Goal: Task Accomplishment & Management: Complete application form

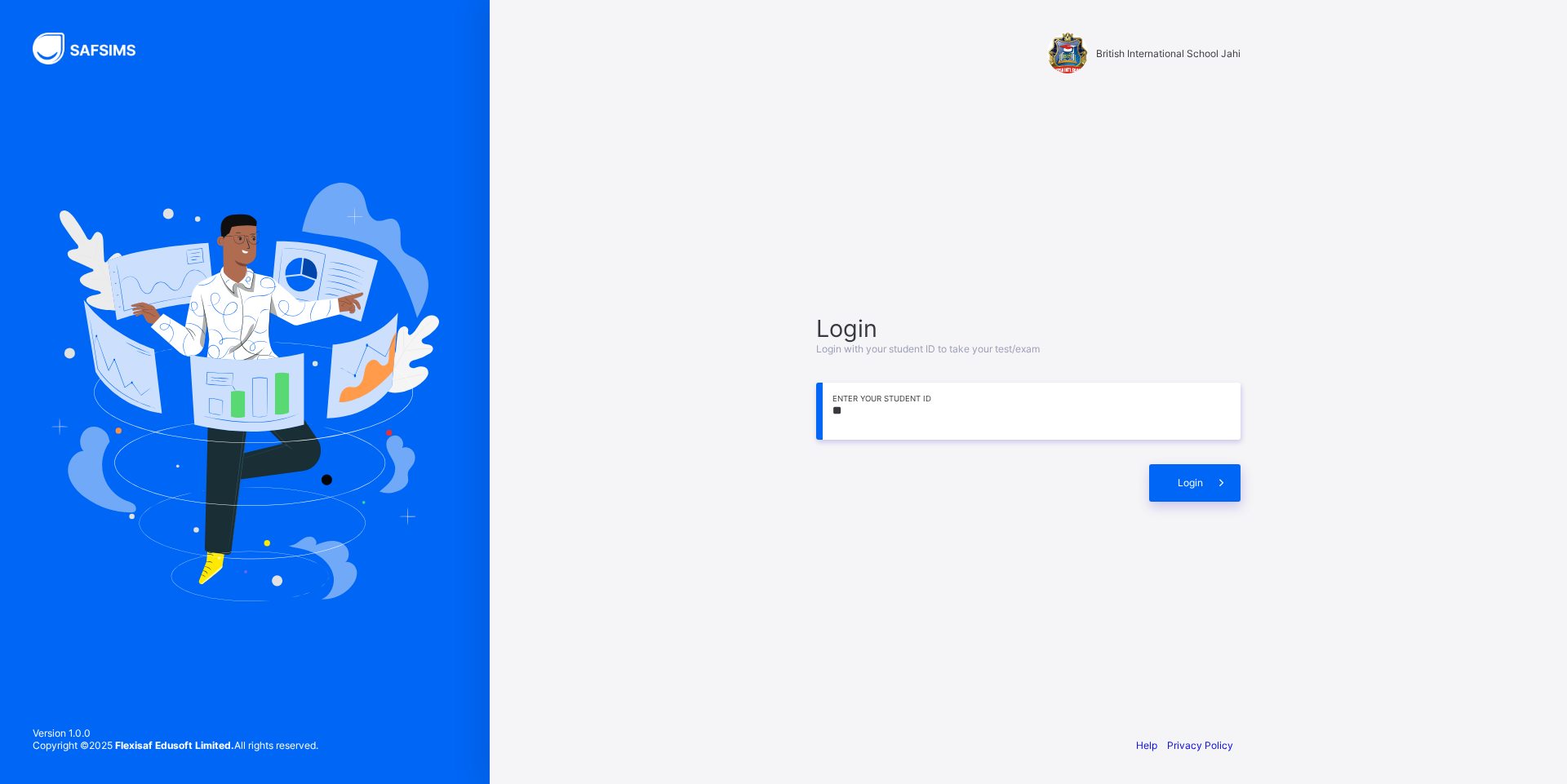
type input "*"
type input "**********"
click at [1200, 488] on div "Login" at bounding box center [1195, 482] width 91 height 38
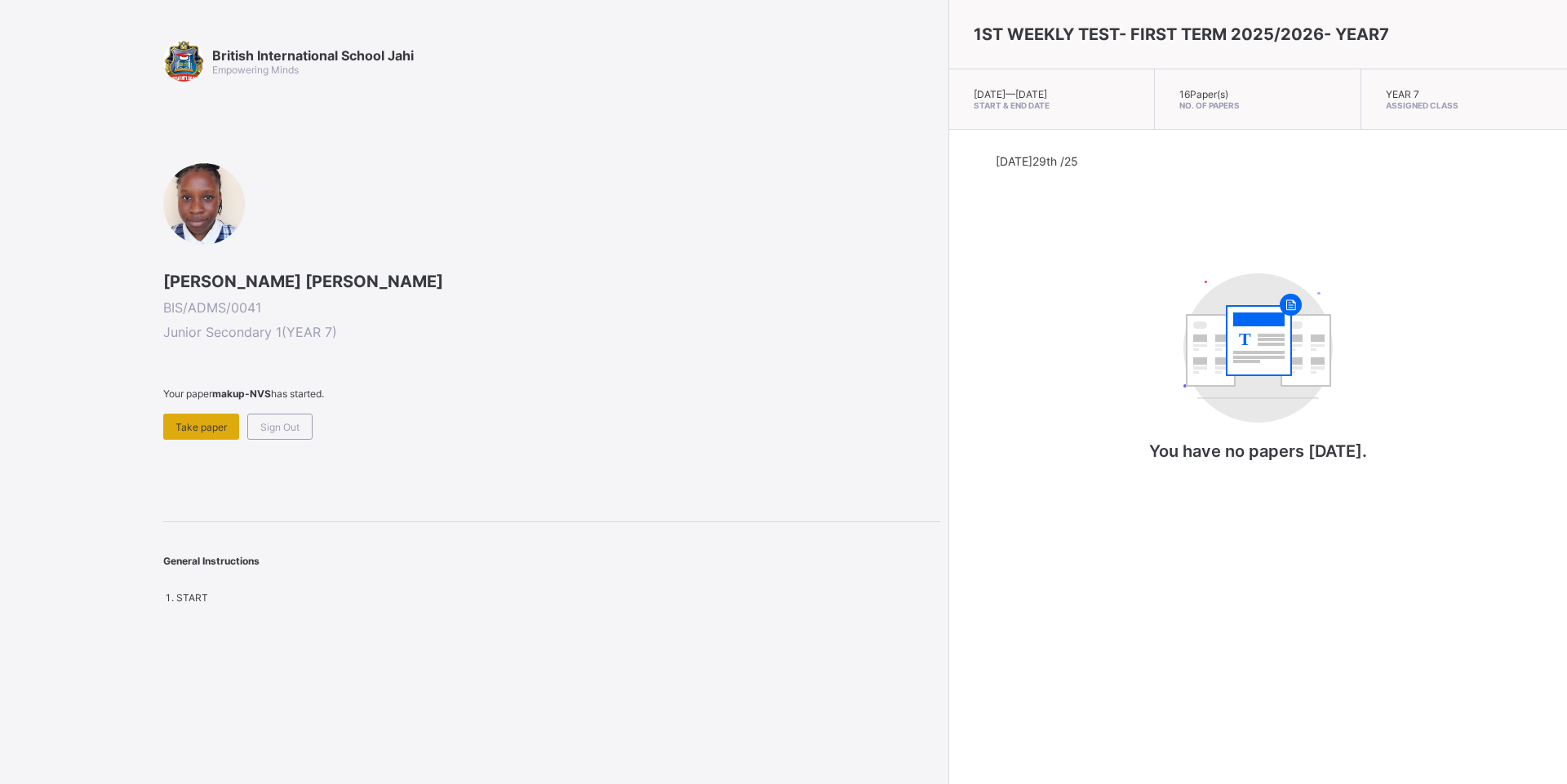
click at [191, 422] on span "Take paper" at bounding box center [201, 427] width 51 height 12
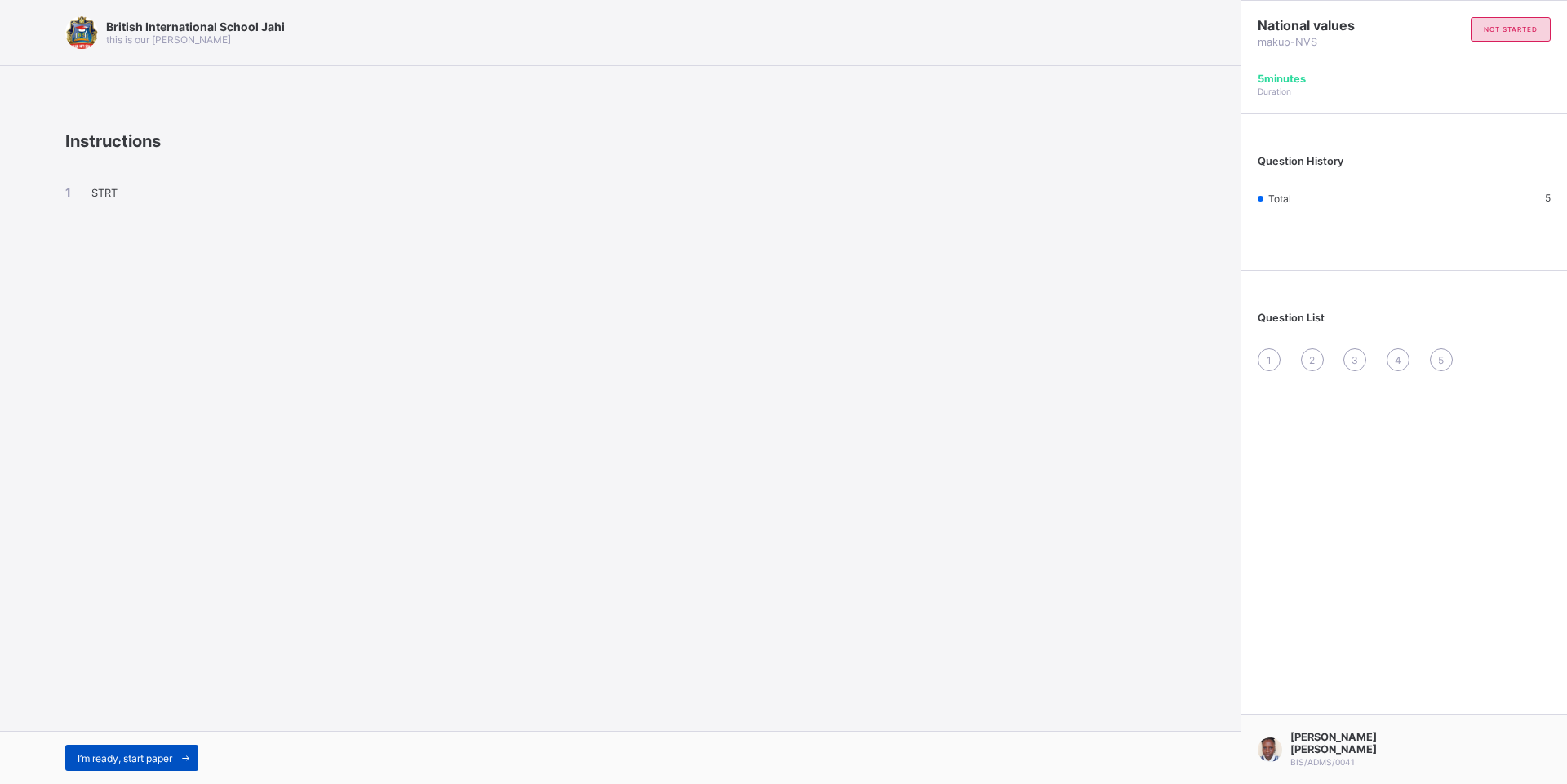
click at [146, 756] on span "I’m ready, start paper" at bounding box center [125, 758] width 95 height 12
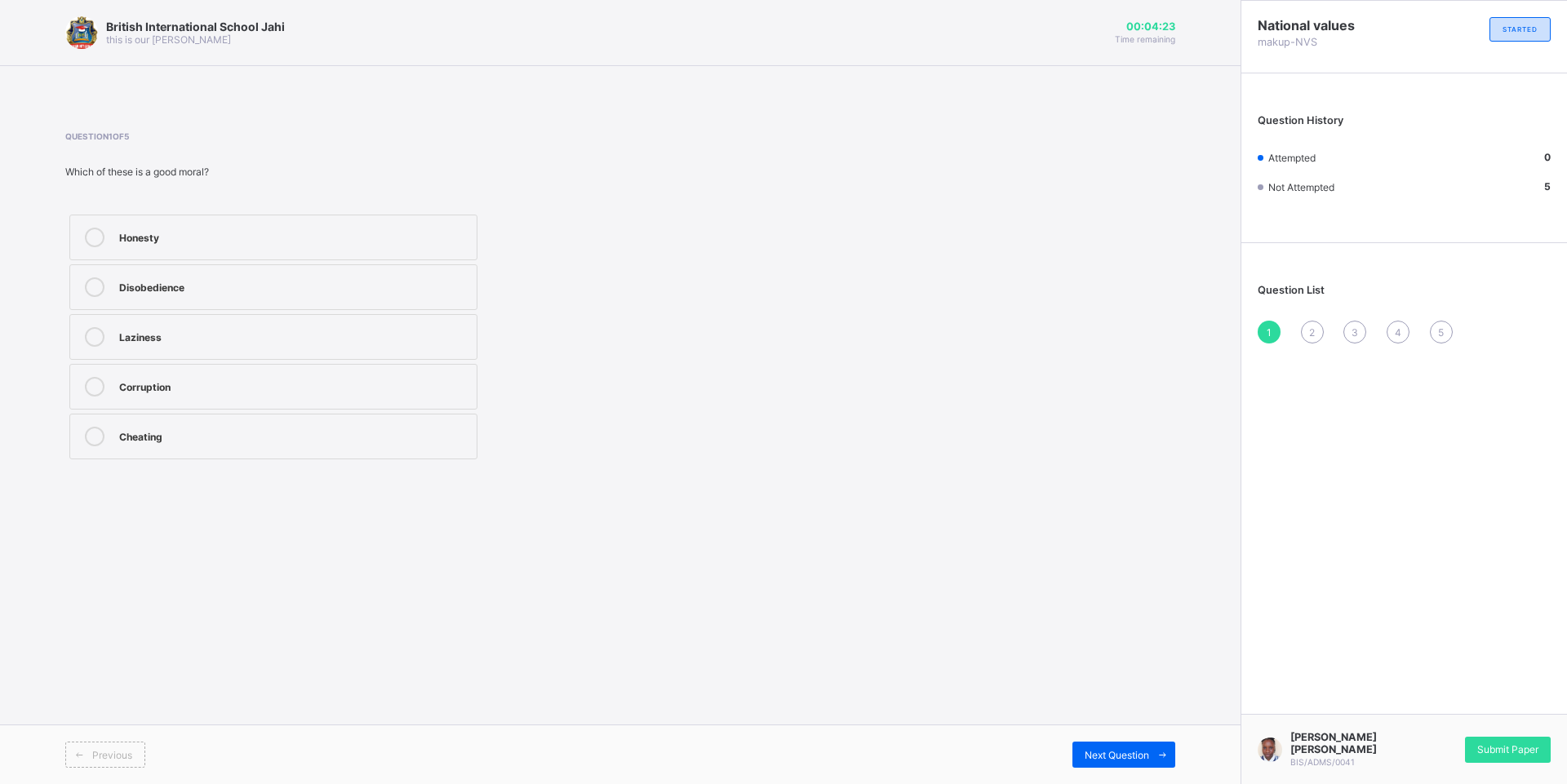
click at [208, 235] on div "Honesty" at bounding box center [293, 235] width 349 height 16
click at [1104, 751] on span "Next Question" at bounding box center [1116, 754] width 64 height 12
click at [240, 281] on div "What society sees as right or wrong" at bounding box center [293, 285] width 349 height 16
click at [1137, 757] on span "Next Question" at bounding box center [1116, 754] width 64 height 12
click at [336, 389] on div "Rules that guide people’s behavior" at bounding box center [293, 385] width 349 height 16
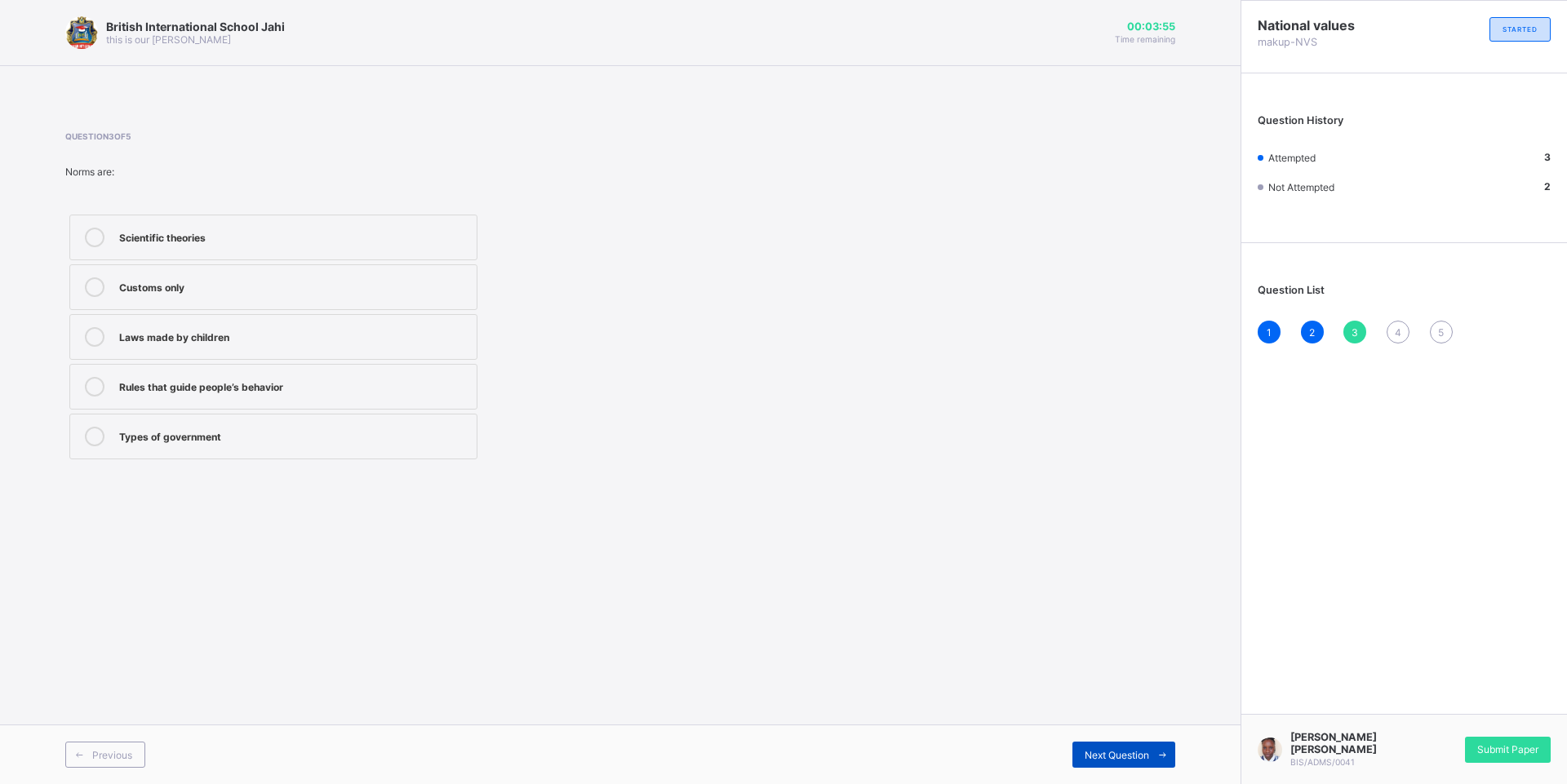
click at [1148, 751] on span "Next Question" at bounding box center [1116, 754] width 64 height 12
click at [182, 240] on div "Stop democracy" at bounding box center [293, 235] width 349 height 16
click at [440, 230] on div "Stop democracy" at bounding box center [293, 235] width 349 height 16
click at [1105, 748] on span "Next Question" at bounding box center [1116, 754] width 64 height 12
click at [1470, 764] on div "[PERSON_NAME] NZIDEE [PERSON_NAME] BIS/ADMS/0041 Submit Paper" at bounding box center [1404, 748] width 326 height 70
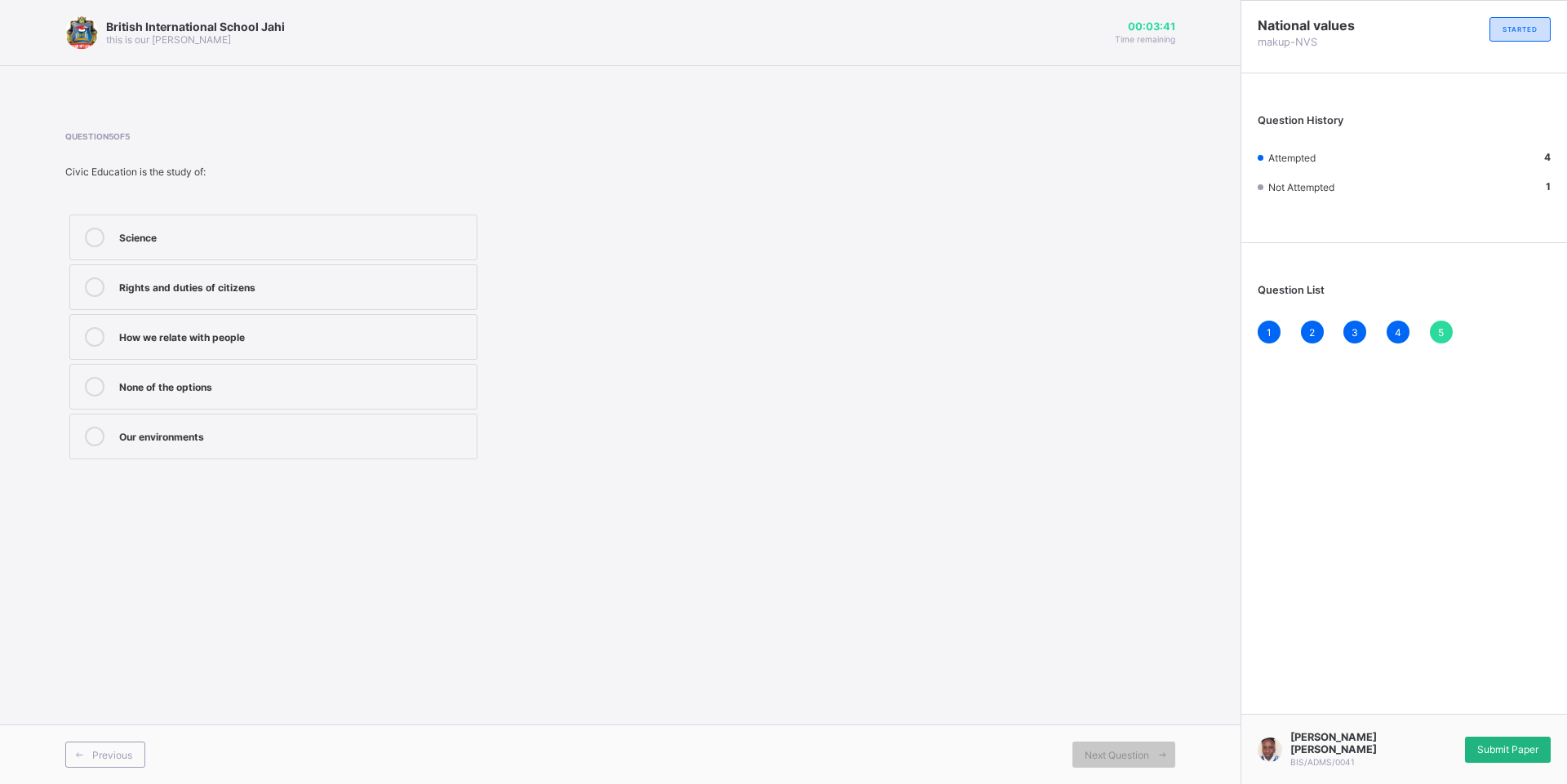
click at [1477, 751] on span "Submit Paper" at bounding box center [1508, 749] width 61 height 12
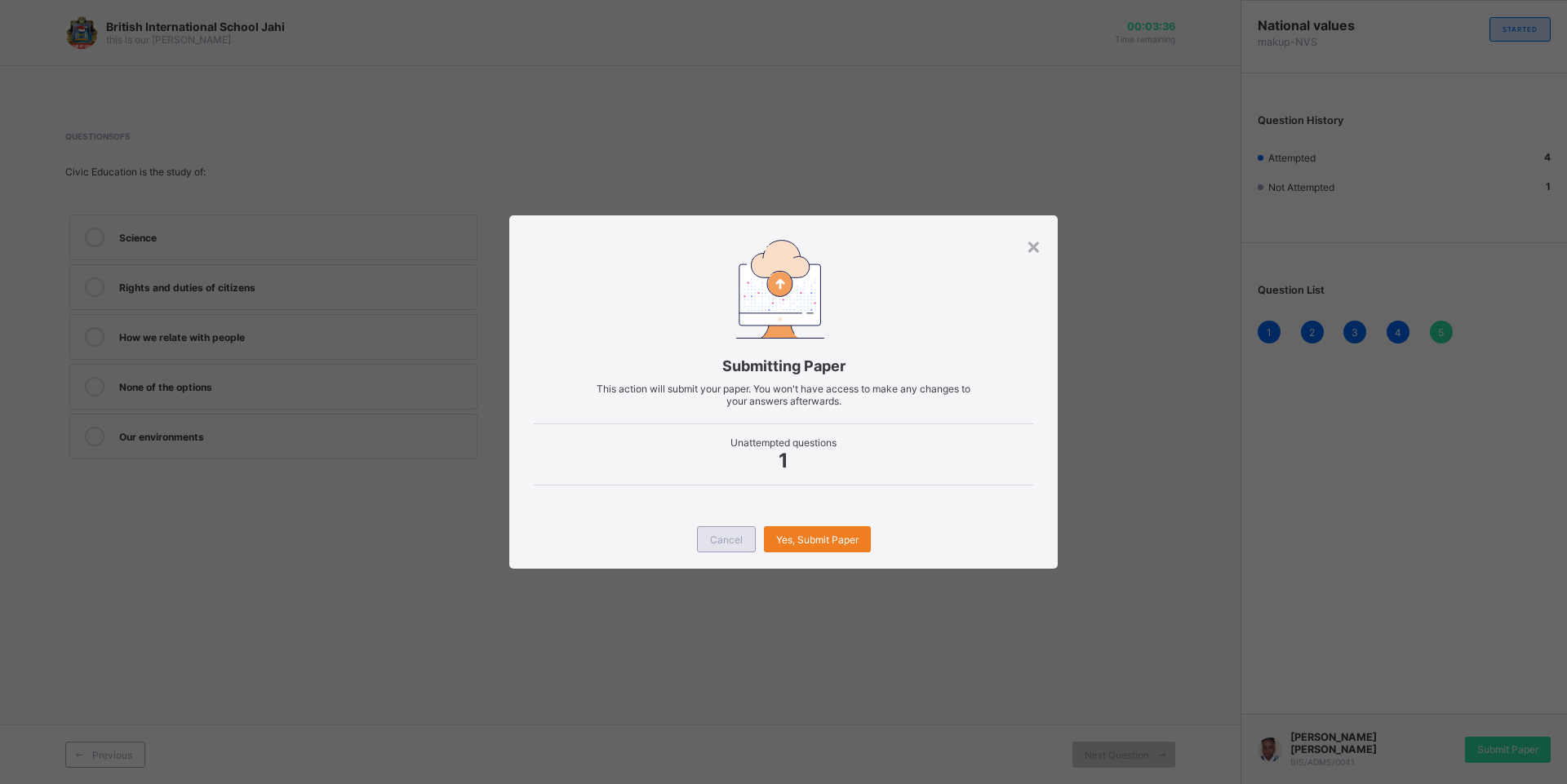
click at [730, 540] on span "Cancel" at bounding box center [726, 540] width 33 height 12
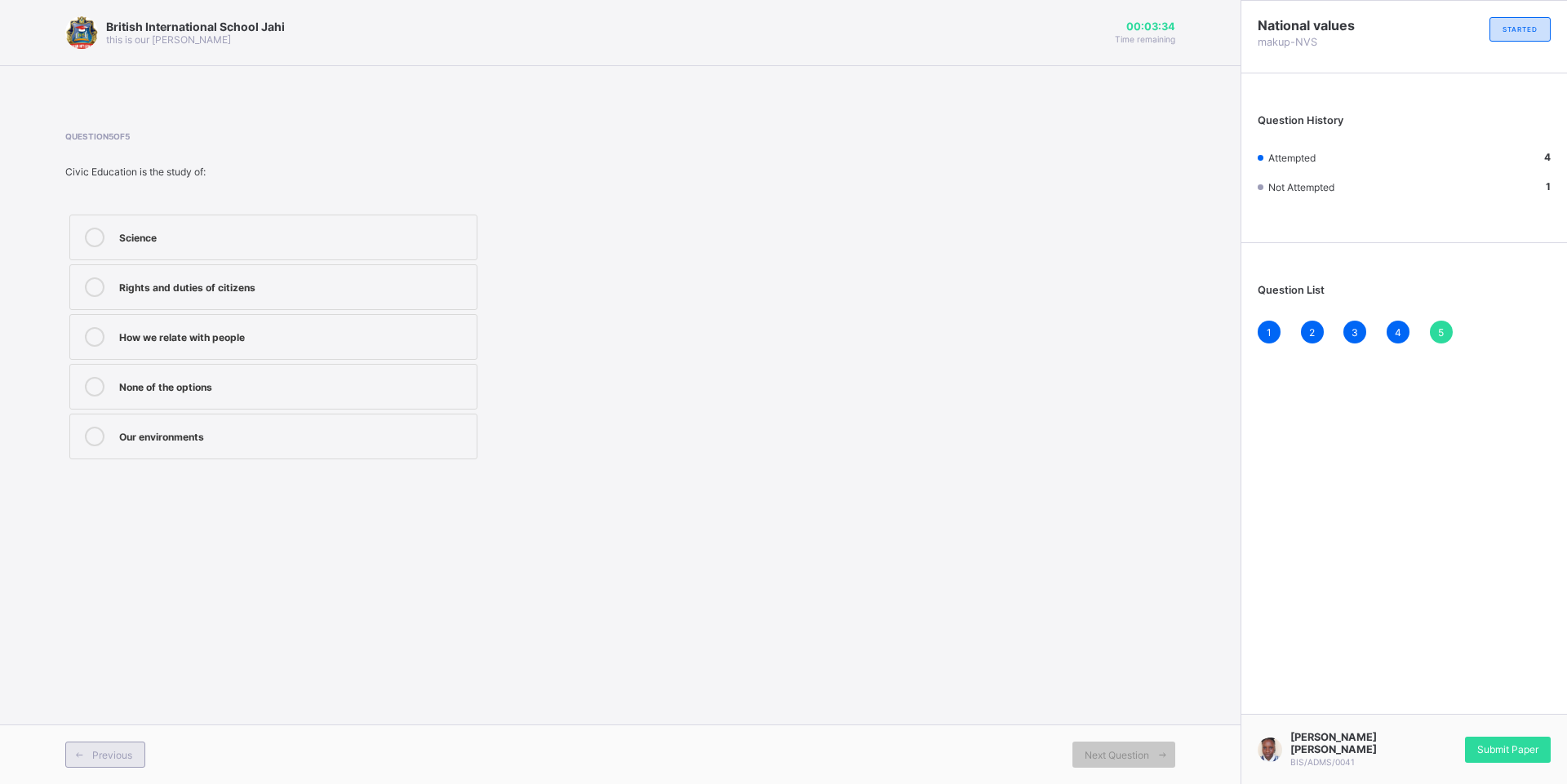
click at [89, 759] on span at bounding box center [79, 754] width 26 height 26
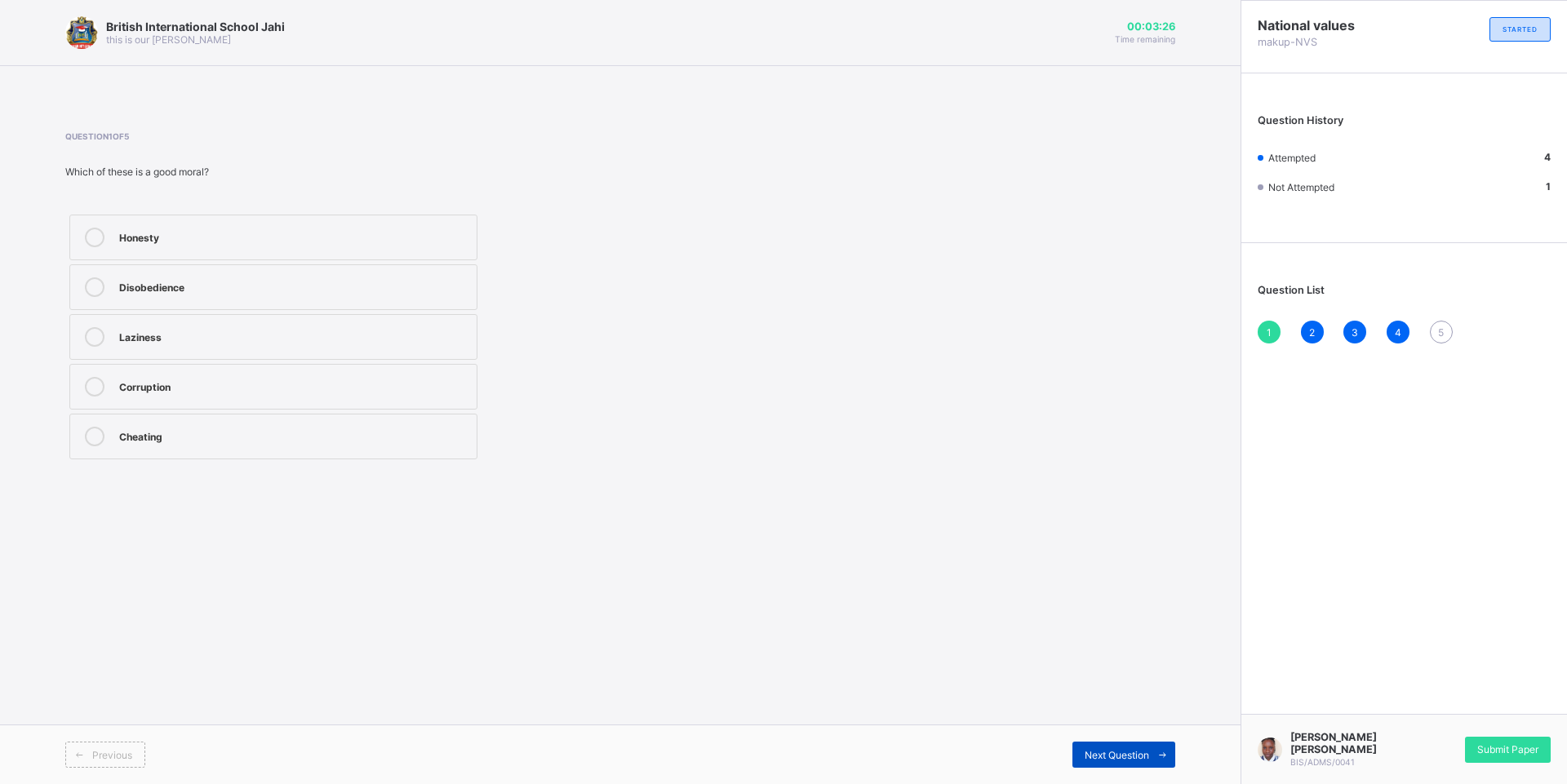
click at [1110, 750] on span "Next Question" at bounding box center [1116, 754] width 64 height 12
click at [1109, 751] on span "Next Question" at bounding box center [1116, 754] width 64 height 12
click at [1109, 753] on span "Next Question" at bounding box center [1116, 754] width 64 height 12
click at [1107, 755] on span "Next Question" at bounding box center [1116, 754] width 64 height 12
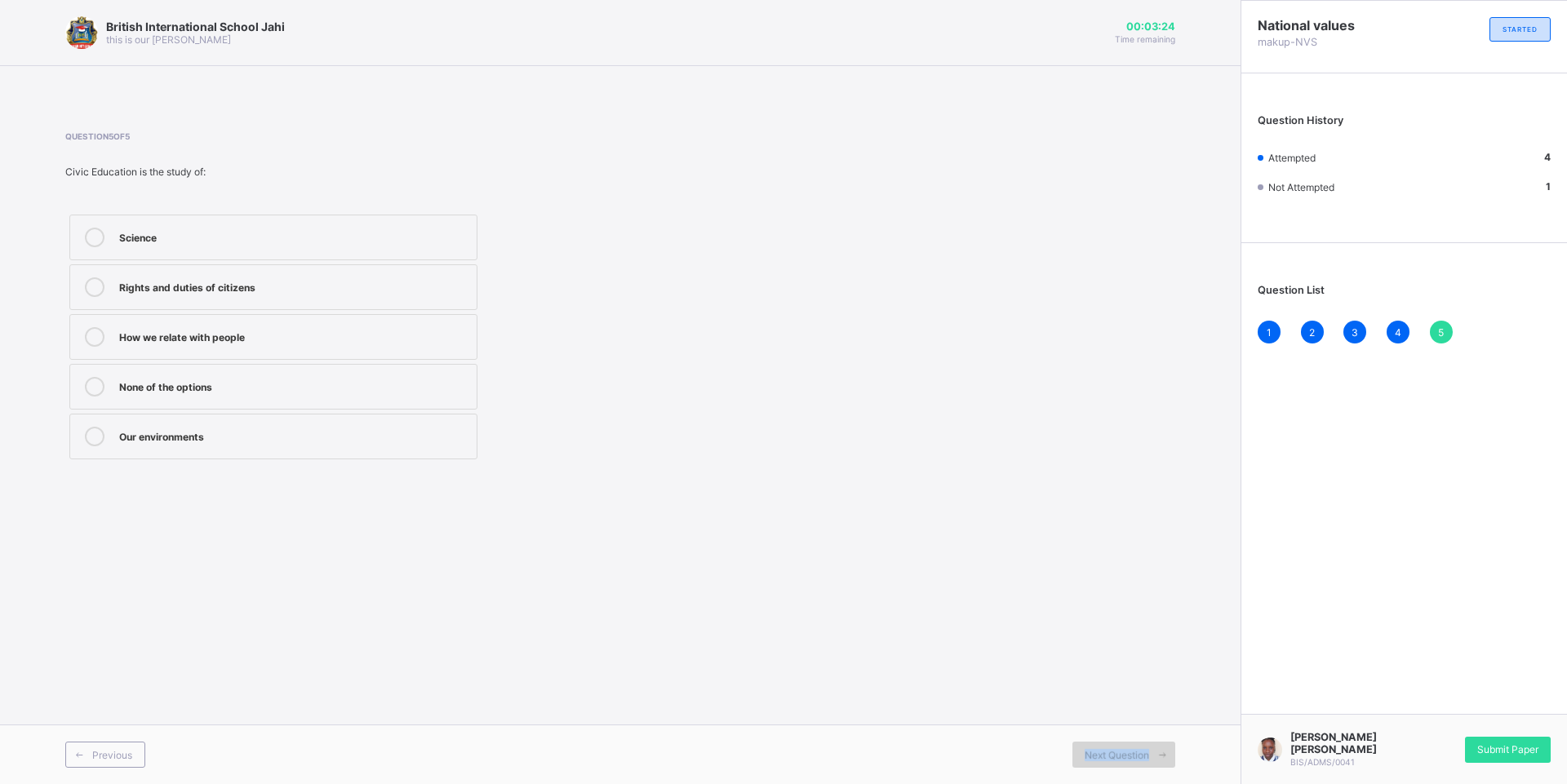
click at [1107, 755] on span "Next Question" at bounding box center [1116, 754] width 64 height 12
click at [268, 282] on div "Rights and duties of citizens" at bounding box center [293, 285] width 349 height 16
click at [1475, 758] on div "Submit Paper" at bounding box center [1508, 749] width 86 height 26
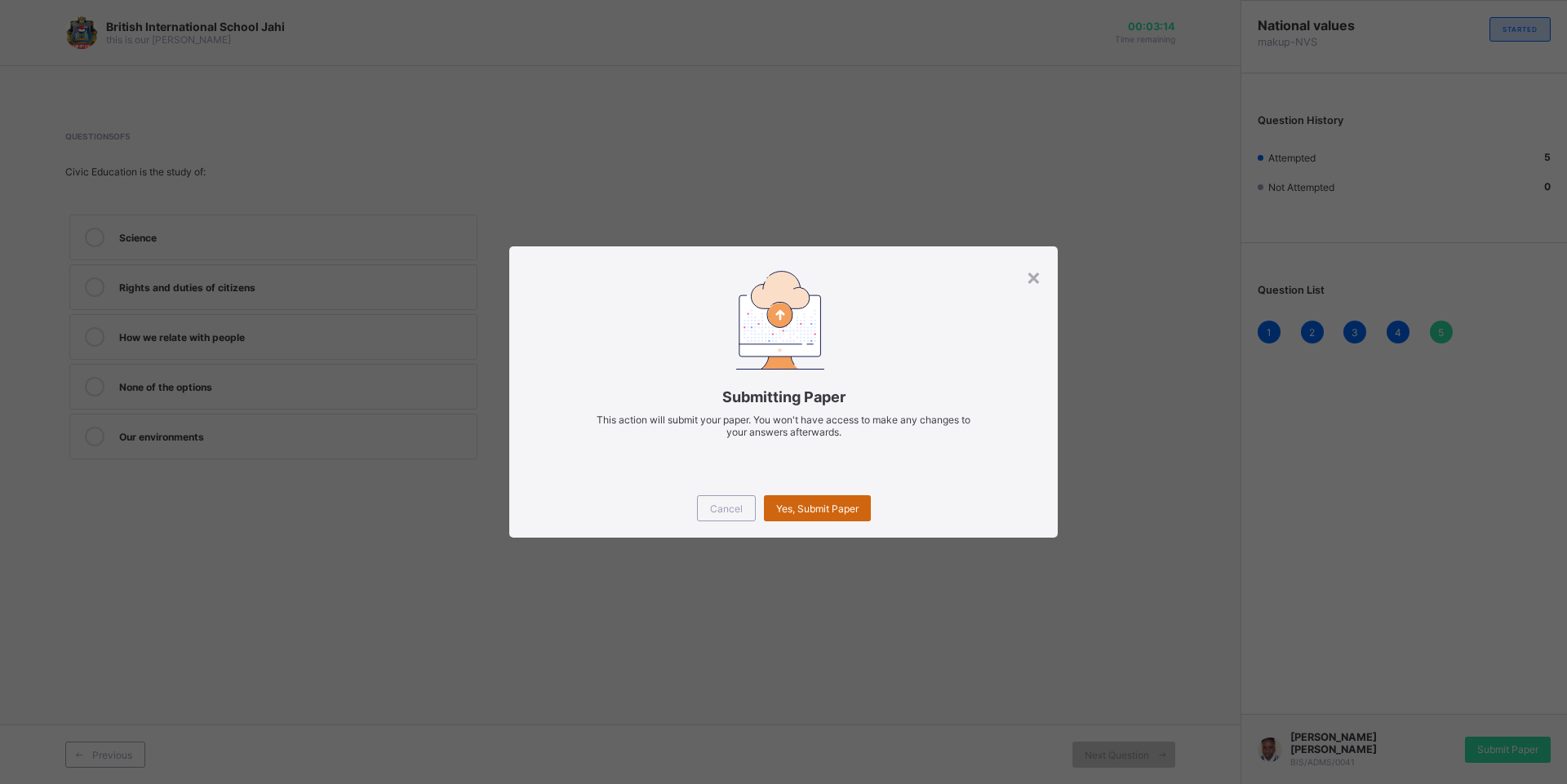
click at [784, 497] on div "Yes, Submit Paper" at bounding box center [817, 508] width 107 height 26
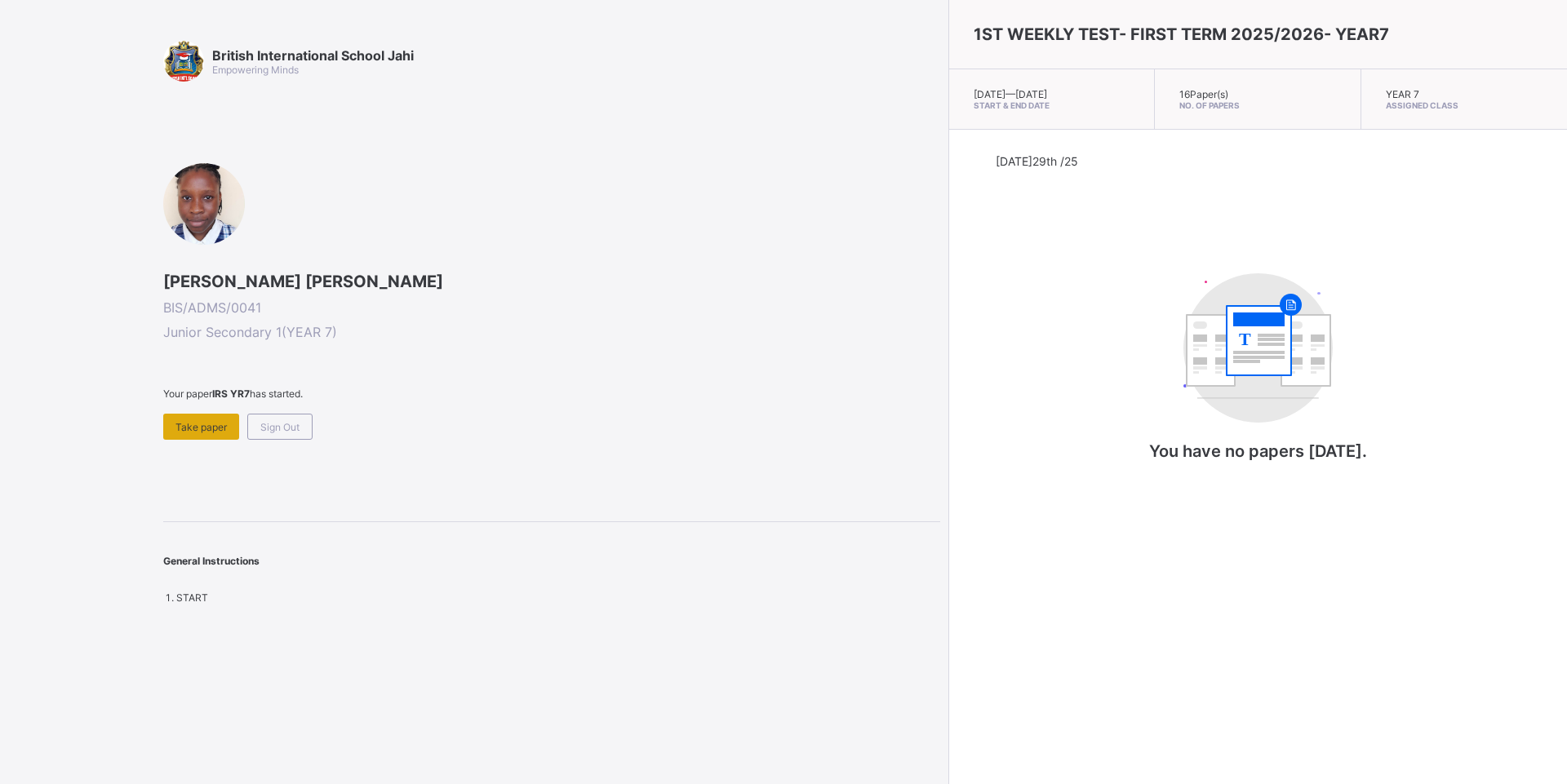
click at [185, 417] on div "Take paper" at bounding box center [201, 426] width 76 height 26
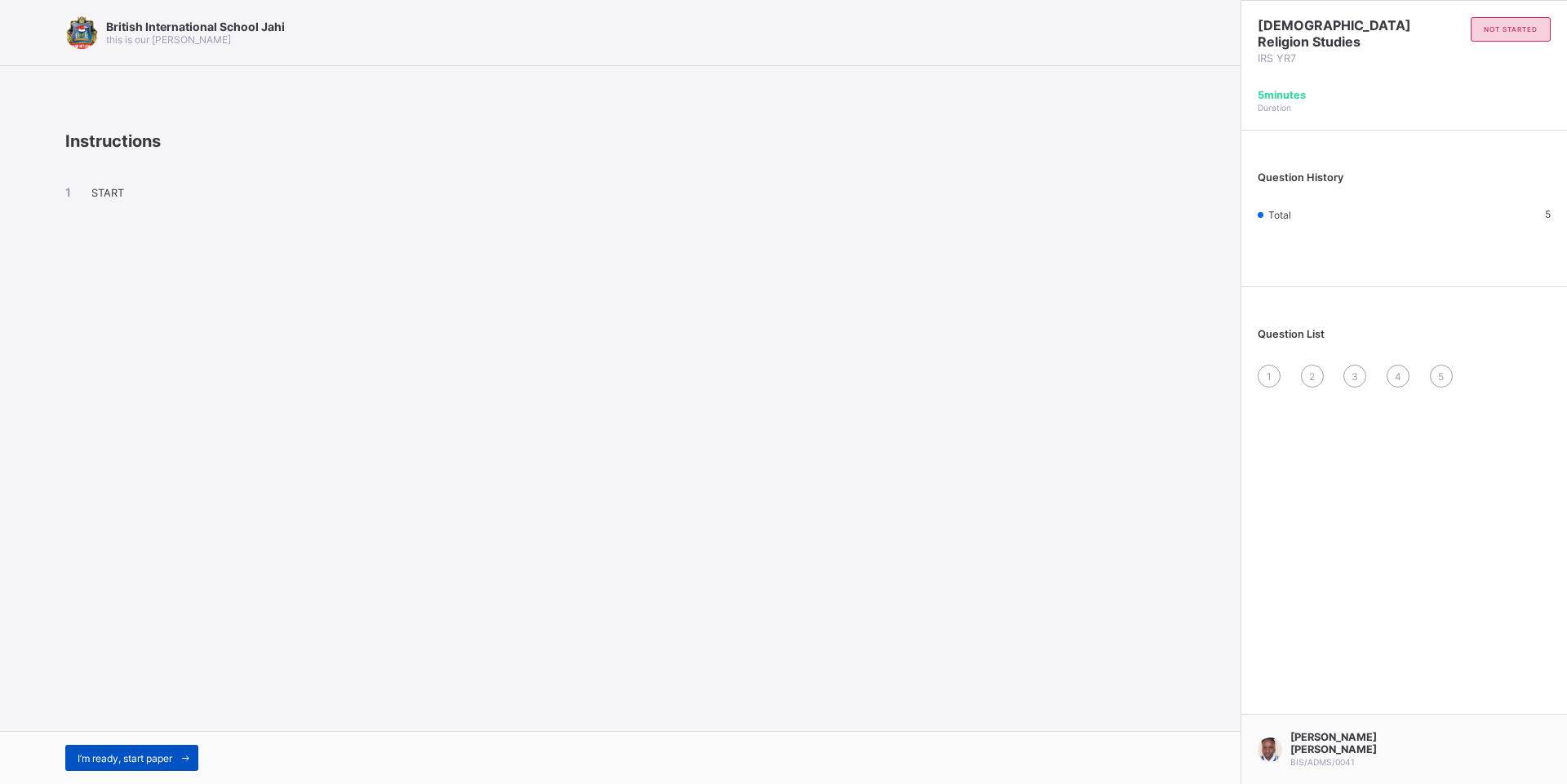
click at [145, 753] on span "I’m ready, start paper" at bounding box center [125, 758] width 95 height 12
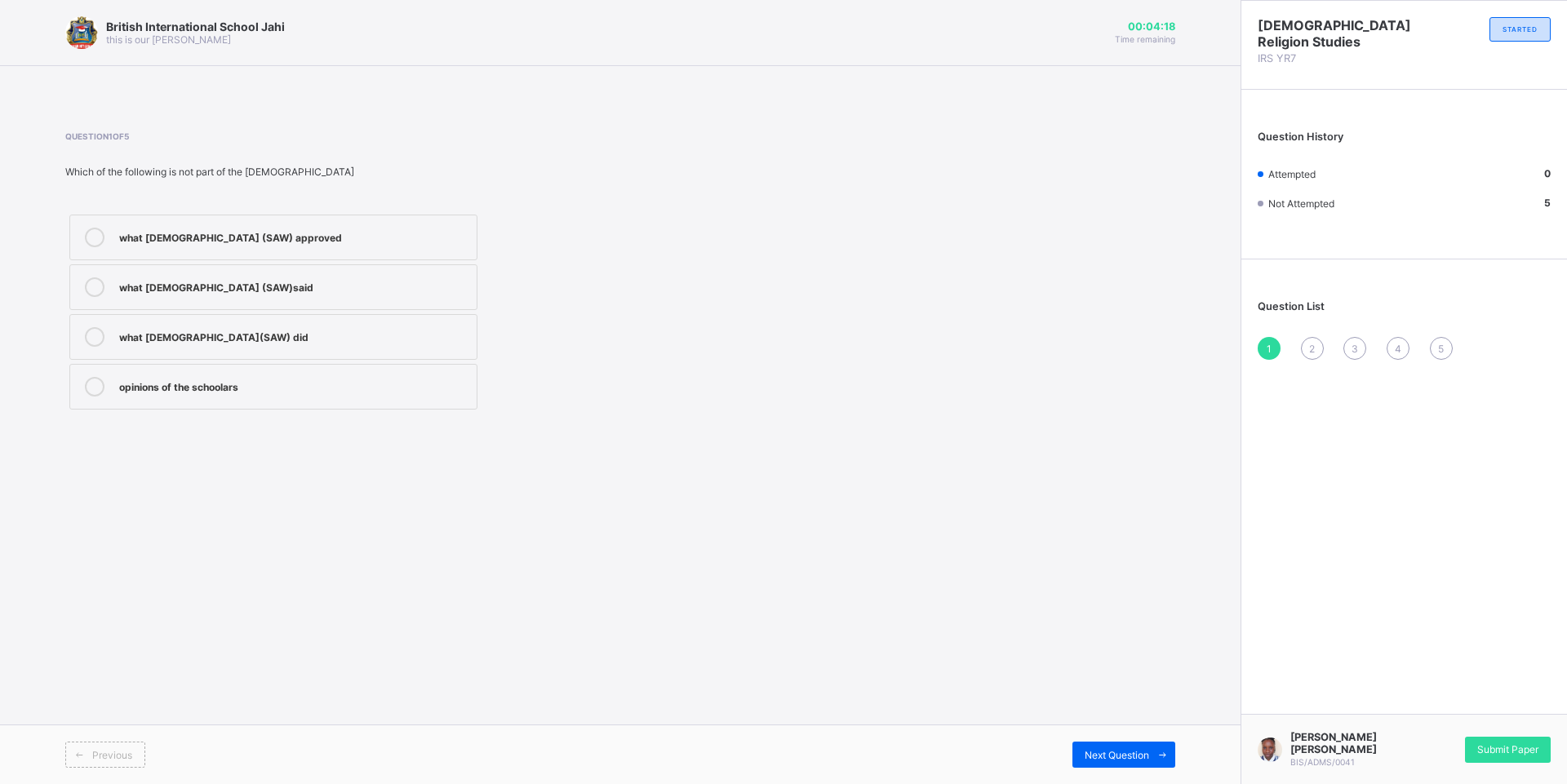
click at [89, 290] on icon at bounding box center [95, 287] width 20 height 20
click at [1525, 742] on div "Submit Paper" at bounding box center [1508, 749] width 86 height 26
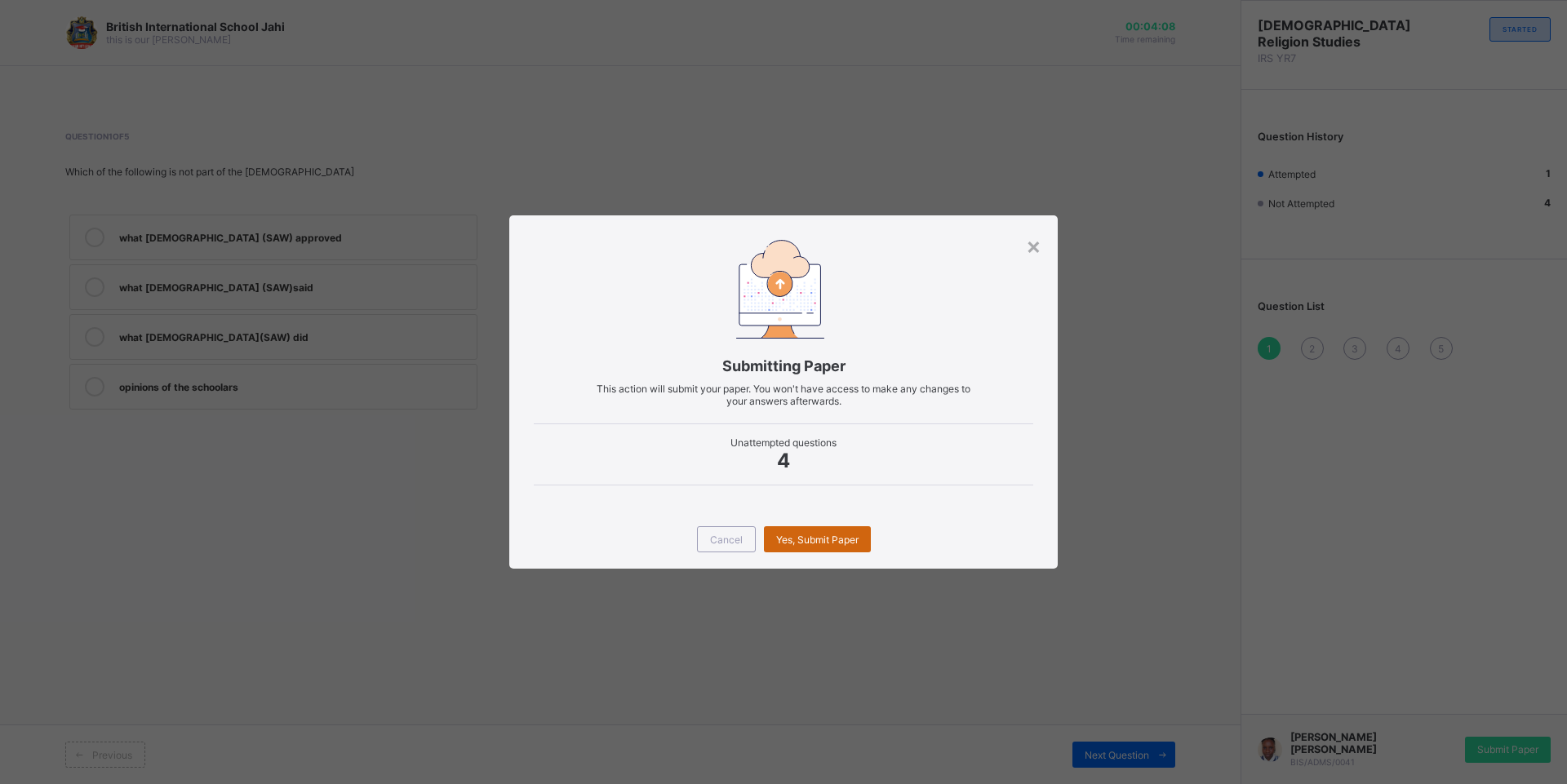
click at [813, 537] on span "Yes, Submit Paper" at bounding box center [817, 540] width 82 height 12
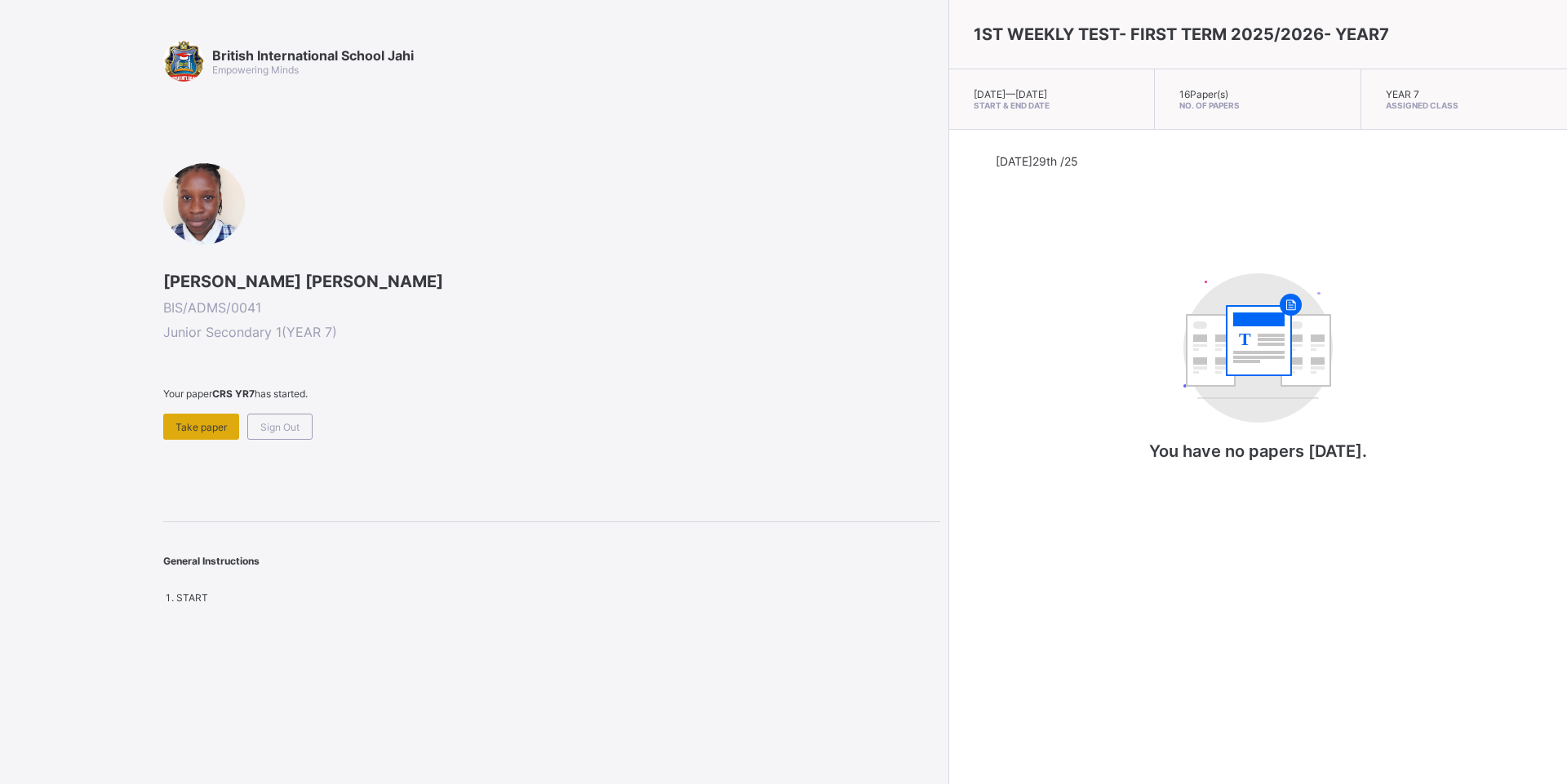
click at [178, 417] on div "Take paper" at bounding box center [201, 426] width 76 height 26
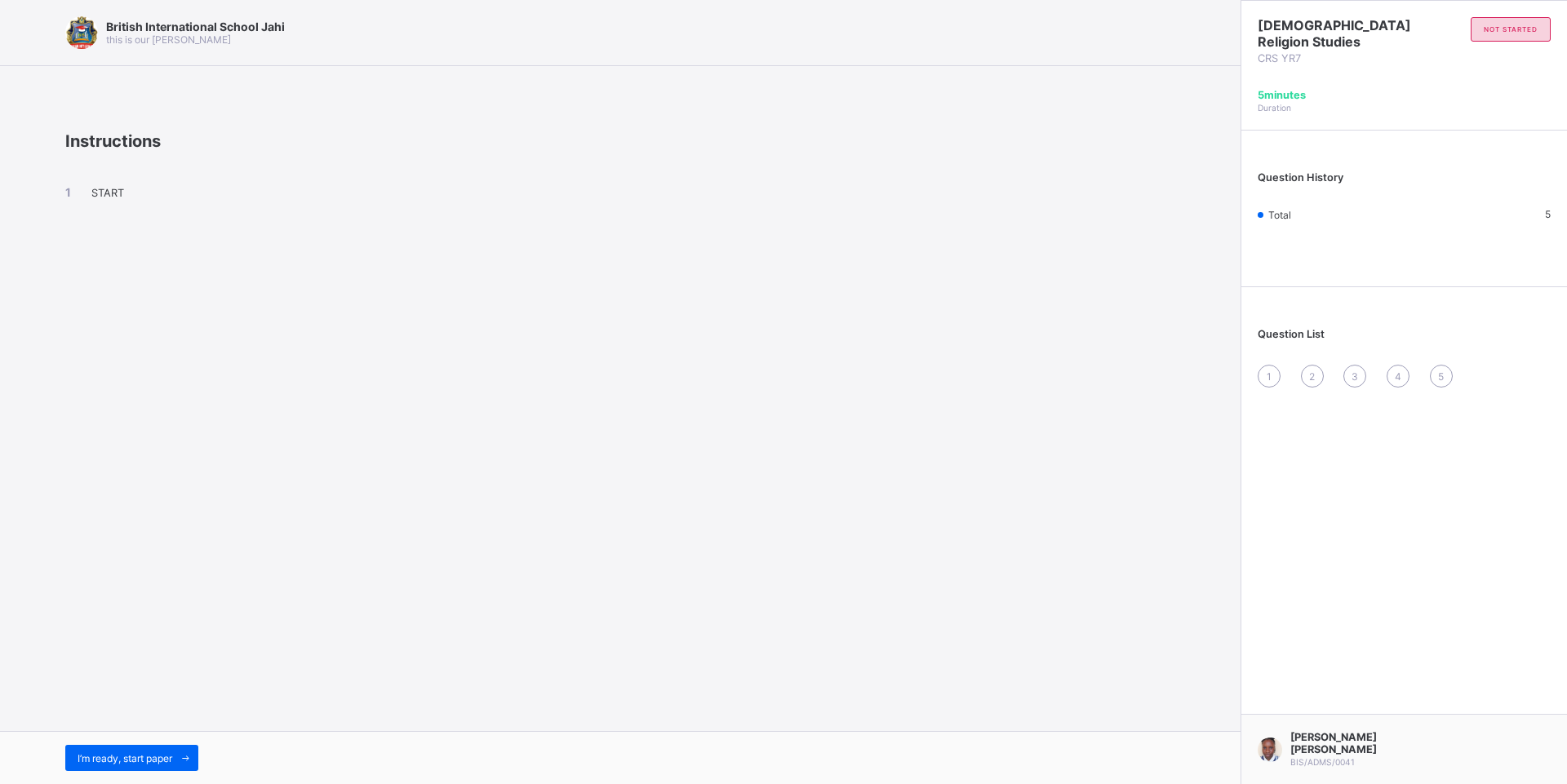
click at [172, 743] on div "I’m ready, start paper" at bounding box center [620, 757] width 1241 height 53
click at [163, 757] on span "I’m ready, start paper" at bounding box center [125, 758] width 95 height 12
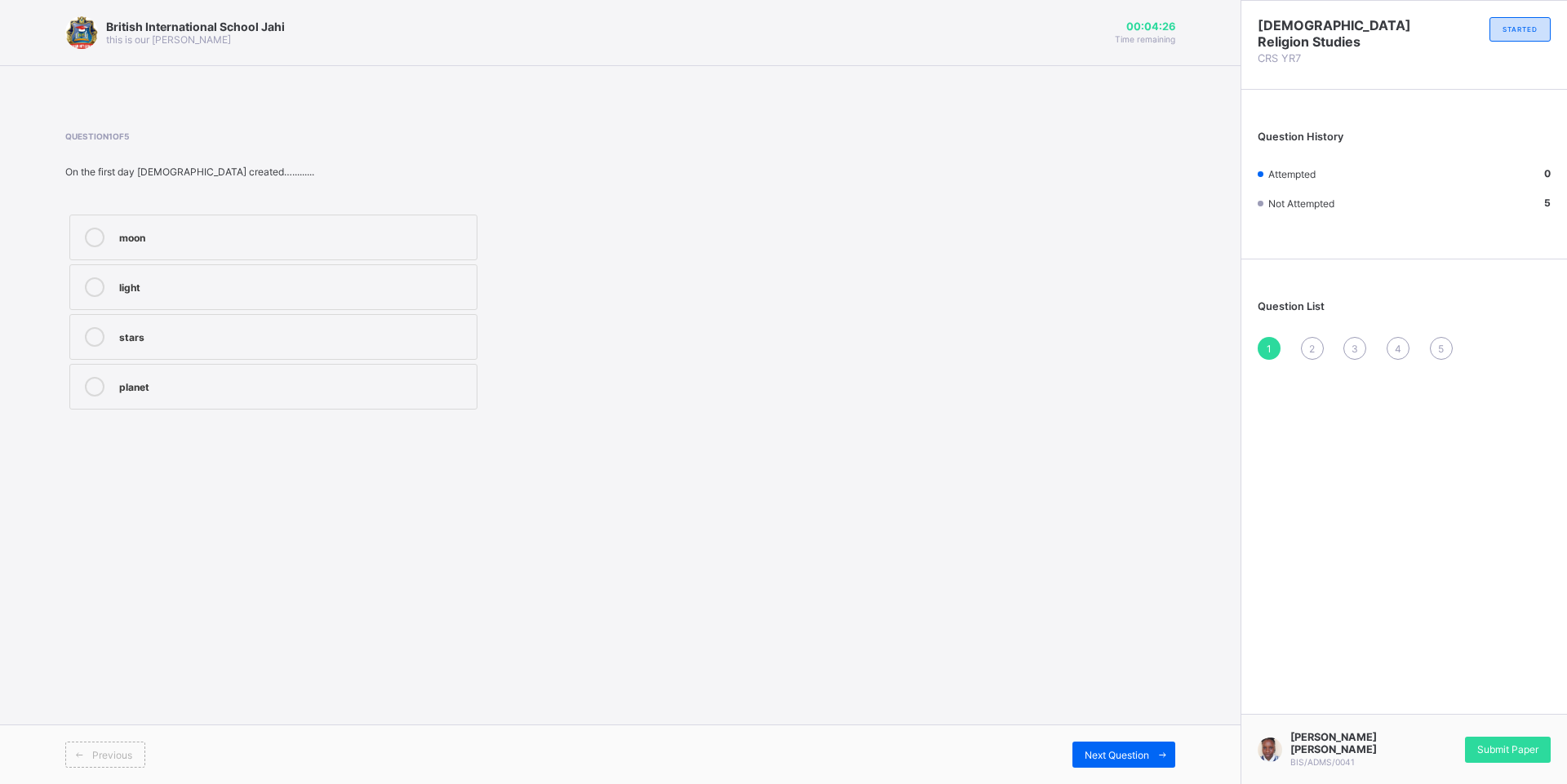
click at [266, 287] on div "light" at bounding box center [293, 285] width 349 height 16
click at [1133, 750] on span "Next Question" at bounding box center [1116, 754] width 64 height 12
click at [198, 236] on div "greatest of all powers" at bounding box center [293, 235] width 349 height 16
click at [1102, 752] on span "Next Question" at bounding box center [1116, 754] width 64 height 12
click at [142, 389] on div "sees everything" at bounding box center [293, 385] width 349 height 16
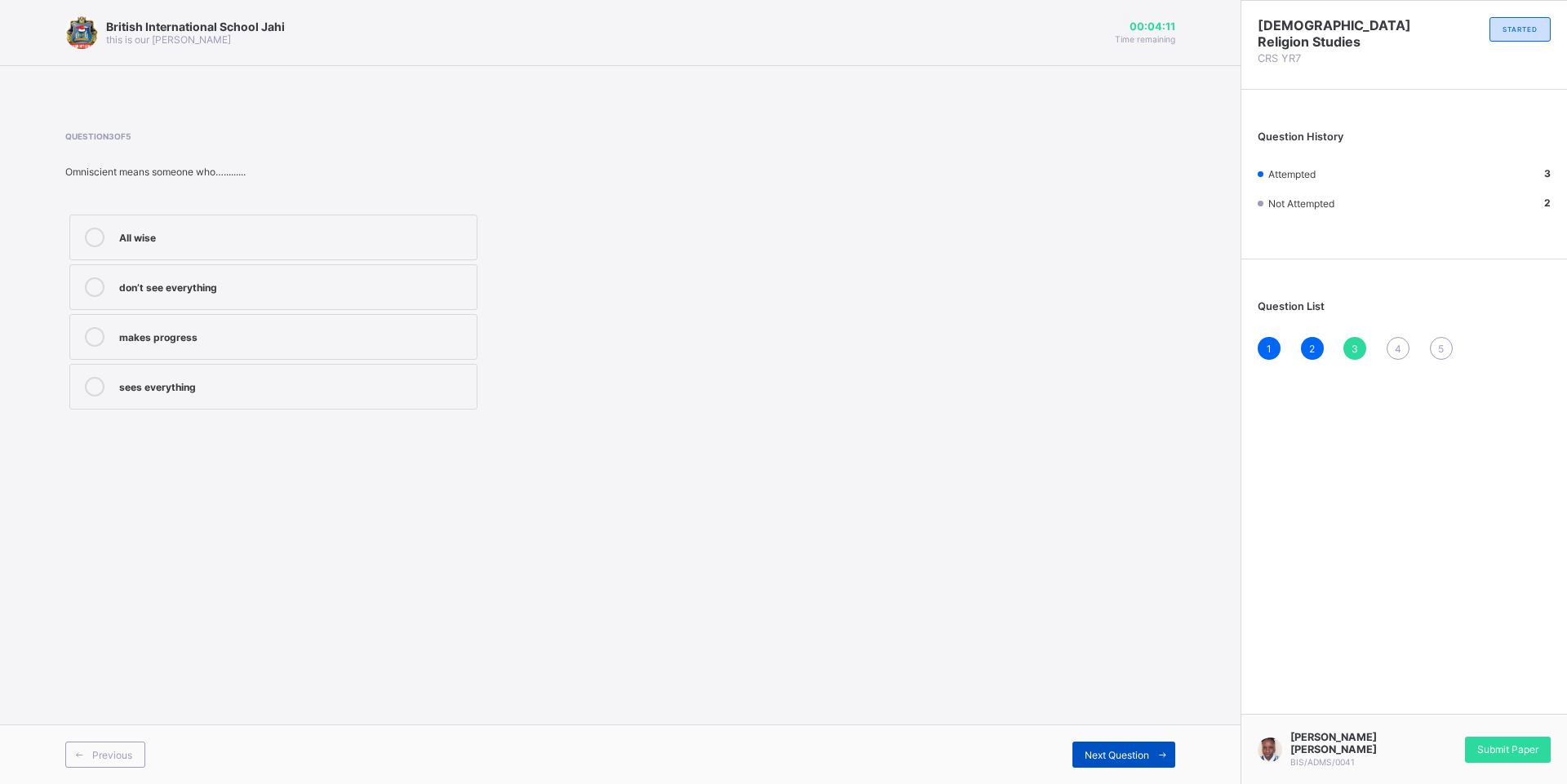
click at [1144, 750] on span "Next Question" at bounding box center [1116, 754] width 64 height 12
click at [216, 286] on div "Ruler" at bounding box center [293, 285] width 349 height 16
click at [169, 417] on label "creator" at bounding box center [273, 436] width 408 height 45
click at [1097, 754] on span "Next Question" at bounding box center [1116, 754] width 64 height 12
drag, startPoint x: 213, startPoint y: 322, endPoint x: 220, endPoint y: 330, distance: 10.6
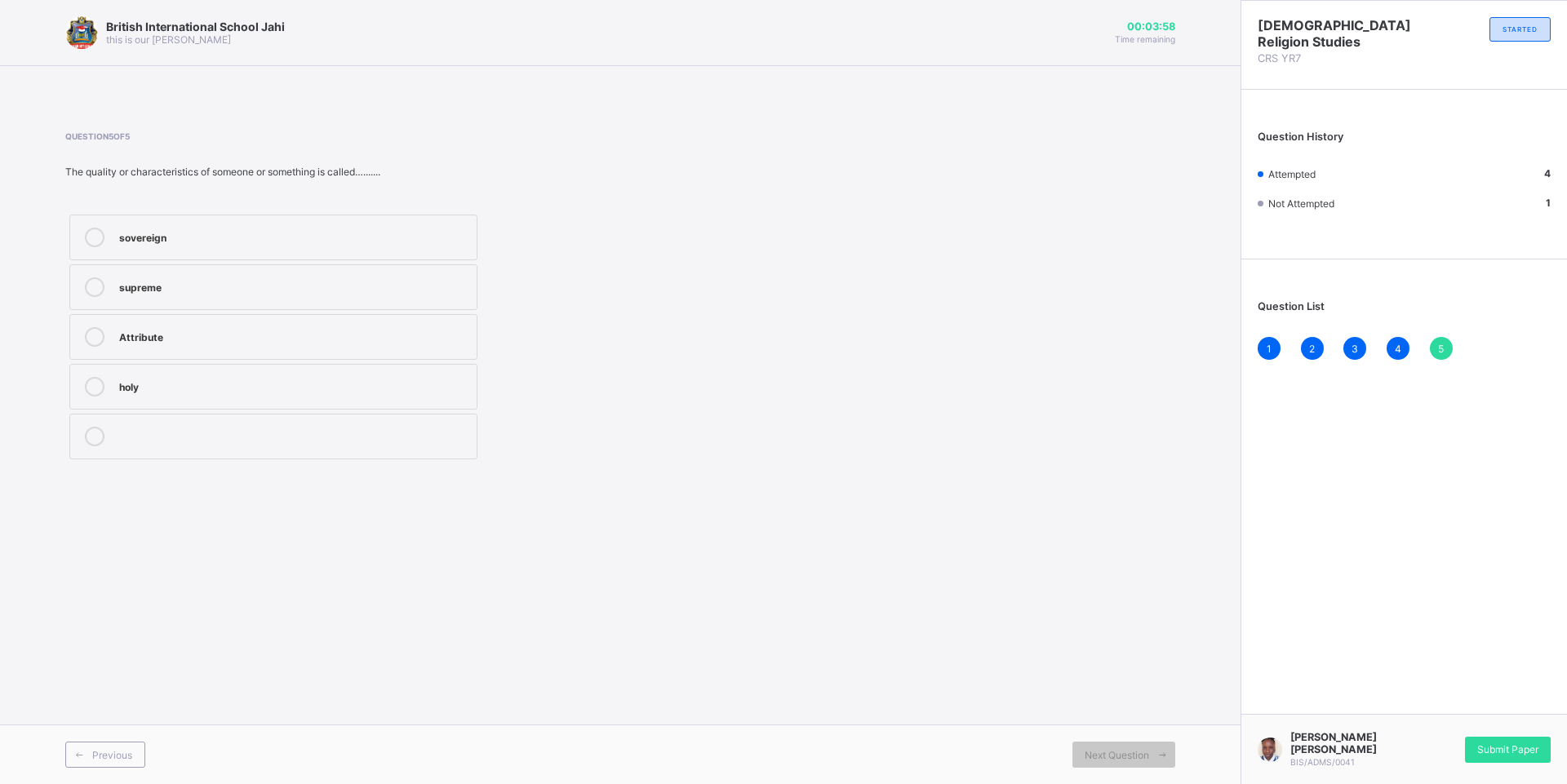
click at [214, 325] on label "Attribute" at bounding box center [273, 337] width 408 height 45
click at [1503, 750] on span "Submit Paper" at bounding box center [1508, 749] width 61 height 12
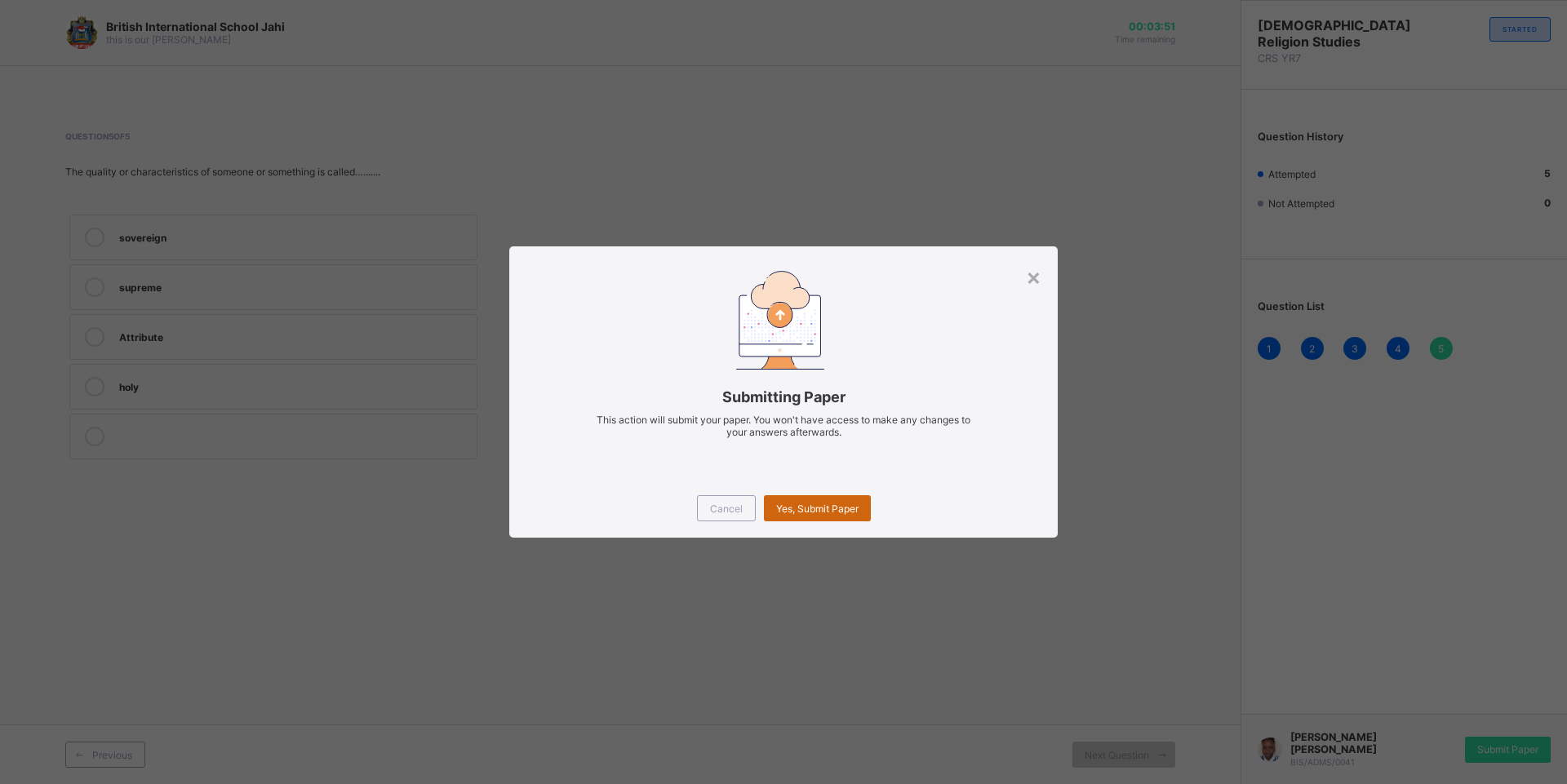
click at [832, 505] on span "Yes, Submit Paper" at bounding box center [817, 508] width 82 height 12
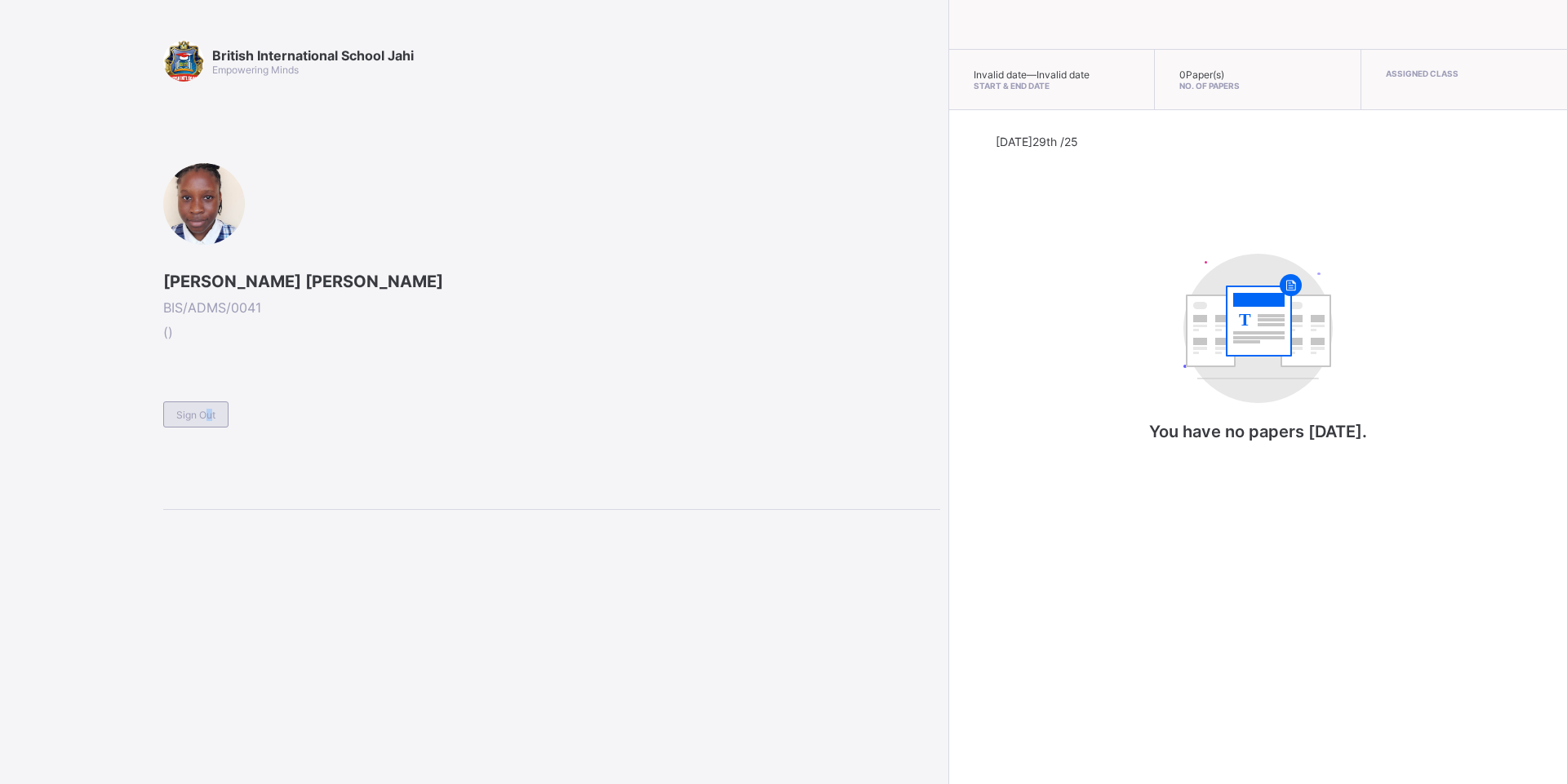
click at [203, 405] on div "Sign Out" at bounding box center [196, 414] width 65 height 26
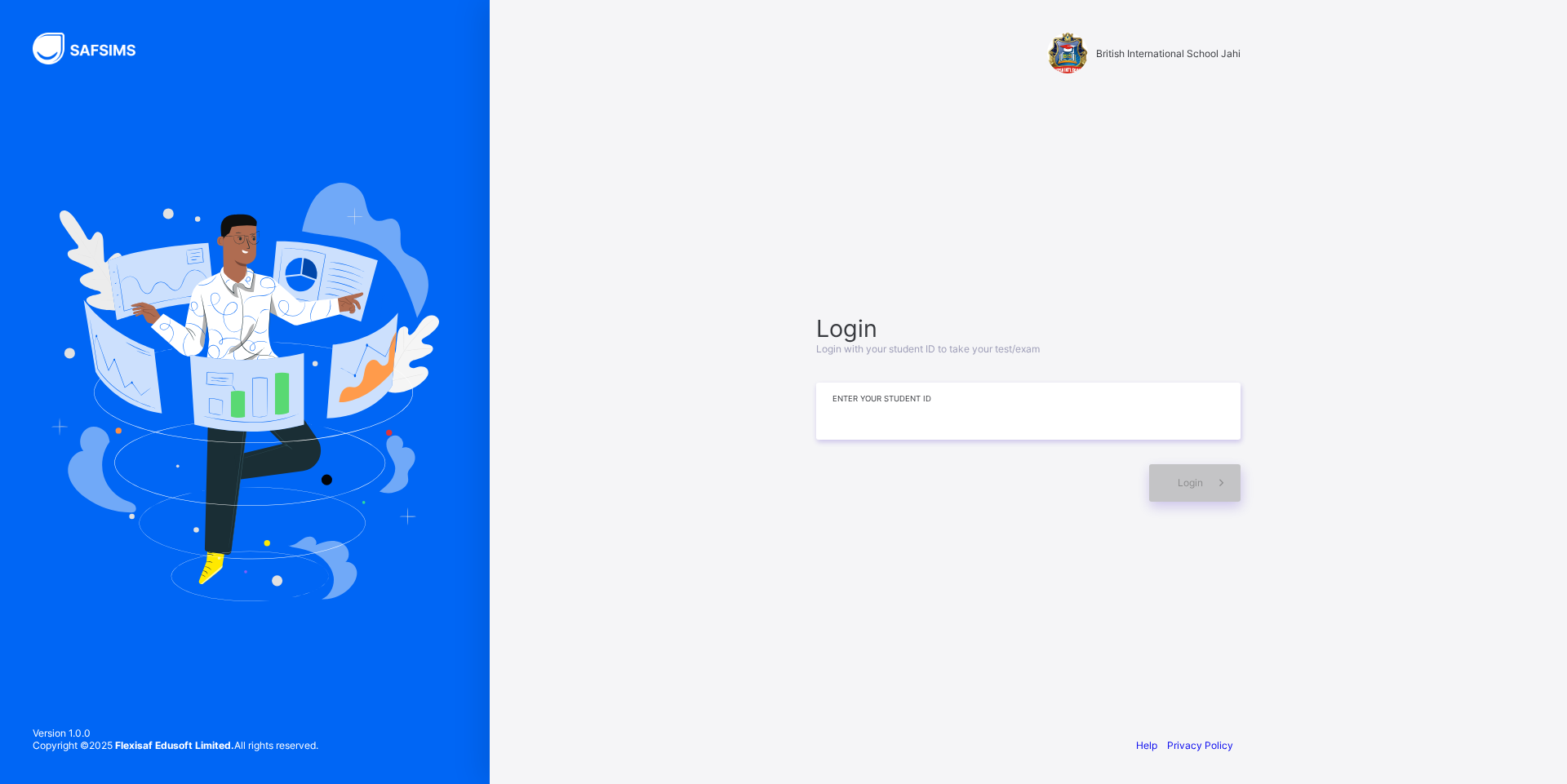
click at [999, 398] on input at bounding box center [1028, 411] width 424 height 57
type input "*"
drag, startPoint x: 1566, startPoint y: 144, endPoint x: 1566, endPoint y: 162, distance: 18.0
click at [1566, 162] on div "British International School Jahi Login Login with your student ID to take your…" at bounding box center [1028, 392] width 1077 height 784
drag, startPoint x: 1091, startPoint y: 419, endPoint x: 1129, endPoint y: 420, distance: 38.0
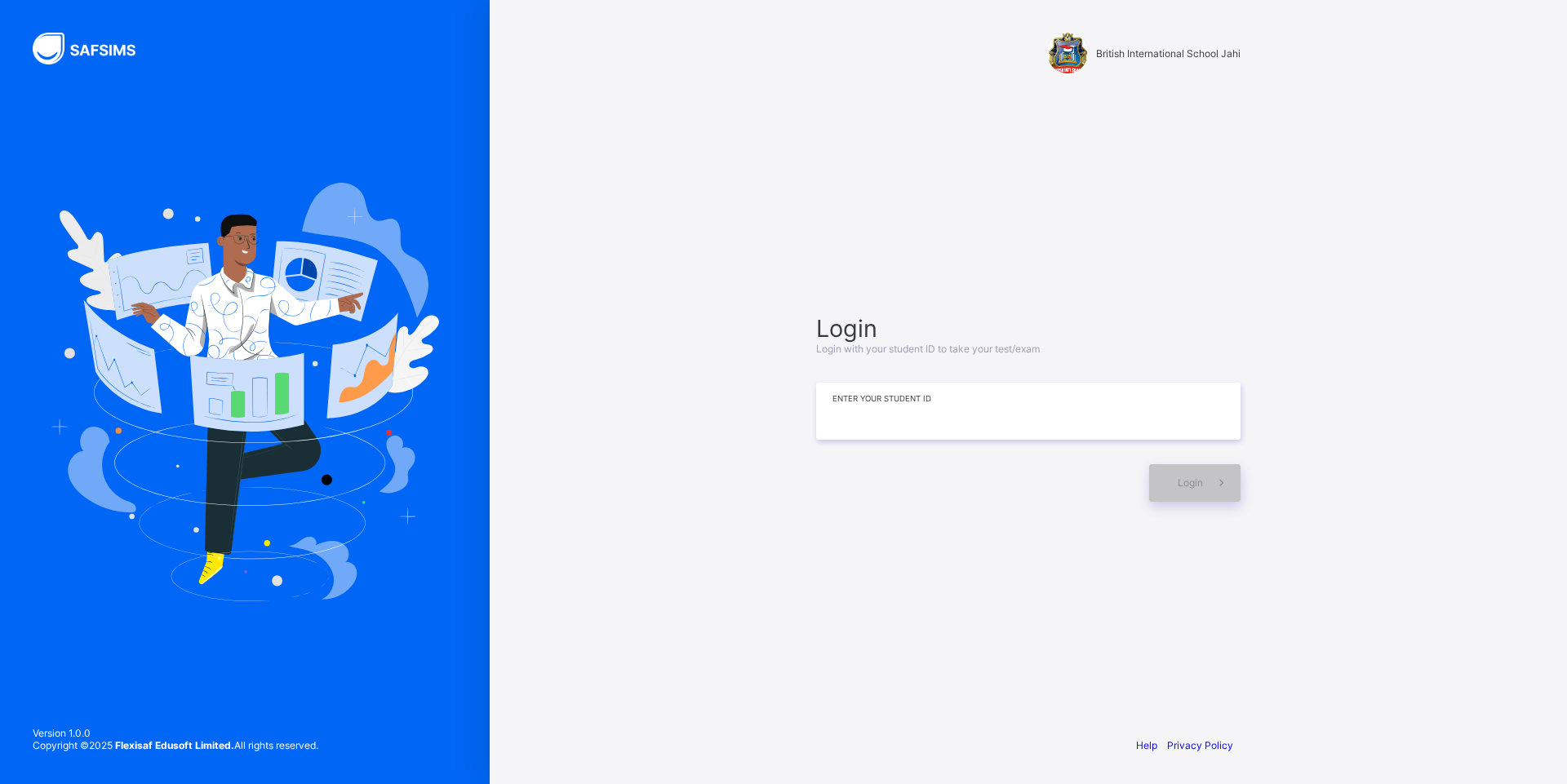
click at [1112, 416] on input at bounding box center [1028, 411] width 424 height 57
type input "*"
type input "**********"
drag, startPoint x: 1213, startPoint y: 472, endPoint x: 1205, endPoint y: 466, distance: 10.0
click at [1211, 472] on span at bounding box center [1222, 482] width 38 height 38
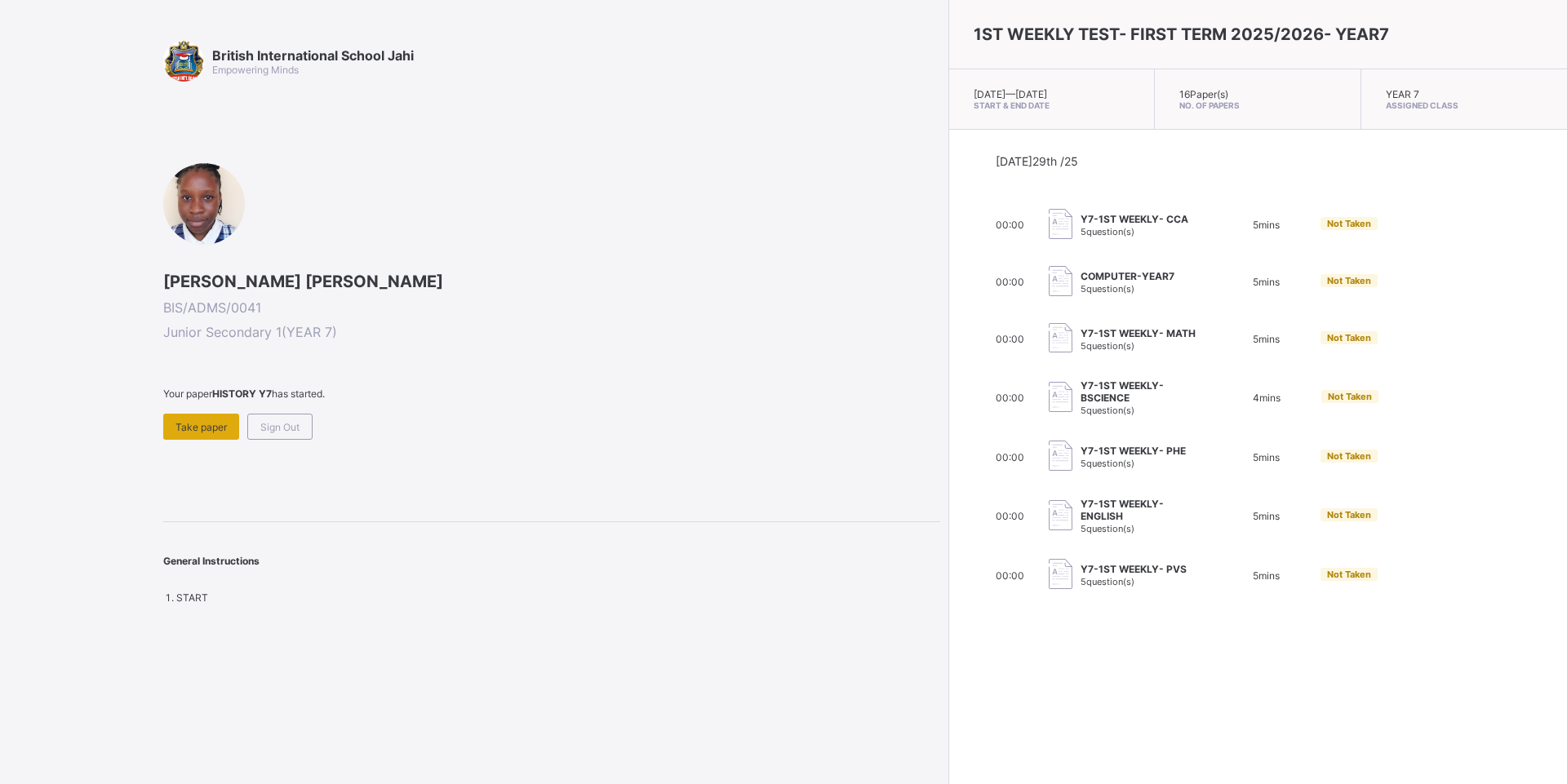
click at [200, 417] on div "Take paper" at bounding box center [201, 426] width 76 height 26
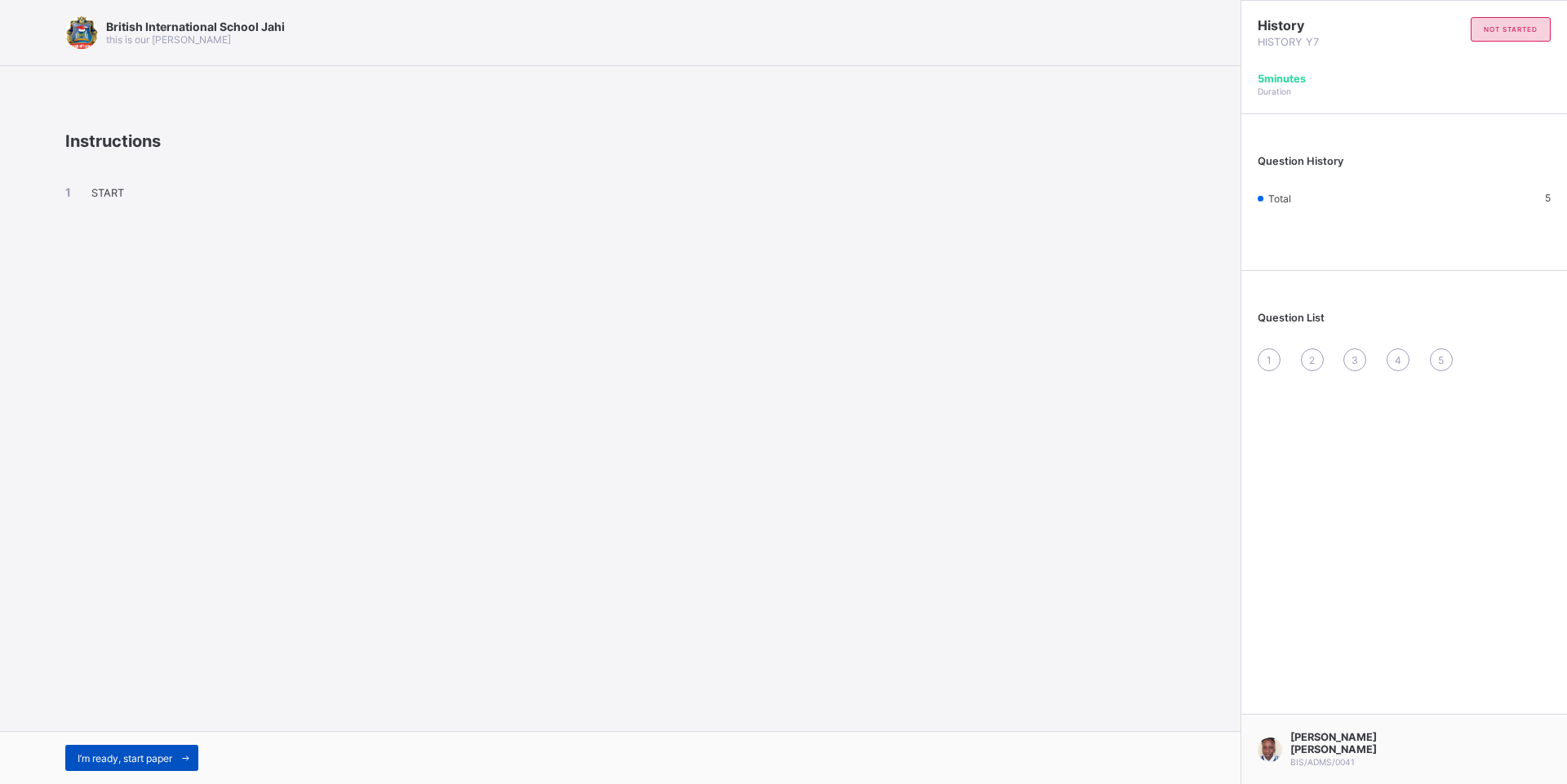
click at [151, 765] on div "I’m ready, start paper" at bounding box center [132, 757] width 133 height 26
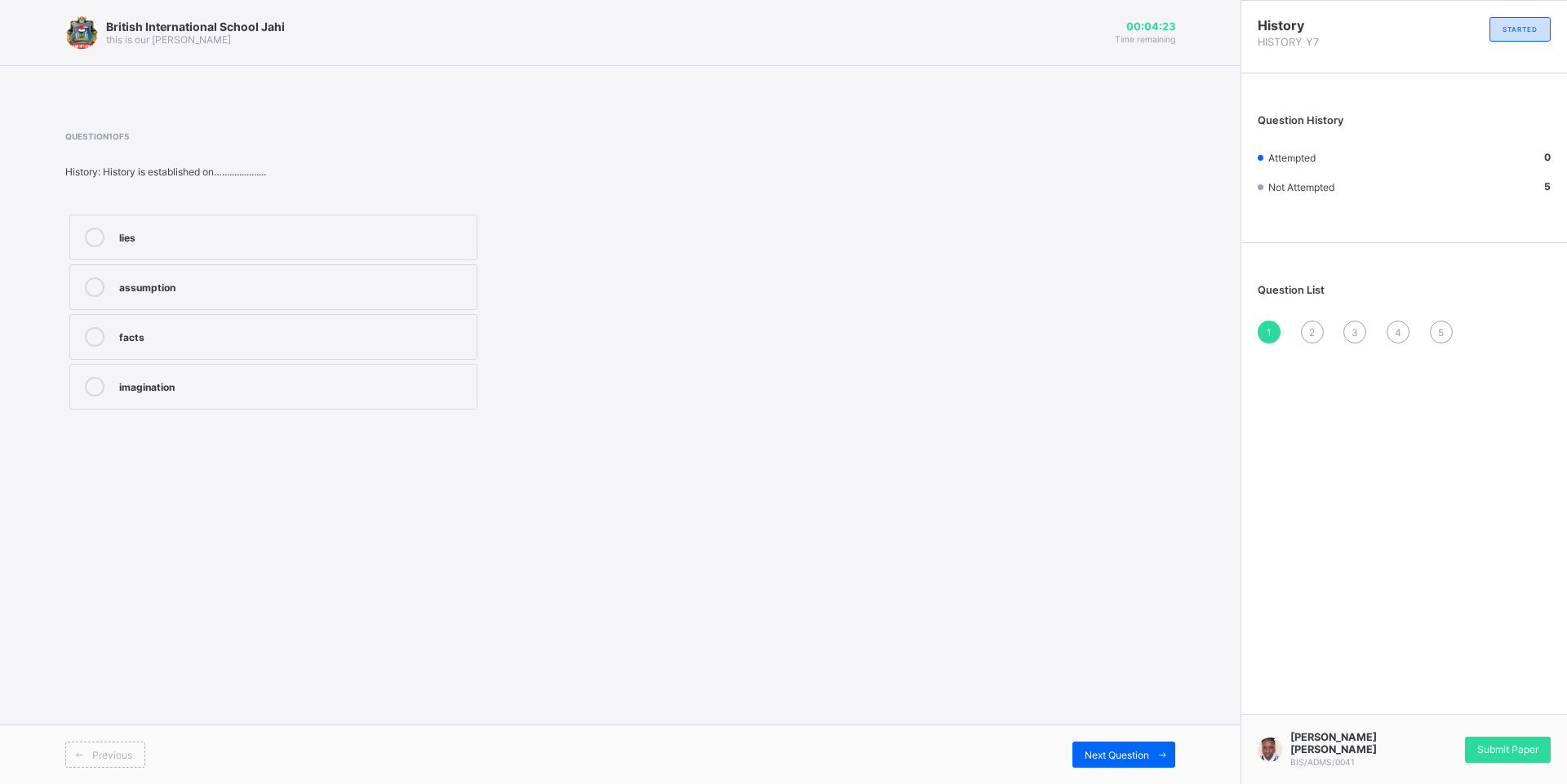
drag, startPoint x: 235, startPoint y: 338, endPoint x: 233, endPoint y: 365, distance: 27.1
click at [240, 337] on div "facts" at bounding box center [293, 337] width 349 height 20
click at [1097, 757] on span "Next Question" at bounding box center [1116, 754] width 64 height 12
click at [254, 282] on div "good &bad" at bounding box center [293, 285] width 349 height 16
click at [1121, 757] on span "Next Question" at bounding box center [1116, 754] width 64 height 12
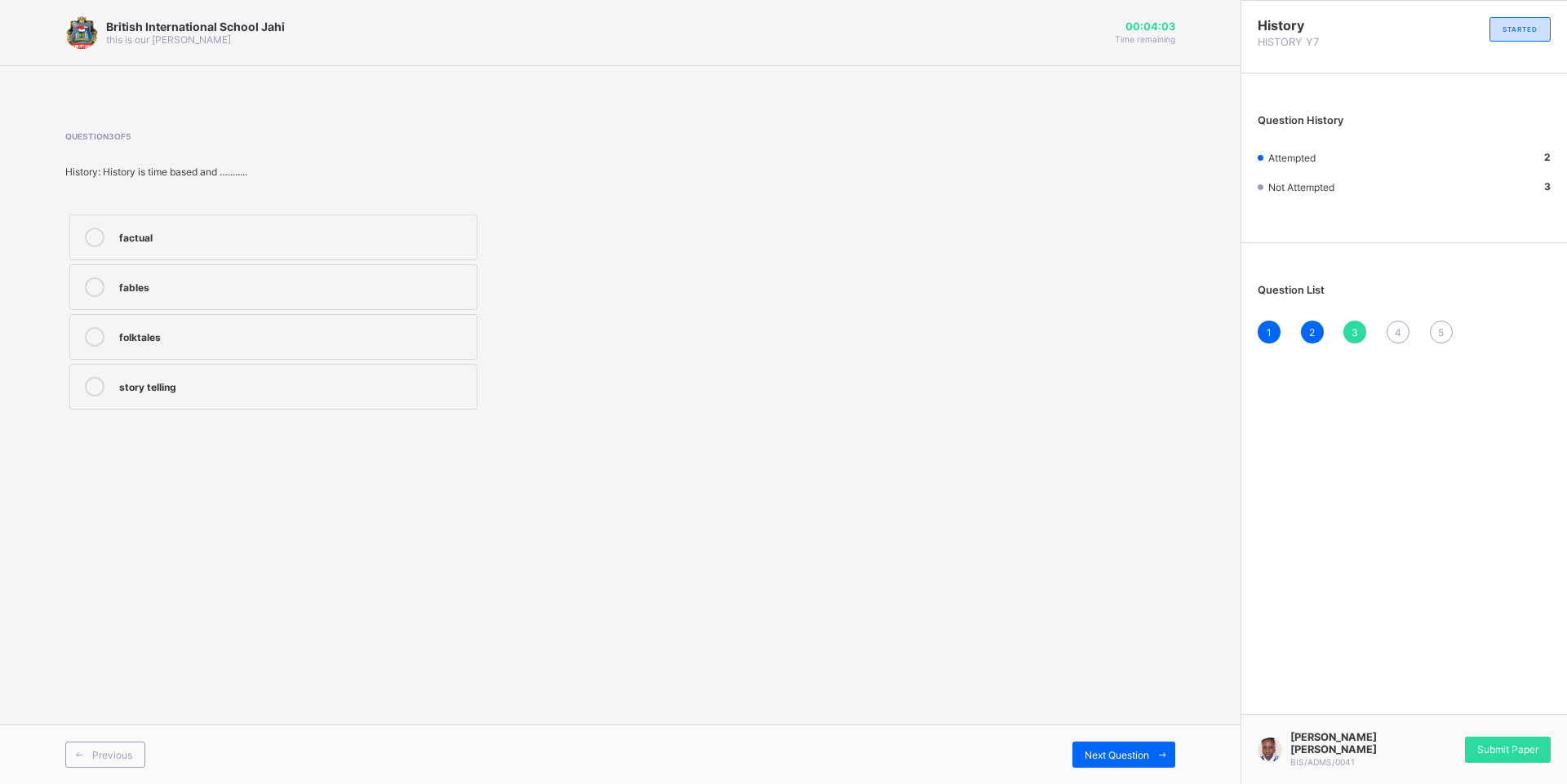
click at [203, 399] on label "story telling" at bounding box center [273, 387] width 408 height 45
click at [1072, 753] on div "Next Question" at bounding box center [1124, 754] width 103 height 26
click at [273, 344] on div "past" at bounding box center [293, 337] width 349 height 20
drag, startPoint x: 1158, startPoint y: 743, endPoint x: 1260, endPoint y: 735, distance: 102.3
click at [1169, 743] on span at bounding box center [1162, 754] width 26 height 26
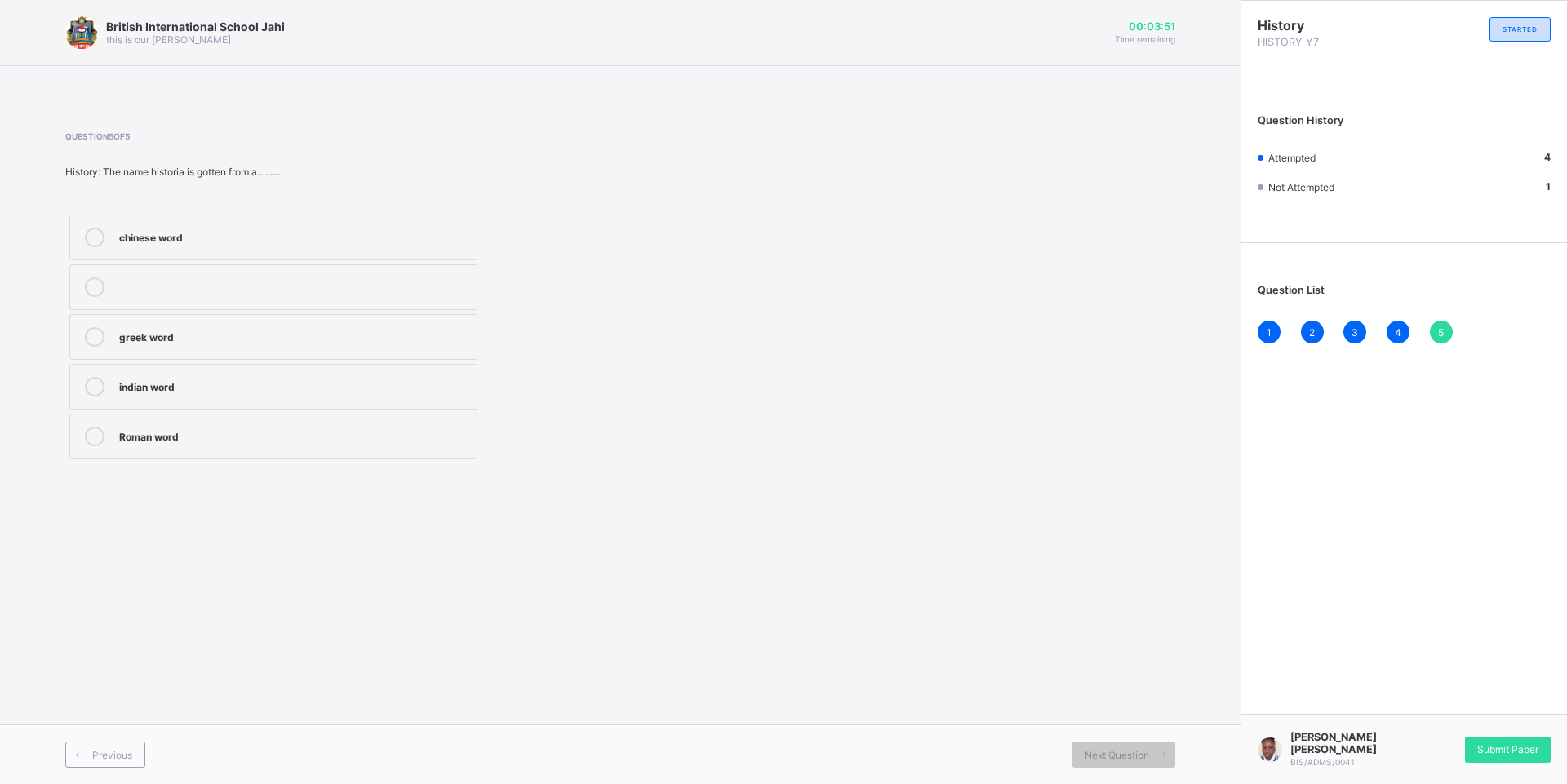
drag, startPoint x: 157, startPoint y: 331, endPoint x: 484, endPoint y: 374, distance: 329.8
click at [158, 331] on div "greek word" at bounding box center [293, 335] width 349 height 16
click at [1492, 752] on span "Submit Paper" at bounding box center [1508, 749] width 61 height 12
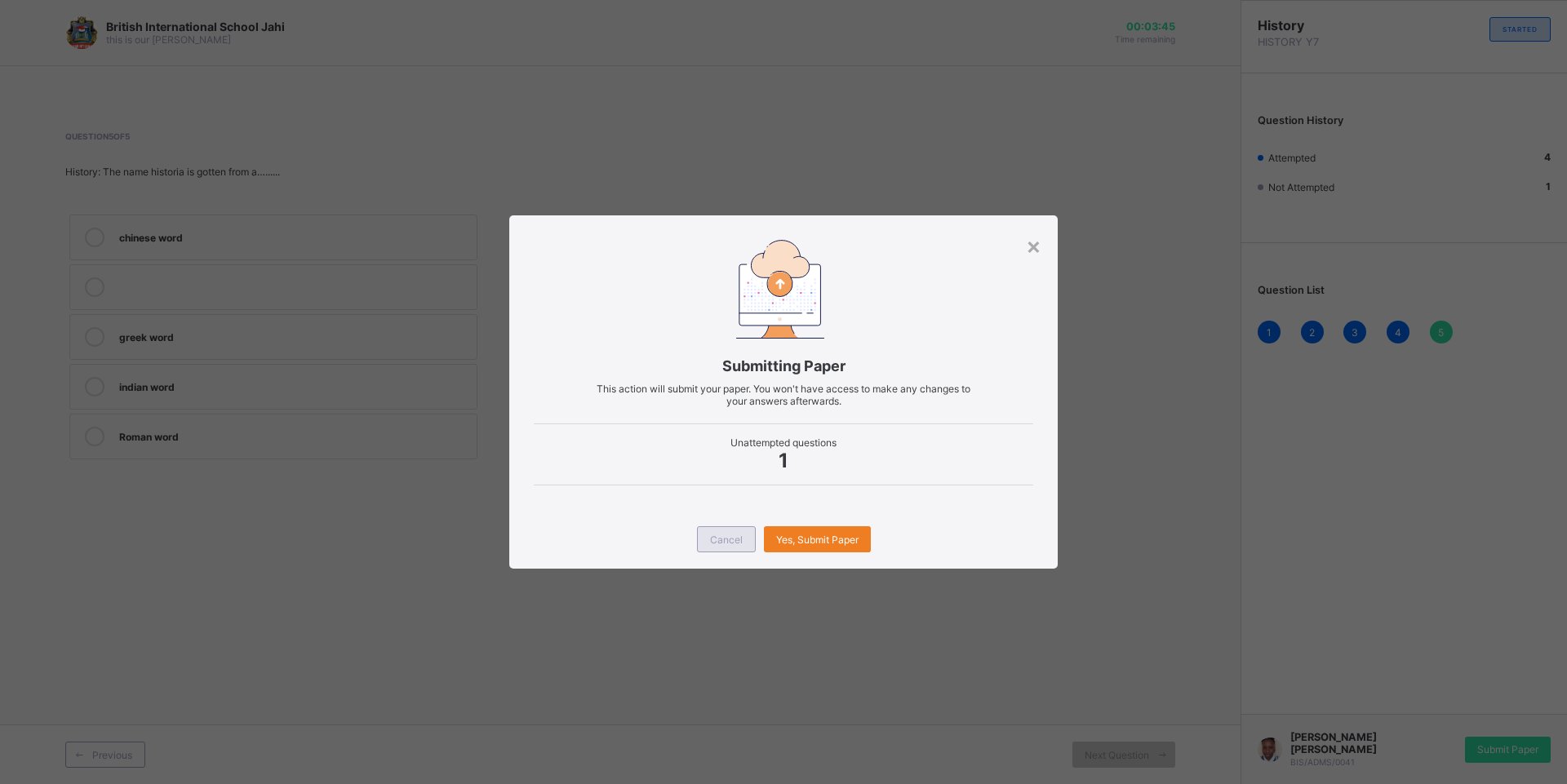
click at [739, 538] on span "Cancel" at bounding box center [726, 540] width 33 height 12
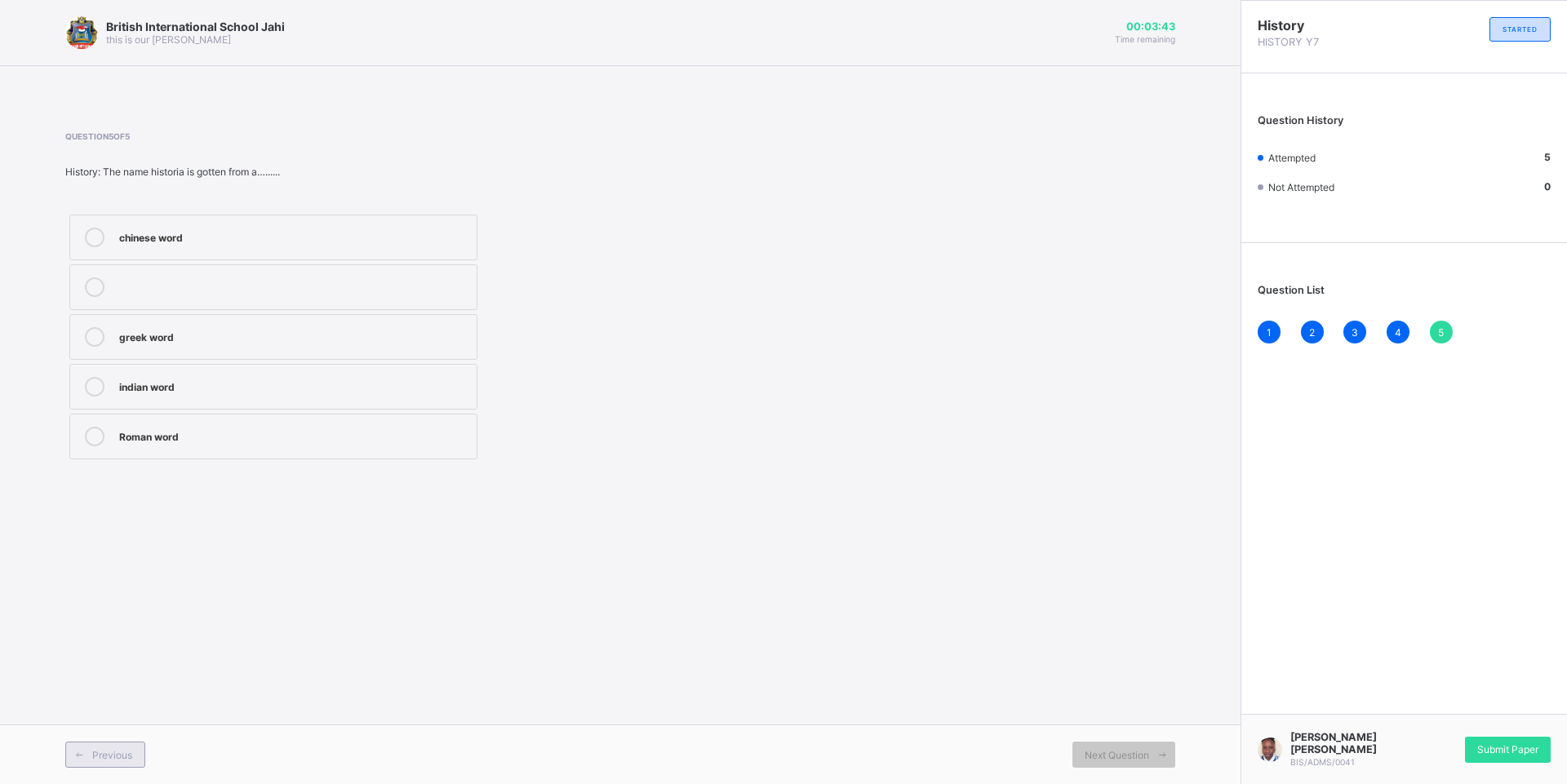
click at [114, 753] on span "Previous" at bounding box center [112, 754] width 40 height 12
click at [115, 753] on span "Previous" at bounding box center [112, 754] width 40 height 12
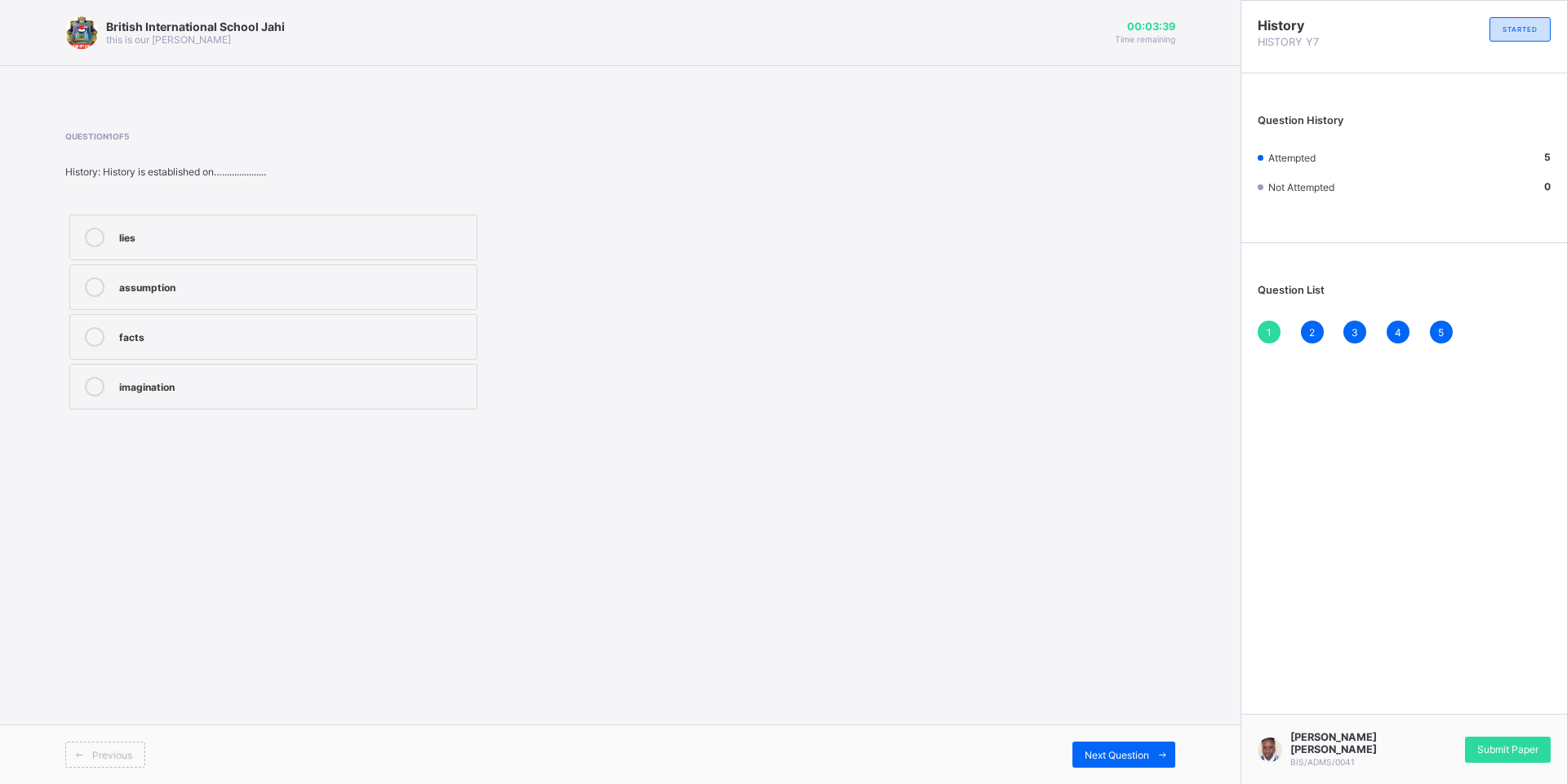
click at [115, 753] on span "Previous" at bounding box center [112, 754] width 40 height 12
click at [1084, 759] on span "Next Question" at bounding box center [1116, 754] width 64 height 12
click at [1079, 761] on div "Next Question" at bounding box center [1124, 754] width 103 height 26
click at [1074, 762] on div "Next Question" at bounding box center [1124, 754] width 103 height 26
click at [1072, 762] on div "Next Question" at bounding box center [1124, 754] width 103 height 26
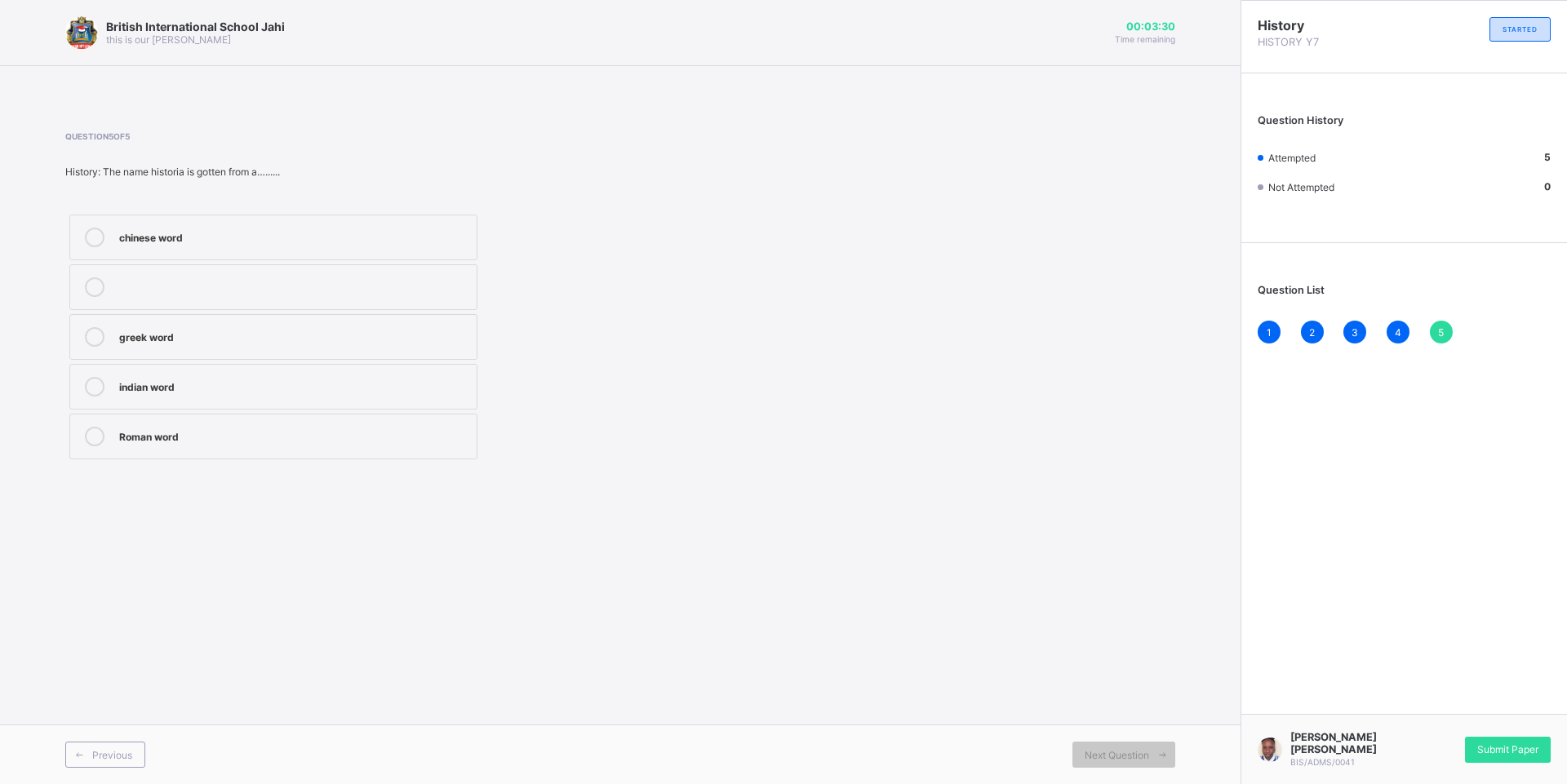
click at [1069, 762] on div "Next Question" at bounding box center [897, 754] width 555 height 26
click at [1479, 755] on div "Submit Paper" at bounding box center [1508, 749] width 86 height 26
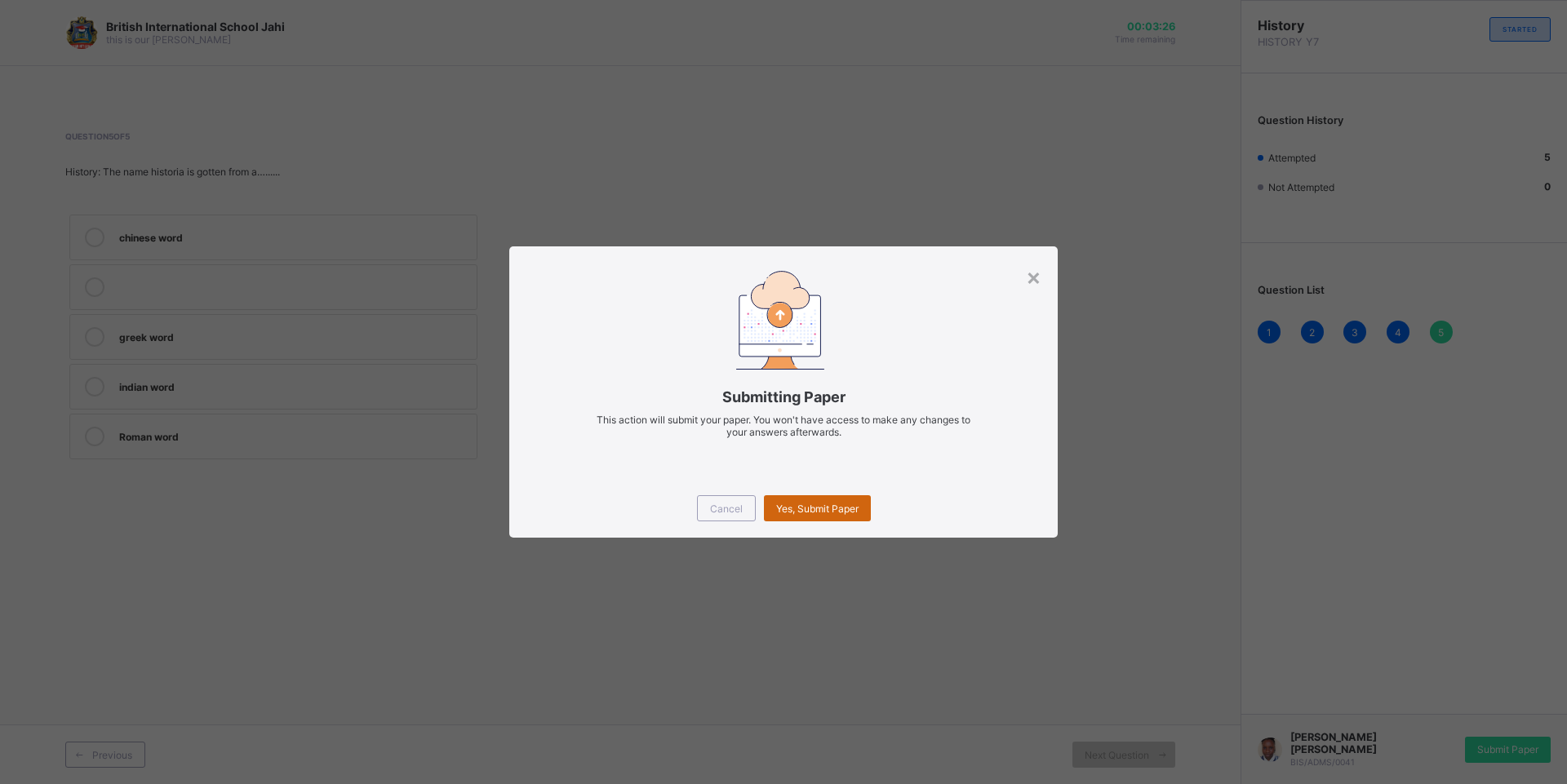
click at [841, 503] on span "Yes, Submit Paper" at bounding box center [817, 508] width 82 height 12
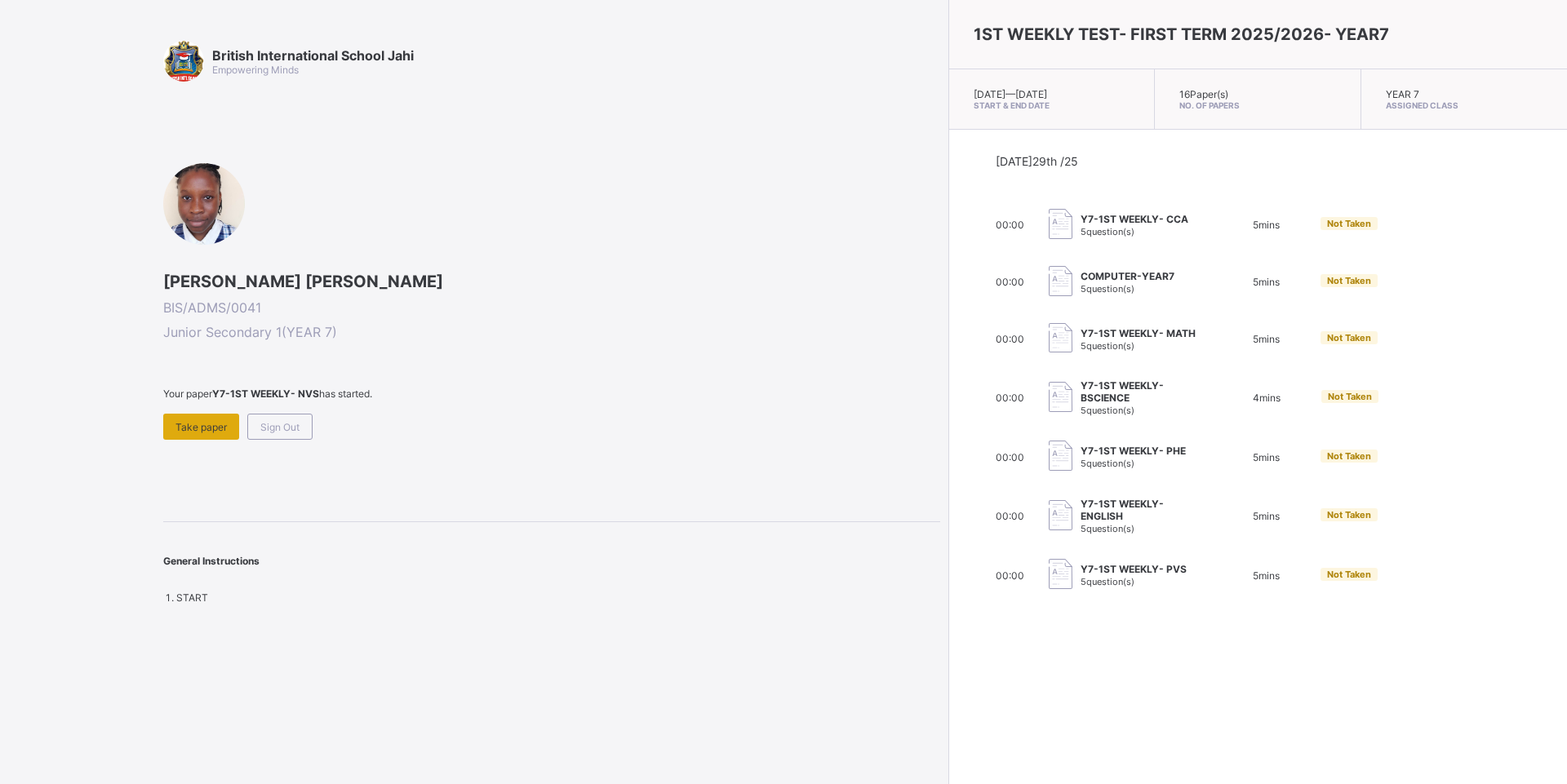
click at [223, 429] on span "Take paper" at bounding box center [201, 427] width 51 height 12
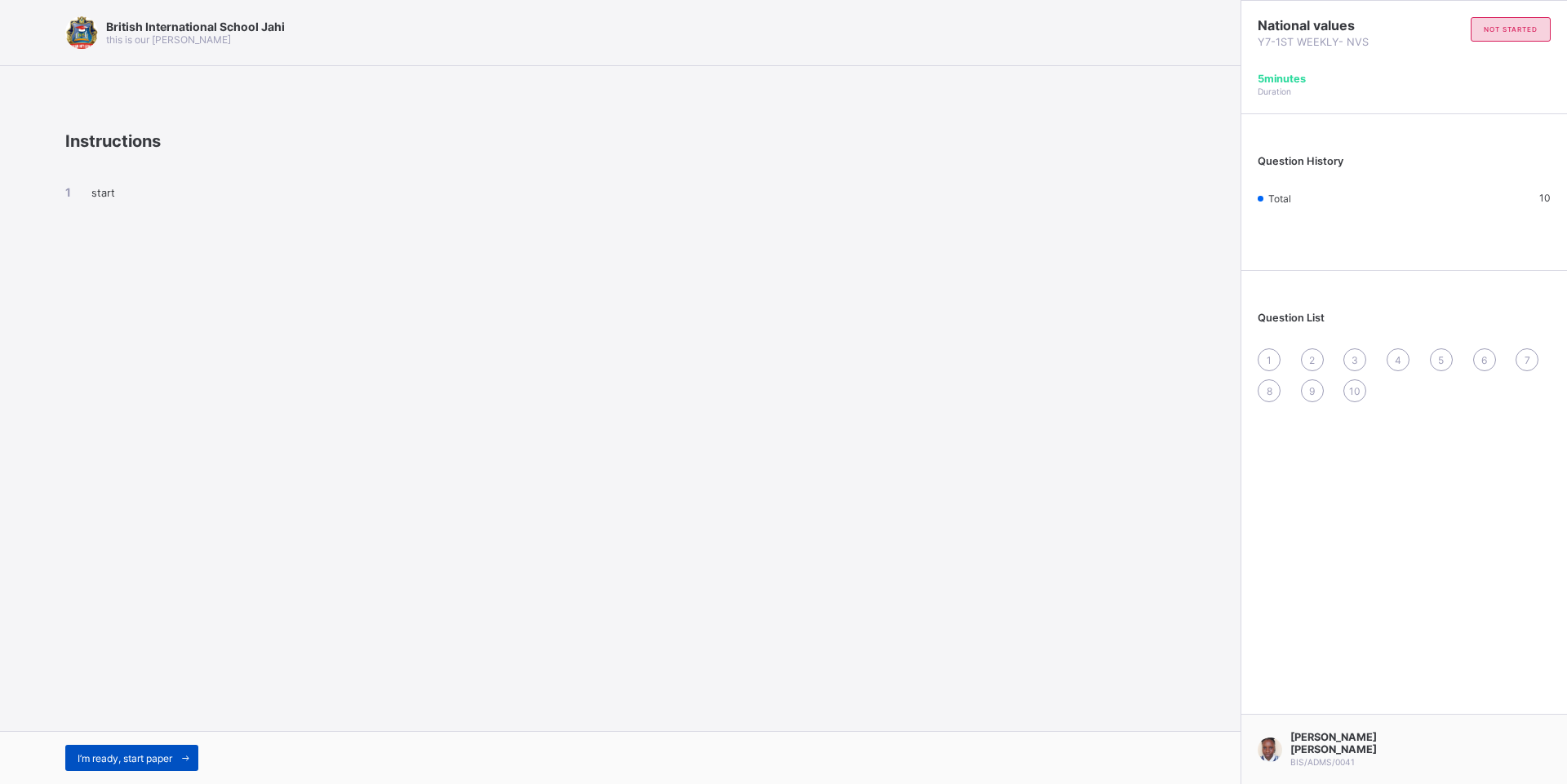
click at [168, 759] on span "I’m ready, start paper" at bounding box center [125, 758] width 95 height 12
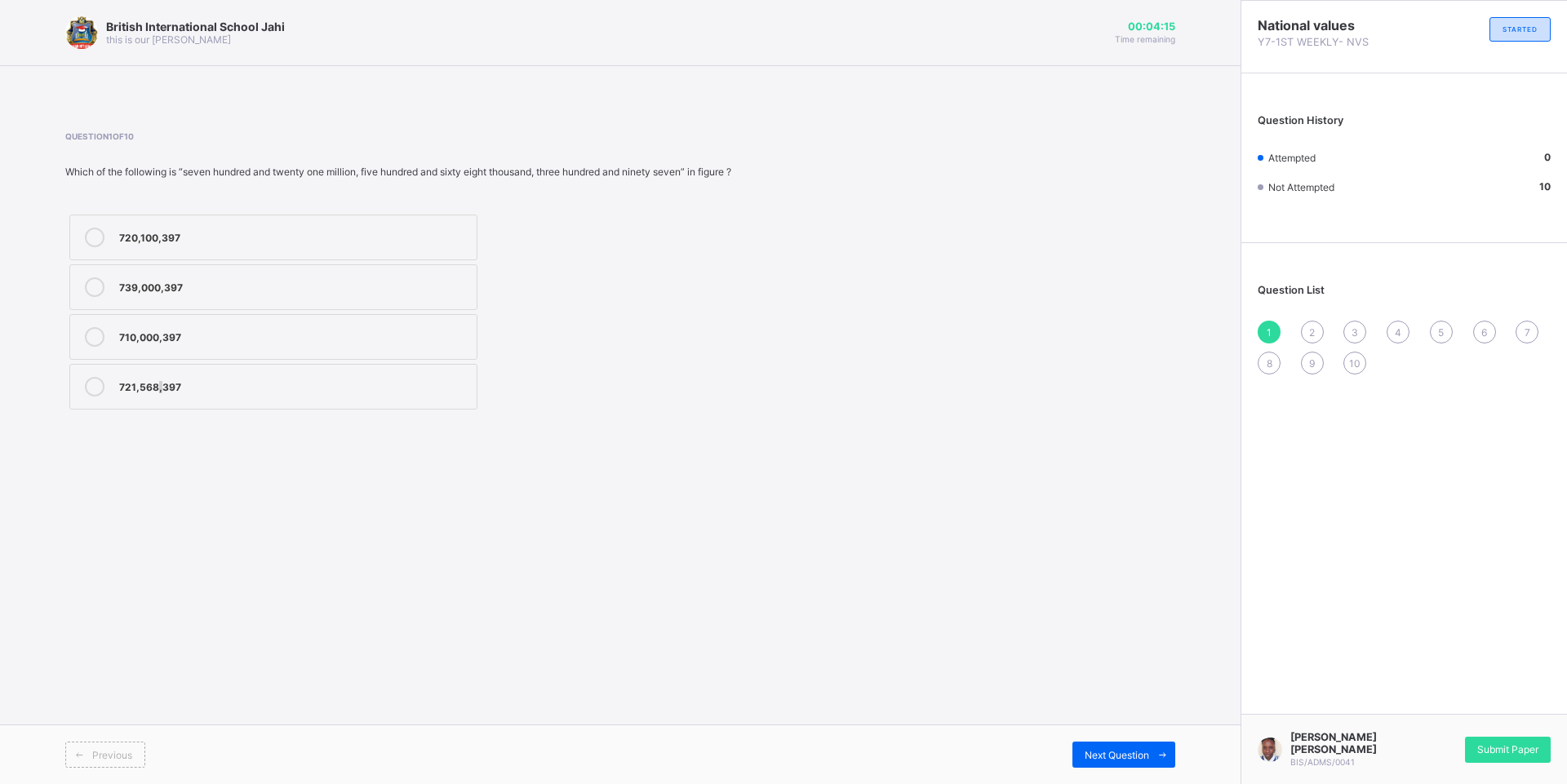
click at [156, 379] on div "721,568,397" at bounding box center [293, 385] width 349 height 16
click at [302, 400] on label "721,568,397" at bounding box center [273, 387] width 408 height 45
click at [1121, 752] on span "Next Question" at bounding box center [1116, 754] width 64 height 12
click at [249, 374] on div "8.40000 8400.000 0.00084 00.084" at bounding box center [273, 311] width 416 height 203
click at [451, 333] on div "0.00084" at bounding box center [293, 335] width 349 height 16
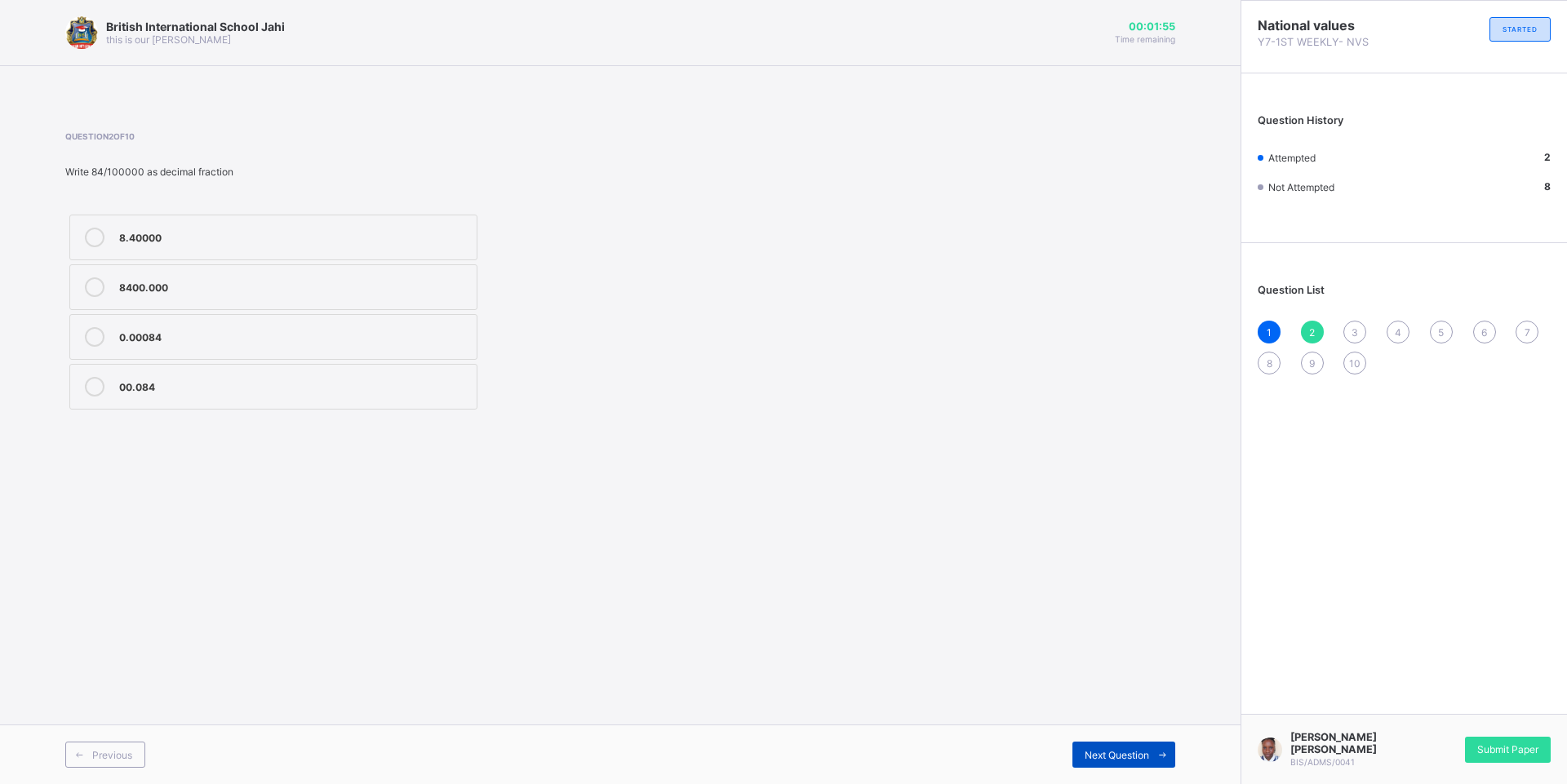
click at [1124, 761] on div "Next Question" at bounding box center [1124, 754] width 103 height 26
click at [208, 393] on div "129" at bounding box center [293, 387] width 349 height 20
click at [1135, 752] on span "Next Question" at bounding box center [1116, 754] width 64 height 12
click at [254, 416] on div "Question 4 of 10 What is the place value of 1 in 5.691 ? Hundredths Tens Units …" at bounding box center [620, 272] width 1110 height 331
click at [264, 397] on label "Thousandths" at bounding box center [273, 387] width 408 height 45
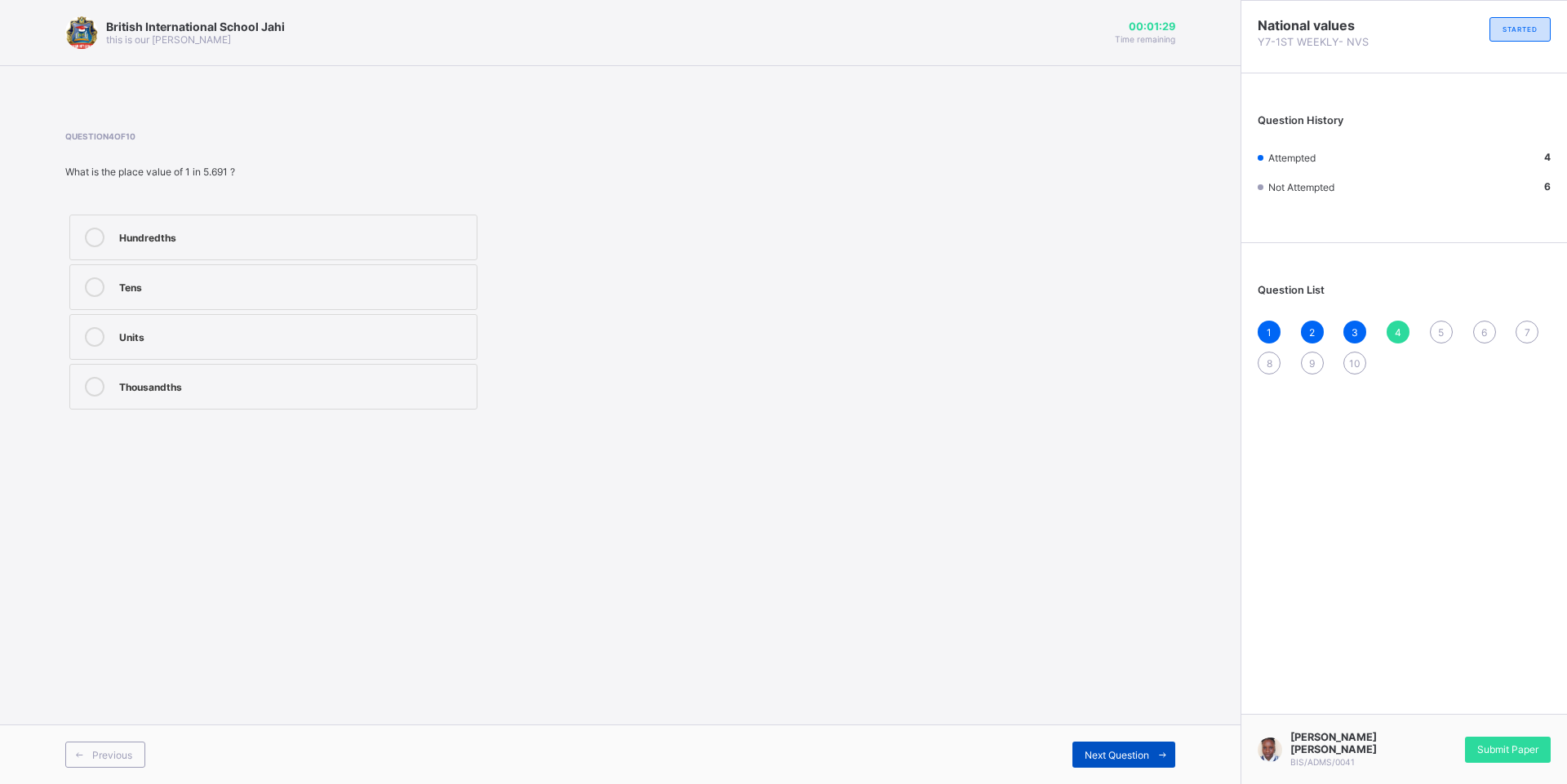
click at [1118, 758] on span "Next Question" at bounding box center [1116, 754] width 64 height 12
click at [263, 306] on label "MMXXXIV" at bounding box center [273, 287] width 408 height 45
click at [1134, 748] on span "Next Question" at bounding box center [1116, 754] width 64 height 12
click at [189, 245] on div "Honesty" at bounding box center [293, 237] width 349 height 20
click at [1151, 746] on span at bounding box center [1162, 754] width 26 height 26
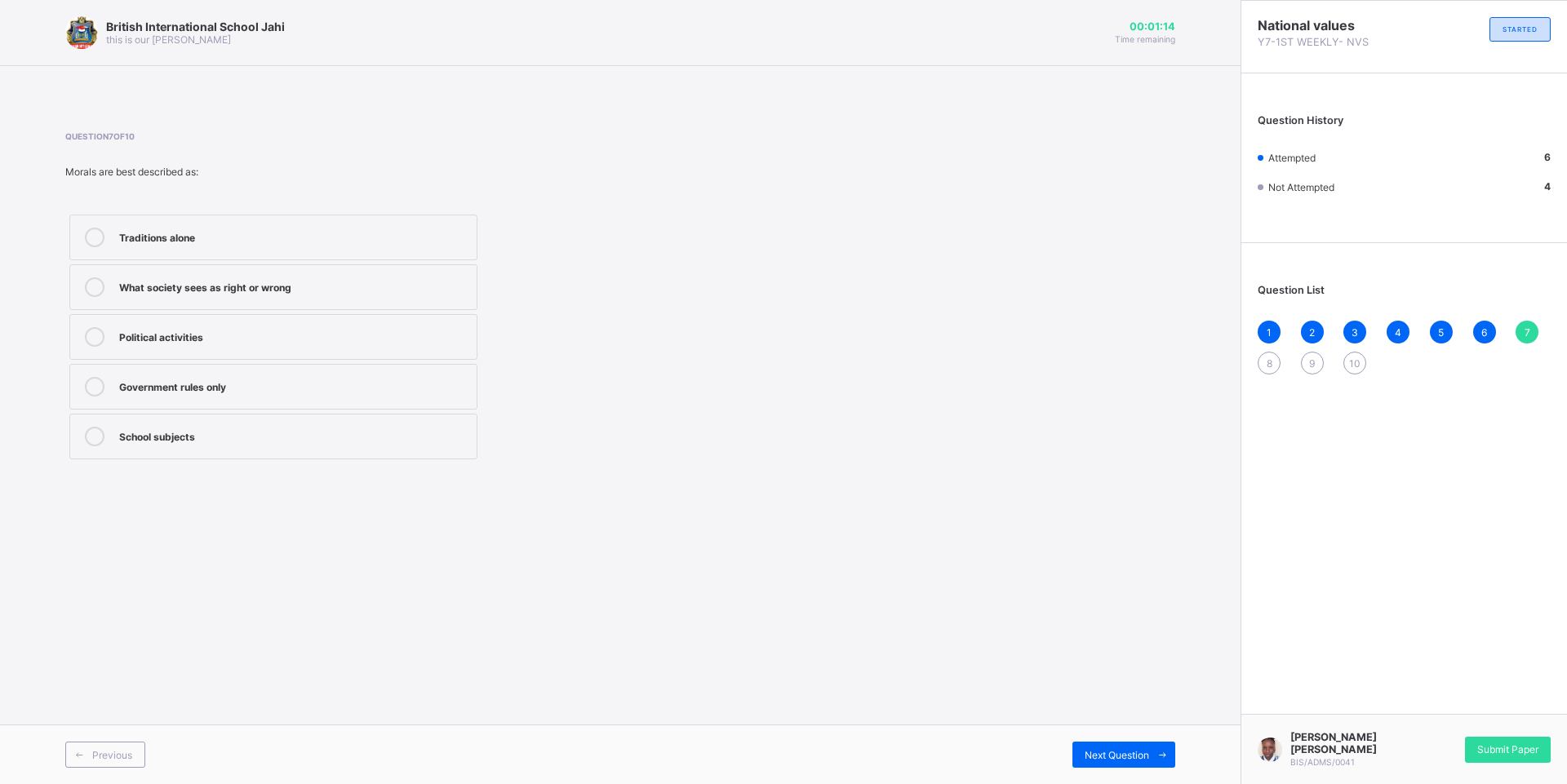
click at [324, 290] on div "What society sees as right or wrong" at bounding box center [293, 285] width 349 height 16
click at [1149, 749] on span "Next Question" at bounding box center [1116, 754] width 64 height 12
click at [205, 347] on label "Laws made by children" at bounding box center [273, 337] width 408 height 45
click at [230, 390] on div "Rules that guide people’s behavior" at bounding box center [293, 385] width 349 height 16
drag, startPoint x: 1117, startPoint y: 759, endPoint x: 1104, endPoint y: 743, distance: 20.6
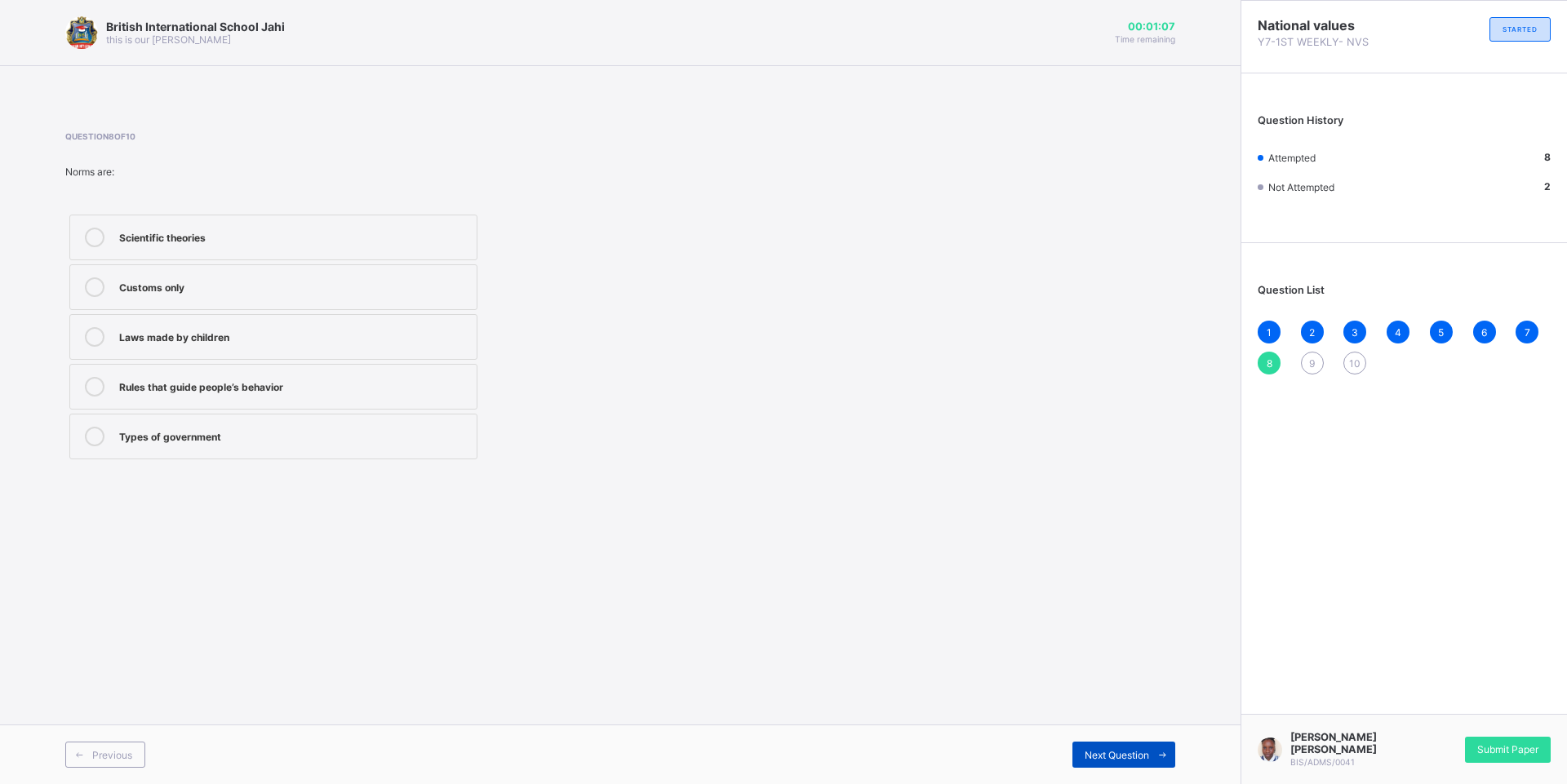
click at [1117, 759] on span "Next Question" at bounding box center [1116, 754] width 64 height 12
click at [234, 285] on div "Rights and duties of citizens" at bounding box center [293, 285] width 349 height 16
click at [1107, 756] on span "Next Question" at bounding box center [1116, 754] width 64 height 12
drag, startPoint x: 233, startPoint y: 295, endPoint x: 261, endPoint y: 301, distance: 28.6
click at [234, 295] on div "Teach participation in community life" at bounding box center [293, 287] width 349 height 20
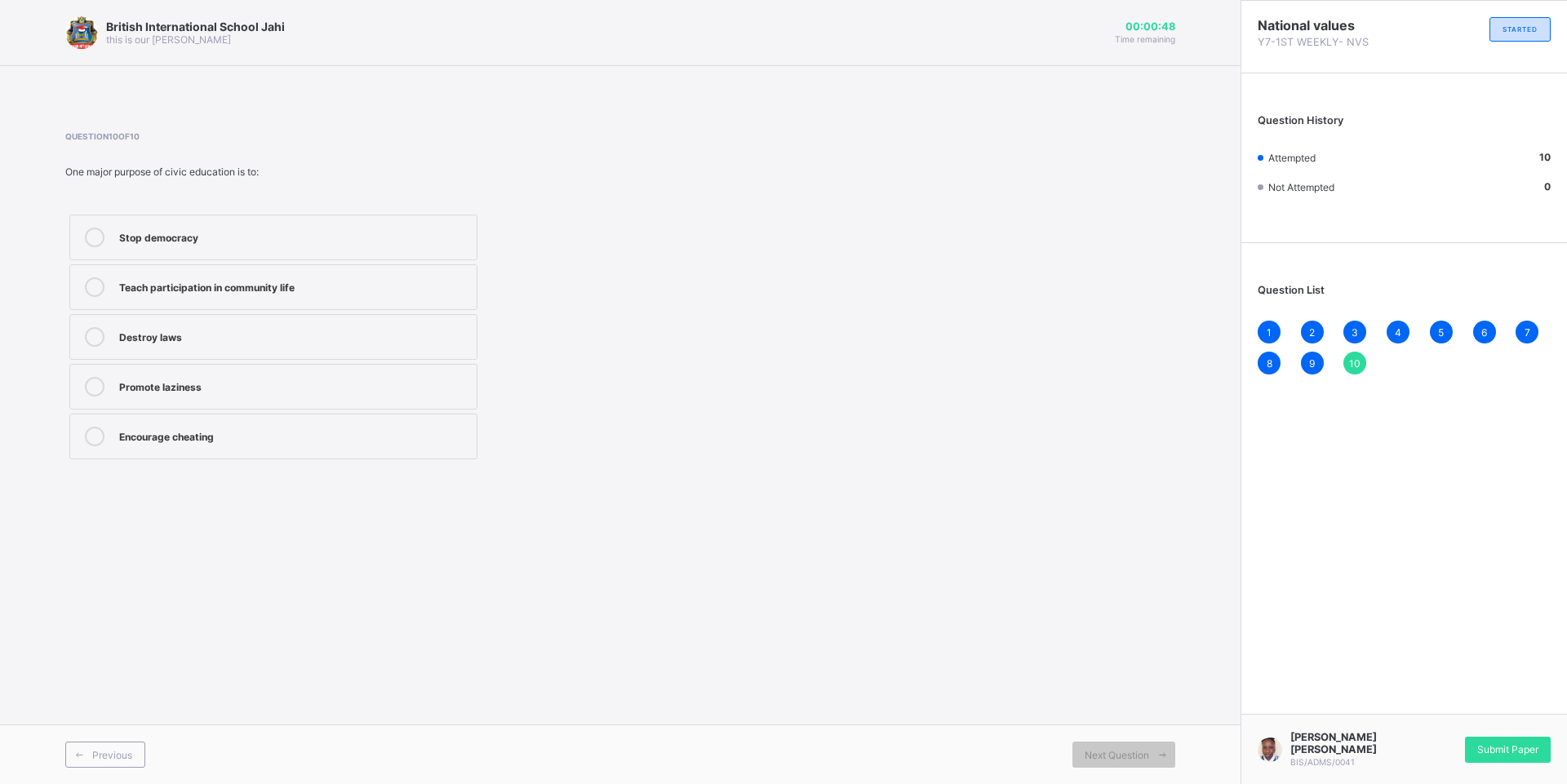
drag, startPoint x: 1520, startPoint y: 758, endPoint x: 1515, endPoint y: 729, distance: 29.4
click at [1521, 751] on div "Submit Paper" at bounding box center [1508, 749] width 86 height 26
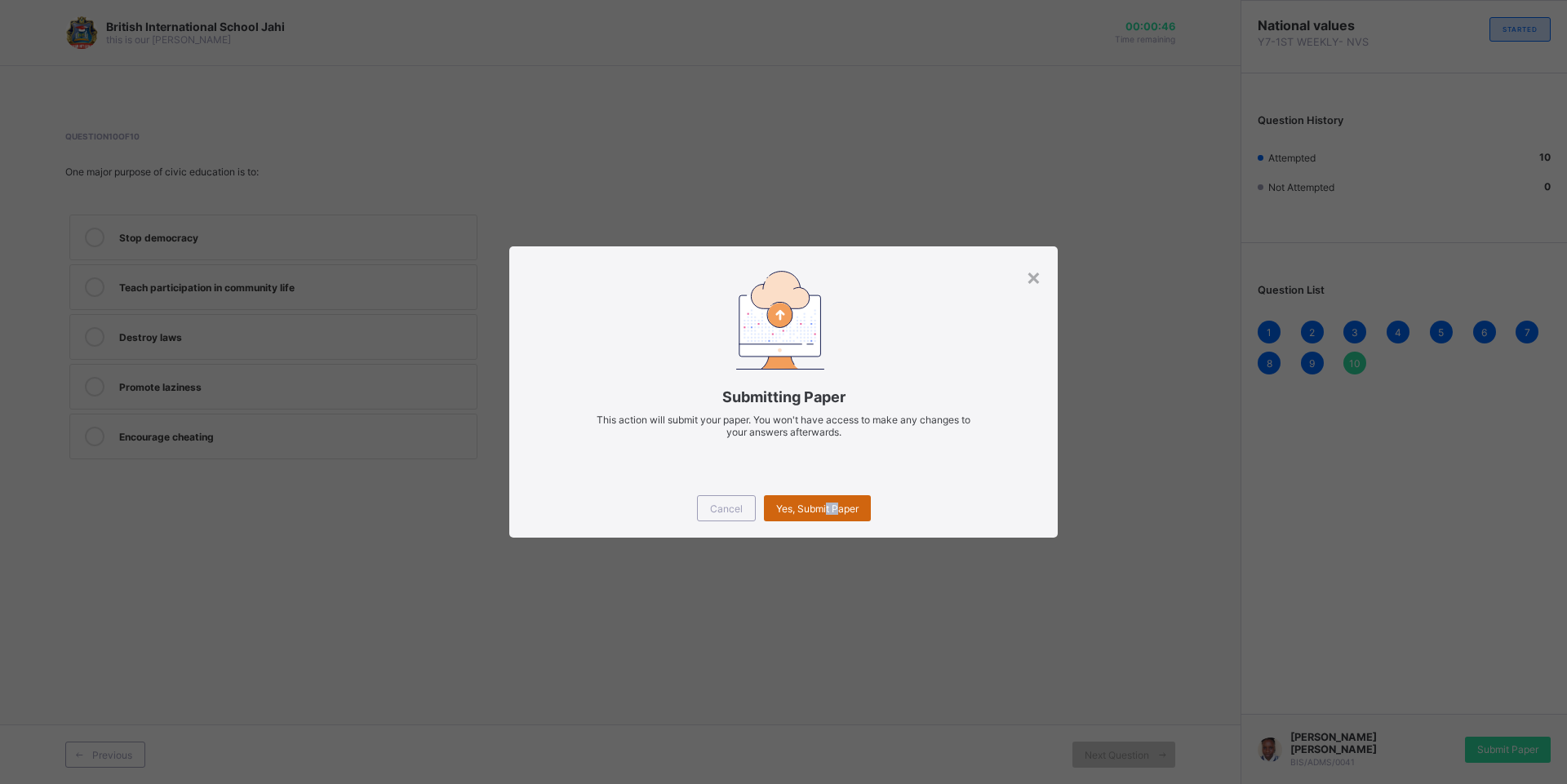
click at [841, 510] on span "Yes, Submit Paper" at bounding box center [817, 508] width 82 height 12
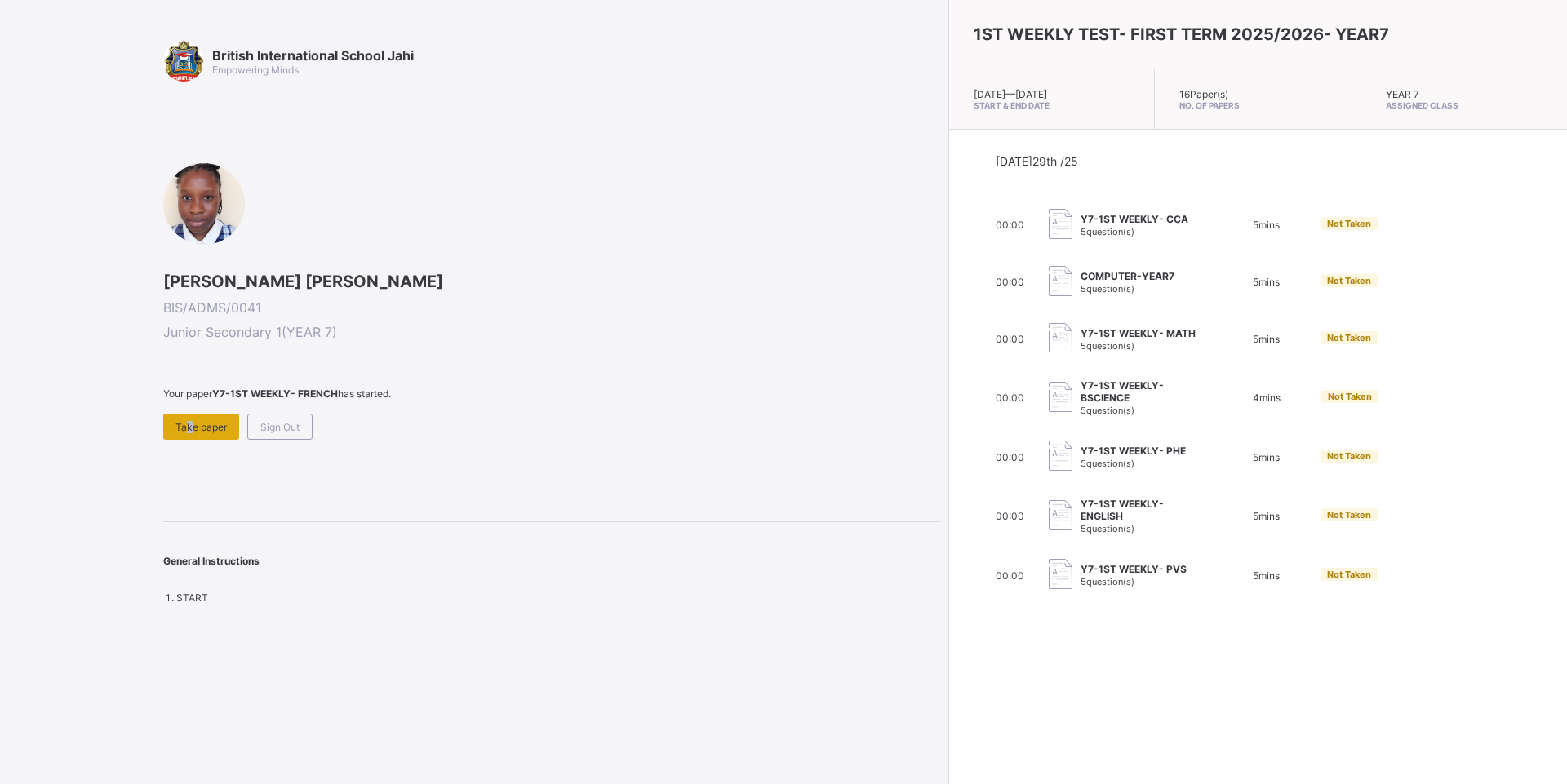
click at [188, 434] on div "Take paper" at bounding box center [201, 426] width 76 height 26
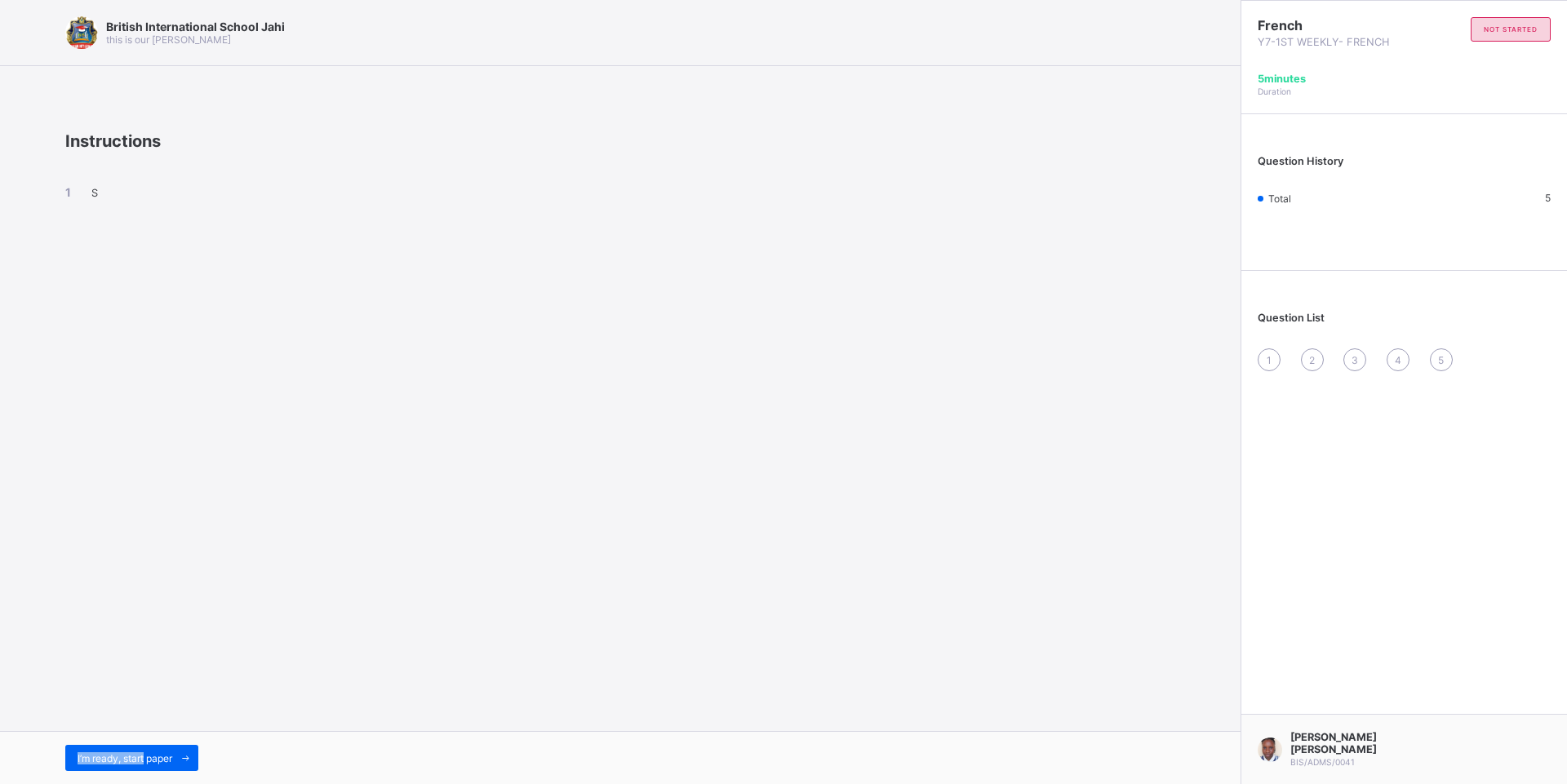
click at [159, 783] on html "British International School Jahi this is our [PERSON_NAME] Instructions S I’m …" at bounding box center [784, 392] width 1567 height 784
drag, startPoint x: 159, startPoint y: 787, endPoint x: 319, endPoint y: 643, distance: 215.3
click at [317, 646] on div "British International School Jahi this is our [PERSON_NAME] Instructions S I’m …" at bounding box center [620, 392] width 1241 height 784
click at [163, 756] on span "I’m ready, start paper" at bounding box center [125, 758] width 95 height 12
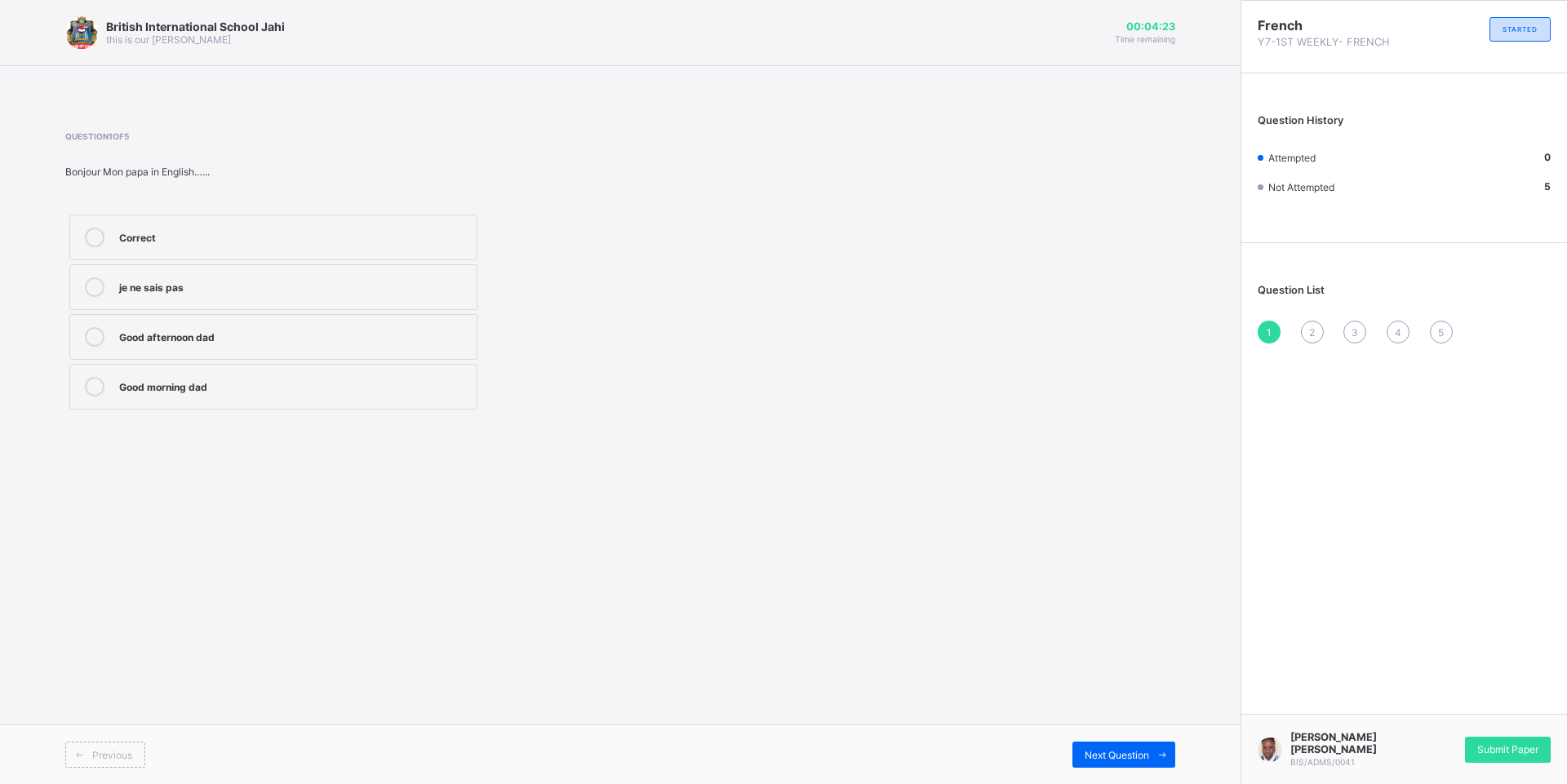
click at [323, 386] on div "Good morning dad" at bounding box center [293, 385] width 349 height 16
click at [1131, 743] on div "Next Question" at bounding box center [1124, 754] width 103 height 26
click at [138, 292] on div "good night" at bounding box center [293, 285] width 349 height 16
click at [266, 249] on label "Good night" at bounding box center [273, 237] width 408 height 45
click at [1107, 759] on span "Next Question" at bounding box center [1116, 754] width 64 height 12
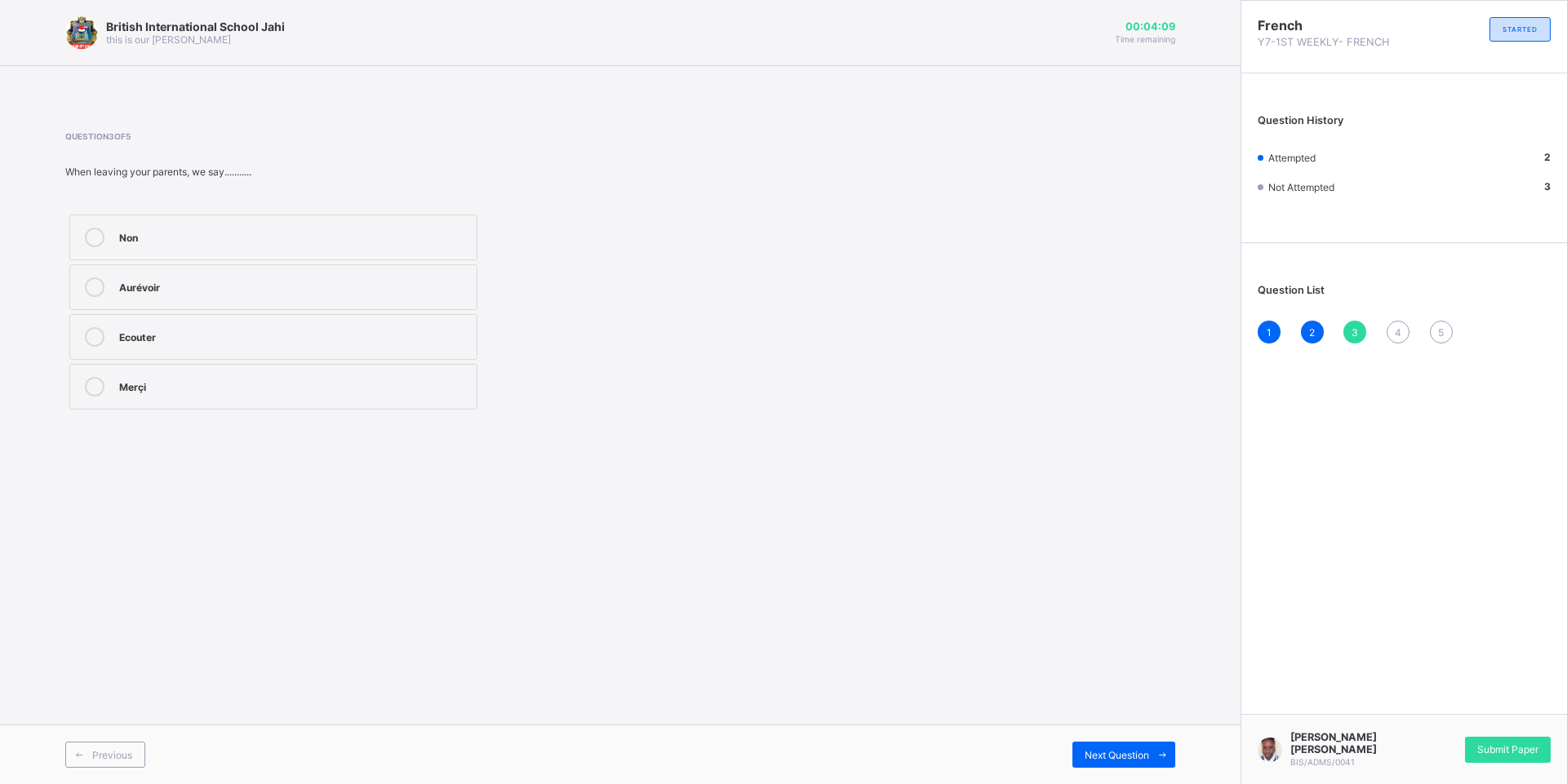
drag, startPoint x: 200, startPoint y: 287, endPoint x: 203, endPoint y: 296, distance: 9.5
click at [202, 296] on div "Aurévoir" at bounding box center [293, 287] width 349 height 20
click at [1143, 757] on span "Next Question" at bounding box center [1116, 754] width 64 height 12
click at [254, 341] on div "Sit" at bounding box center [293, 335] width 349 height 16
click at [1158, 750] on icon at bounding box center [1162, 754] width 12 height 11
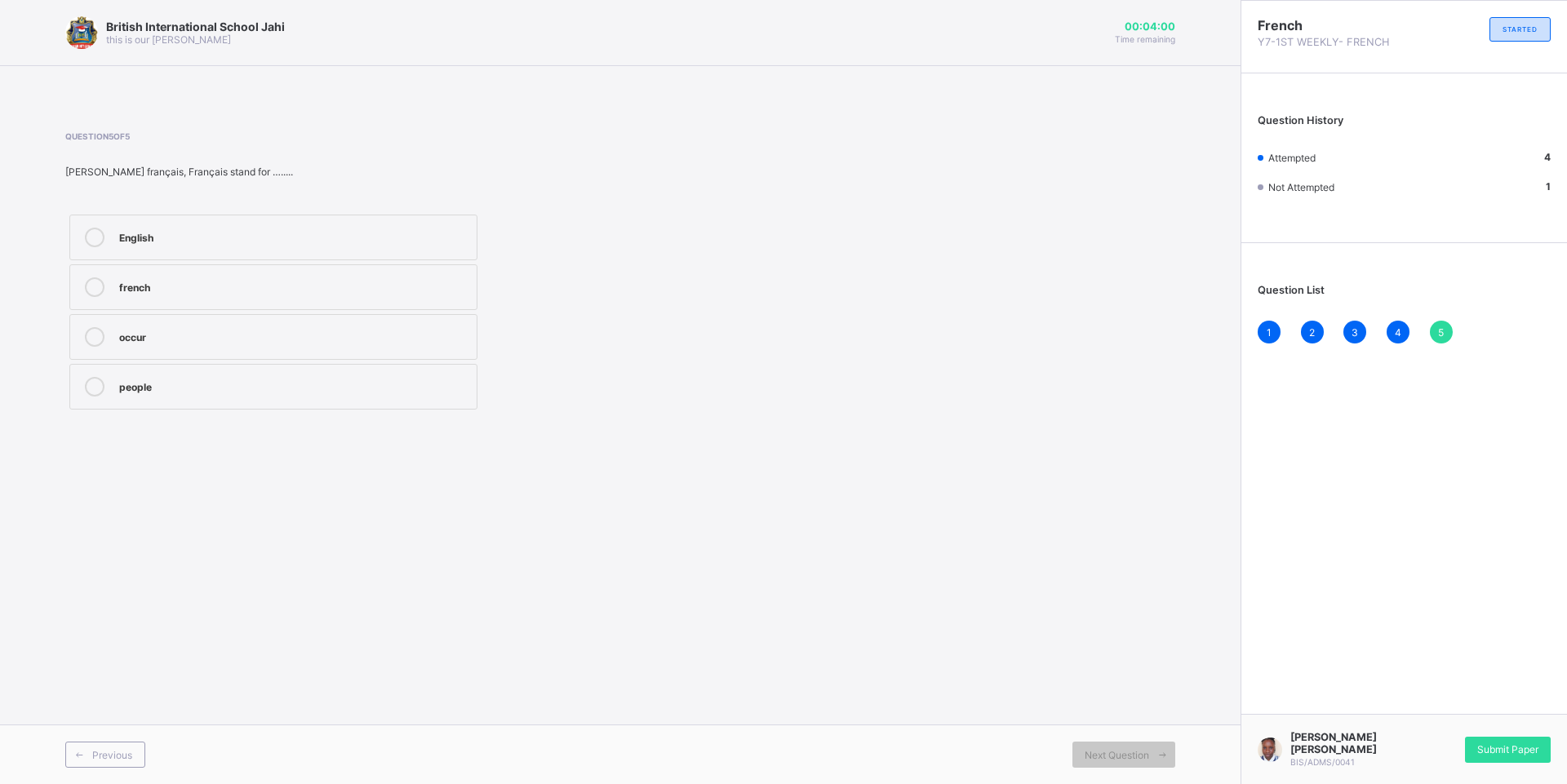
click at [174, 277] on label "french" at bounding box center [273, 287] width 408 height 45
click at [1526, 738] on div "Submit Paper" at bounding box center [1508, 749] width 86 height 26
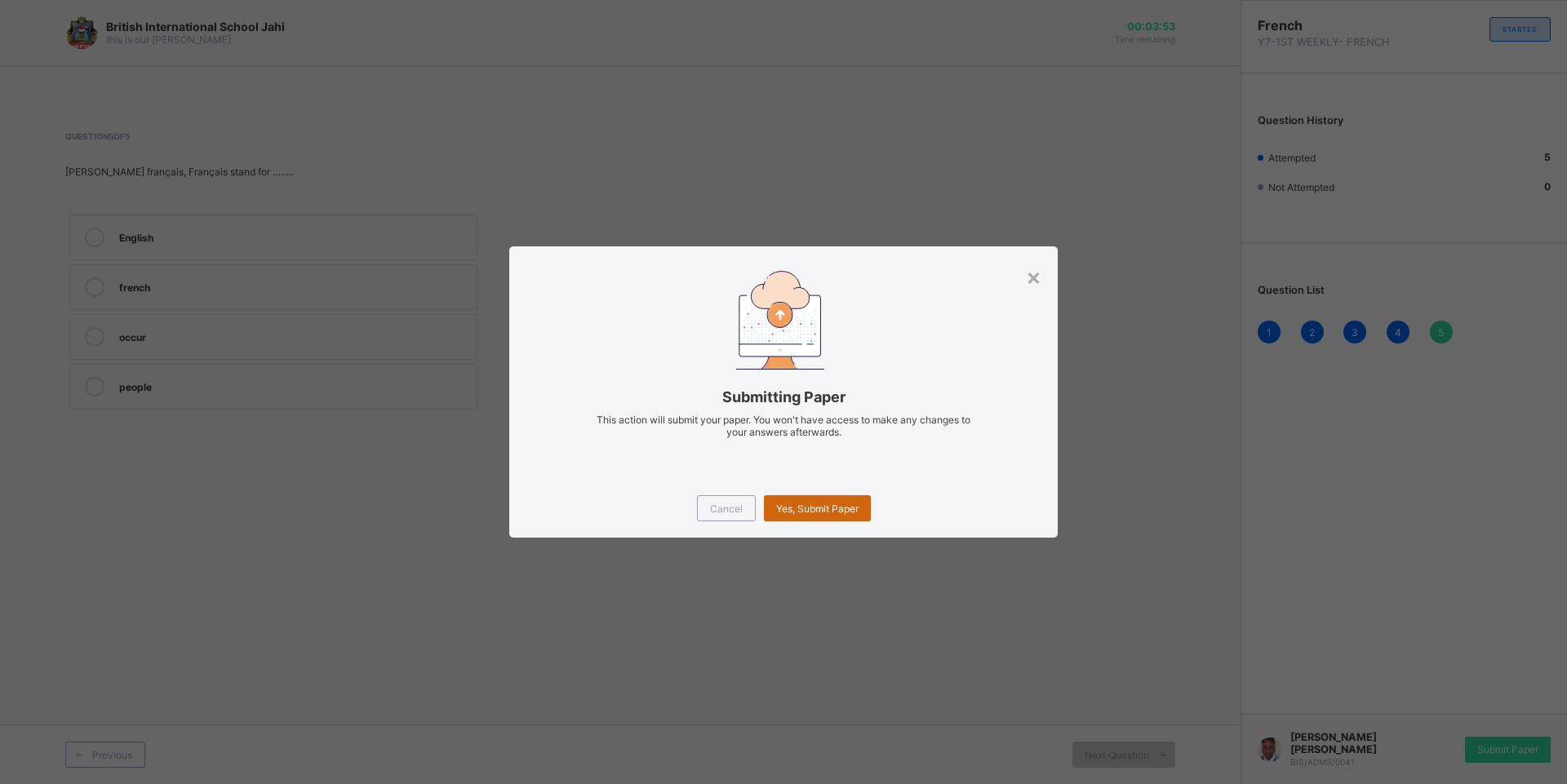
click at [806, 513] on span "Yes, Submit Paper" at bounding box center [817, 508] width 82 height 12
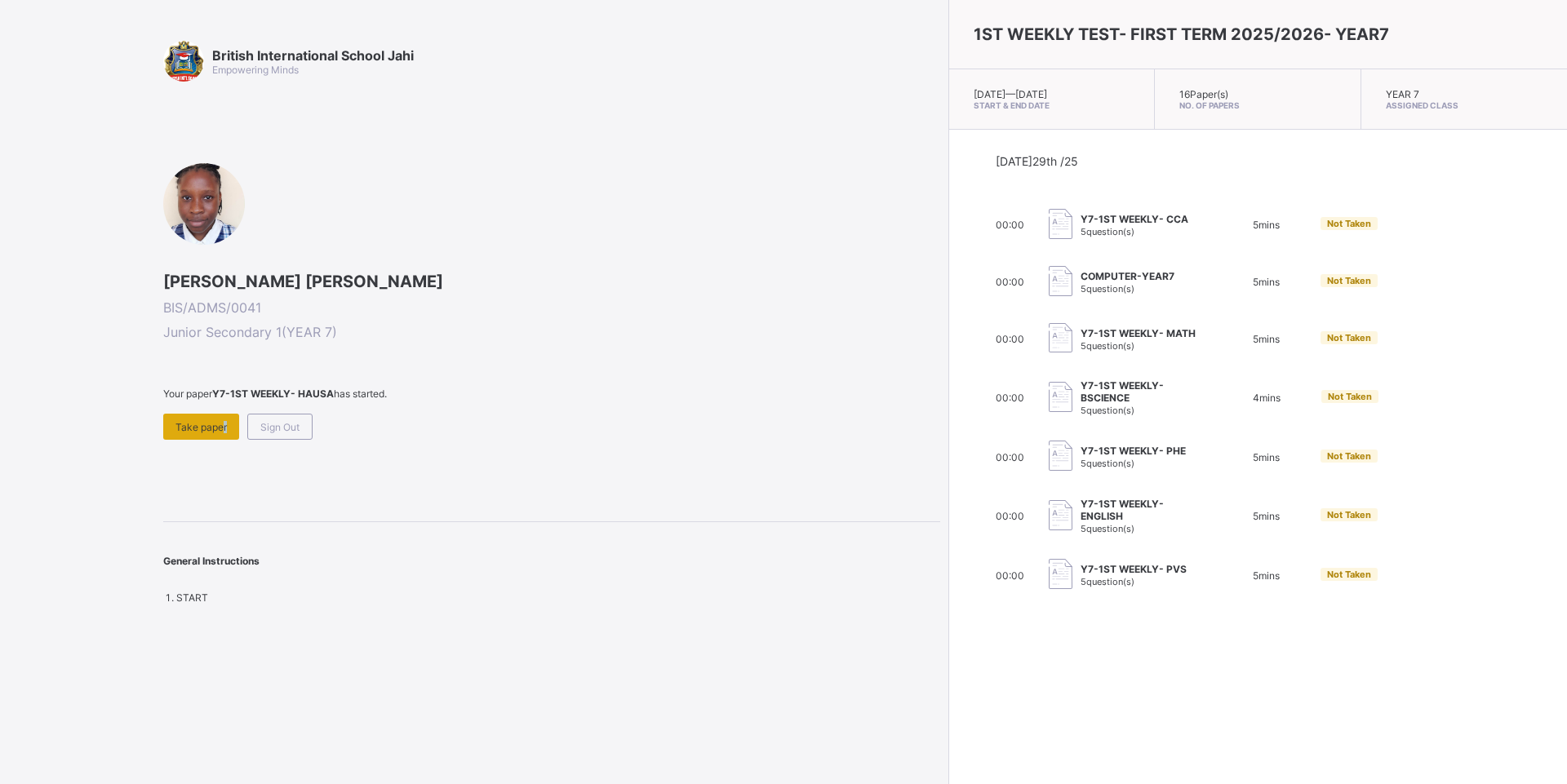
click at [224, 438] on div "Take paper" at bounding box center [201, 426] width 76 height 26
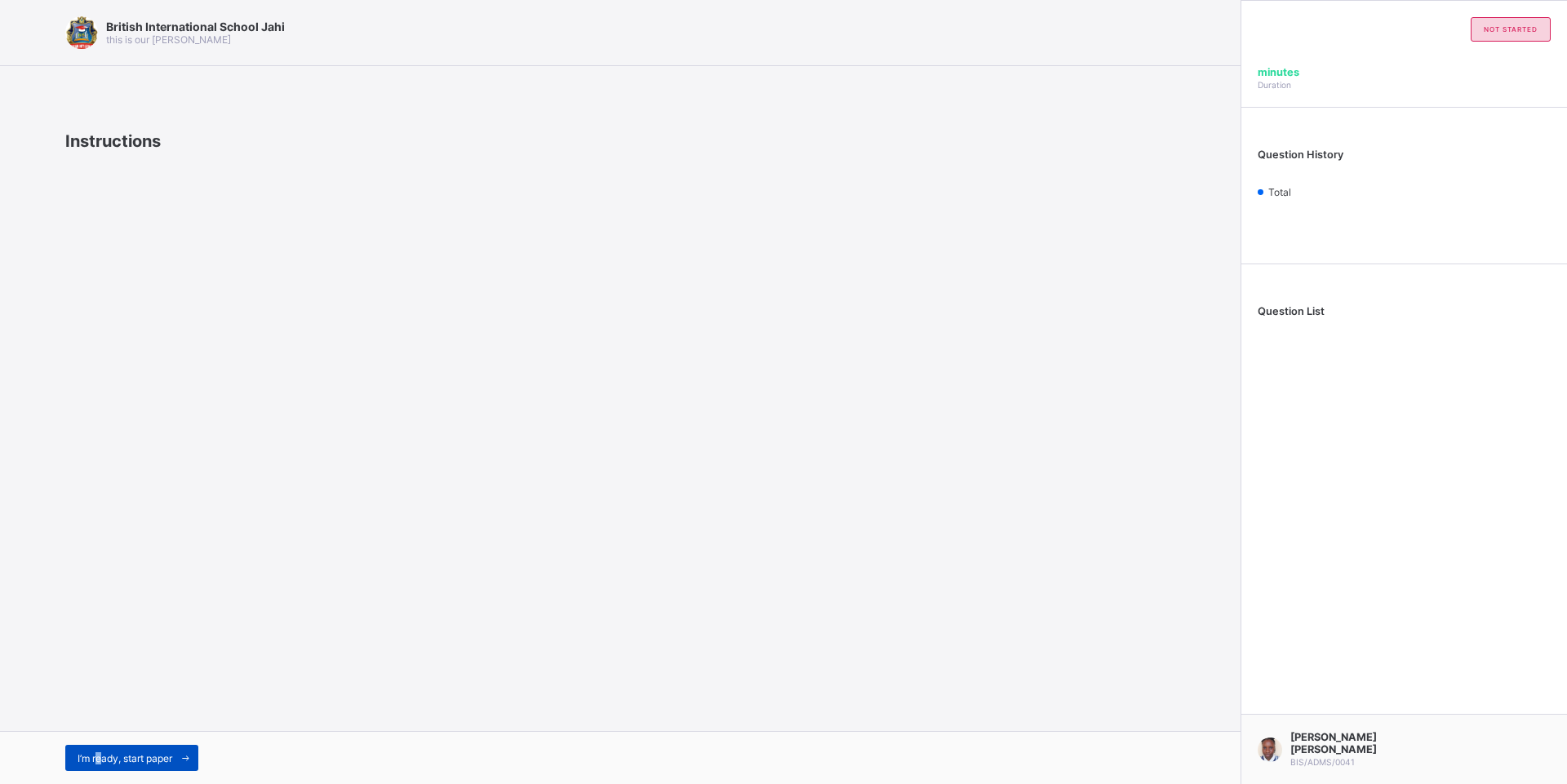
click at [100, 764] on div "I’m ready, start paper" at bounding box center [132, 757] width 133 height 26
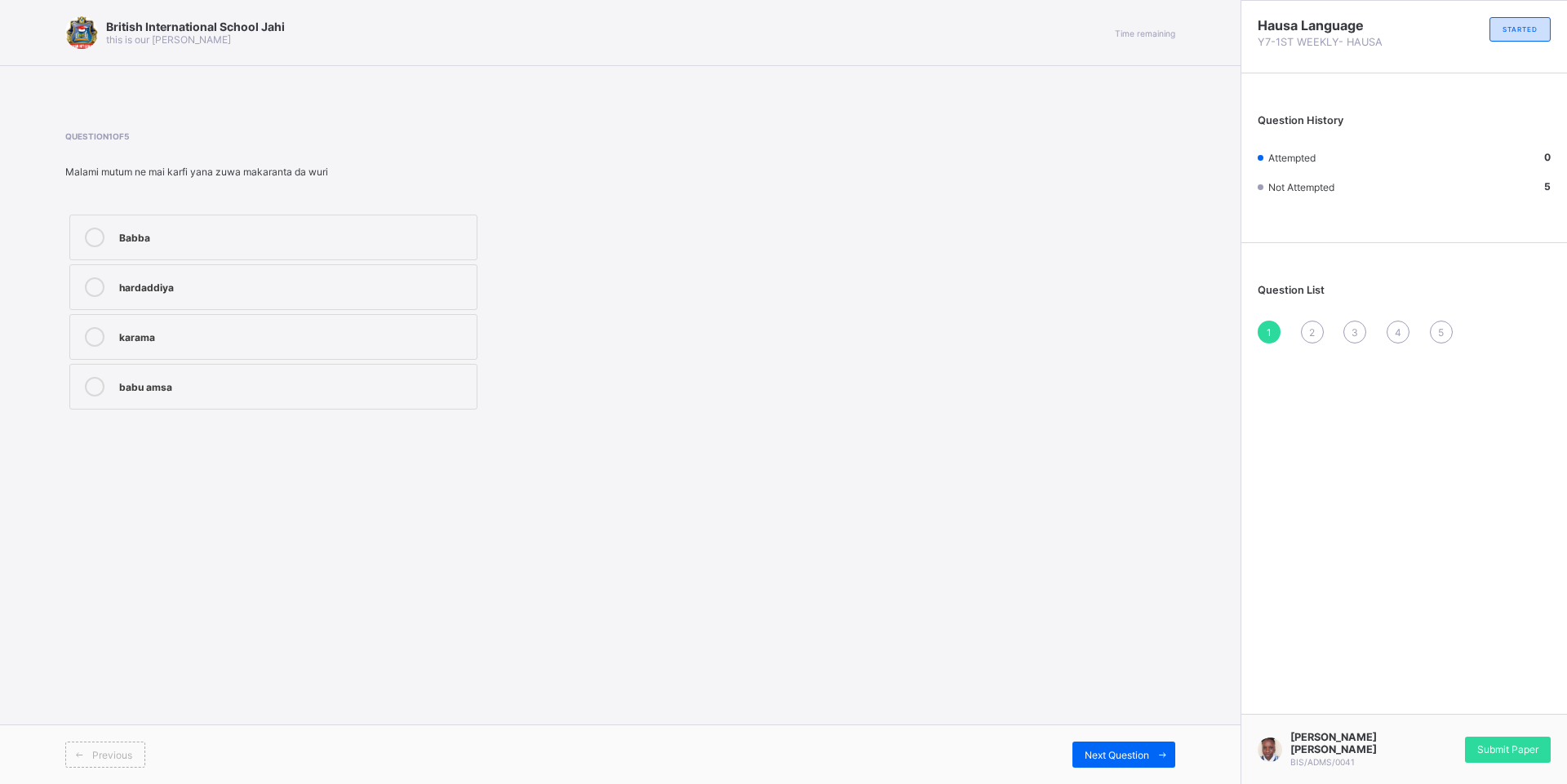
click at [197, 266] on label "hardaddiya" at bounding box center [273, 287] width 408 height 45
click at [1513, 757] on div "Submit Paper" at bounding box center [1508, 749] width 86 height 26
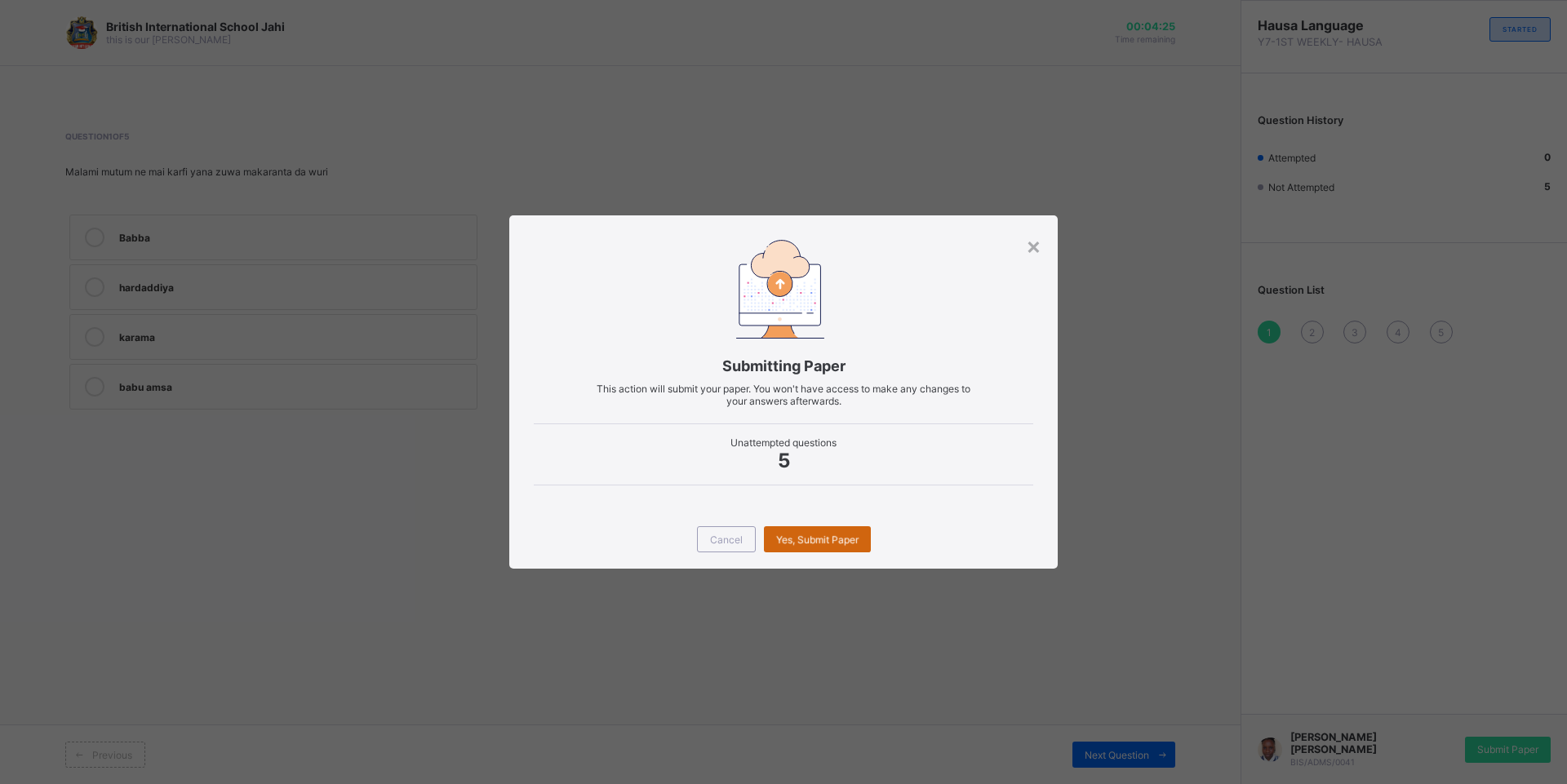
click at [830, 539] on div "Yes, Submit Paper" at bounding box center [817, 539] width 107 height 26
click at [842, 539] on span "Yes, Submit Paper" at bounding box center [817, 540] width 82 height 12
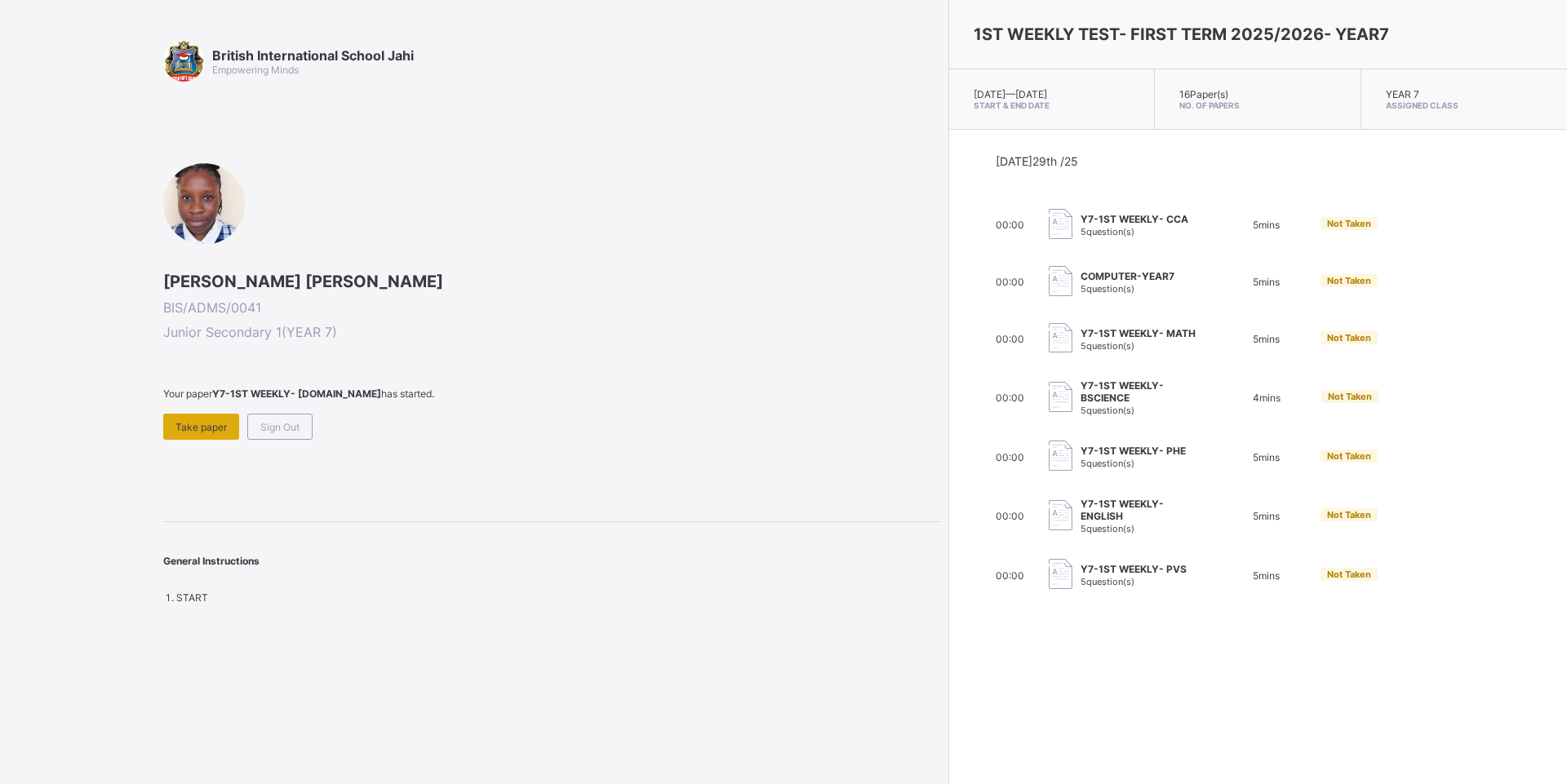
click at [198, 419] on div "Take paper" at bounding box center [201, 426] width 76 height 26
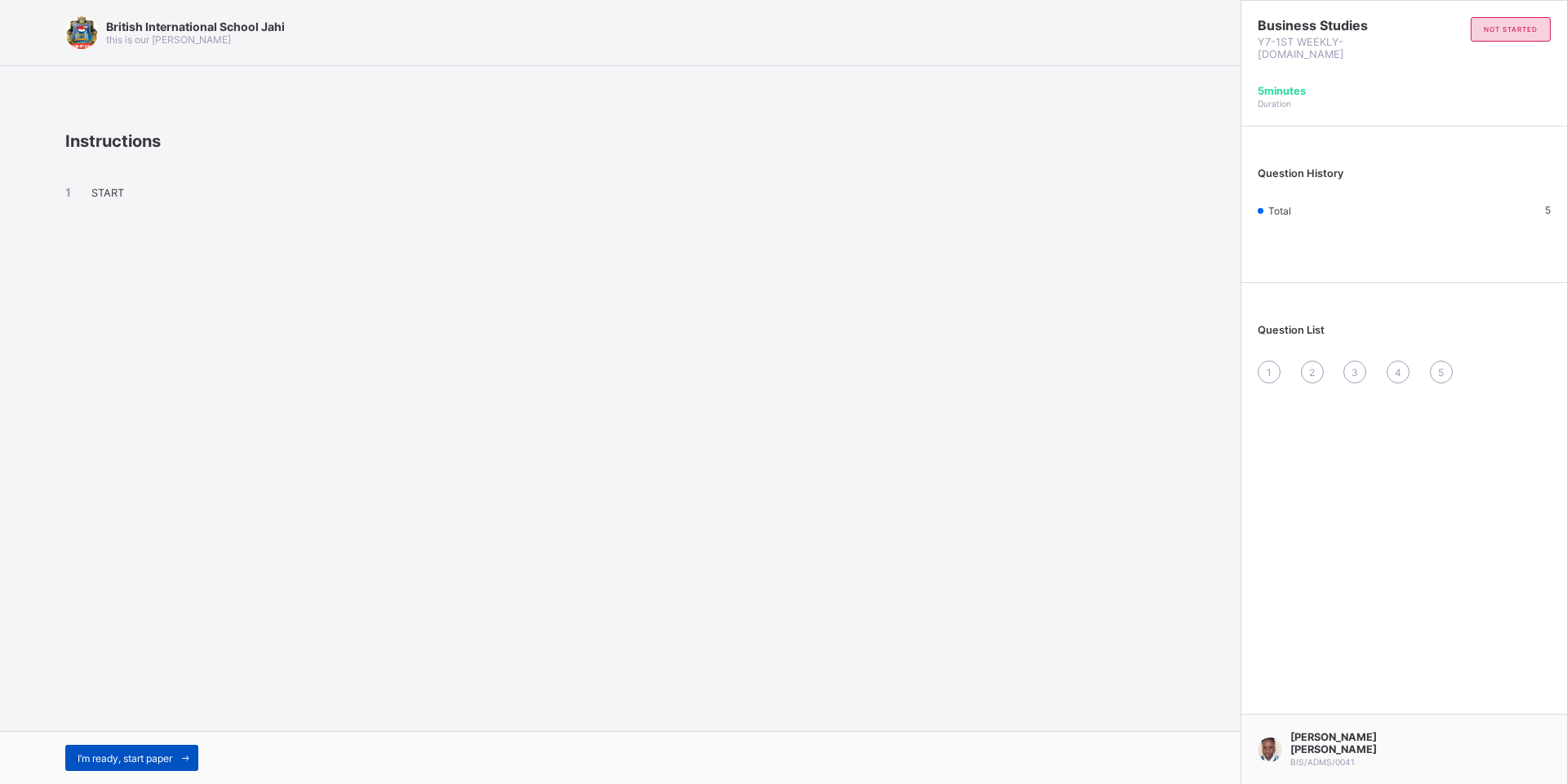
click at [142, 748] on div "I’m ready, start paper" at bounding box center [132, 757] width 133 height 26
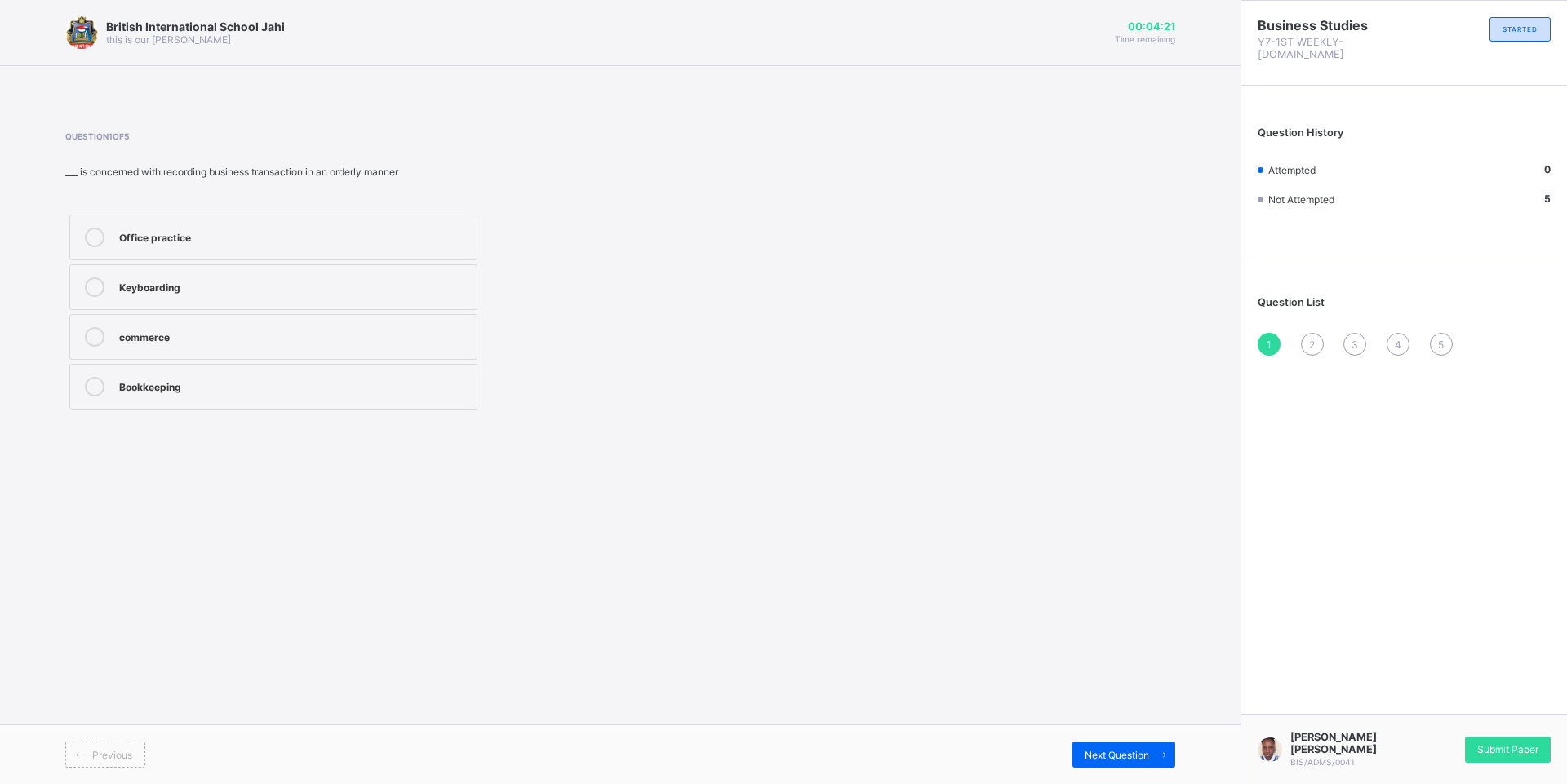
click at [277, 338] on div "commerce" at bounding box center [293, 335] width 349 height 16
click at [1081, 745] on div "Next Question" at bounding box center [1124, 754] width 103 height 26
click at [330, 333] on div "Stealing" at bounding box center [293, 335] width 349 height 16
click at [1096, 750] on div "Next Question" at bounding box center [1124, 754] width 103 height 26
click at [270, 381] on div "Business studies" at bounding box center [293, 385] width 349 height 16
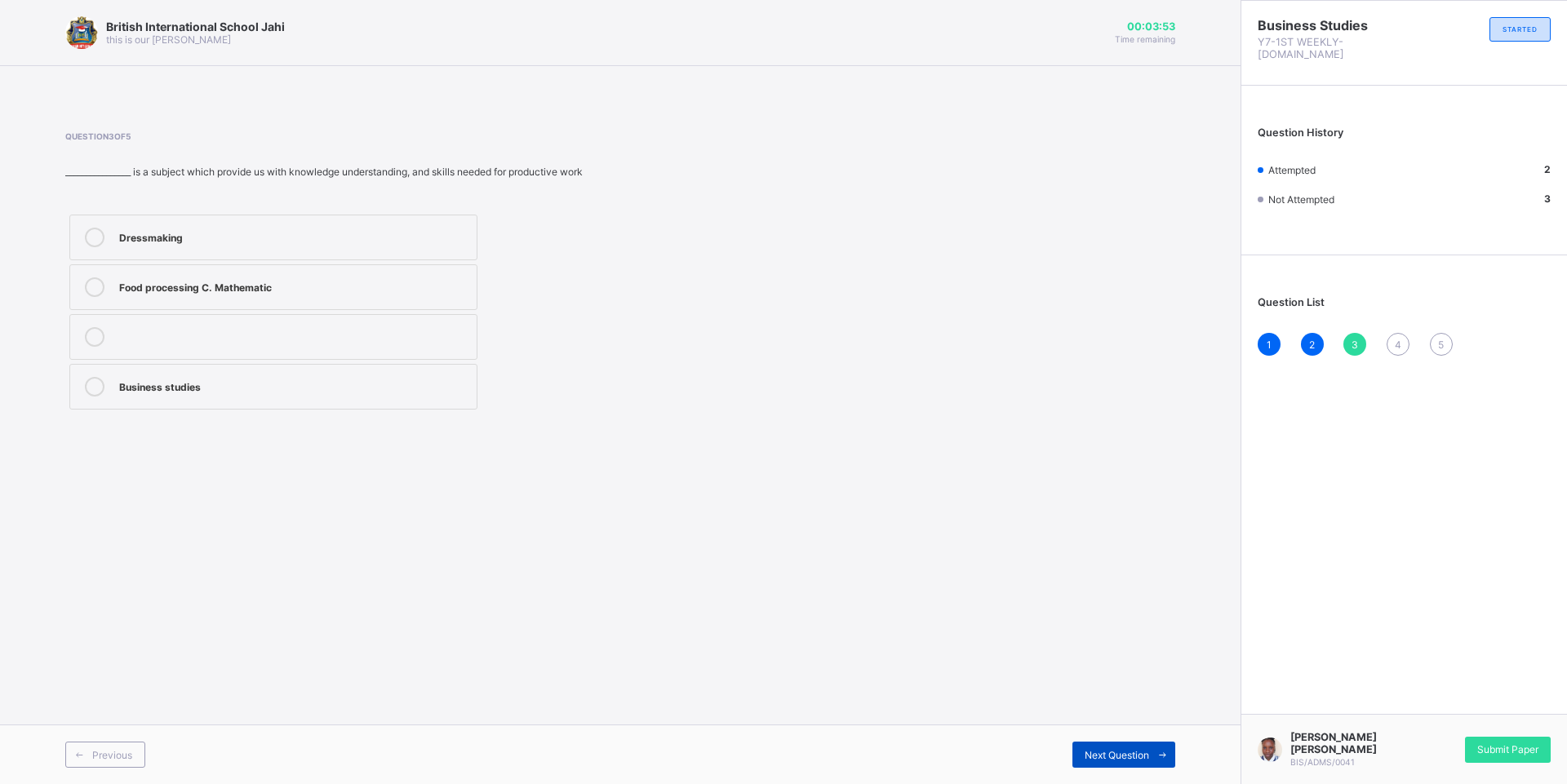
click at [1129, 752] on span "Next Question" at bounding box center [1116, 754] width 64 height 12
click at [93, 748] on span "Previous" at bounding box center [112, 754] width 40 height 12
click at [173, 298] on label "Food processing C. Mathematic" at bounding box center [273, 287] width 408 height 45
click at [194, 412] on div "Dressmaking Food processing C. Mathematic Business studies" at bounding box center [273, 311] width 416 height 203
click at [206, 387] on div "Business studies" at bounding box center [293, 385] width 349 height 16
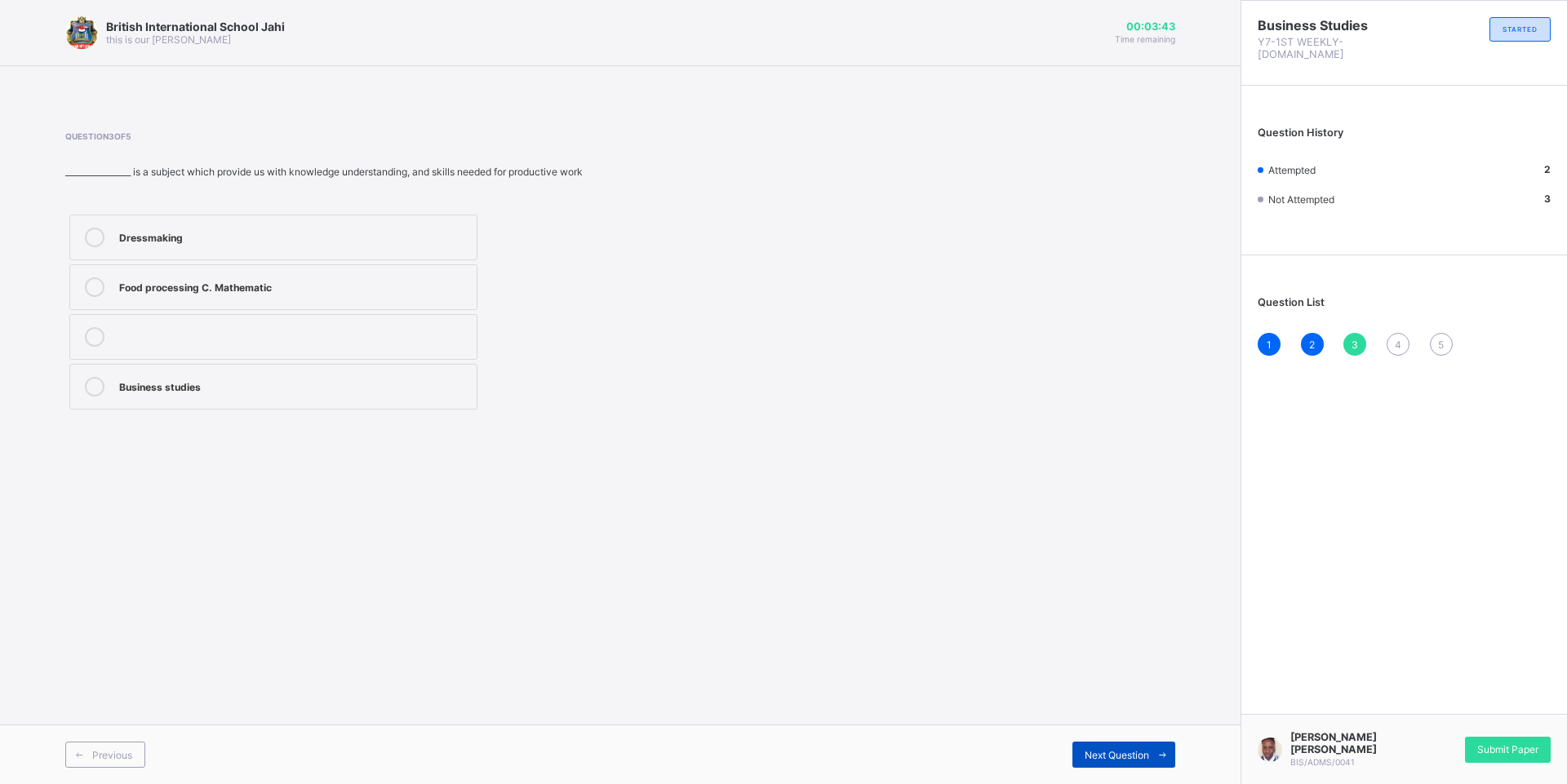
click at [1117, 749] on span "Next Question" at bounding box center [1116, 754] width 64 height 12
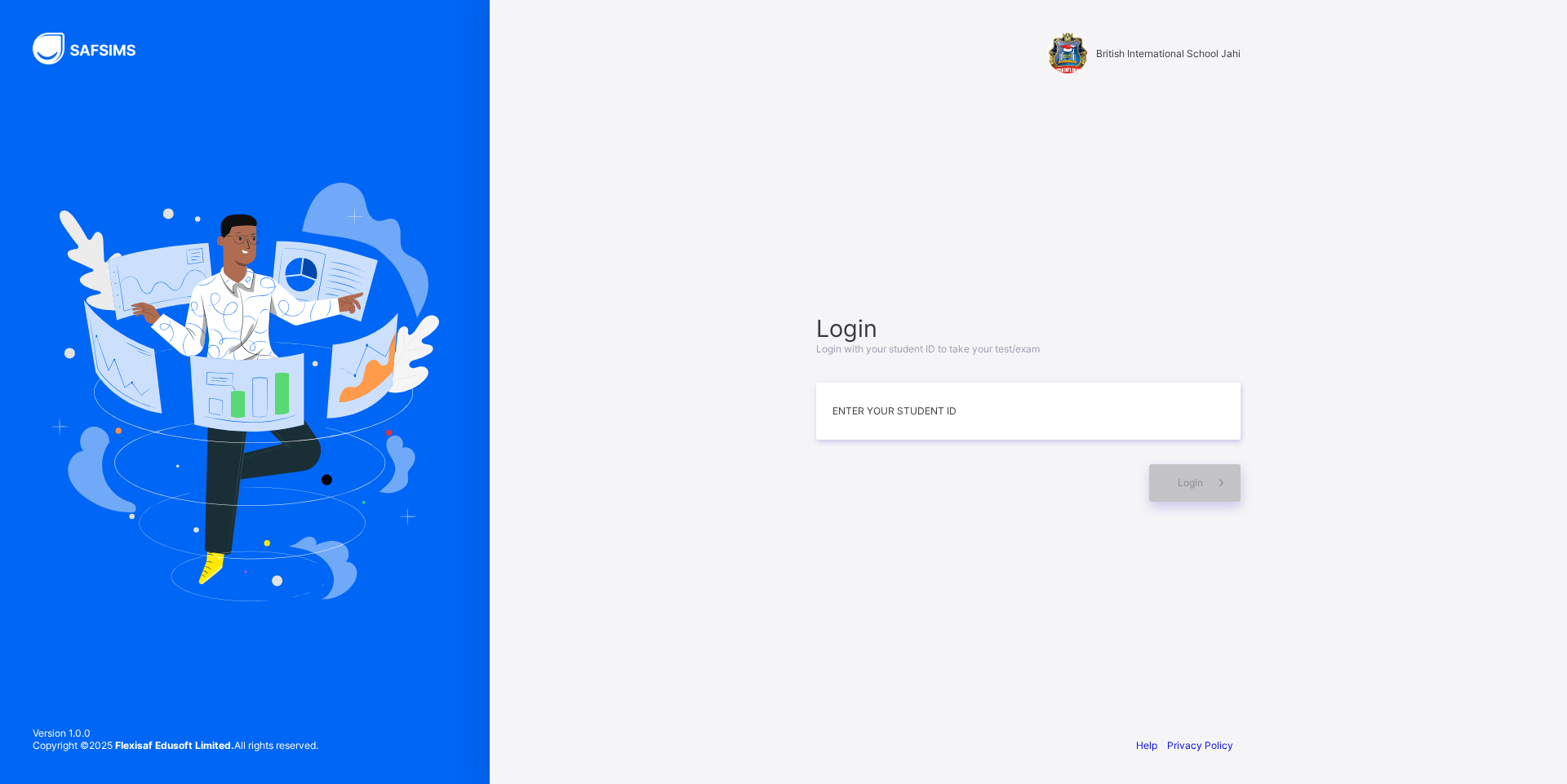
type input "*"
type input "**********"
click at [1205, 485] on span at bounding box center [1222, 482] width 38 height 38
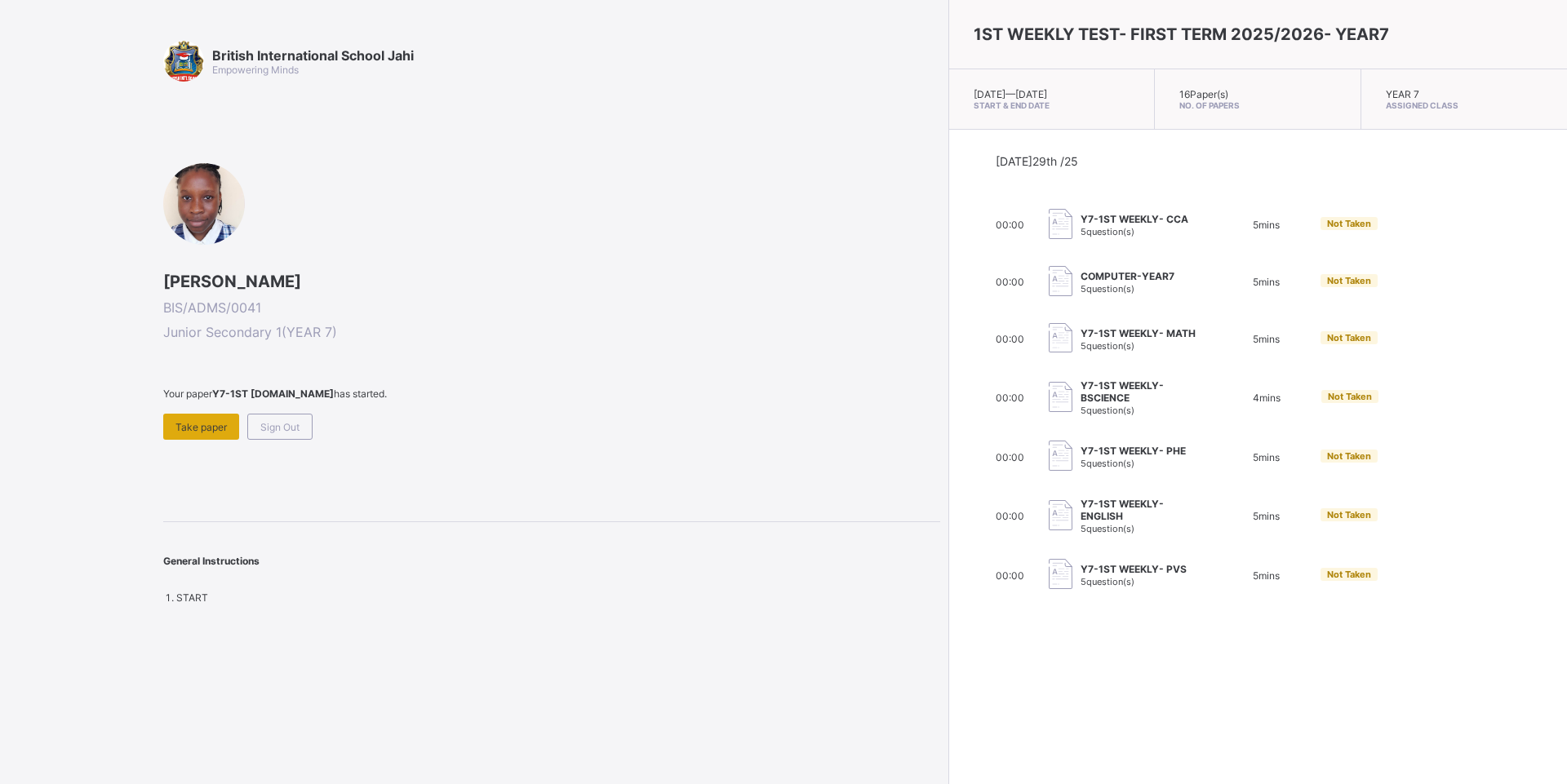
click at [165, 426] on div "Take paper" at bounding box center [201, 426] width 76 height 26
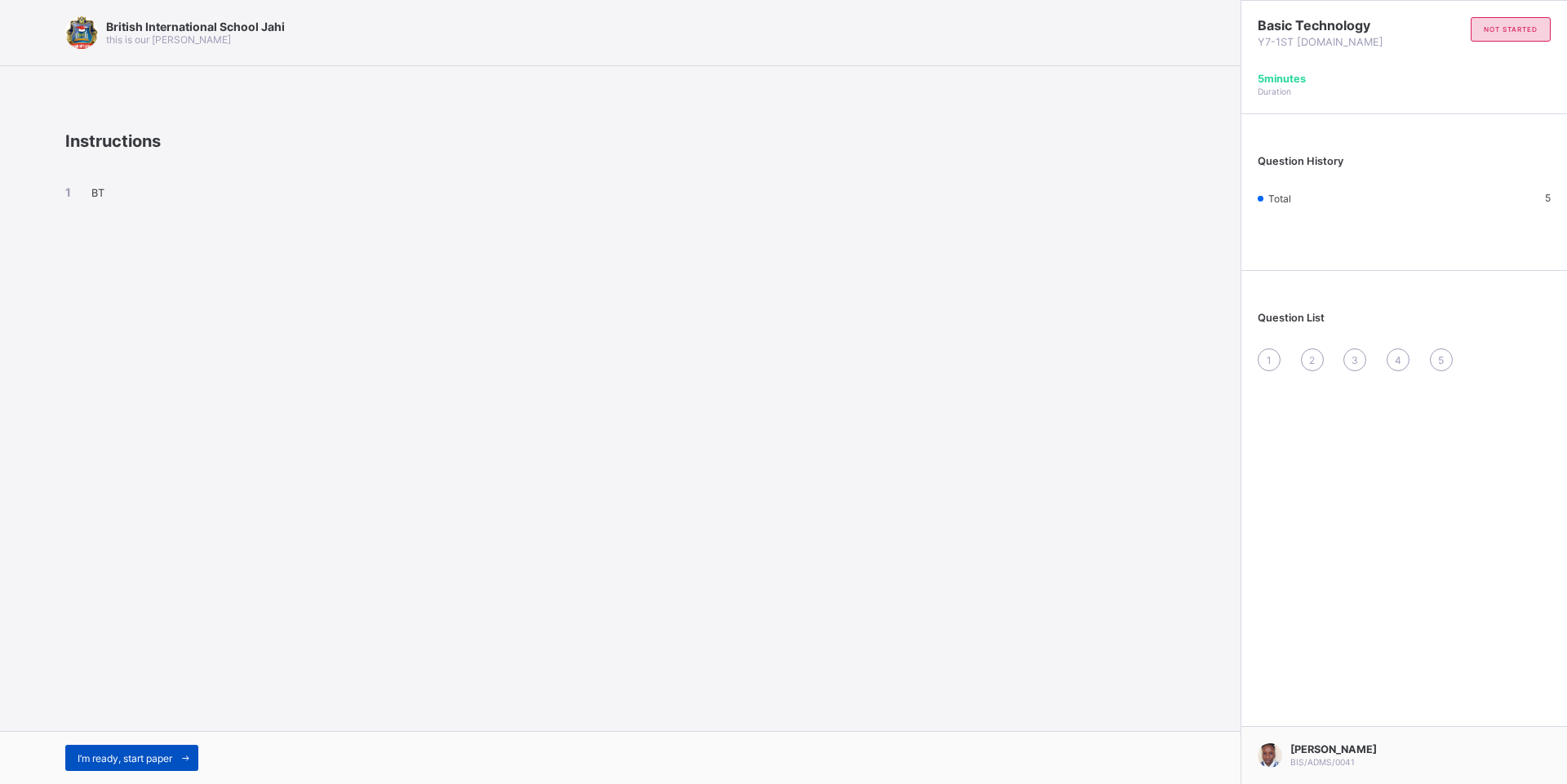
click at [92, 747] on div "I’m ready, start paper" at bounding box center [132, 757] width 133 height 26
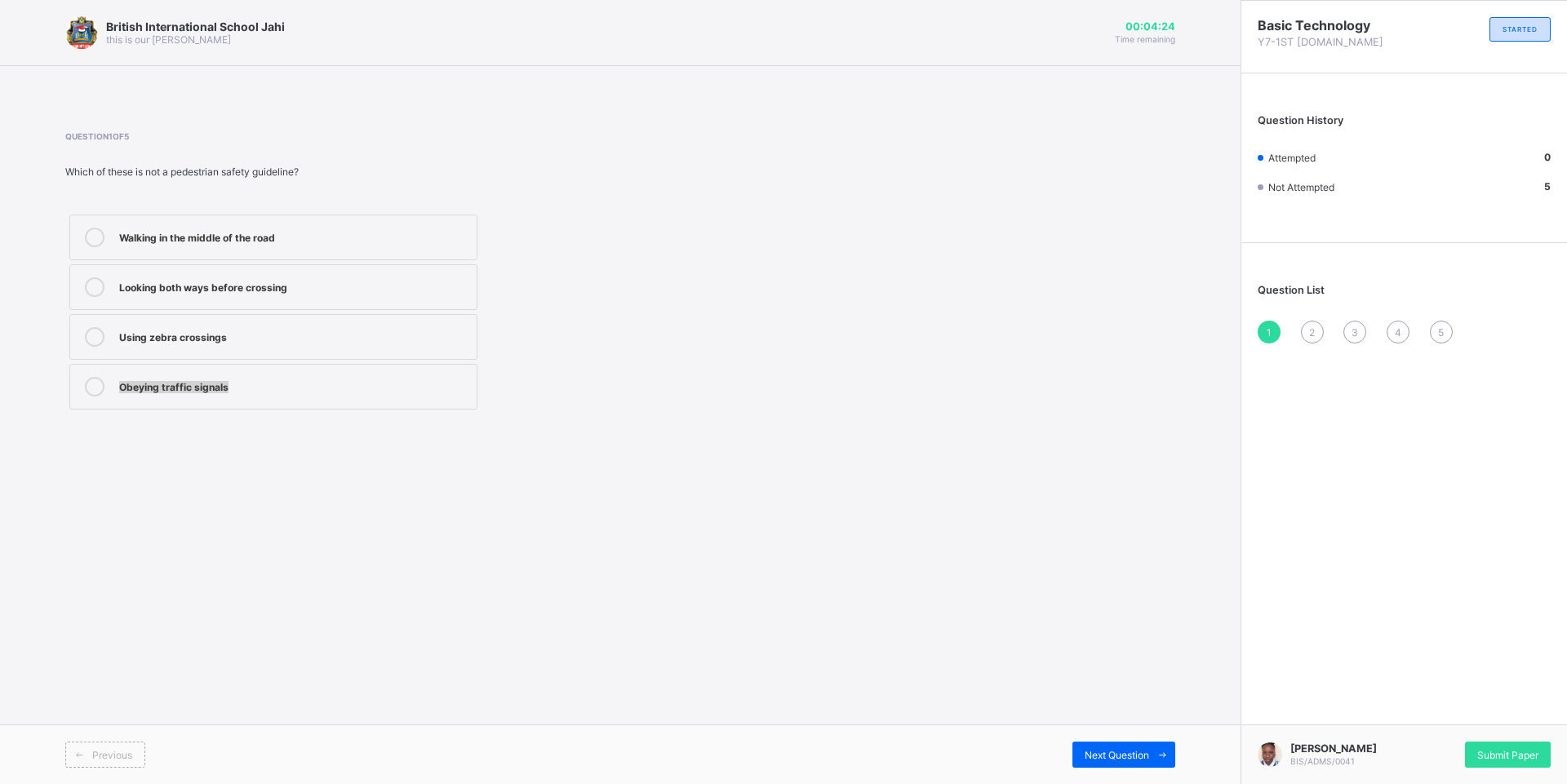
drag, startPoint x: 289, startPoint y: 346, endPoint x: 306, endPoint y: 374, distance: 32.8
click at [306, 374] on div "Walking in the middle of the road Looking both ways before crossing Using zebra…" at bounding box center [273, 311] width 416 height 203
click at [406, 340] on div "Using zebra crossings" at bounding box center [293, 335] width 349 height 16
click at [1042, 696] on div "British International School Jahi this is our motton 00:04:21 Time remaining Qu…" at bounding box center [620, 392] width 1241 height 784
click at [1138, 746] on div "Next Question" at bounding box center [1124, 754] width 103 height 26
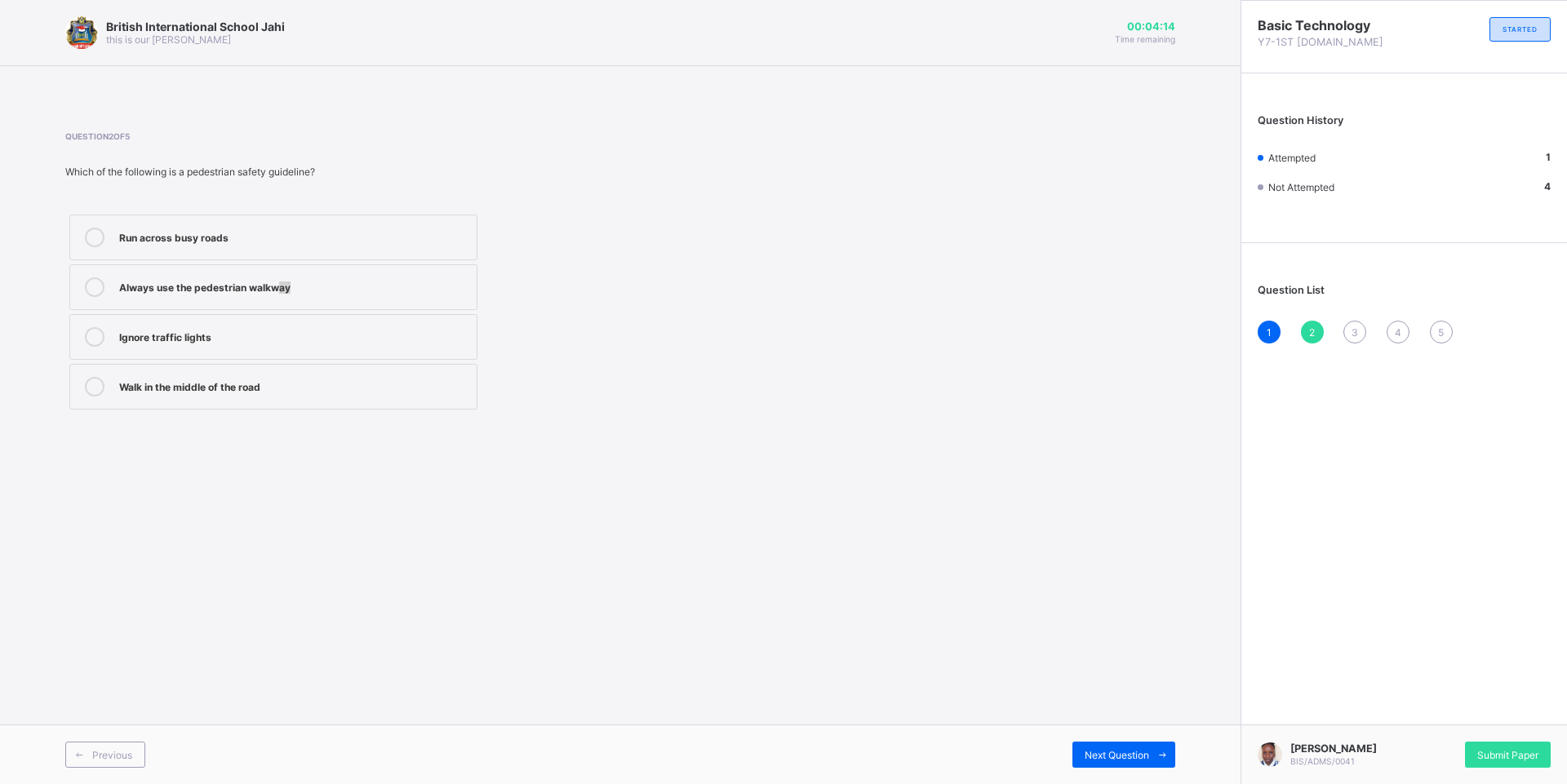
click at [286, 305] on label "Always use the pedestrian walkway" at bounding box center [273, 287] width 408 height 45
click at [717, 418] on div "Question 2 of 5 Which of the following is a pedestrian safety guideline? Run ac…" at bounding box center [620, 272] width 1110 height 331
click at [385, 285] on div "Always use the pedestrian walkway" at bounding box center [293, 285] width 349 height 16
click at [1153, 751] on span at bounding box center [1162, 754] width 26 height 26
click at [161, 248] on label "A person riding a bicycle" at bounding box center [273, 237] width 408 height 45
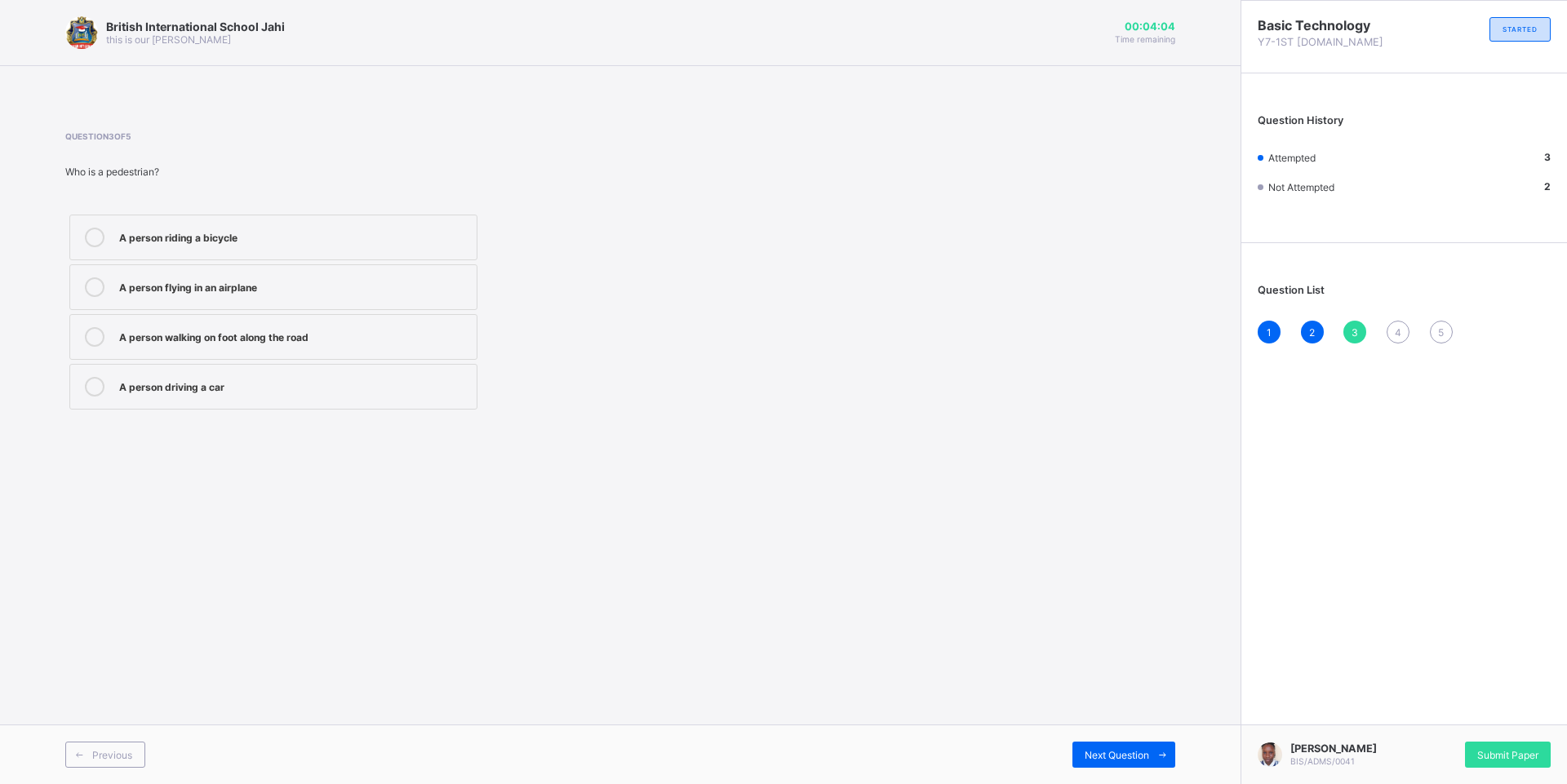
click at [266, 352] on label "A person walking on foot along the road" at bounding box center [273, 337] width 408 height 45
click at [1163, 761] on span at bounding box center [1162, 754] width 26 height 26
click at [288, 374] on label "To prevent accidents and save lives" at bounding box center [273, 387] width 408 height 45
click at [1103, 757] on span "Next Question" at bounding box center [1116, 754] width 64 height 12
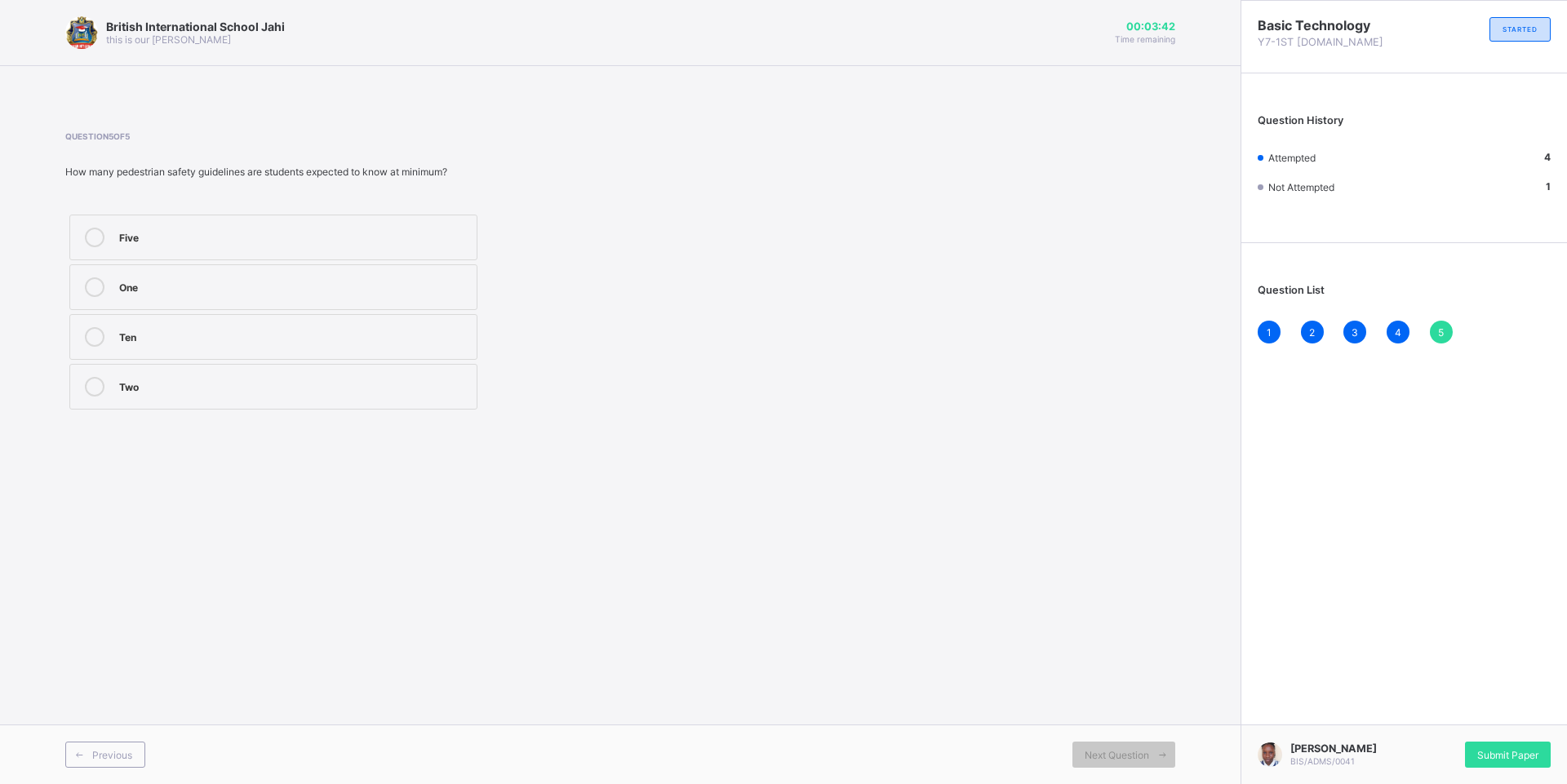
click at [171, 296] on div "One" at bounding box center [293, 287] width 349 height 20
click at [230, 335] on div "Ten" at bounding box center [293, 335] width 349 height 16
click at [1519, 749] on span "Submit Paper" at bounding box center [1508, 754] width 61 height 12
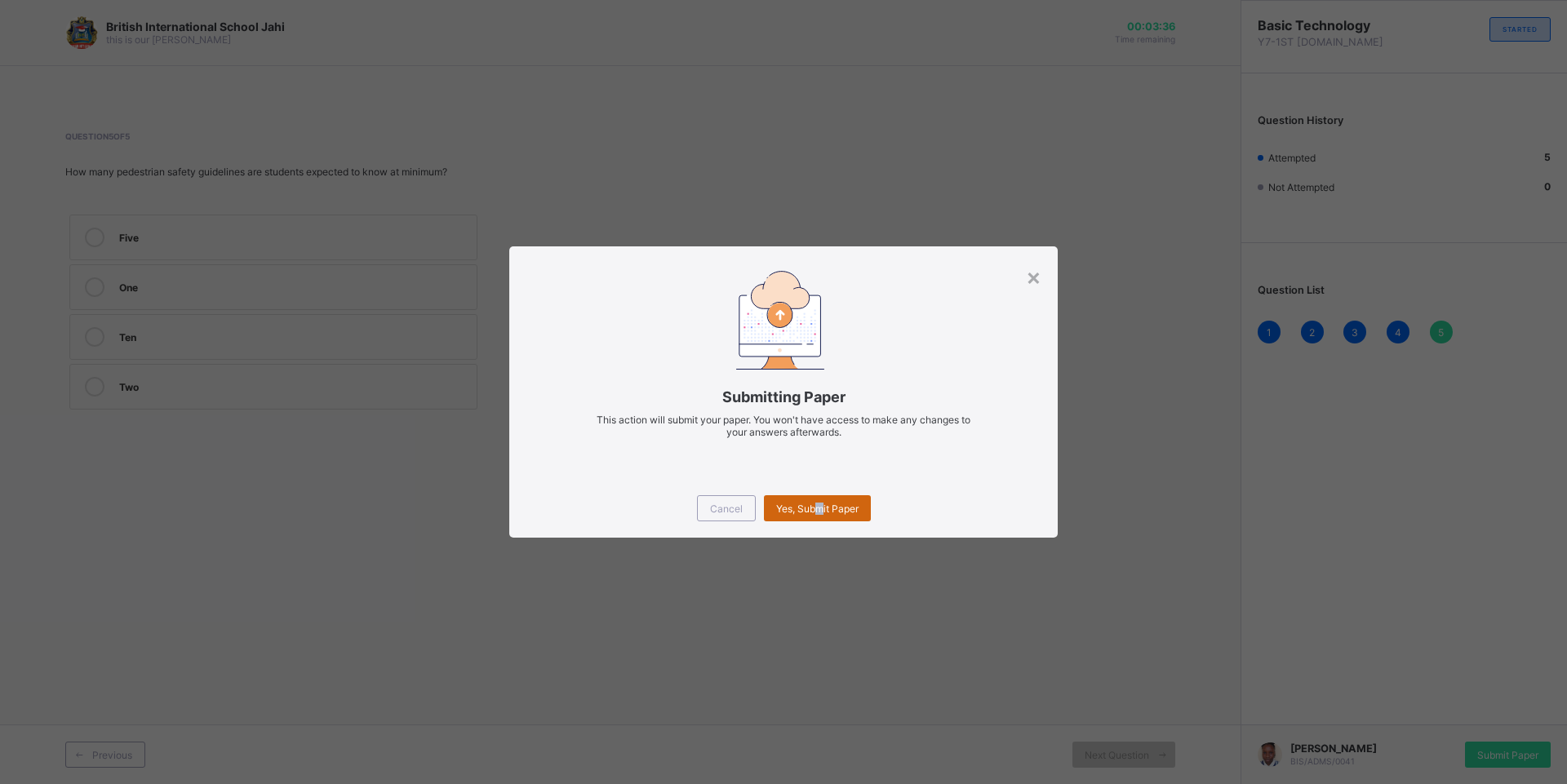
click at [819, 510] on span "Yes, Submit Paper" at bounding box center [817, 508] width 82 height 12
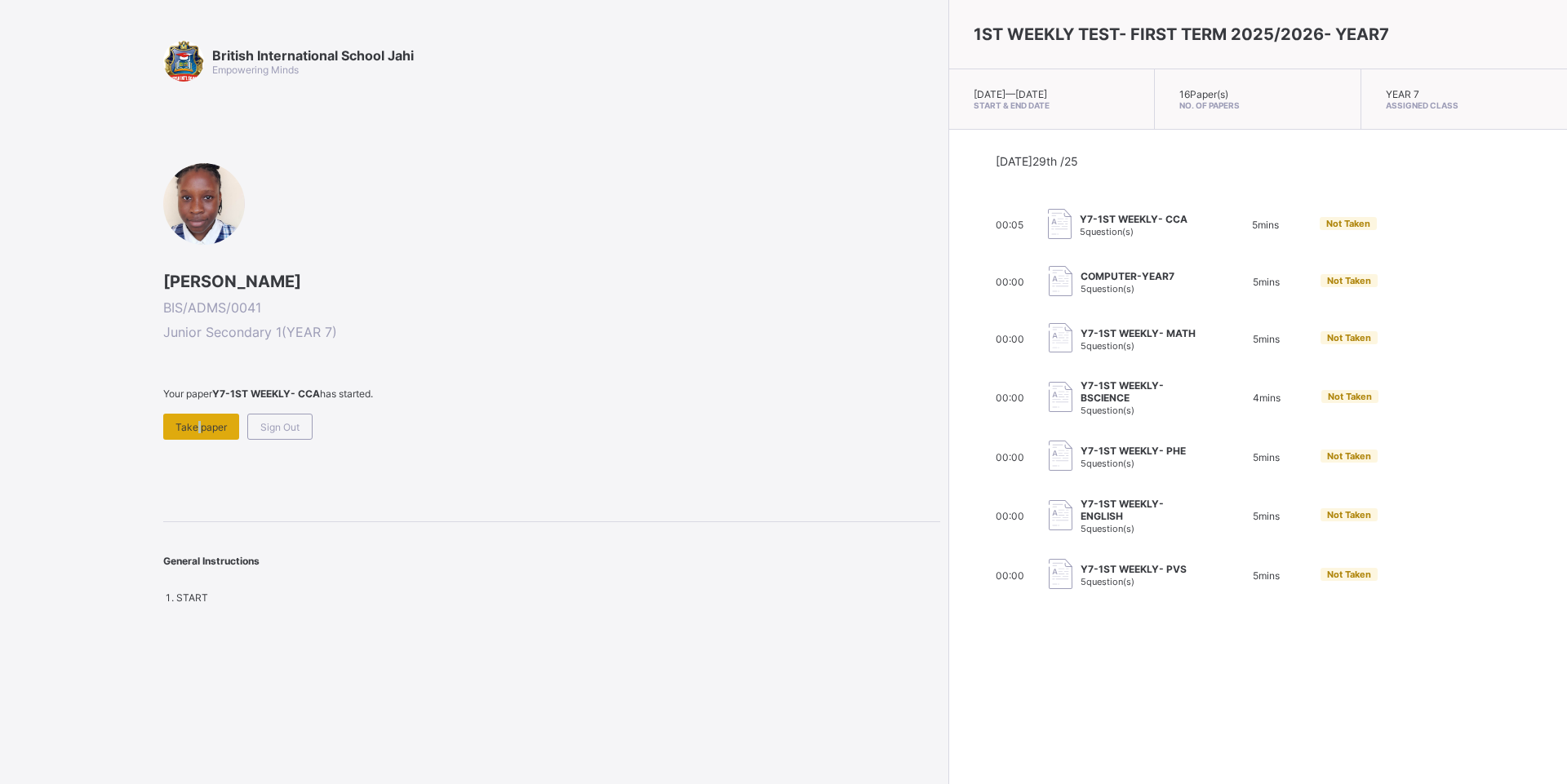
click at [195, 436] on div "Take paper" at bounding box center [201, 426] width 76 height 26
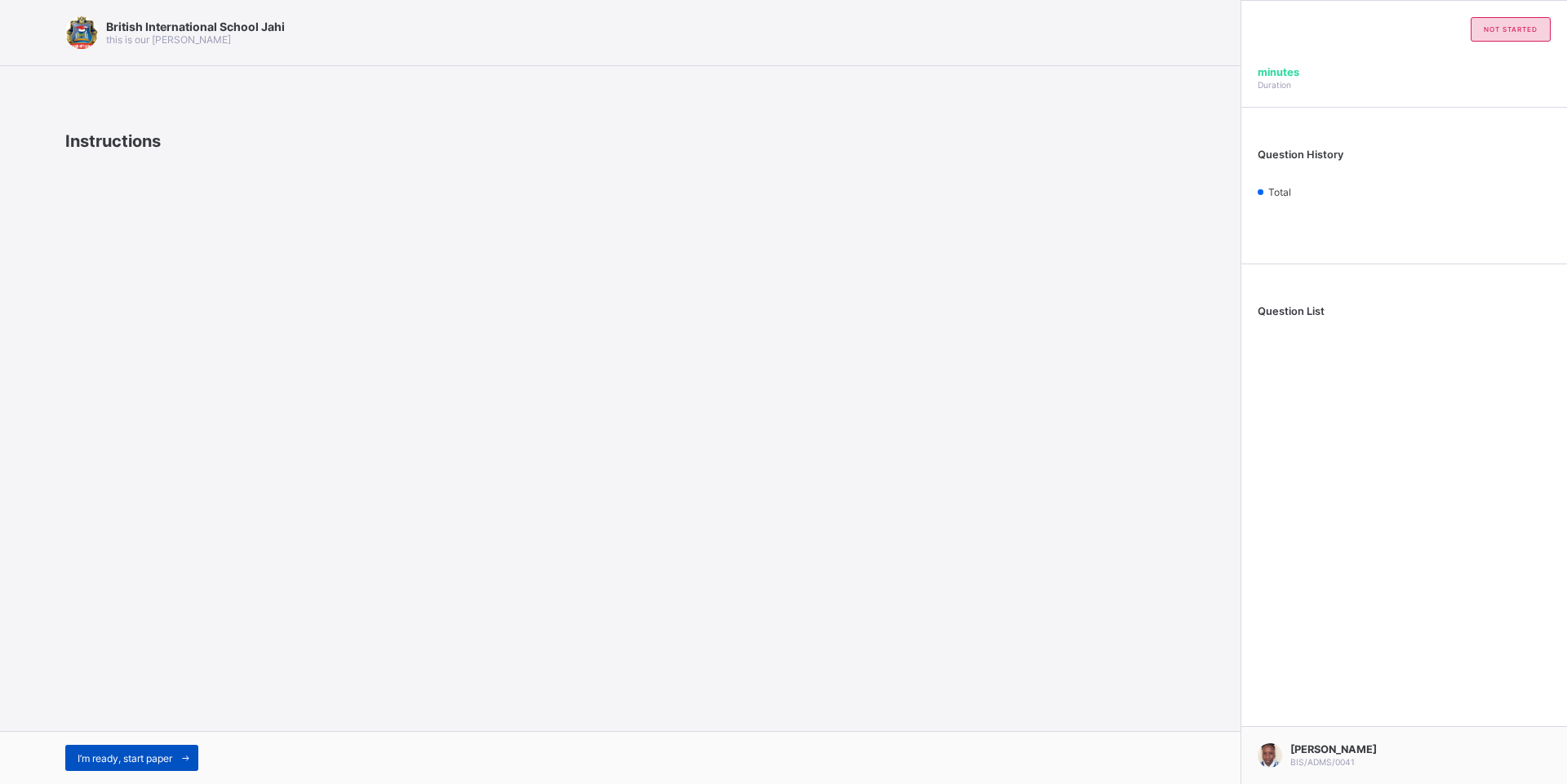
click at [175, 747] on span at bounding box center [185, 757] width 26 height 26
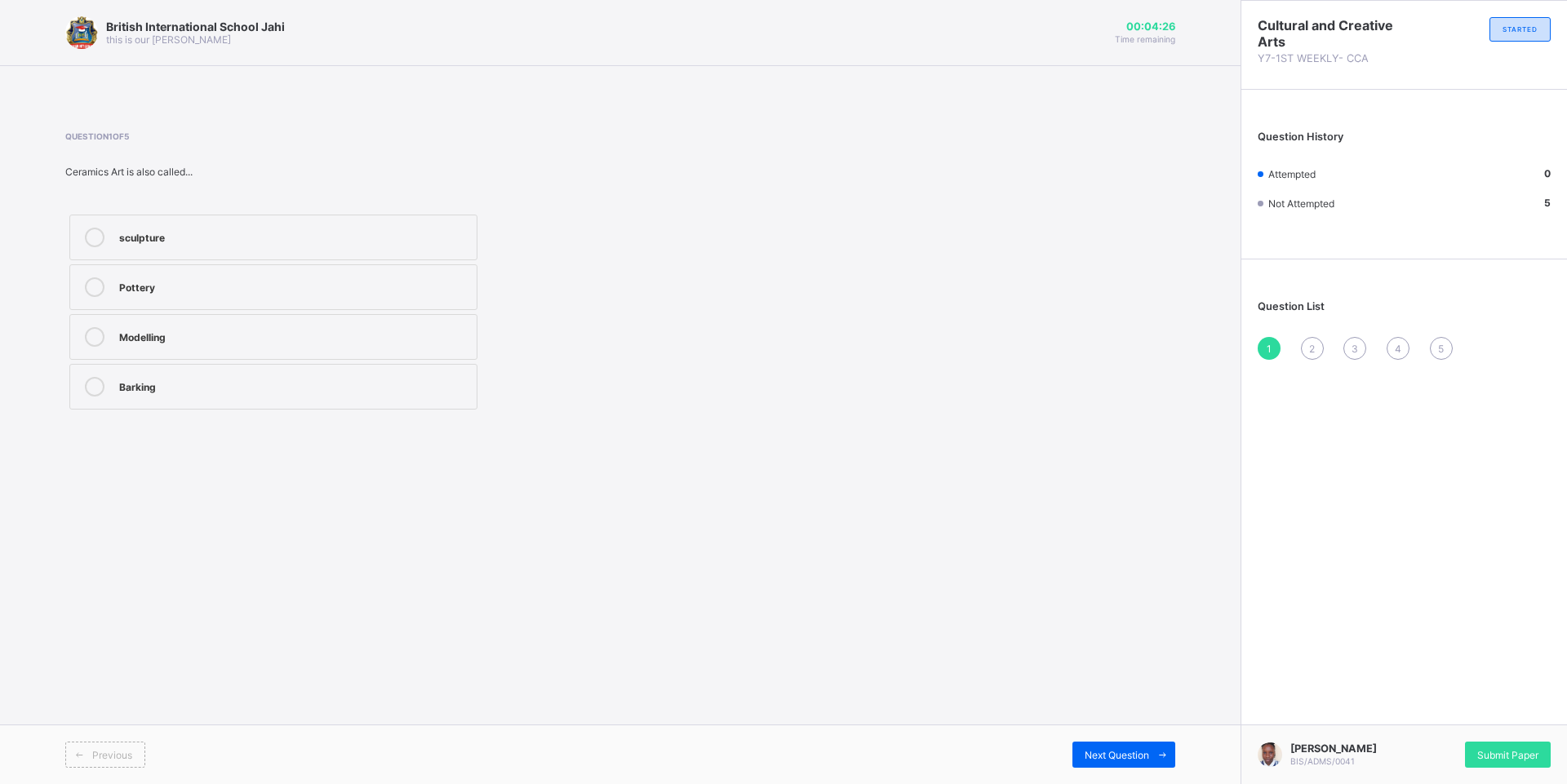
click at [170, 254] on label "sculpture" at bounding box center [273, 237] width 408 height 45
click at [1152, 747] on span at bounding box center [1162, 754] width 26 height 26
click at [183, 277] on label "fine Arts" at bounding box center [273, 287] width 408 height 45
click at [199, 389] on div "literary Art" at bounding box center [293, 385] width 349 height 16
click at [134, 291] on div "fine Arts" at bounding box center [293, 285] width 349 height 16
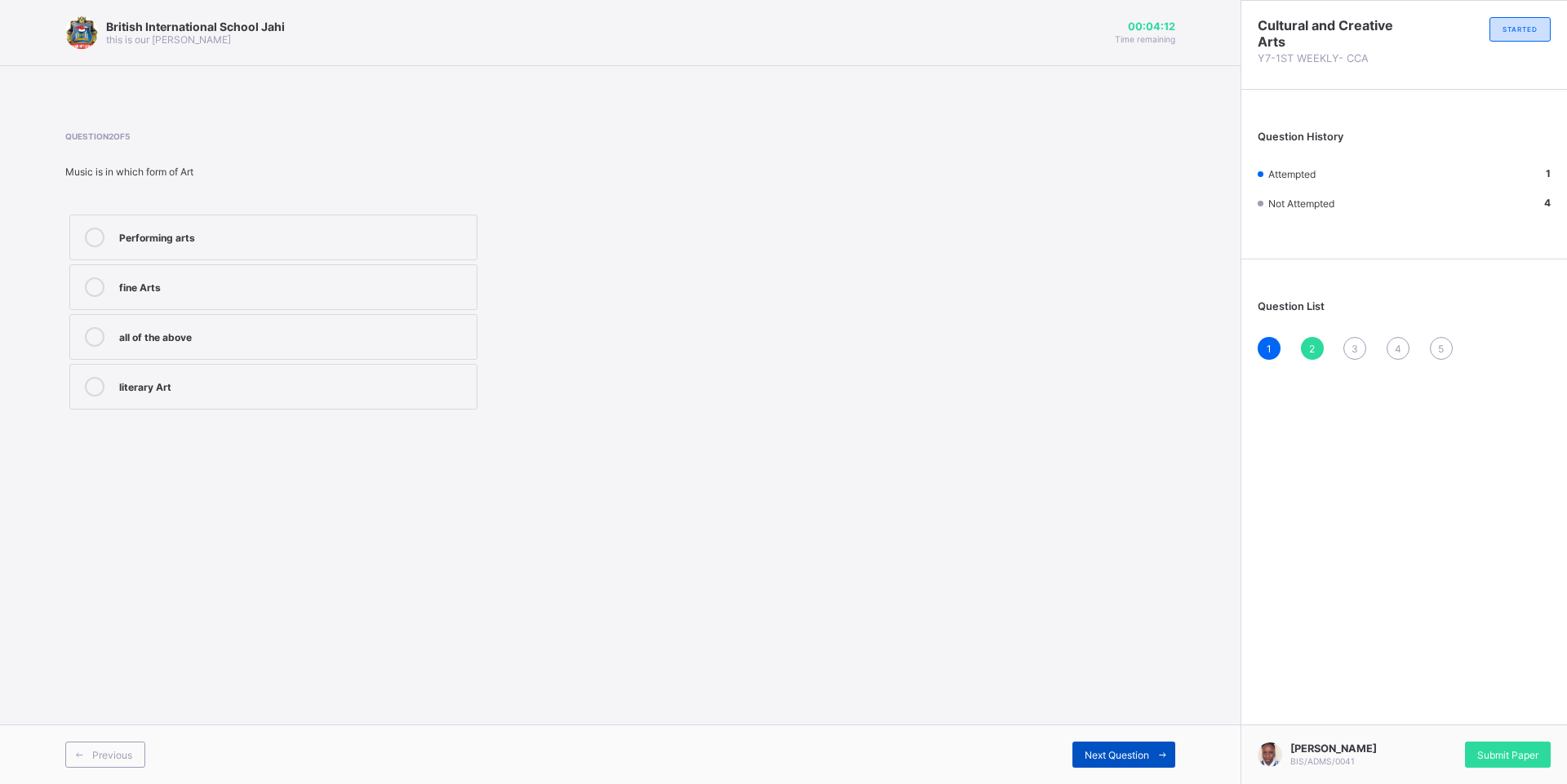
click at [1109, 745] on div "Next Question" at bounding box center [1124, 754] width 103 height 26
click at [229, 337] on div "Design" at bounding box center [293, 335] width 349 height 16
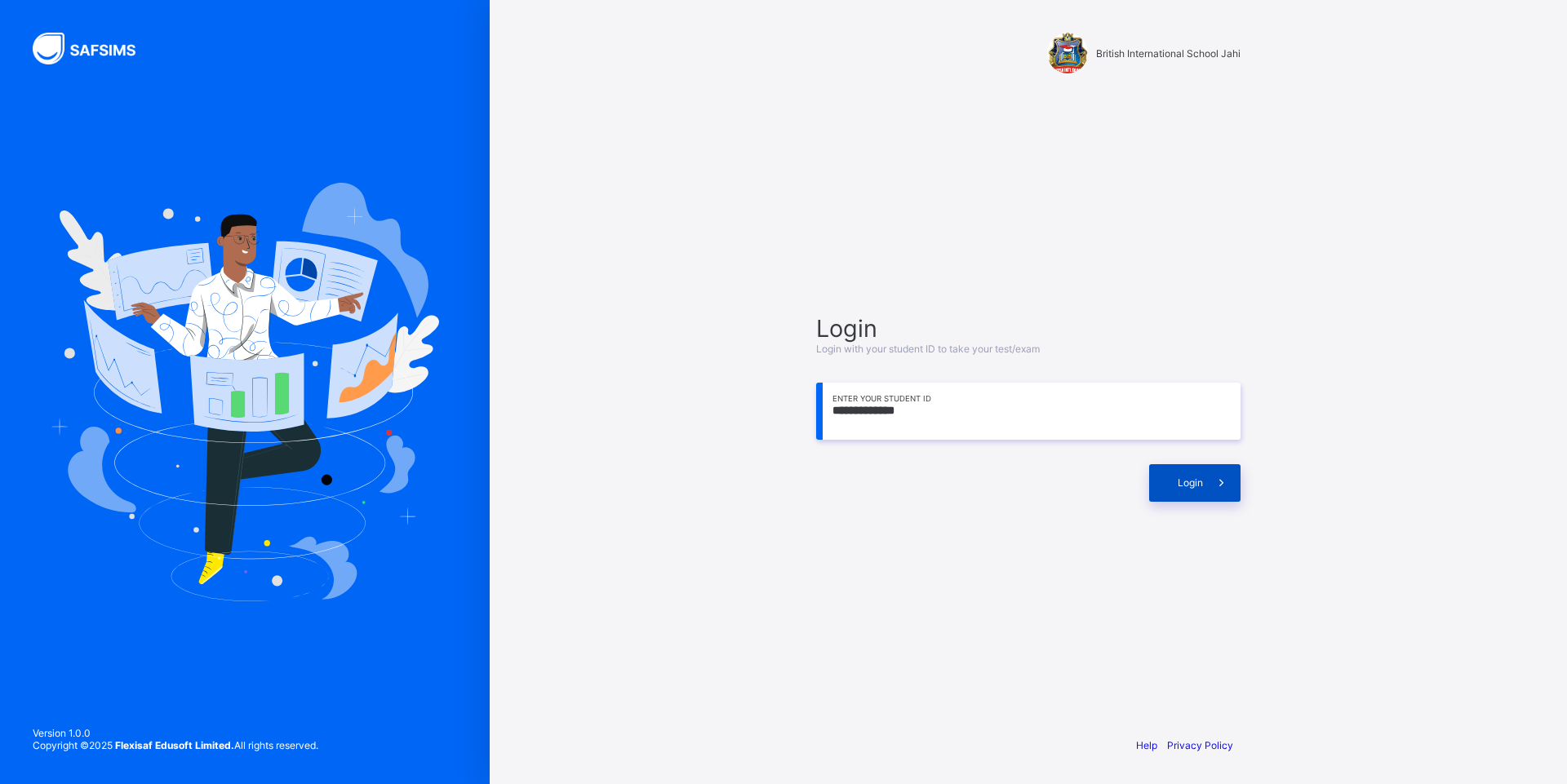
type input "**********"
click at [1218, 476] on span at bounding box center [1222, 482] width 38 height 38
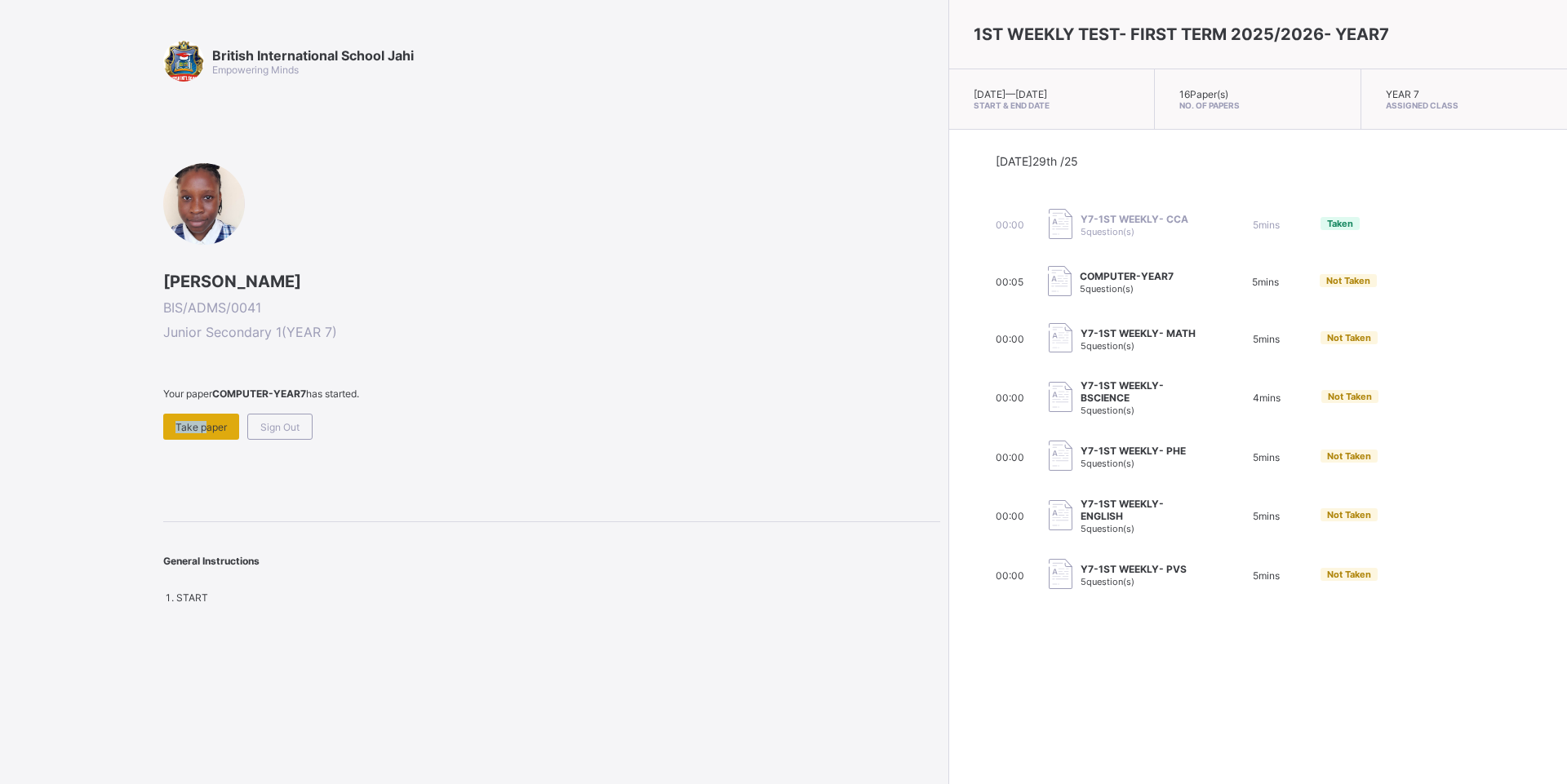
drag, startPoint x: 210, startPoint y: 412, endPoint x: 189, endPoint y: 423, distance: 23.7
click at [192, 421] on div "Your paper COMPUTER-YEAR7 has started. Take paper Sign Out" at bounding box center [551, 413] width 777 height 52
drag, startPoint x: 189, startPoint y: 423, endPoint x: 191, endPoint y: 444, distance: 21.1
click at [191, 444] on div "British International School Jahi Empowering Minds [PERSON_NAME] BIS/ADMS/0041 …" at bounding box center [551, 321] width 777 height 563
drag, startPoint x: 191, startPoint y: 444, endPoint x: 108, endPoint y: 536, distance: 123.9
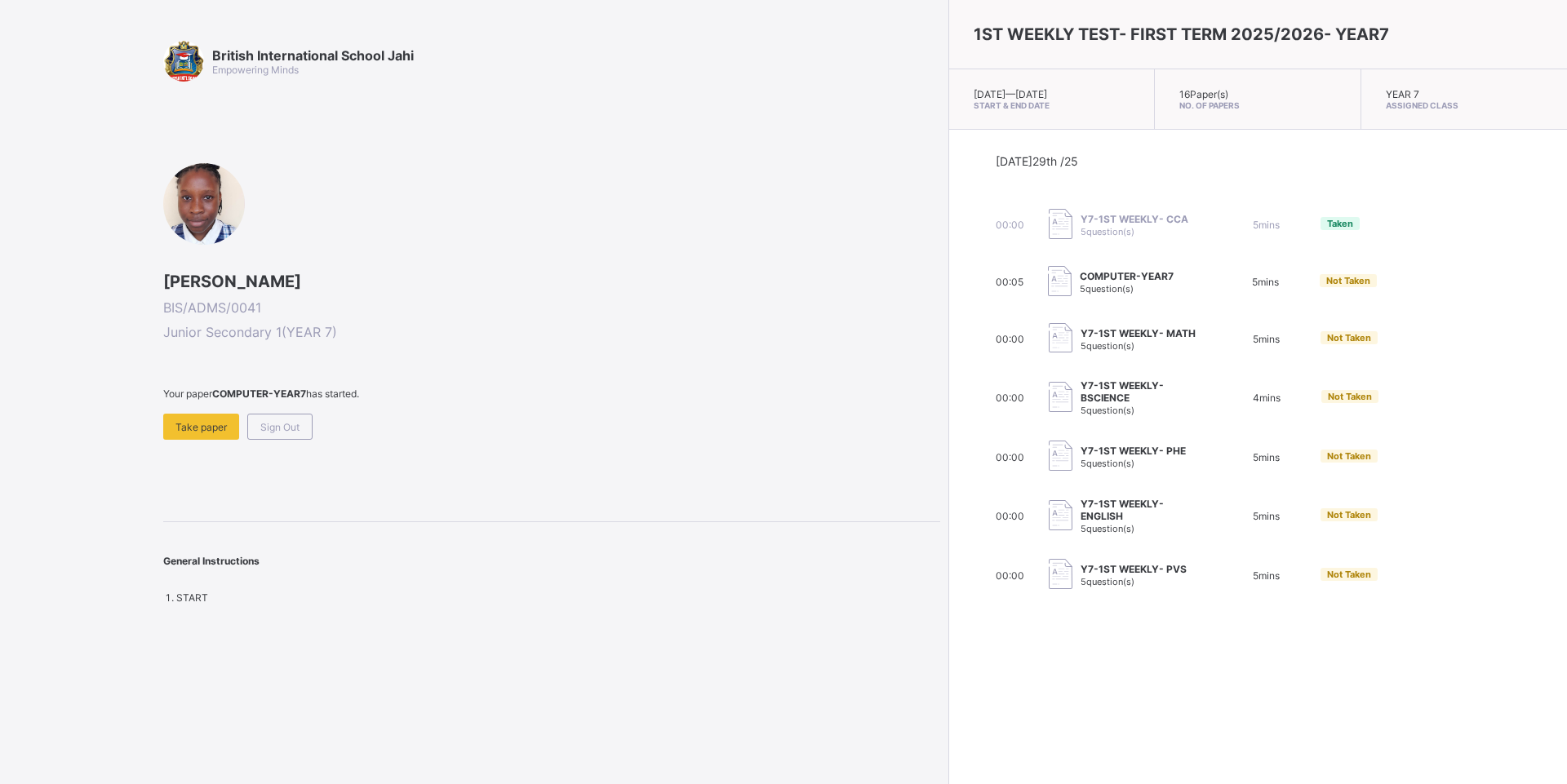
click at [108, 536] on div "British International School Jahi Empowering Minds [PERSON_NAME] BIS/ADMS/0041 …" at bounding box center [470, 392] width 940 height 784
click at [222, 415] on div "Take paper" at bounding box center [201, 426] width 76 height 26
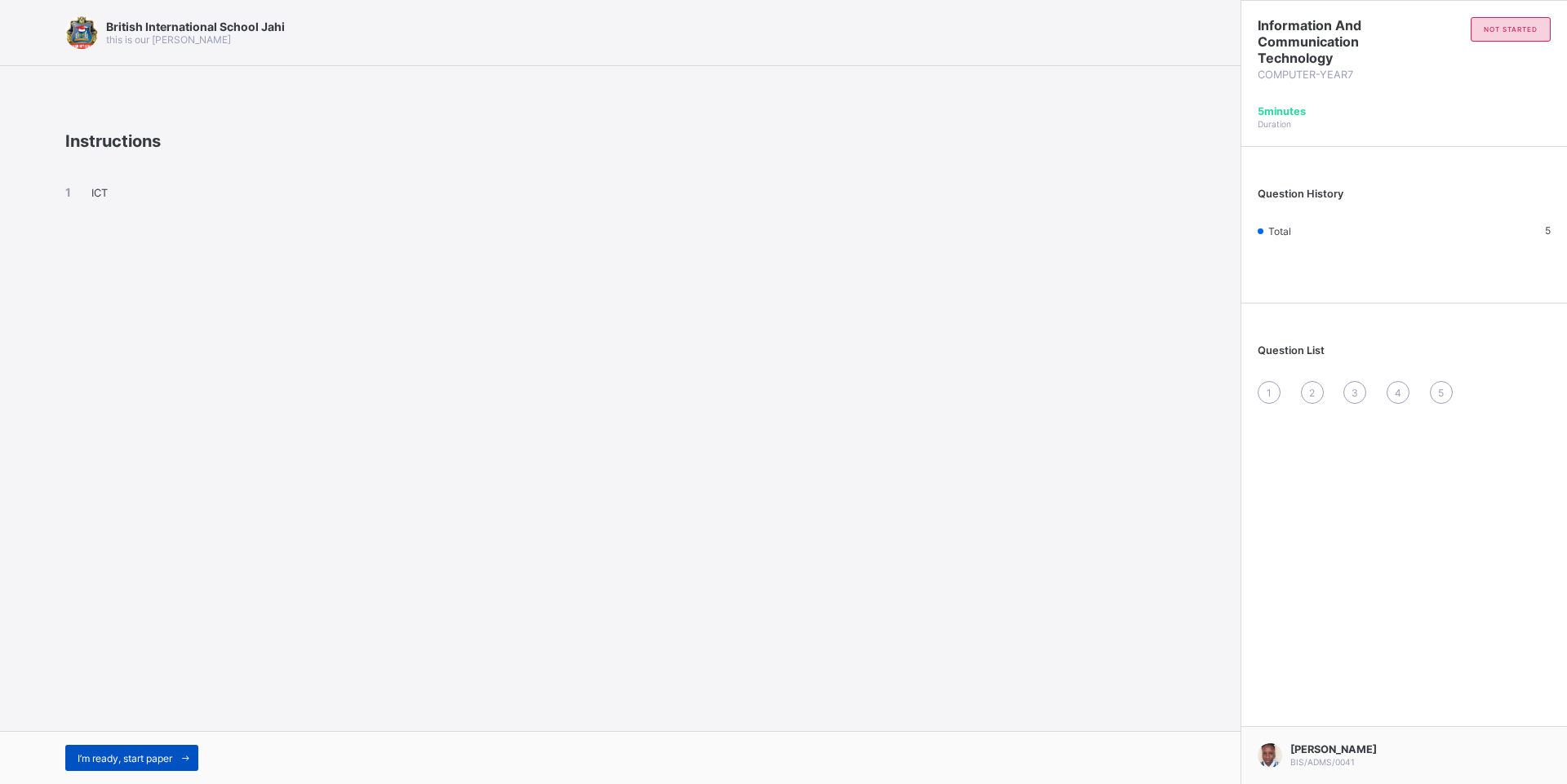
click at [170, 752] on span "I’m ready, start paper" at bounding box center [125, 758] width 95 height 12
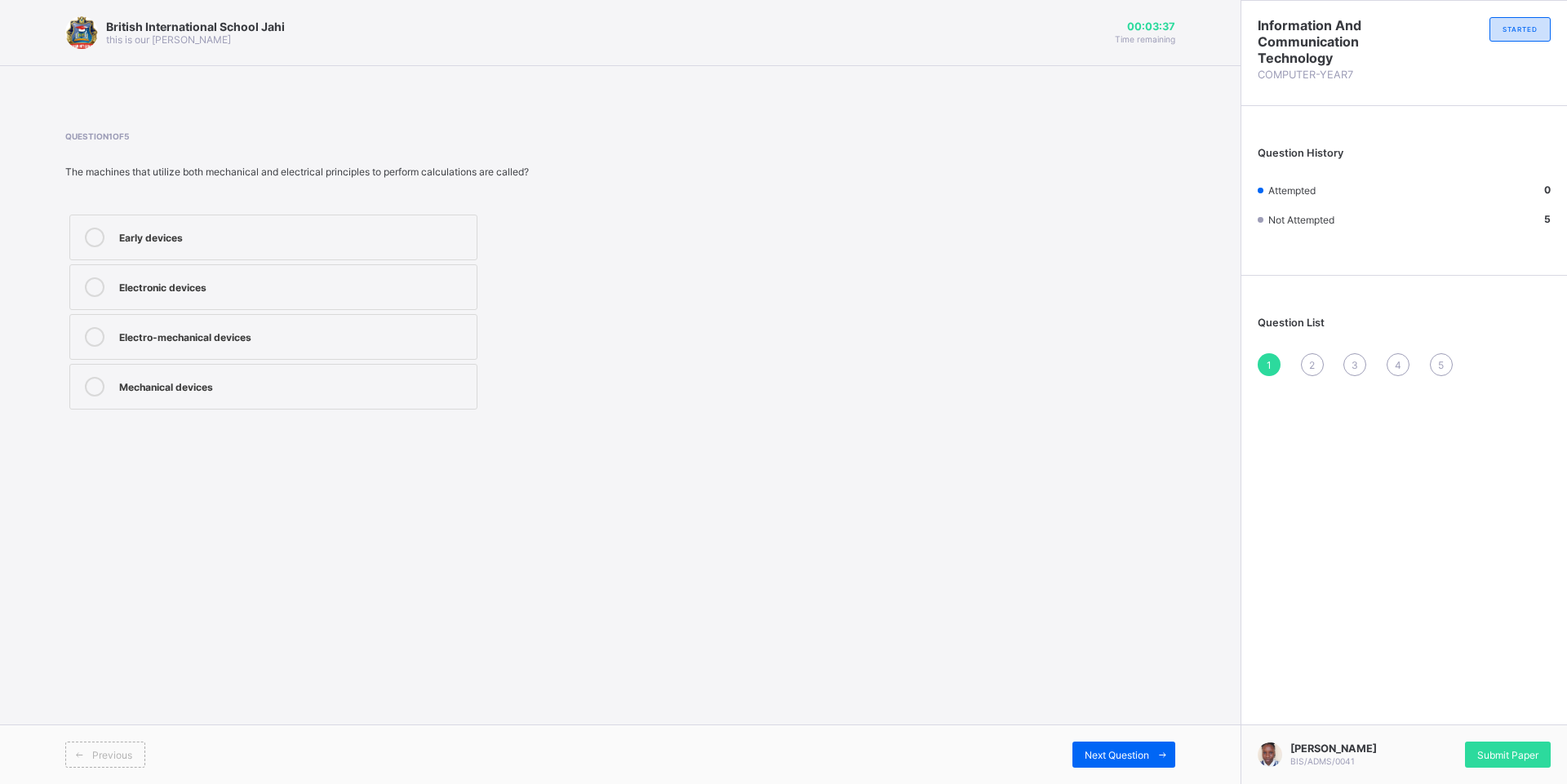
drag, startPoint x: 311, startPoint y: 272, endPoint x: 303, endPoint y: 294, distance: 23.4
click at [306, 283] on label "Electronic devices" at bounding box center [273, 287] width 408 height 45
drag, startPoint x: 1106, startPoint y: 748, endPoint x: 1077, endPoint y: 736, distance: 31.4
click at [1101, 744] on div "Next Question" at bounding box center [1124, 754] width 103 height 26
click at [553, 400] on div "Abacus Pebbles Sticks Grains" at bounding box center [412, 311] width 693 height 203
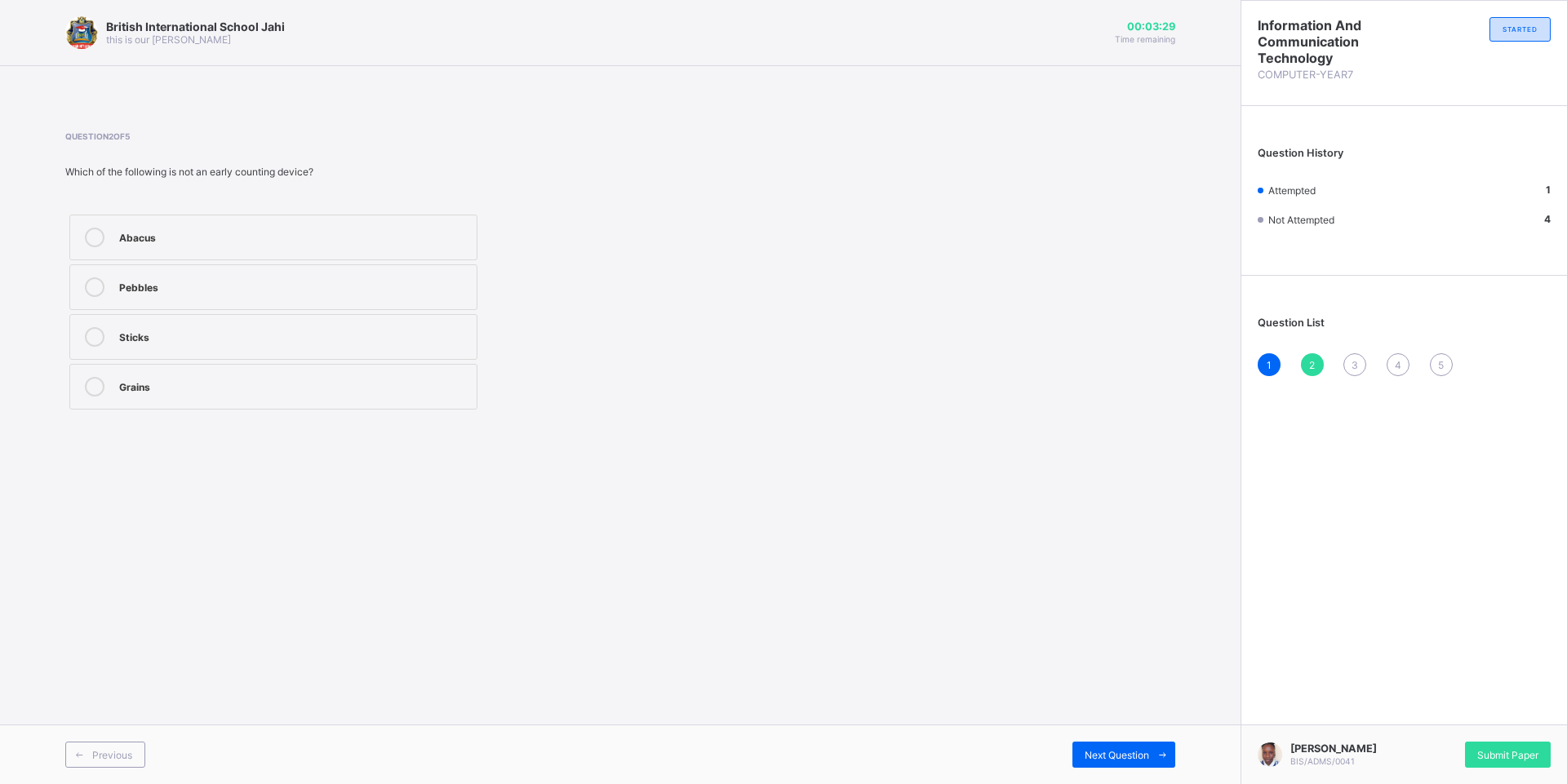
drag, startPoint x: 375, startPoint y: 311, endPoint x: 363, endPoint y: 317, distance: 13.4
click at [363, 317] on div "Abacus Pebbles Sticks Grains" at bounding box center [273, 311] width 416 height 203
click at [197, 231] on div "Abacus" at bounding box center [293, 235] width 349 height 16
click at [329, 301] on label "Pebbles" at bounding box center [273, 287] width 408 height 45
drag, startPoint x: 392, startPoint y: 249, endPoint x: 378, endPoint y: 254, distance: 14.9
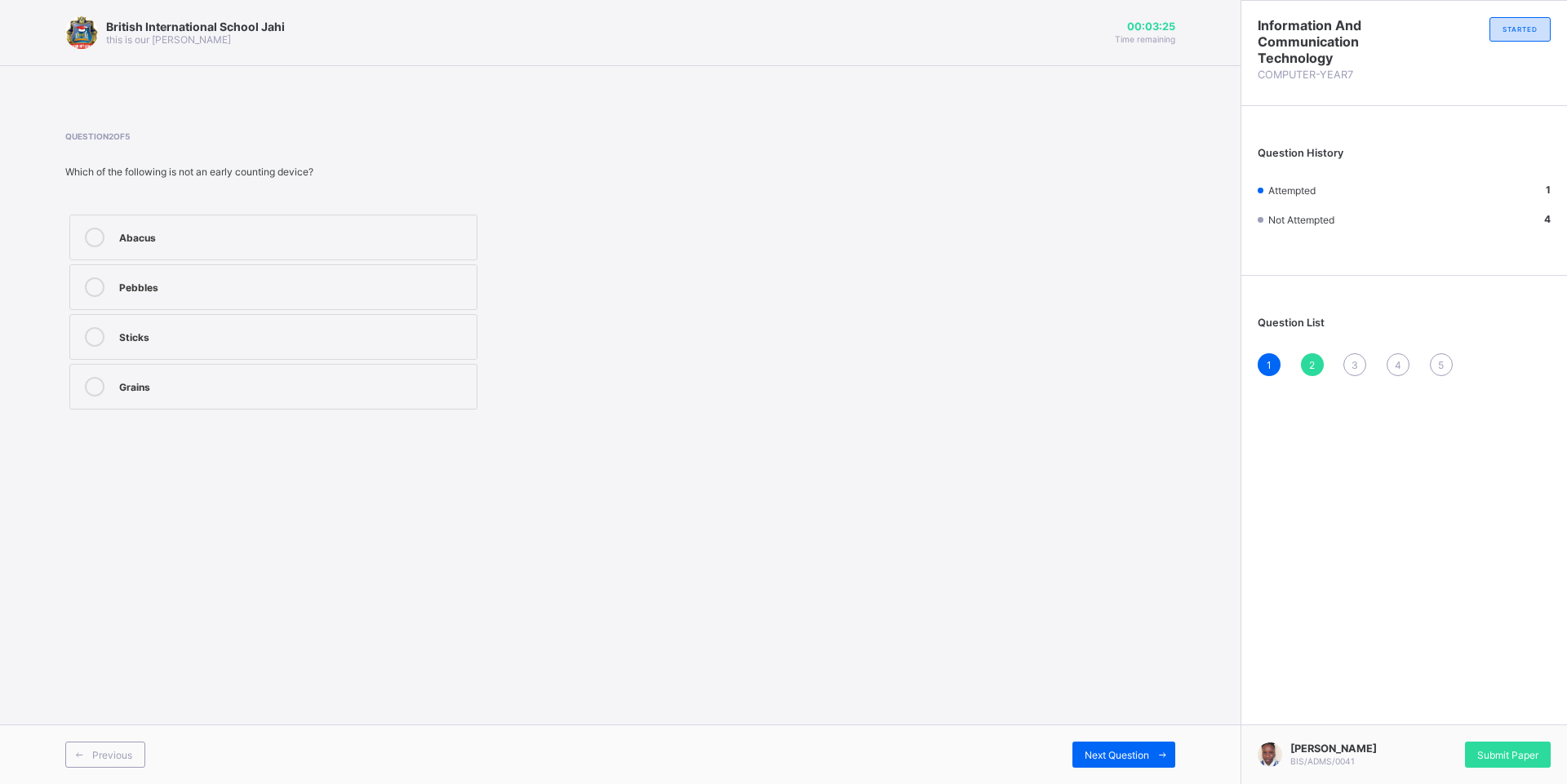
click at [378, 254] on label "Abacus" at bounding box center [273, 237] width 408 height 45
click at [1150, 752] on span at bounding box center [1162, 754] width 26 height 26
click at [320, 454] on div "British International School Jahi this is our motton 00:03:18 Time remaining Qu…" at bounding box center [620, 392] width 1241 height 784
click at [330, 403] on label "Electronic devices" at bounding box center [273, 387] width 408 height 45
click at [371, 225] on label "Mechanical devices" at bounding box center [273, 237] width 408 height 45
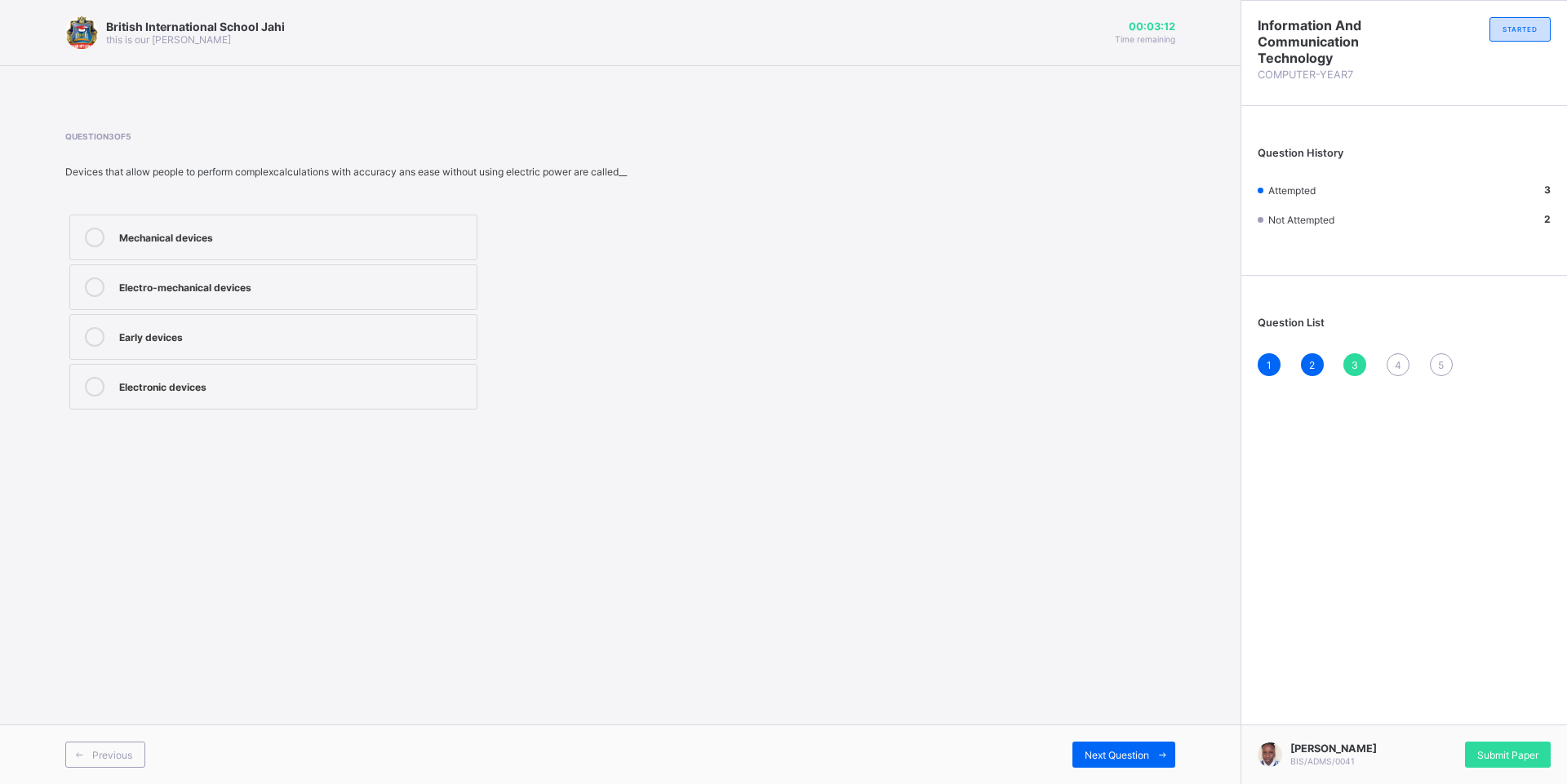
drag, startPoint x: 416, startPoint y: 292, endPoint x: 510, endPoint y: 338, distance: 104.7
click at [434, 300] on label "Electro-mechanical devices" at bounding box center [273, 287] width 408 height 45
click at [1109, 747] on div "Next Question" at bounding box center [1124, 754] width 103 height 26
click at [197, 282] on div "Babbage analytic engine" at bounding box center [293, 285] width 349 height 16
click at [285, 251] on label "Leibniz calculator" at bounding box center [273, 237] width 408 height 45
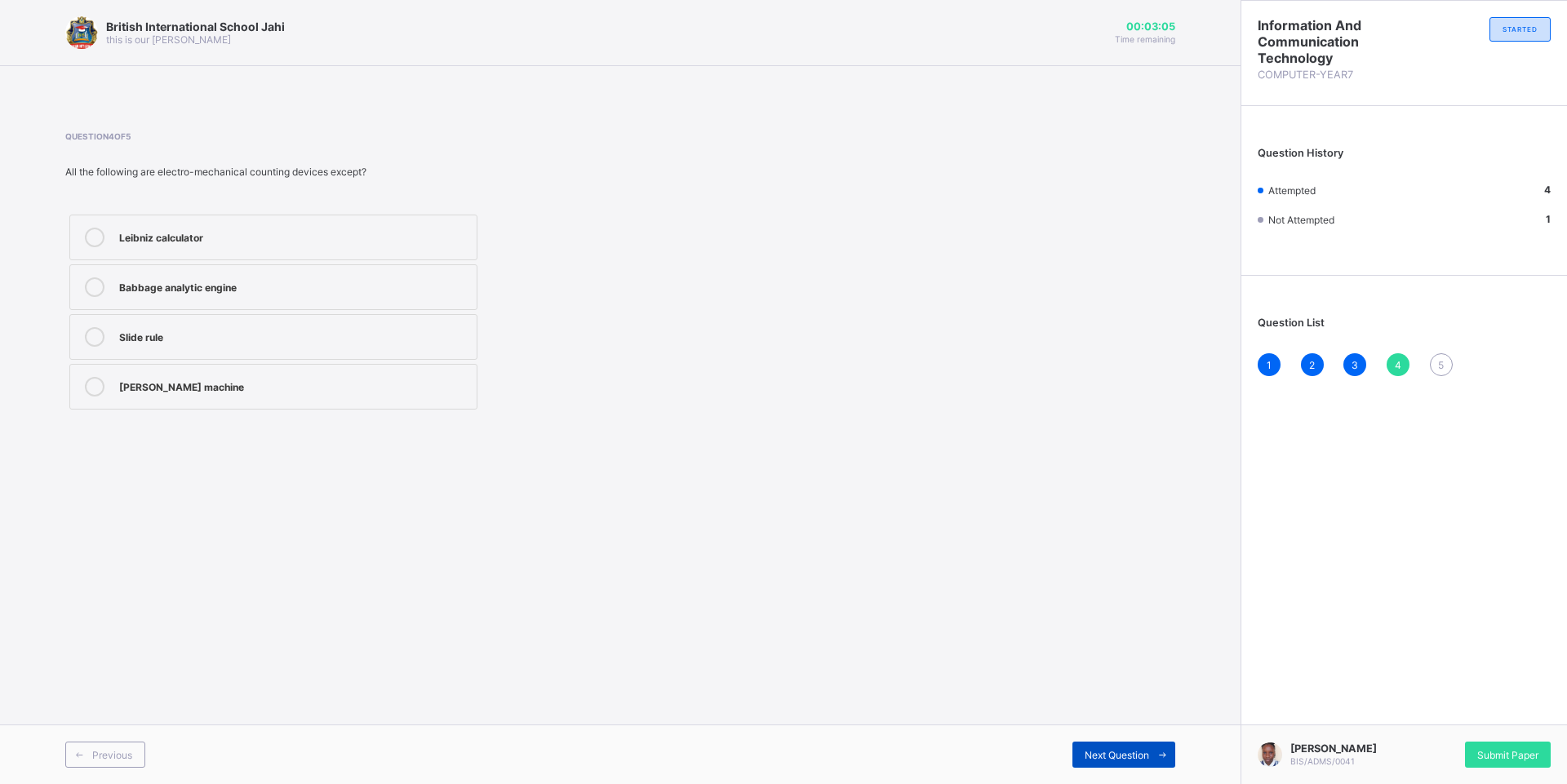
click at [1157, 747] on span at bounding box center [1162, 754] width 26 height 26
drag, startPoint x: 350, startPoint y: 336, endPoint x: 479, endPoint y: 397, distance: 142.7
click at [355, 338] on div "Abacus" at bounding box center [293, 335] width 349 height 16
click at [1508, 748] on span "Submit Paper" at bounding box center [1508, 754] width 61 height 12
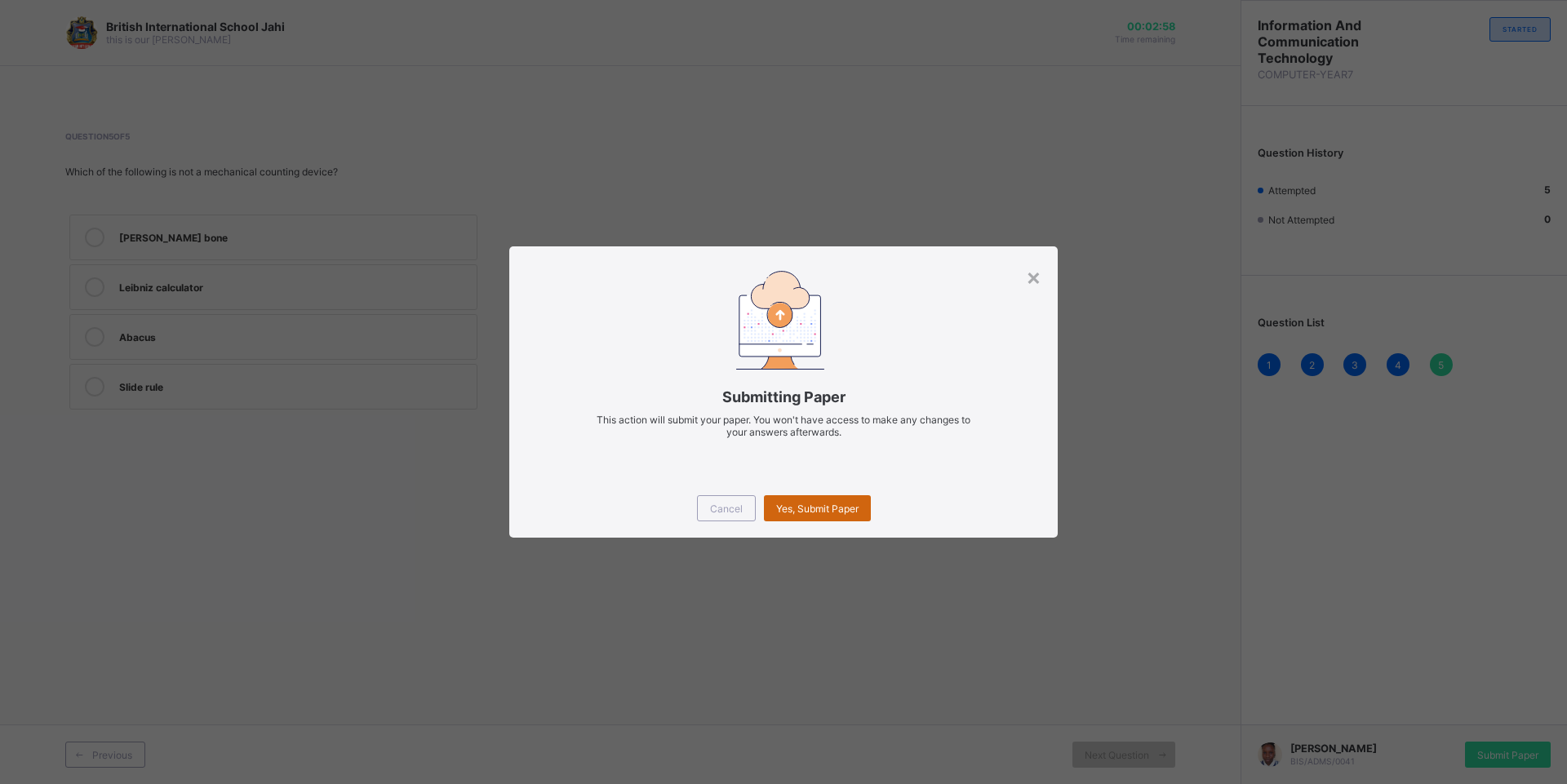
click at [802, 500] on div "Yes, Submit Paper" at bounding box center [817, 508] width 107 height 26
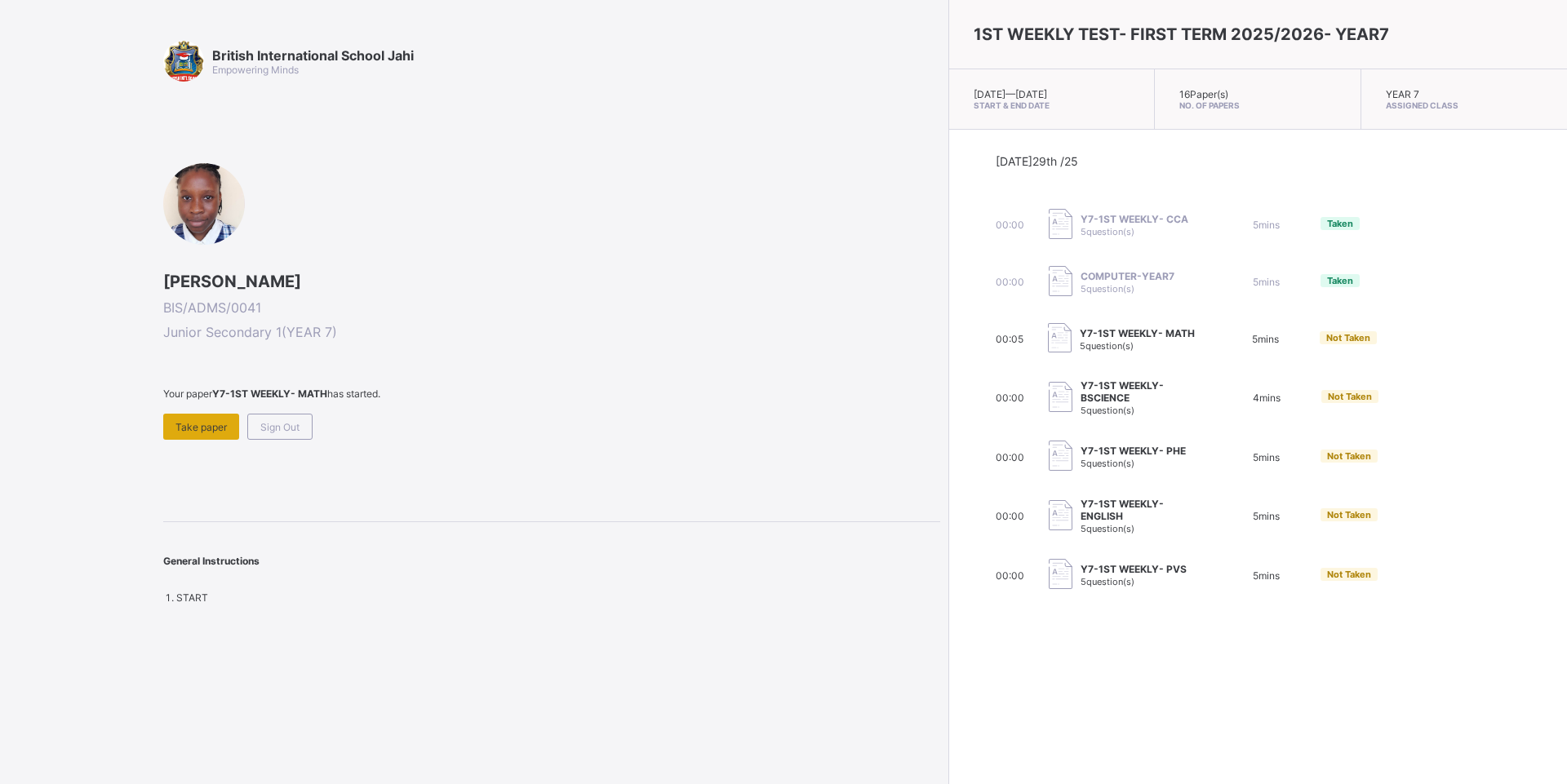
click at [202, 417] on div "Take paper" at bounding box center [201, 426] width 76 height 26
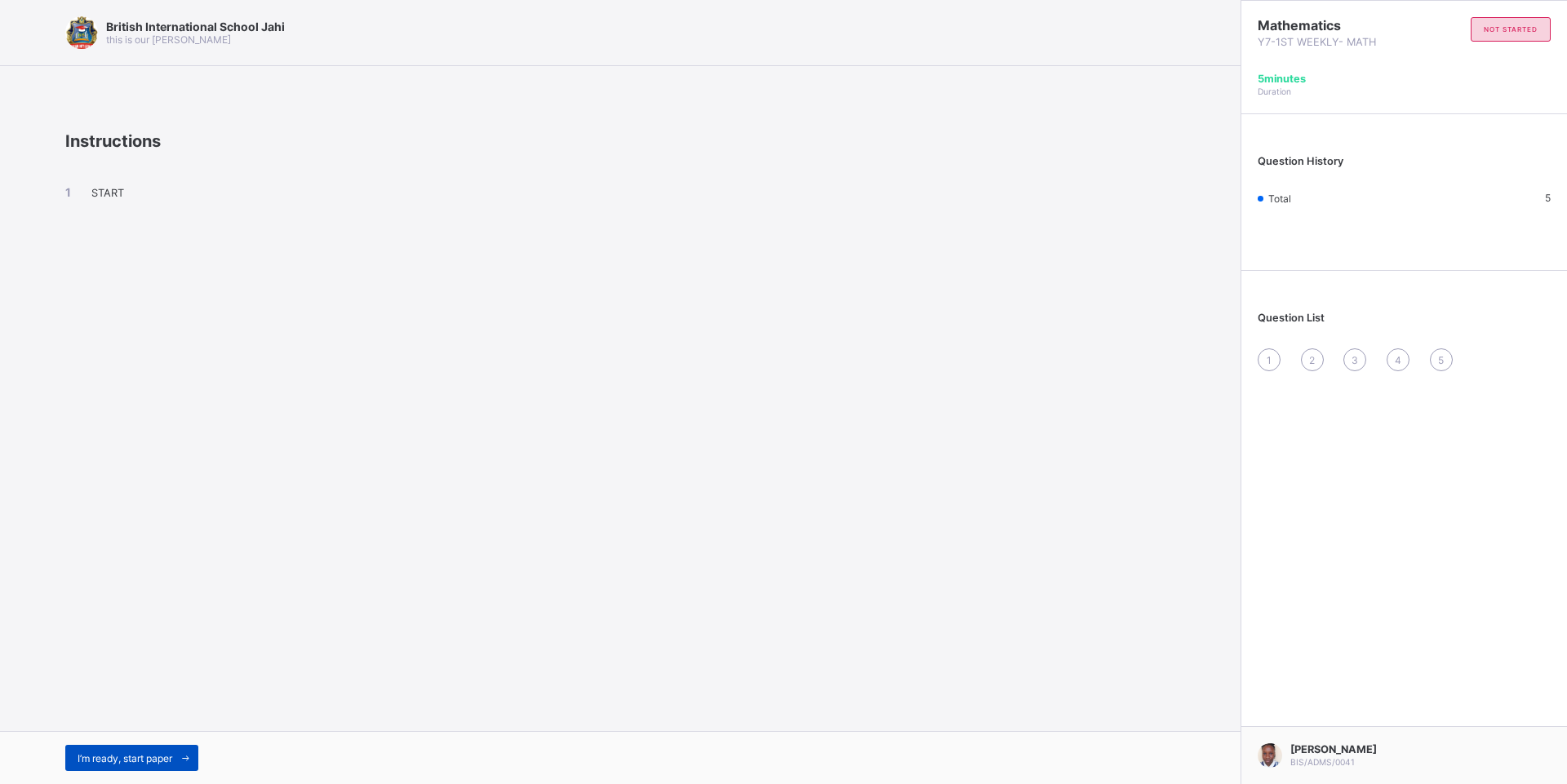
click at [191, 761] on icon at bounding box center [185, 757] width 12 height 11
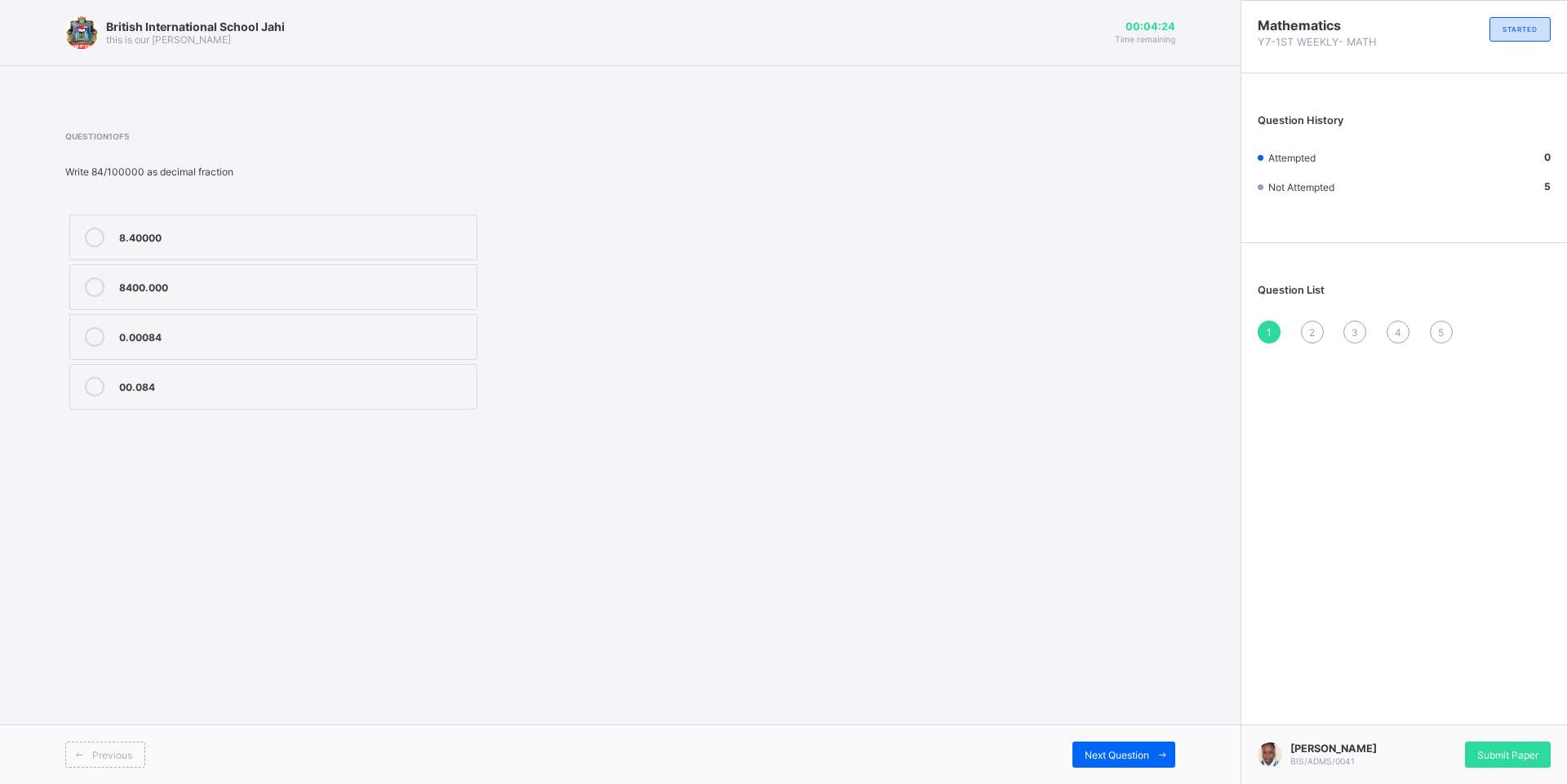
click at [271, 338] on div "0.00084" at bounding box center [293, 335] width 349 height 16
click at [1156, 760] on span at bounding box center [1162, 754] width 26 height 26
drag, startPoint x: 326, startPoint y: 387, endPoint x: 411, endPoint y: 412, distance: 88.6
click at [326, 388] on div "Thousandths" at bounding box center [293, 385] width 349 height 16
click at [1143, 743] on div "Next Question" at bounding box center [1124, 754] width 103 height 26
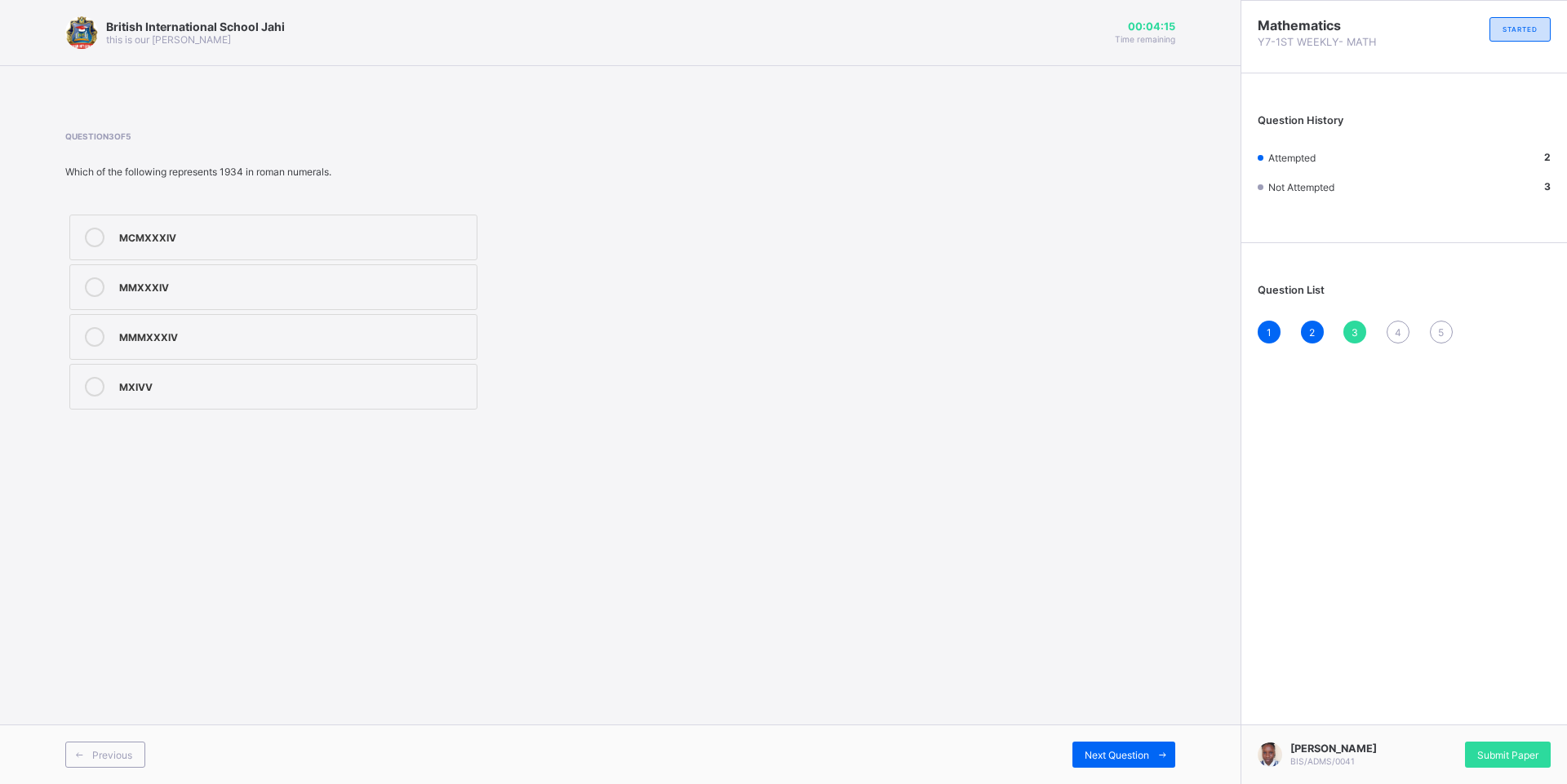
drag, startPoint x: 237, startPoint y: 287, endPoint x: 496, endPoint y: 450, distance: 306.0
click at [456, 425] on div "Question 3 of 5 Which of the following represents 1934 in roman numerals. MCMXX…" at bounding box center [620, 272] width 1110 height 331
click at [367, 245] on div "MCMXXXIV" at bounding box center [293, 237] width 349 height 20
click at [1146, 749] on span "Next Question" at bounding box center [1116, 754] width 64 height 12
drag, startPoint x: 366, startPoint y: 300, endPoint x: 1030, endPoint y: 528, distance: 702.1
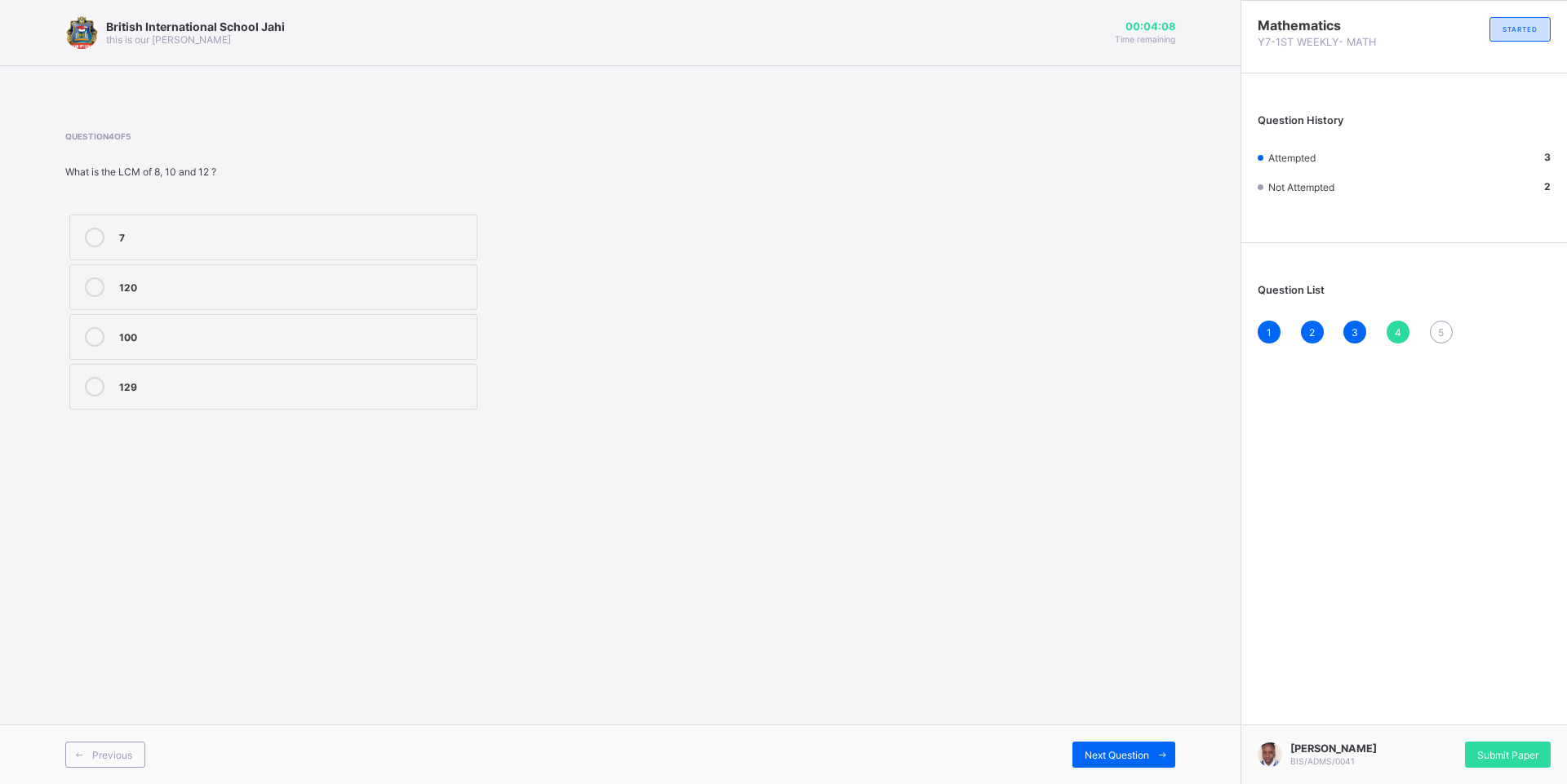
click at [375, 304] on label "120" at bounding box center [273, 287] width 408 height 45
click at [1121, 743] on div "Next Question" at bounding box center [1124, 754] width 103 height 26
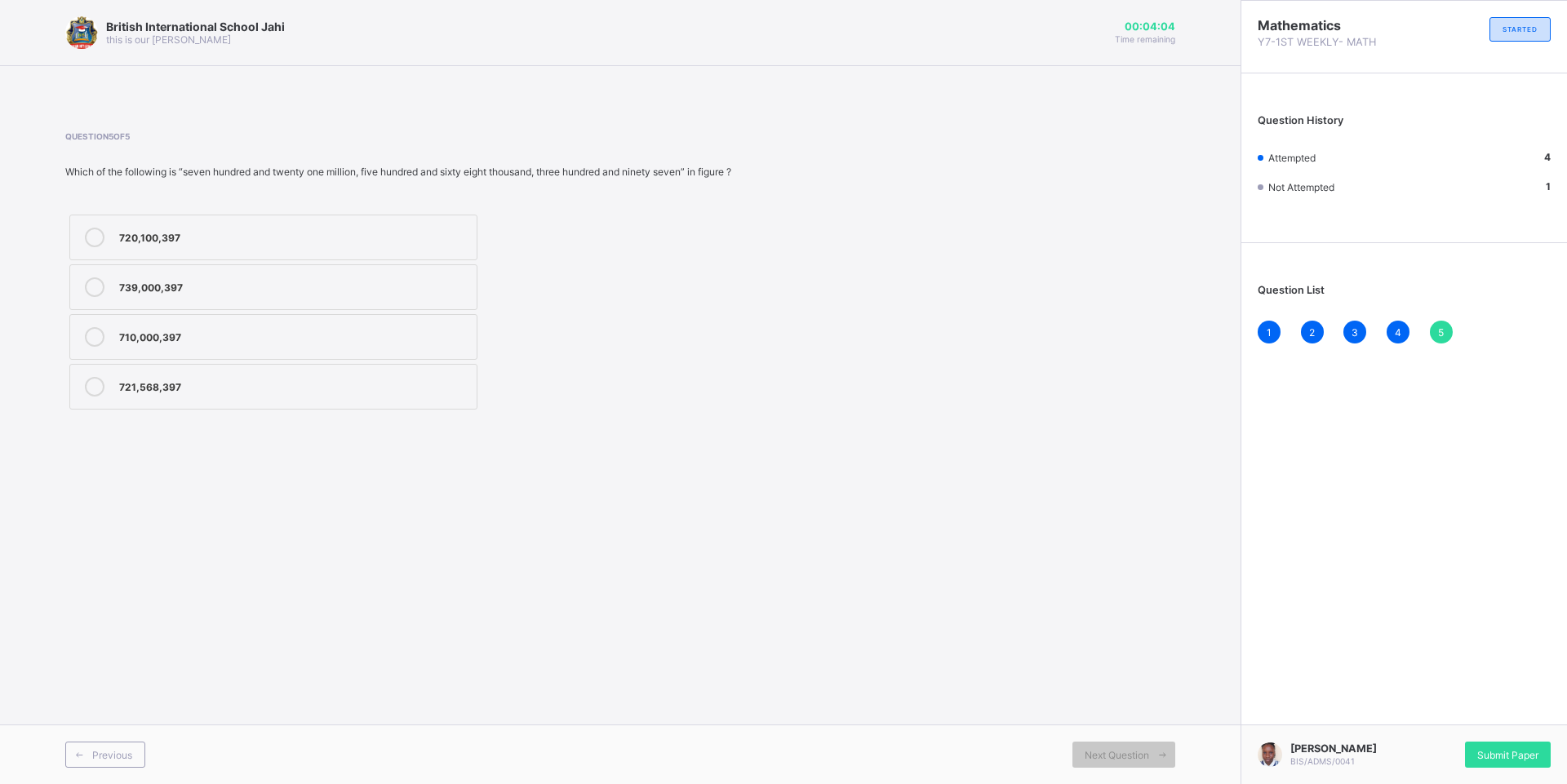
click at [308, 406] on label "721,568,397" at bounding box center [273, 387] width 408 height 45
click at [1536, 743] on div "Submit Paper" at bounding box center [1508, 754] width 86 height 26
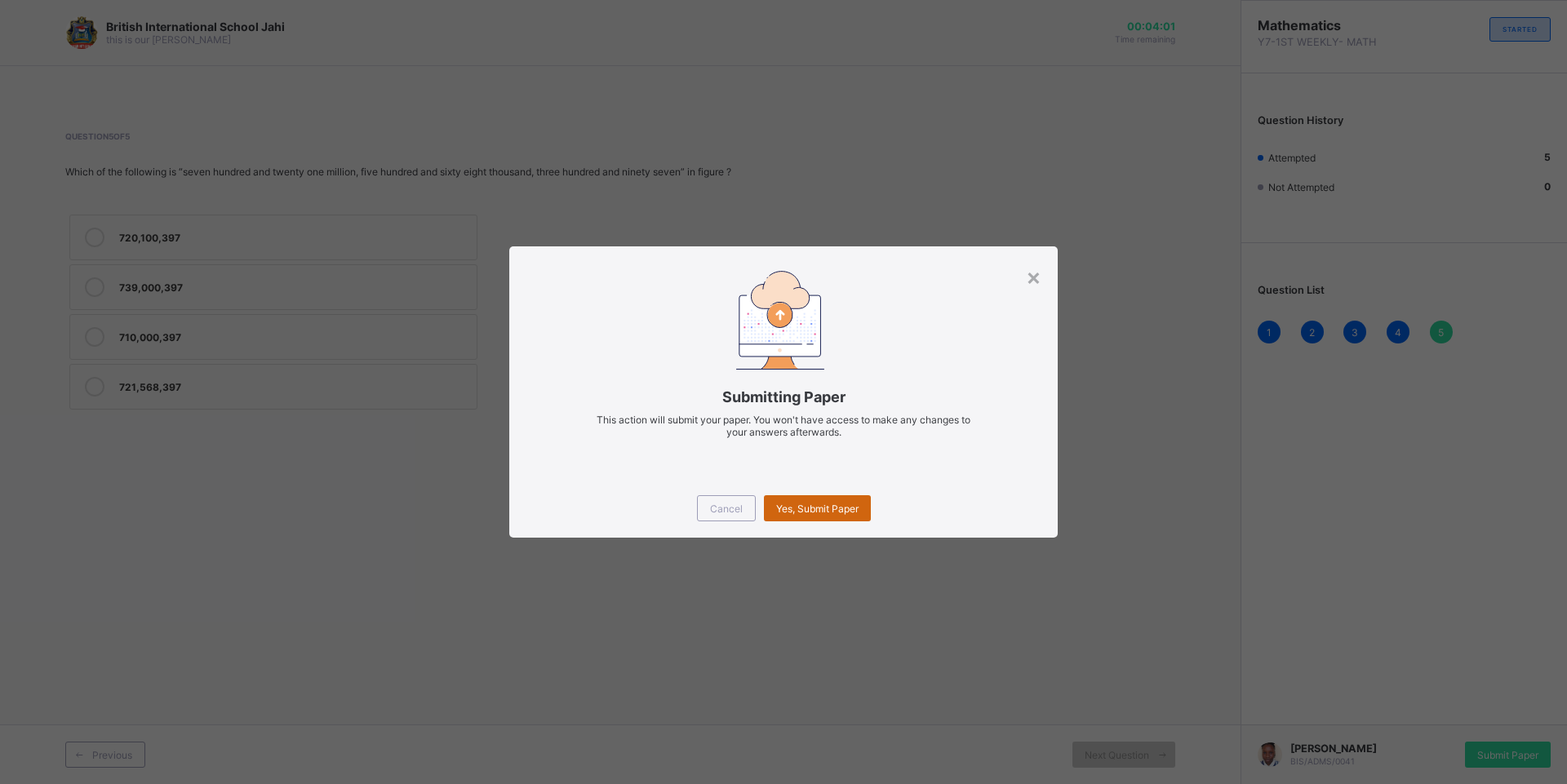
click at [794, 509] on span "Yes, Submit Paper" at bounding box center [817, 508] width 82 height 12
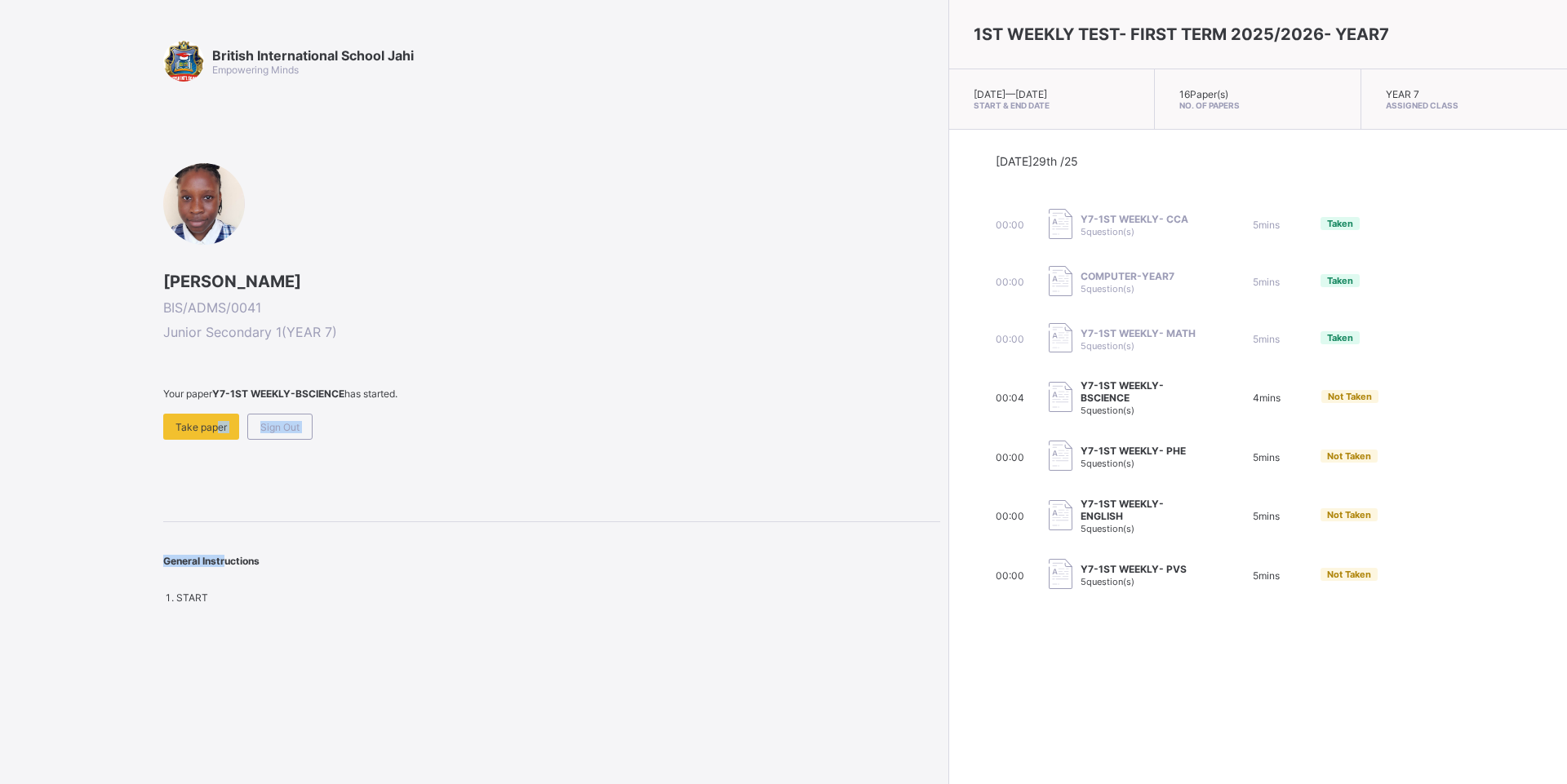
drag, startPoint x: 209, startPoint y: 426, endPoint x: 219, endPoint y: 441, distance: 18.0
click at [219, 441] on div "British International School Jahi Empowering Minds ZOE LONDA VINIMA NZIDEE BIS/…" at bounding box center [551, 321] width 777 height 563
drag, startPoint x: 219, startPoint y: 441, endPoint x: 184, endPoint y: 426, distance: 38.1
click at [184, 426] on span "Take paper" at bounding box center [201, 427] width 51 height 12
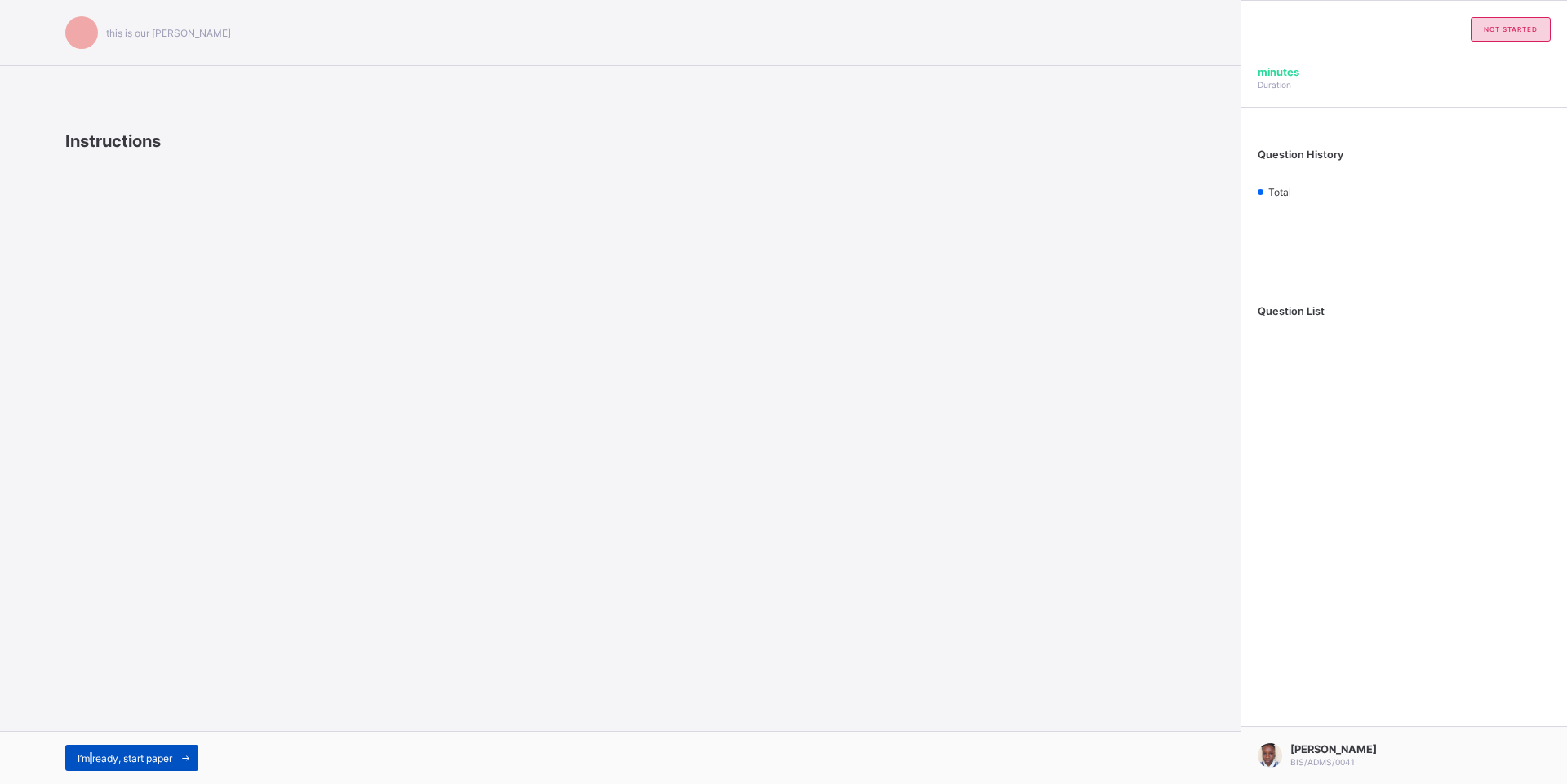
drag, startPoint x: 88, startPoint y: 751, endPoint x: 95, endPoint y: 758, distance: 9.9
click at [95, 758] on span "I’m ready, start paper" at bounding box center [125, 758] width 95 height 12
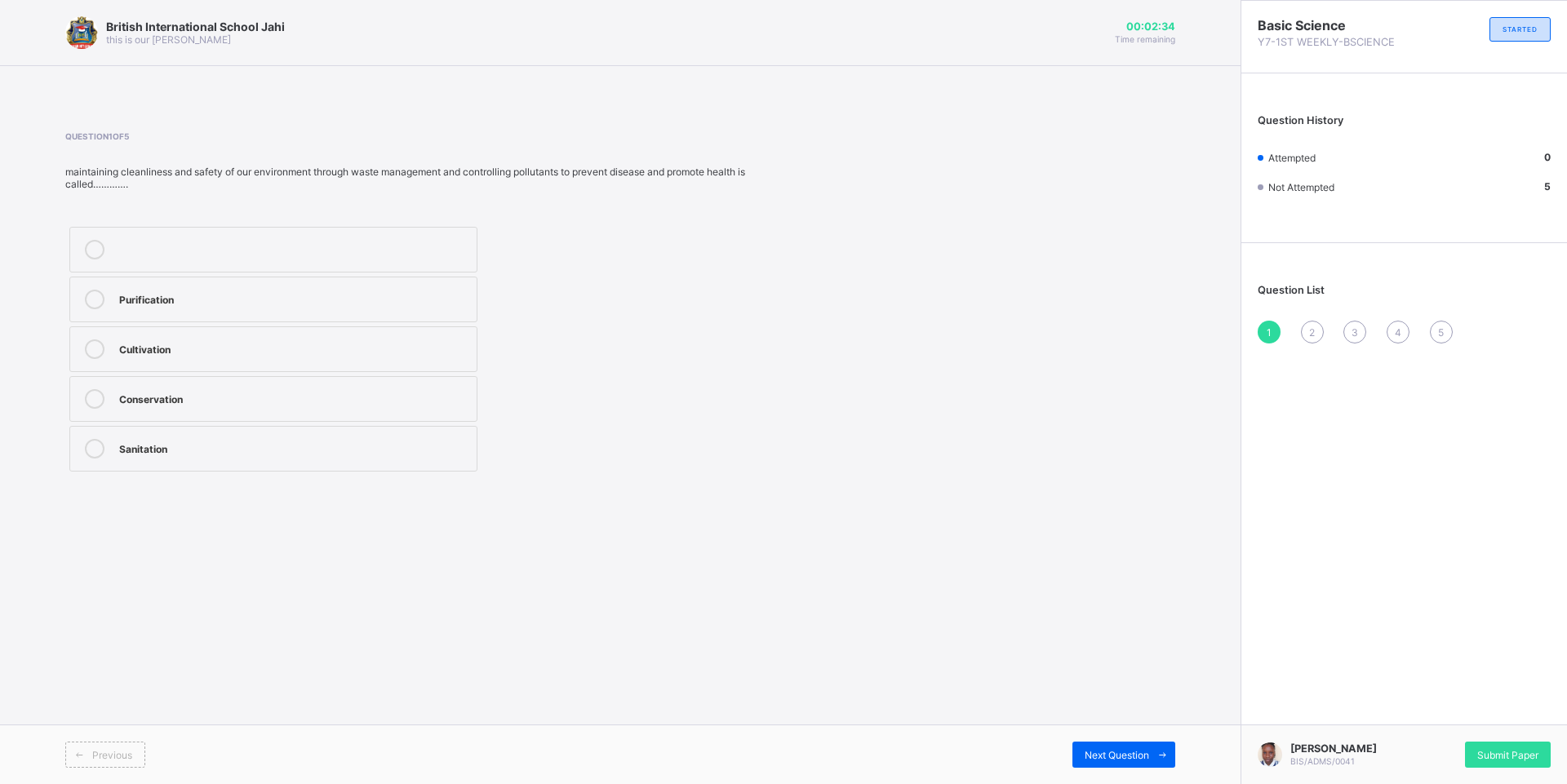
click at [161, 342] on div "Cultivation" at bounding box center [293, 347] width 349 height 16
click at [1102, 757] on span "Next Question" at bounding box center [1116, 754] width 64 height 12
click at [270, 373] on label "Nutrition" at bounding box center [273, 387] width 408 height 45
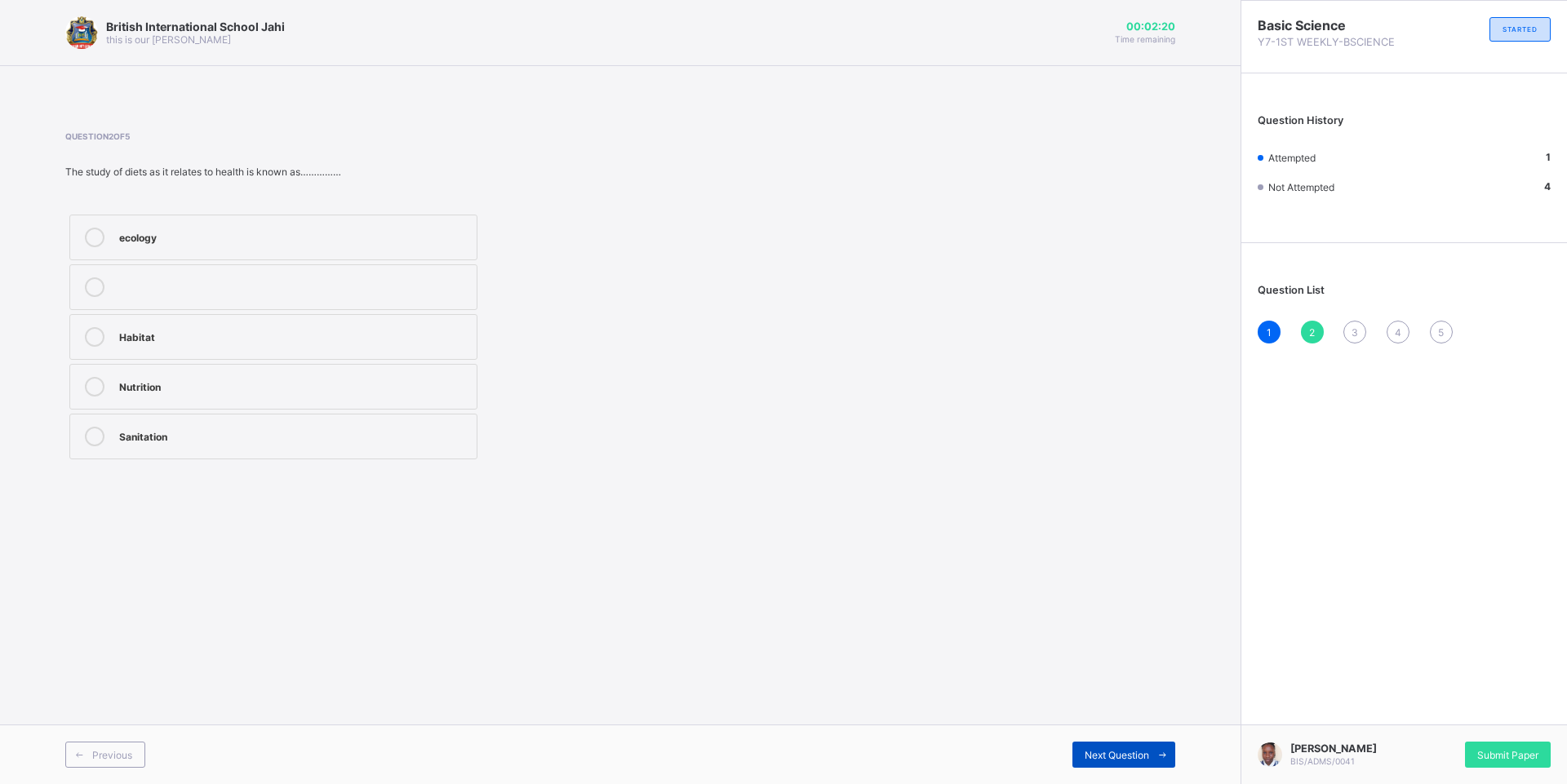
click at [1116, 744] on div "Next Question" at bounding box center [1124, 754] width 103 height 26
drag, startPoint x: 276, startPoint y: 390, endPoint x: 352, endPoint y: 433, distance: 87.3
click at [276, 392] on div "Balanced diet" at bounding box center [293, 385] width 349 height 16
click at [1083, 757] on div "Next Question" at bounding box center [1124, 754] width 103 height 26
drag, startPoint x: 230, startPoint y: 326, endPoint x: 238, endPoint y: 334, distance: 11.3
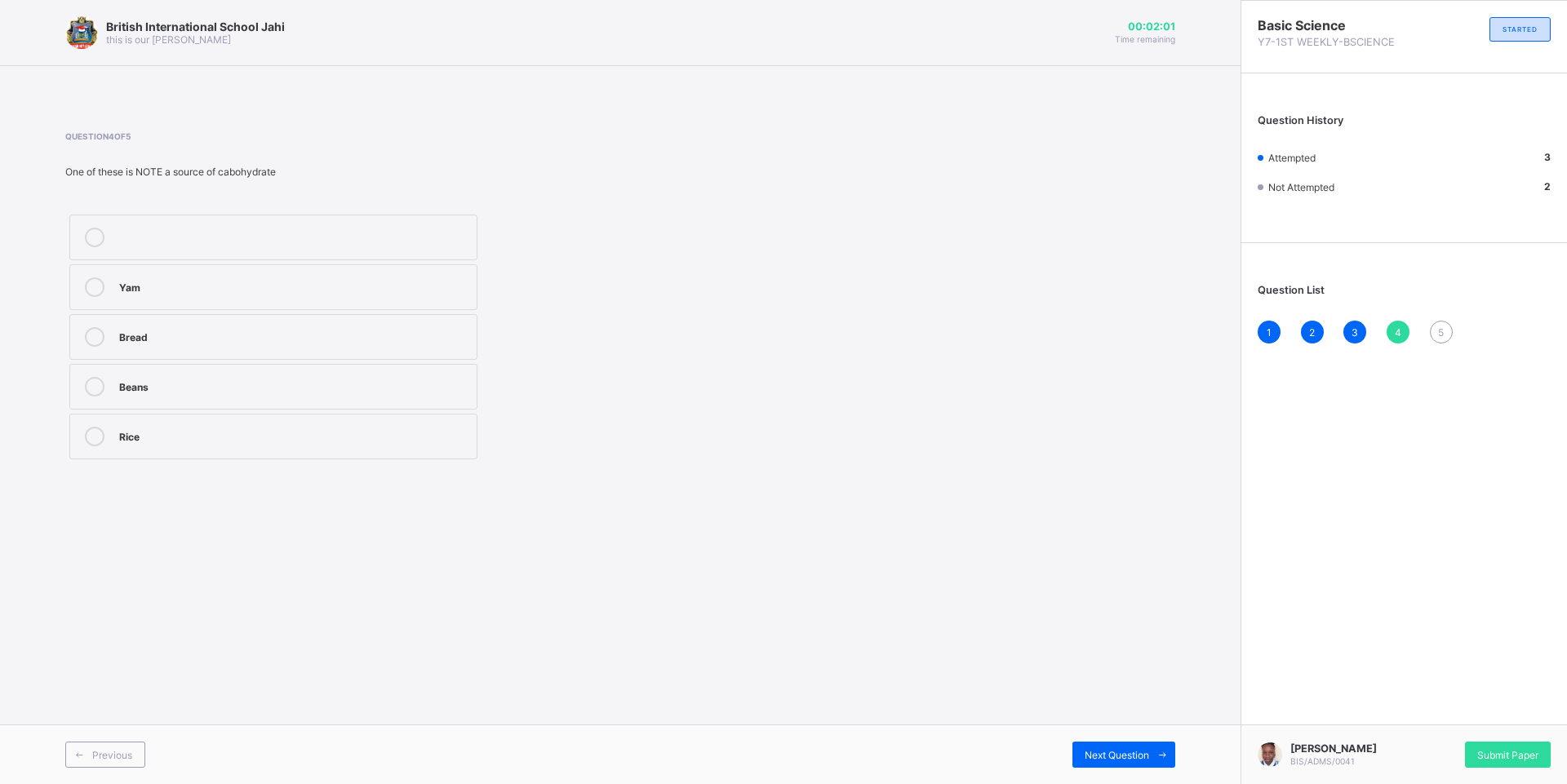
click at [238, 334] on label "Bread" at bounding box center [273, 337] width 408 height 45
click at [1079, 761] on div "Next Question" at bounding box center [1124, 754] width 103 height 26
click at [251, 404] on label "Filtration" at bounding box center [273, 387] width 408 height 45
click at [1498, 741] on div "Submit Paper" at bounding box center [1508, 754] width 86 height 26
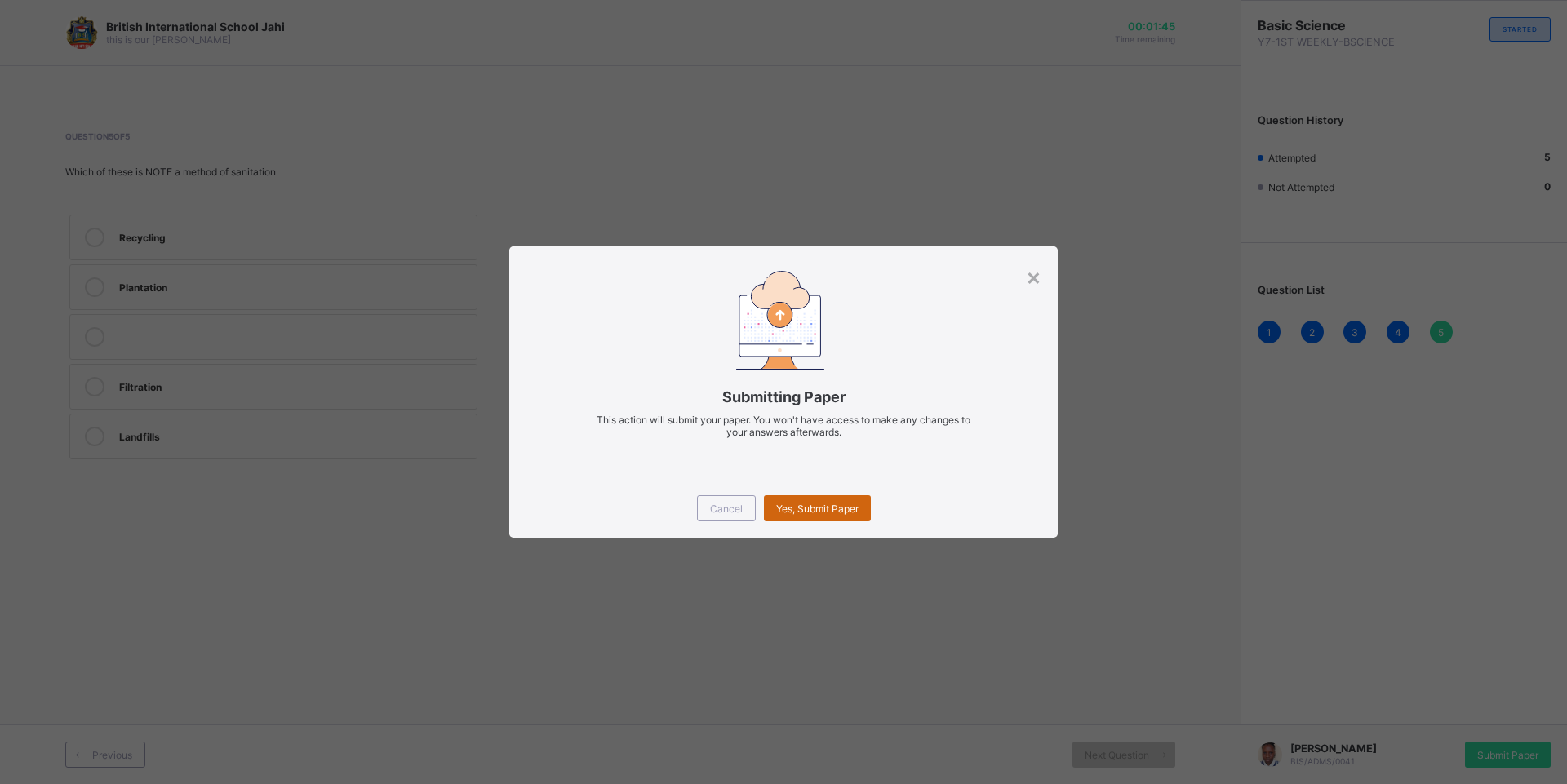
click at [854, 505] on span "Yes, Submit Paper" at bounding box center [817, 508] width 82 height 12
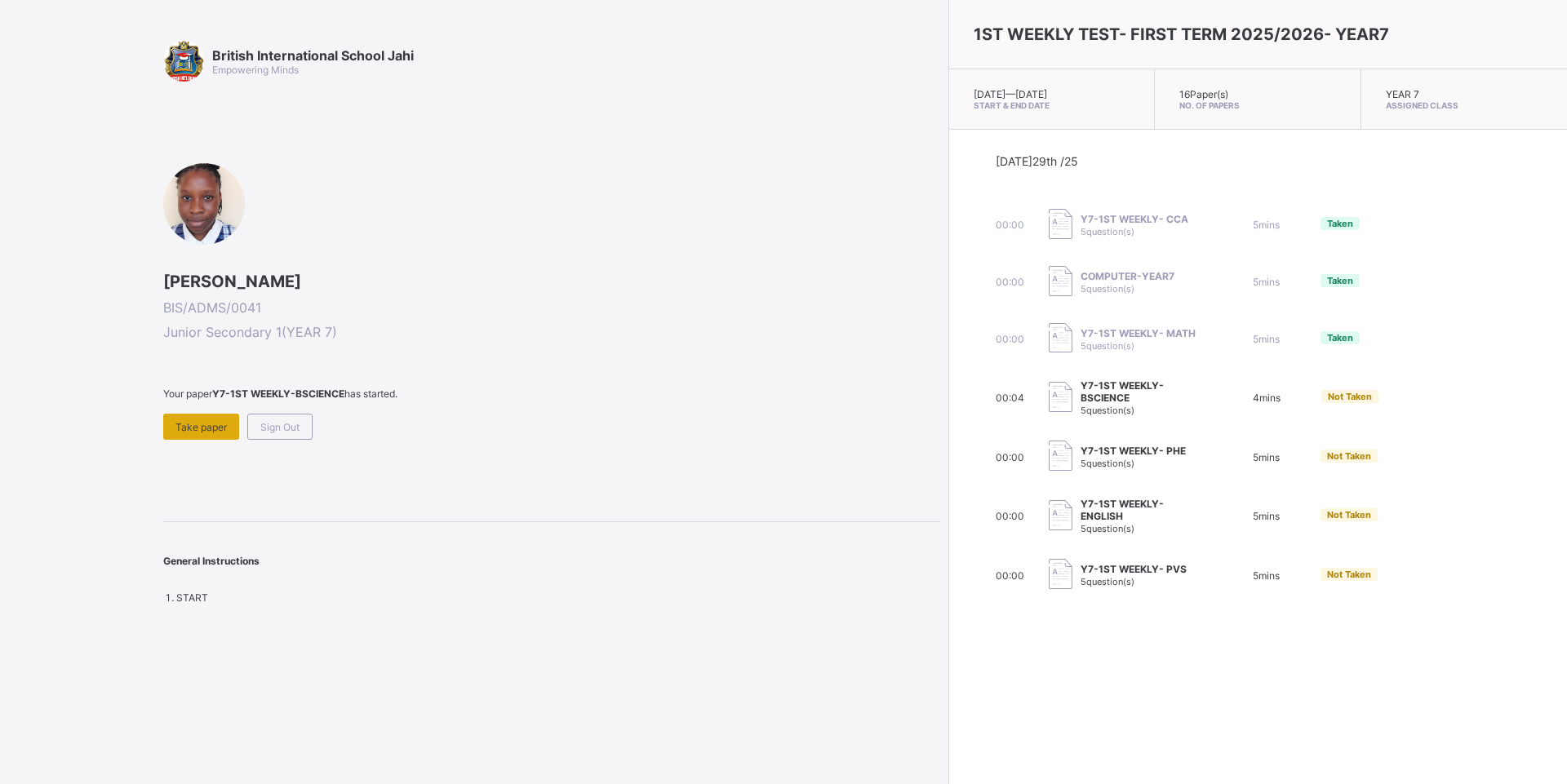
click at [222, 420] on div "Take paper" at bounding box center [201, 426] width 76 height 26
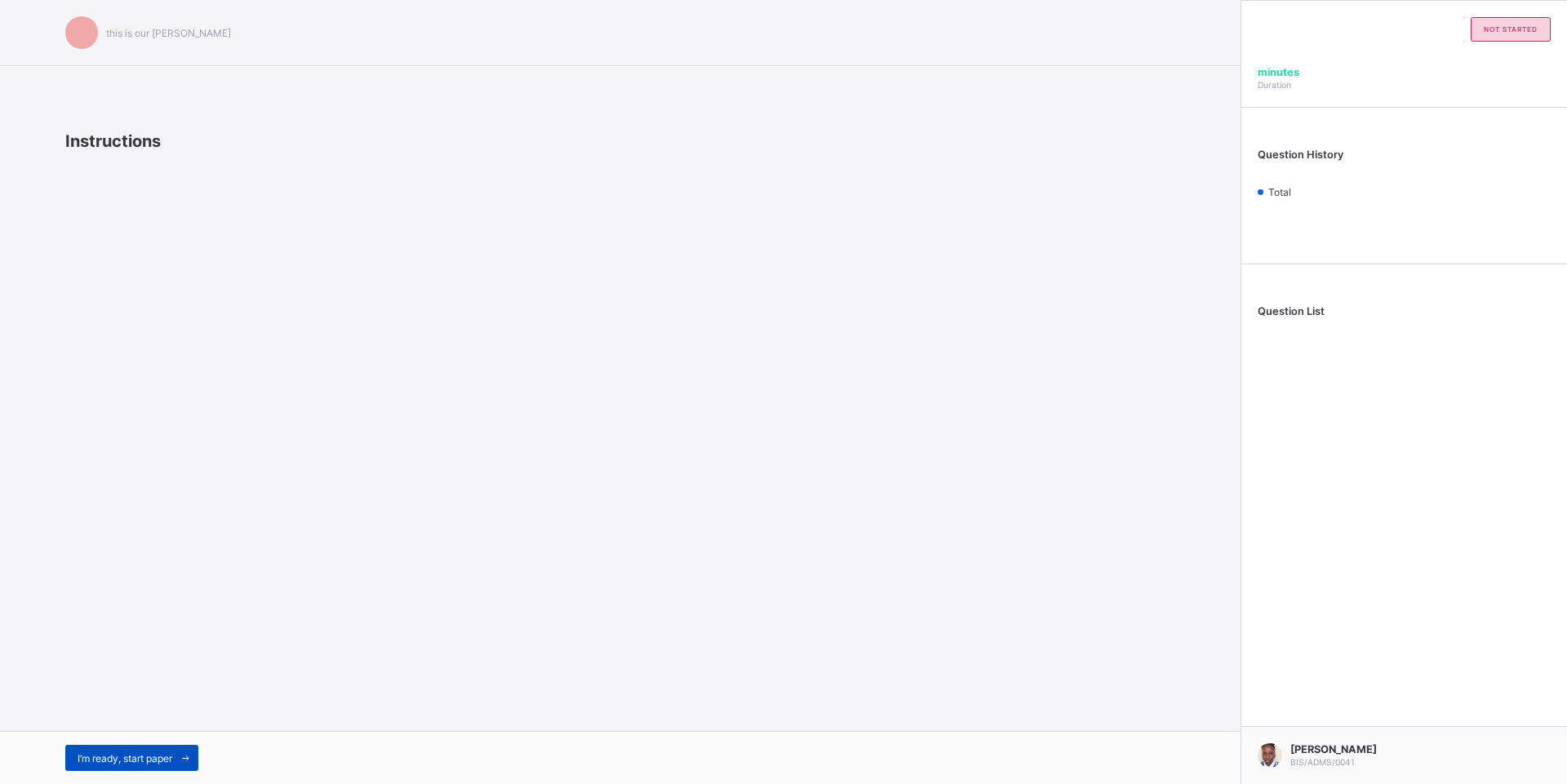
click at [192, 758] on icon at bounding box center [185, 757] width 12 height 11
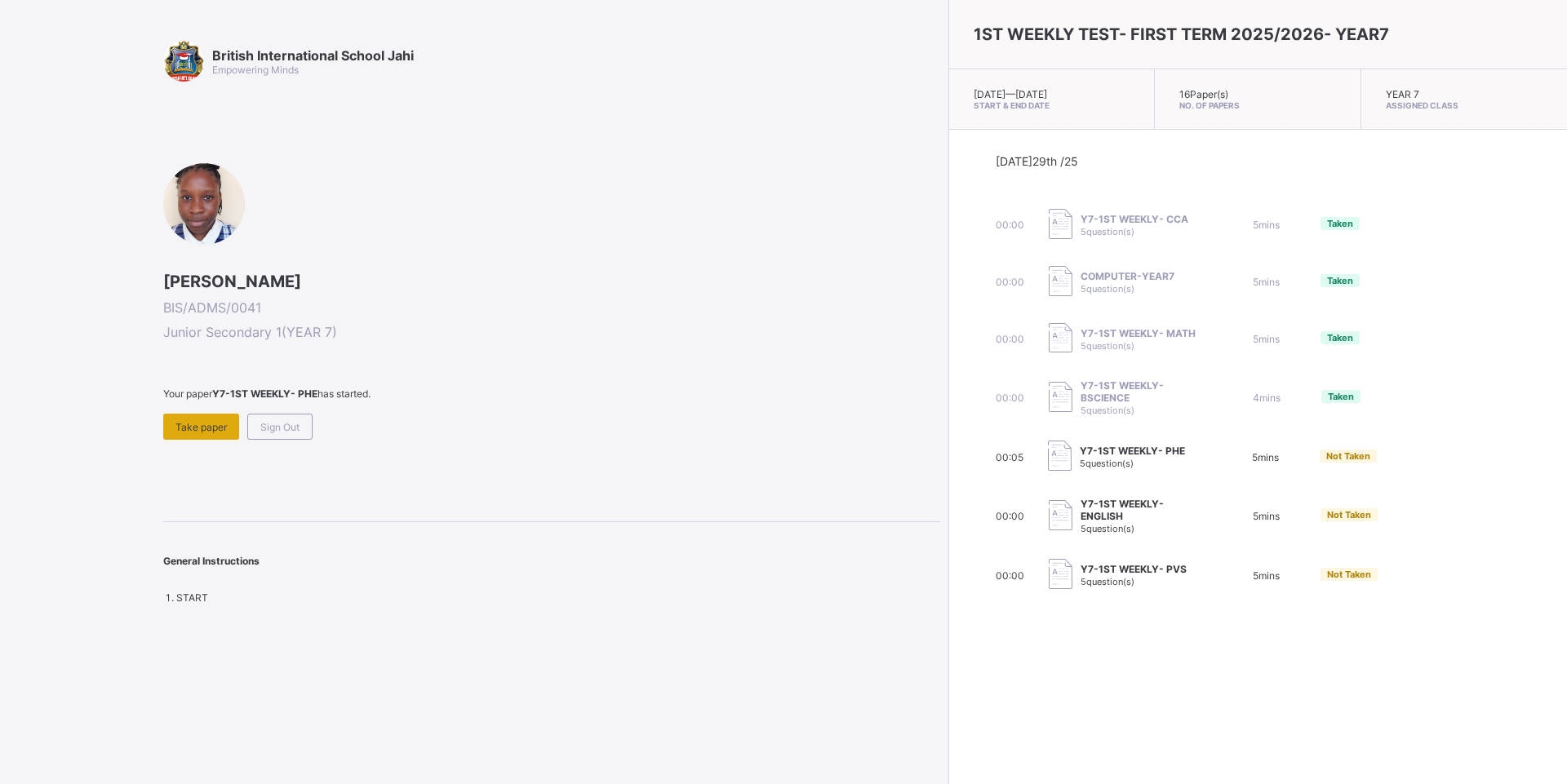
click at [220, 423] on span "Take paper" at bounding box center [201, 427] width 51 height 12
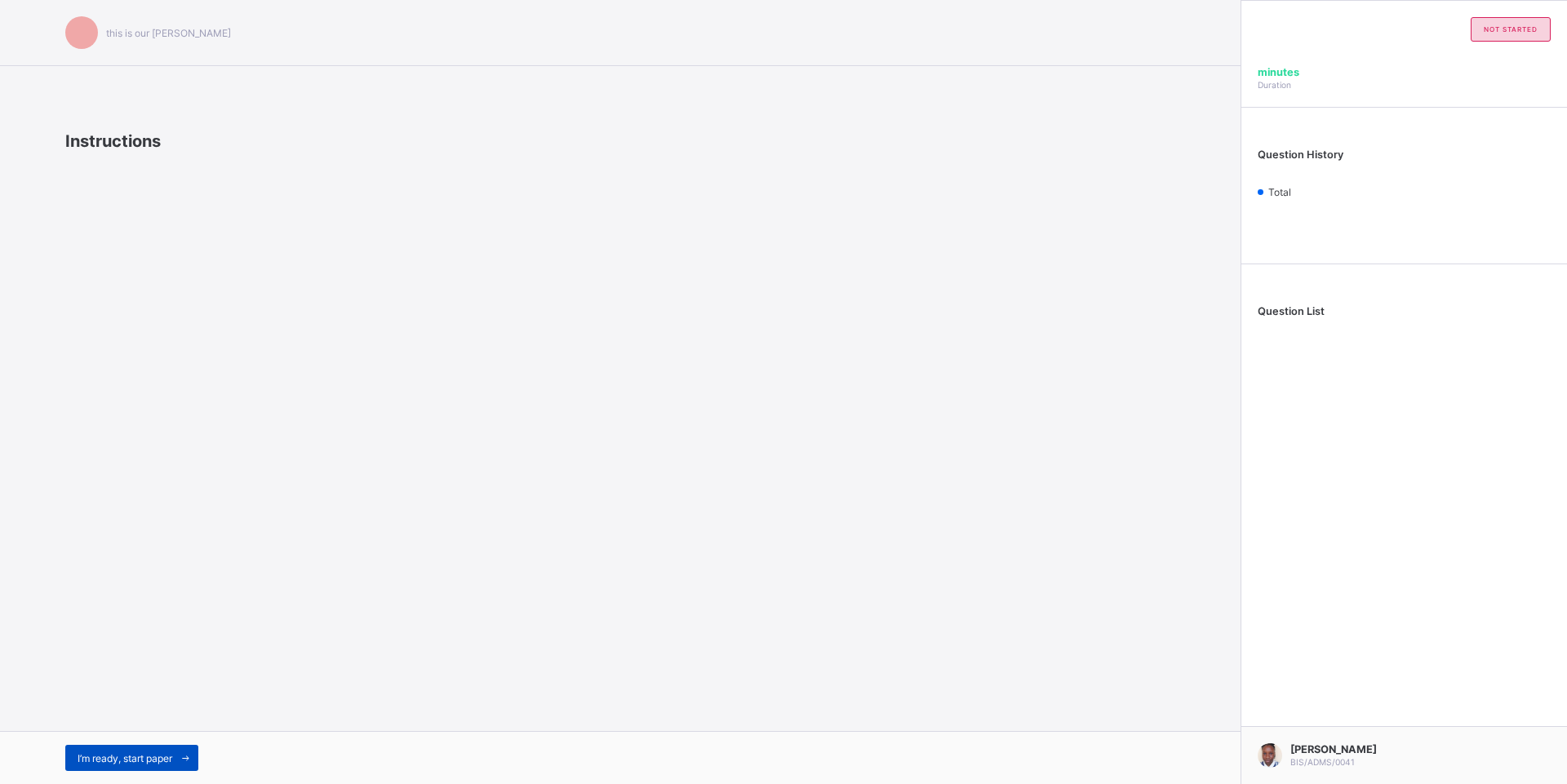
click at [192, 754] on icon at bounding box center [185, 757] width 12 height 11
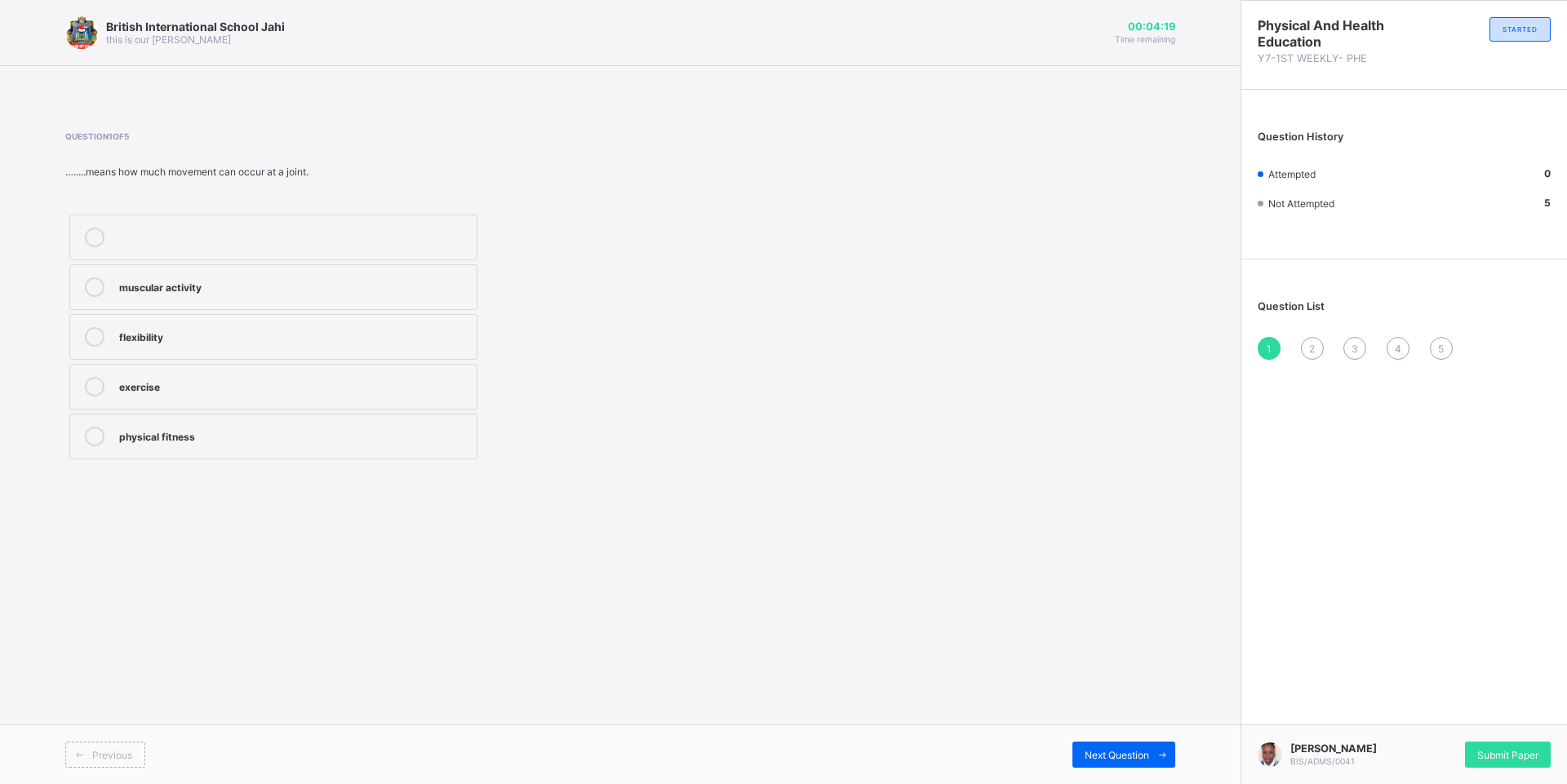
click at [168, 297] on label "muscular activity" at bounding box center [273, 287] width 408 height 45
click at [1111, 753] on span "Next Question" at bounding box center [1116, 754] width 64 height 12
drag, startPoint x: 248, startPoint y: 249, endPoint x: 301, endPoint y: 263, distance: 54.8
click at [249, 249] on label "Health education" at bounding box center [273, 237] width 408 height 45
click at [1092, 752] on span "Next Question" at bounding box center [1116, 754] width 64 height 12
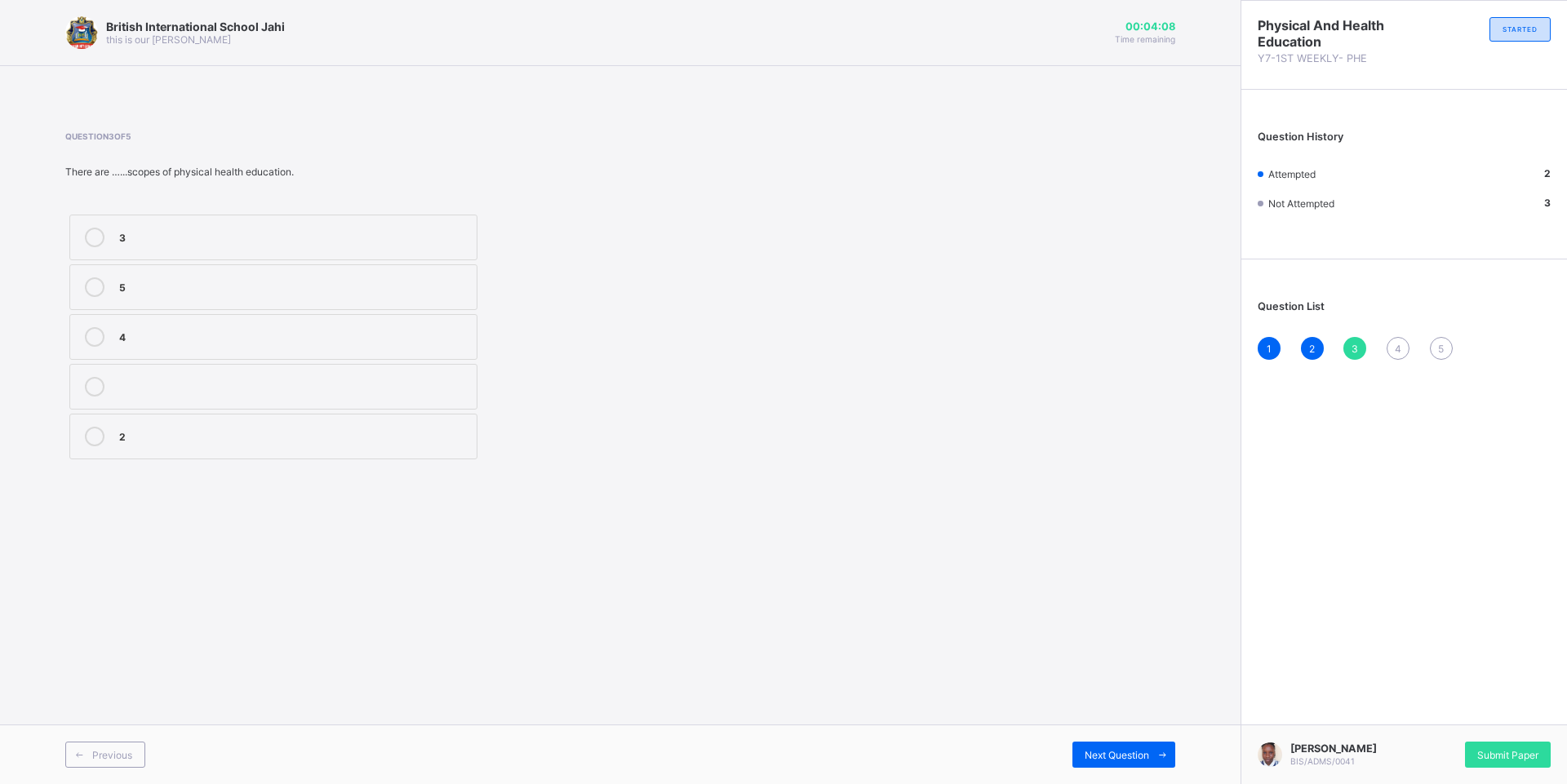
click at [299, 268] on label "5" at bounding box center [273, 287] width 408 height 45
click at [1133, 747] on div "Next Question" at bounding box center [1124, 754] width 103 height 26
click at [222, 345] on div "health" at bounding box center [293, 337] width 349 height 20
click at [1142, 754] on span "Next Question" at bounding box center [1116, 754] width 64 height 12
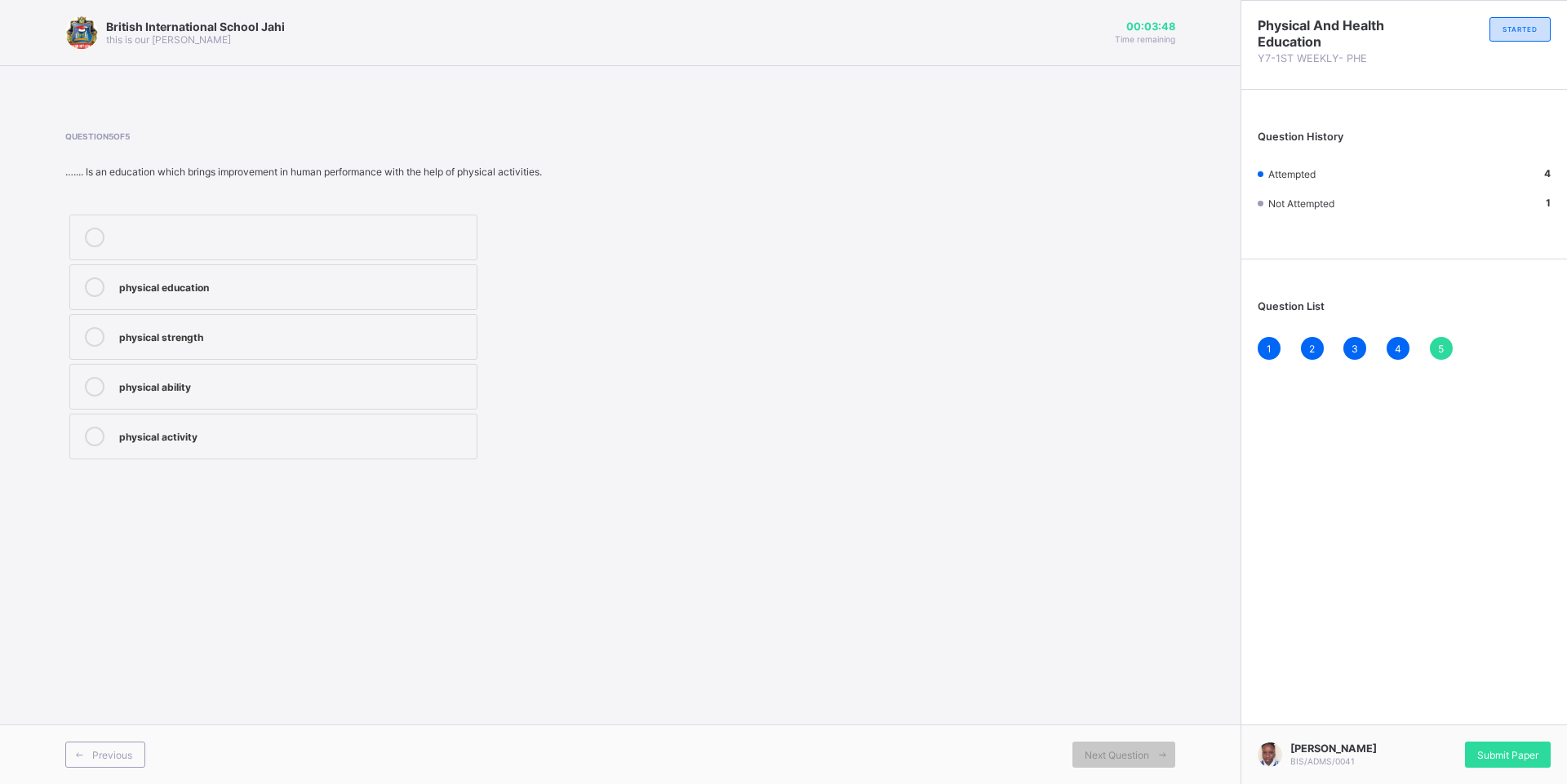
click at [356, 297] on label "physical education" at bounding box center [273, 287] width 408 height 45
click at [1494, 741] on div "Submit Paper" at bounding box center [1508, 754] width 86 height 26
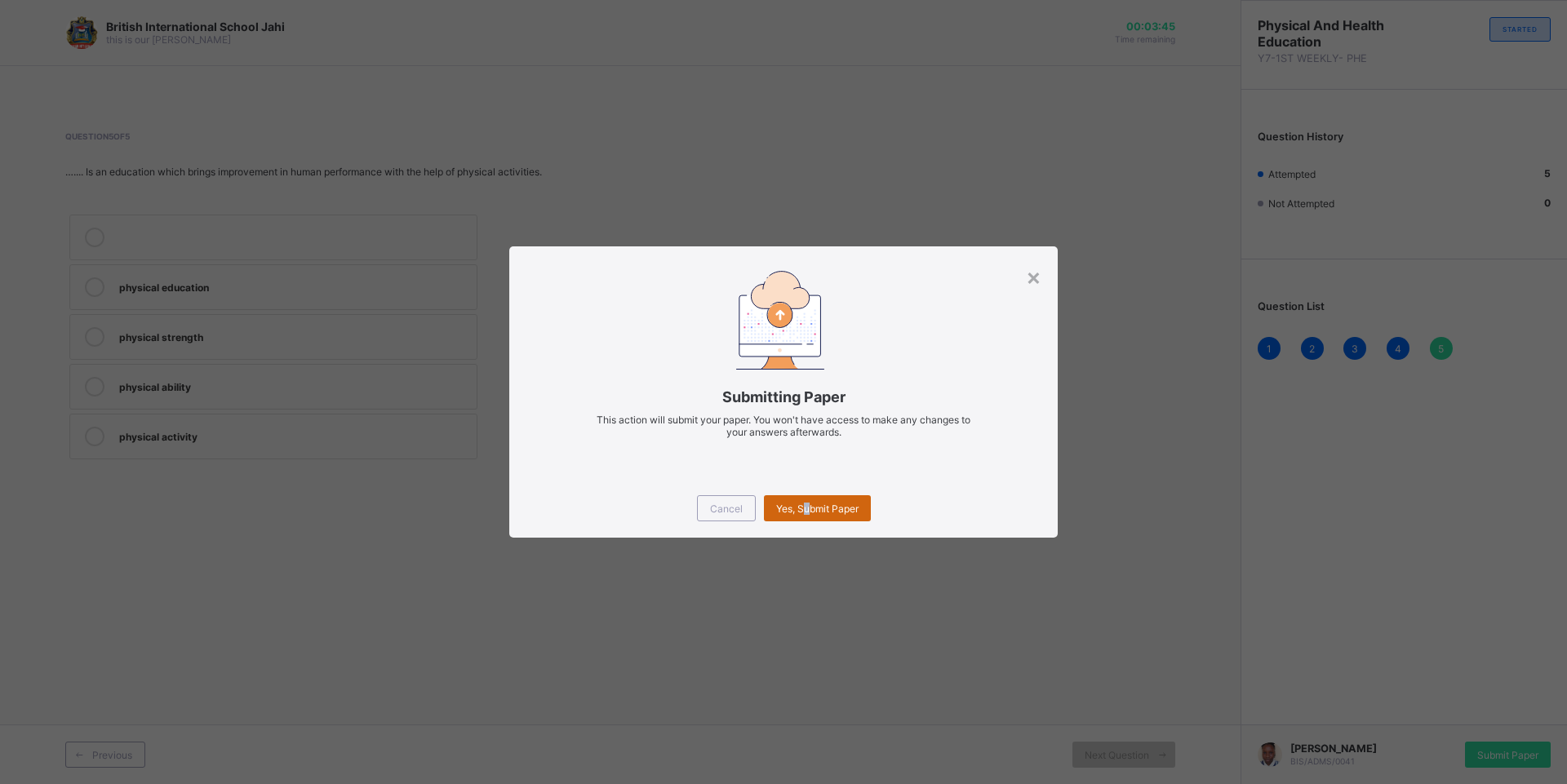
click at [809, 500] on div "Yes, Submit Paper" at bounding box center [817, 508] width 107 height 26
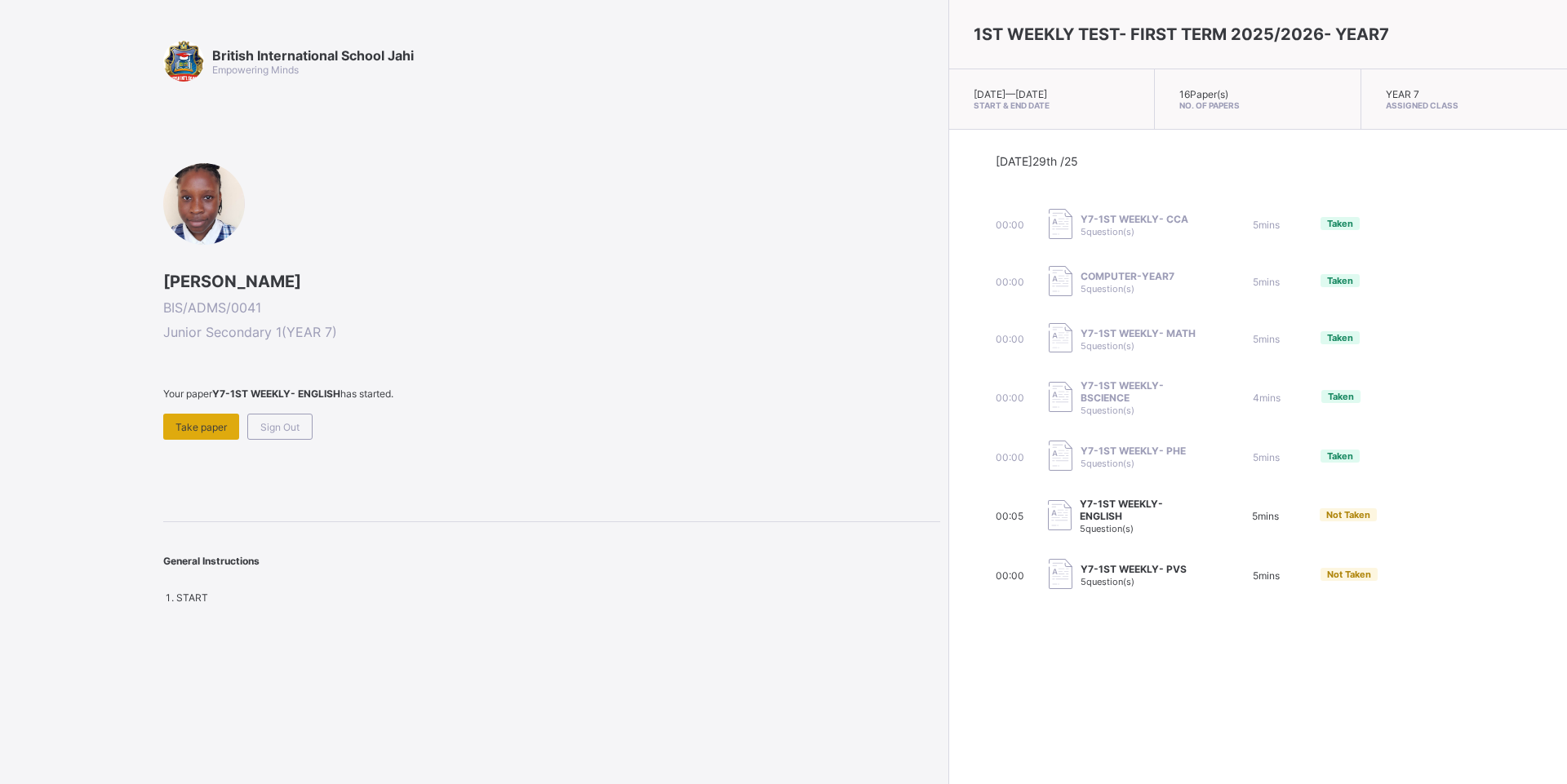
click at [220, 425] on span "Take paper" at bounding box center [201, 427] width 51 height 12
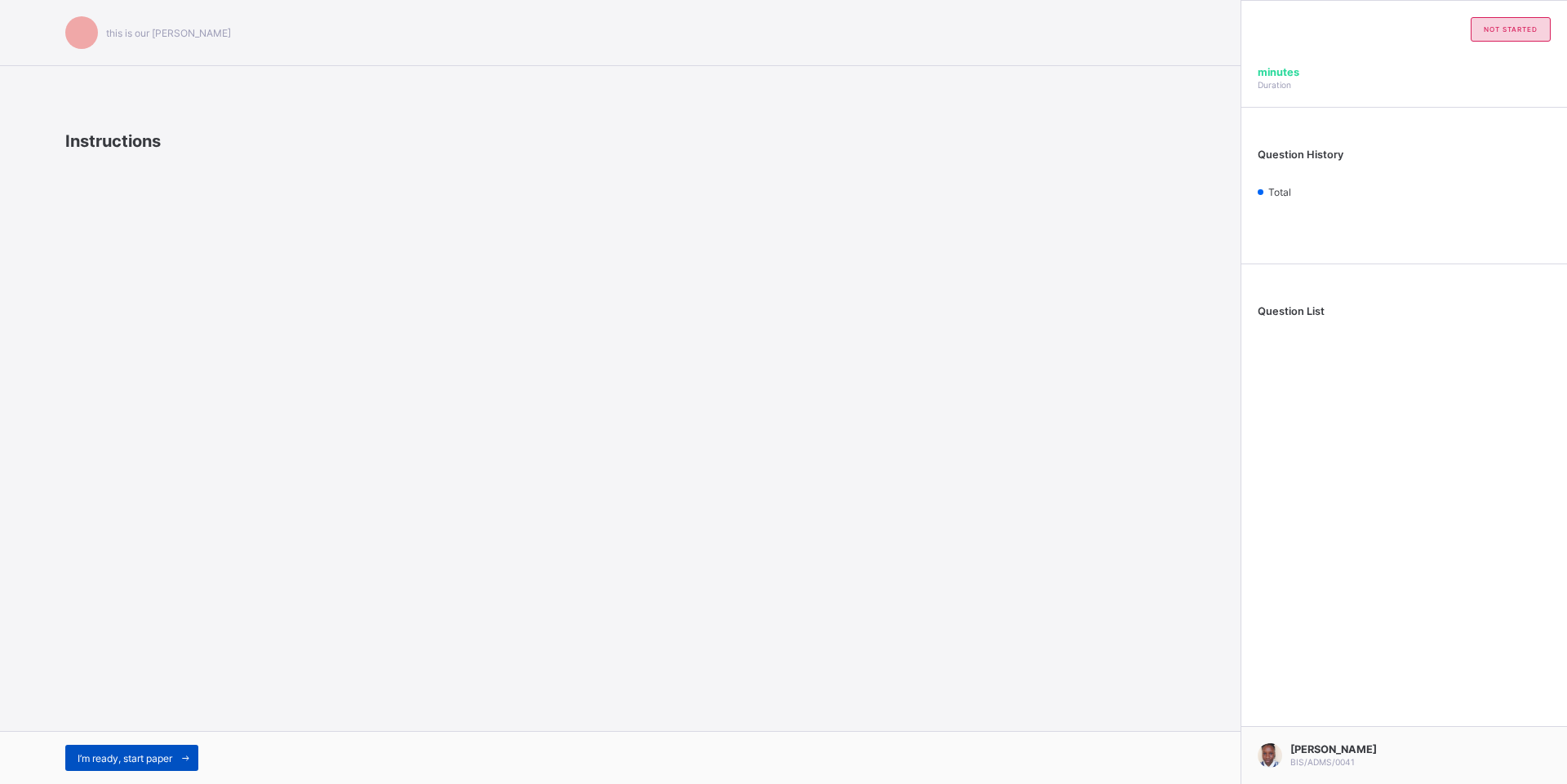
click at [159, 756] on span "I’m ready, start paper" at bounding box center [125, 758] width 95 height 12
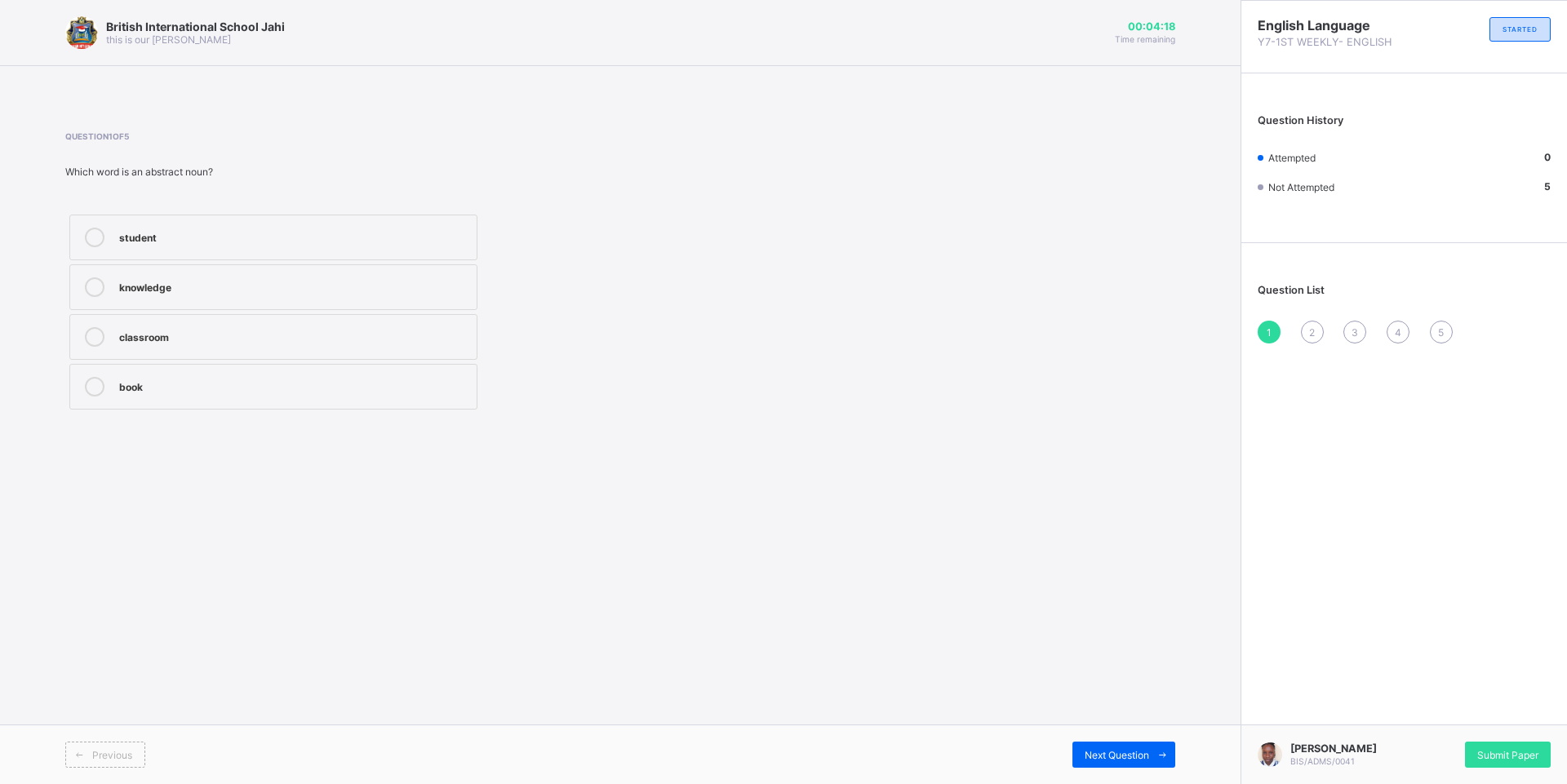
click at [210, 305] on label "knowledge" at bounding box center [273, 287] width 408 height 45
click at [216, 347] on label "classroom" at bounding box center [273, 337] width 408 height 45
click at [1089, 740] on div "Previous Next Question" at bounding box center [620, 754] width 1241 height 59
click at [1118, 765] on div "Next Question" at bounding box center [1124, 754] width 103 height 26
click at [349, 362] on div "John lives in London Sarah showed great courage The cat is sleeping Birds fly i…" at bounding box center [273, 311] width 416 height 203
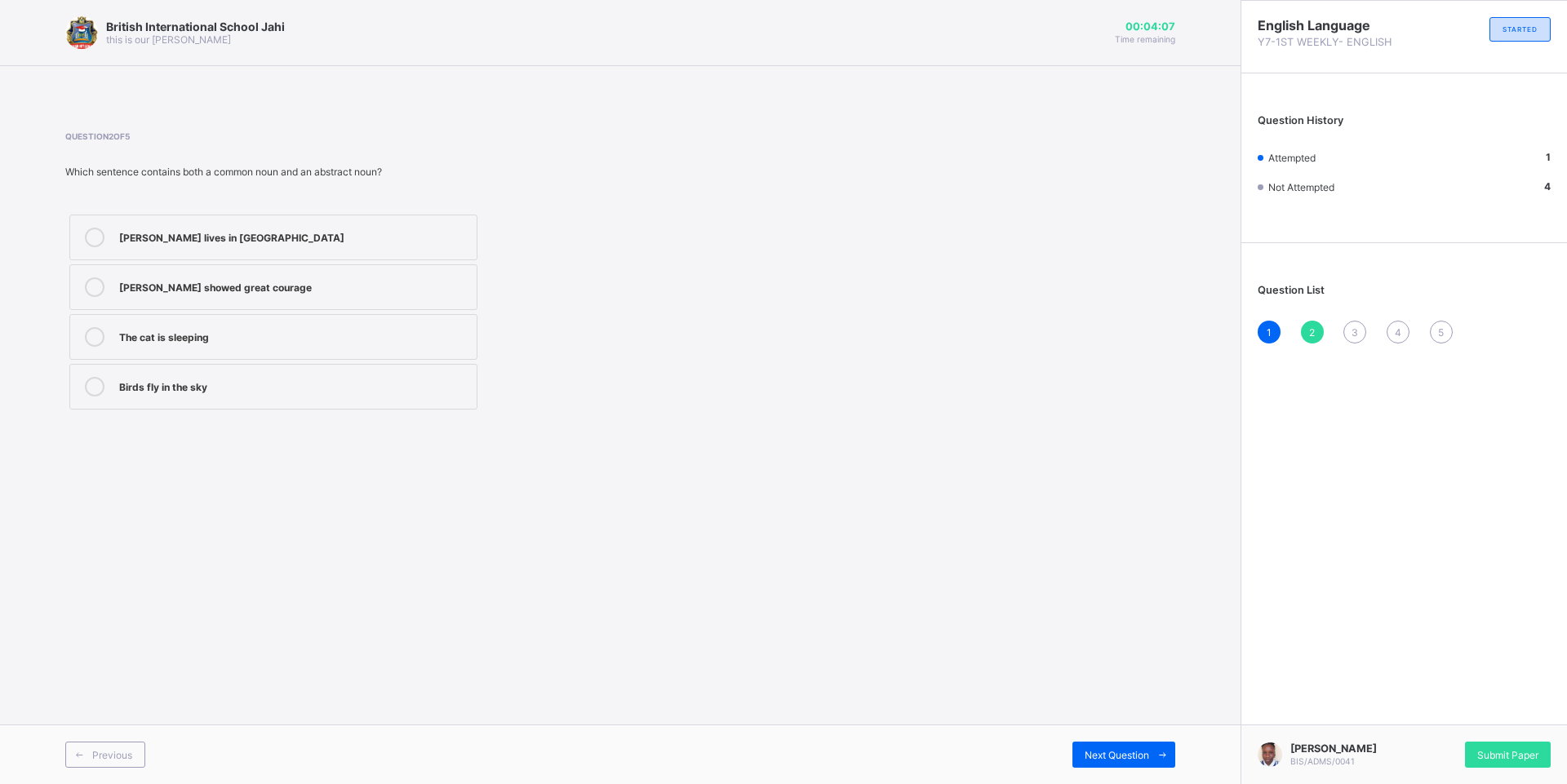
click at [165, 285] on div "Sarah showed great courage" at bounding box center [293, 285] width 349 height 16
click at [1116, 763] on div "Next Question" at bounding box center [1124, 754] width 103 height 26
click at [177, 268] on label "42" at bounding box center [273, 287] width 408 height 45
click at [1112, 742] on div "Next Question" at bounding box center [1124, 754] width 103 height 26
drag, startPoint x: 241, startPoint y: 235, endPoint x: 734, endPoint y: 478, distance: 549.6
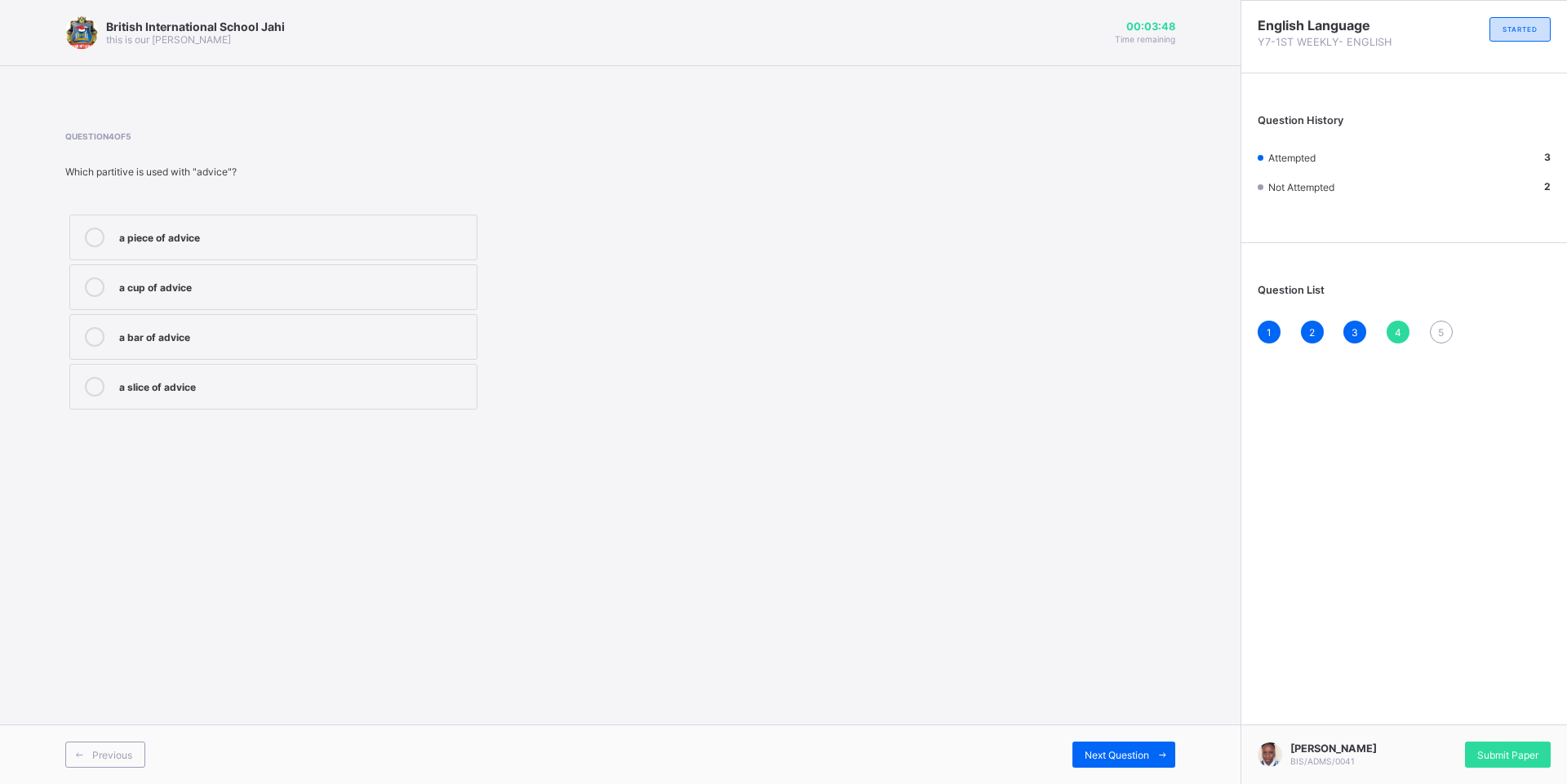
click at [260, 259] on label "a piece of advice" at bounding box center [273, 237] width 408 height 45
click at [1109, 748] on span "Next Question" at bounding box center [1116, 754] width 64 height 12
click at [222, 275] on label "sheet" at bounding box center [273, 287] width 408 height 45
click at [1475, 752] on div "Submit Paper" at bounding box center [1508, 754] width 86 height 26
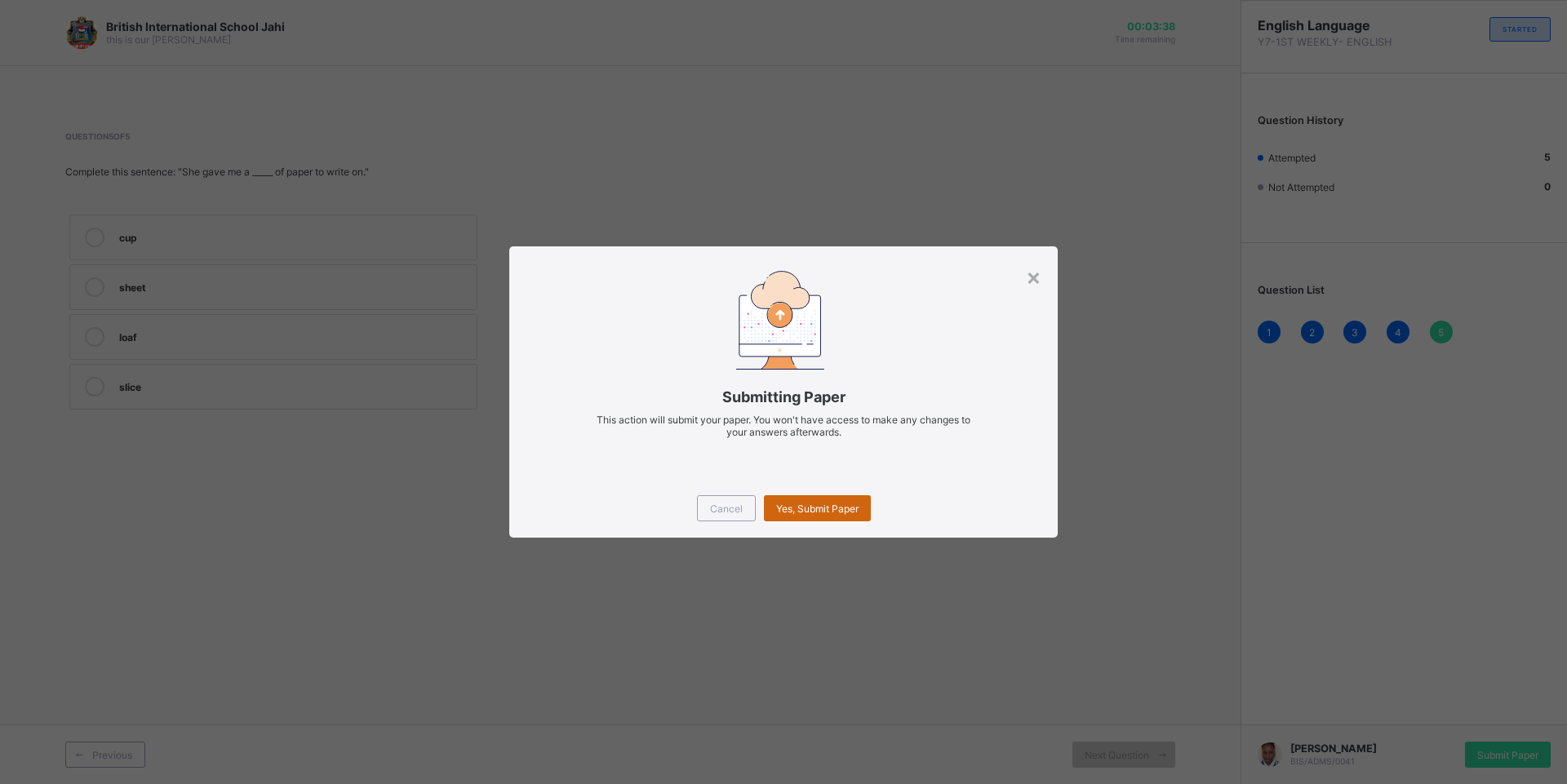
click at [806, 512] on span "Yes, Submit Paper" at bounding box center [817, 508] width 82 height 12
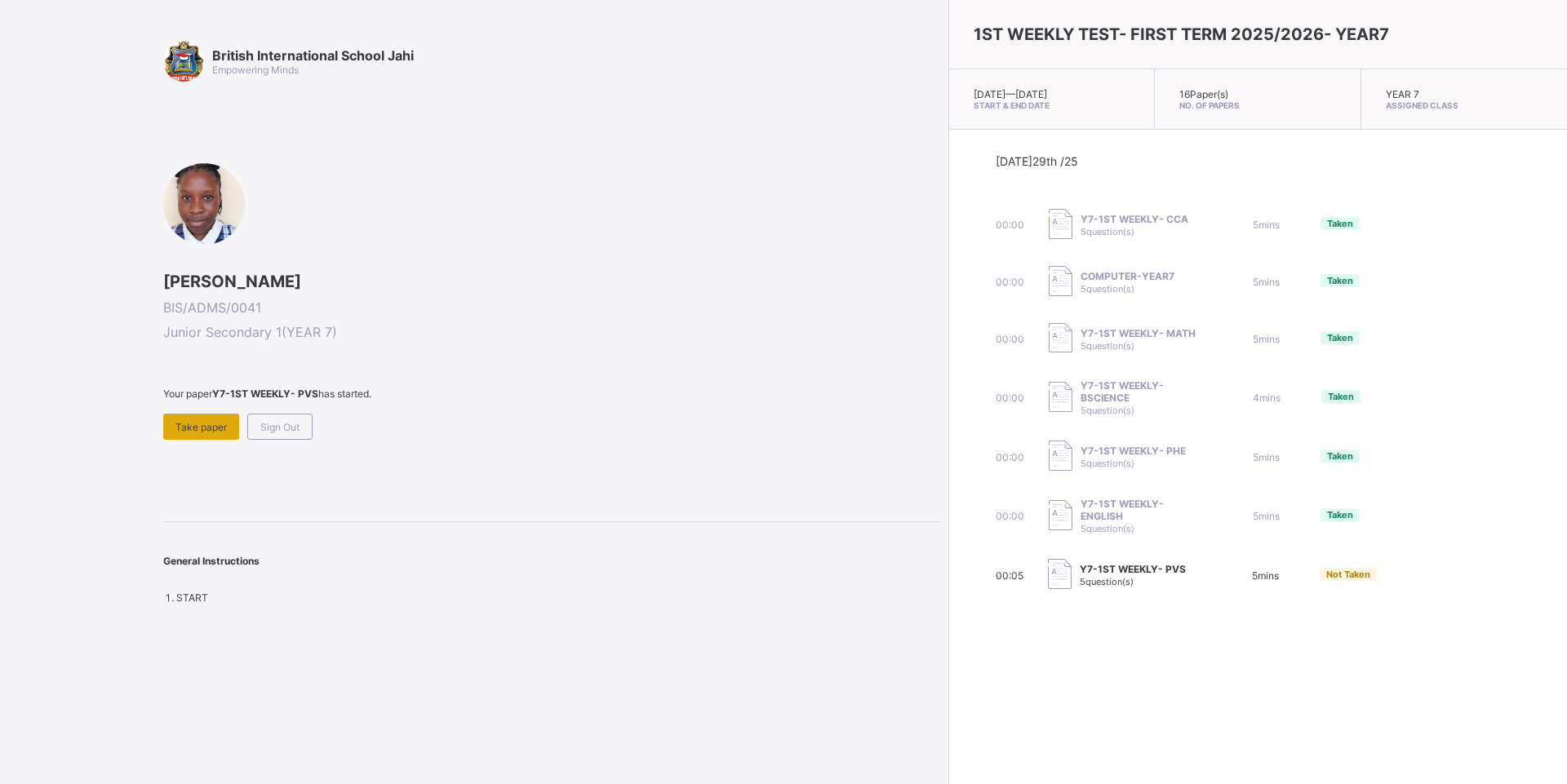
click at [201, 431] on span "Take paper" at bounding box center [201, 427] width 51 height 12
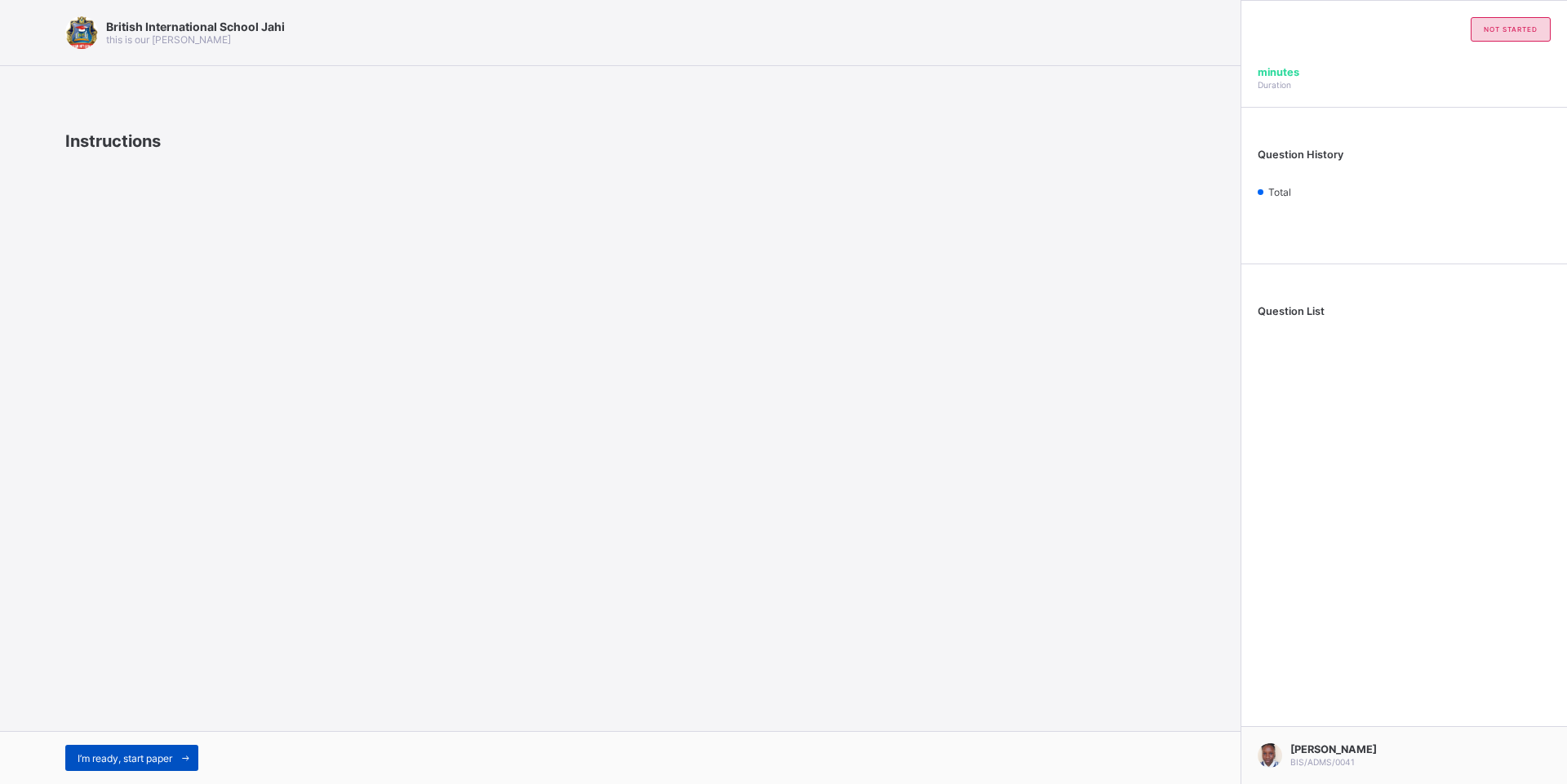
click at [171, 756] on span "I’m ready, start paper" at bounding box center [125, 758] width 95 height 12
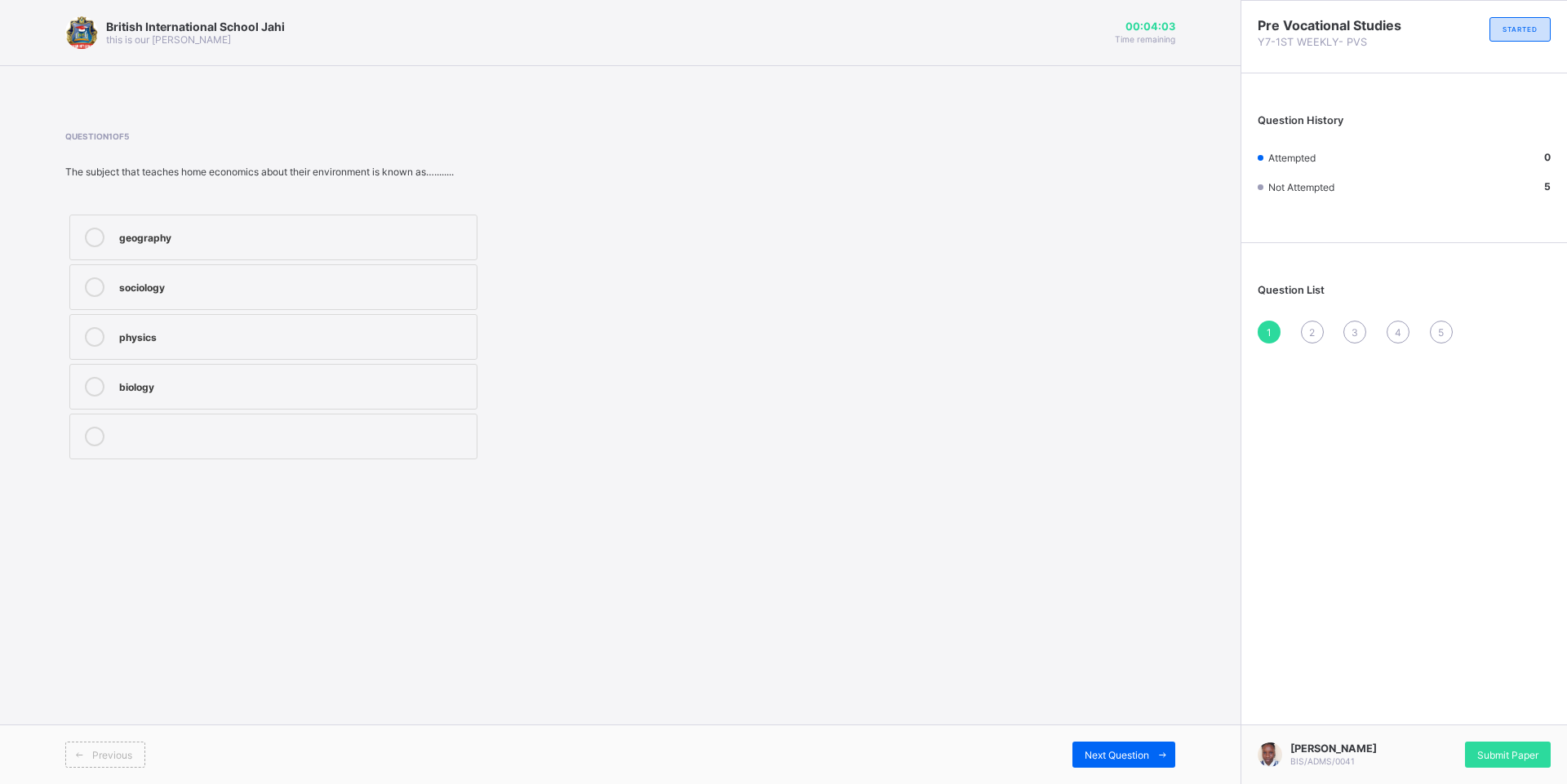
click at [352, 323] on label "physics" at bounding box center [273, 337] width 408 height 45
click at [366, 268] on label "sociology" at bounding box center [273, 287] width 408 height 45
click at [1088, 742] on div "Next Question" at bounding box center [1124, 754] width 103 height 26
click at [198, 356] on label "clothing and textiles" at bounding box center [273, 337] width 408 height 45
click at [1132, 759] on span "Next Question" at bounding box center [1116, 754] width 64 height 12
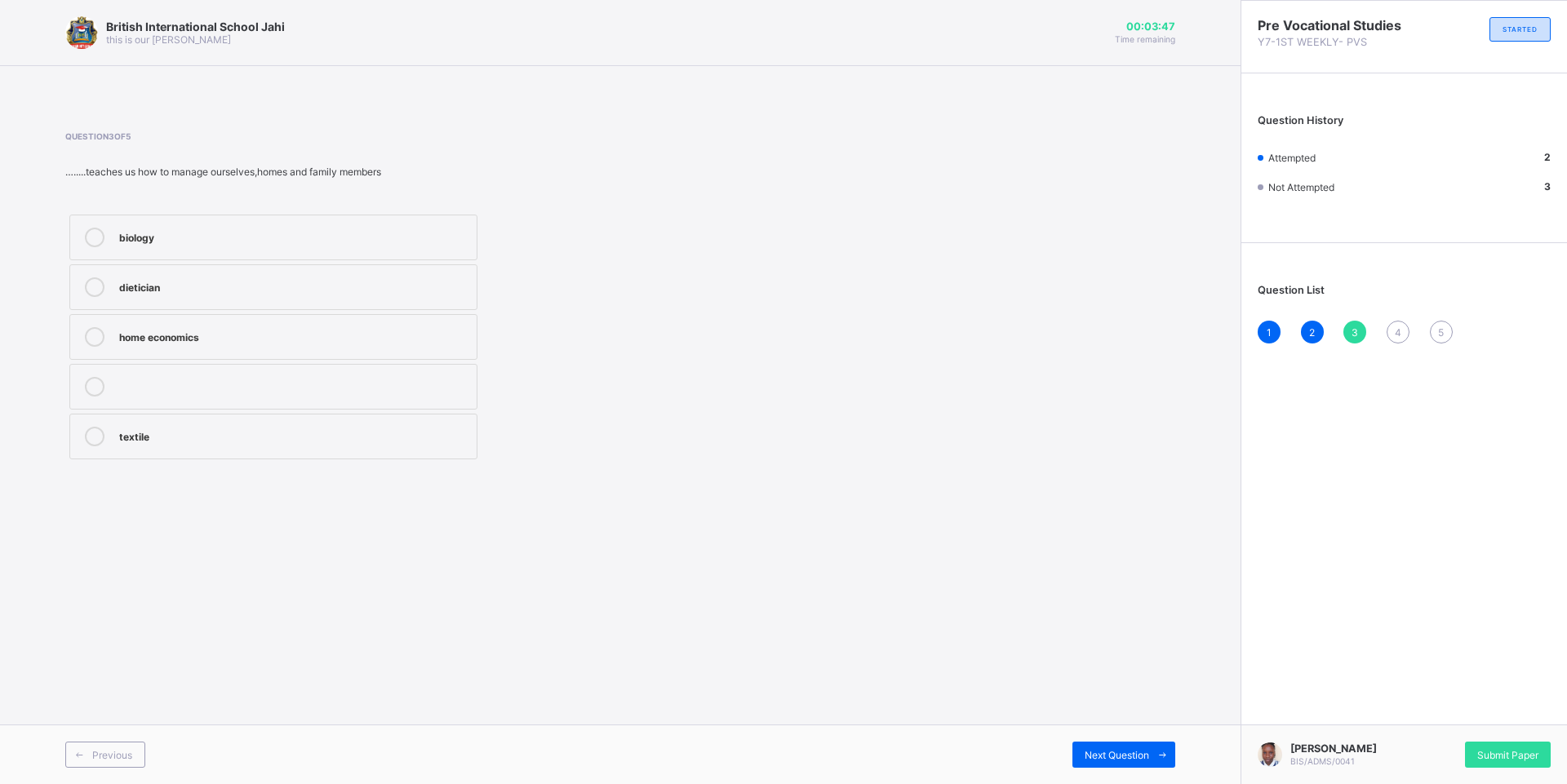
click at [326, 273] on label "dietician" at bounding box center [273, 287] width 408 height 45
click at [1122, 752] on span "Next Question" at bounding box center [1116, 754] width 64 height 12
click at [139, 291] on div "Agriculture" at bounding box center [293, 285] width 349 height 16
click at [1118, 750] on span "Next Question" at bounding box center [1116, 754] width 64 height 12
drag, startPoint x: 221, startPoint y: 336, endPoint x: 602, endPoint y: 477, distance: 406.3
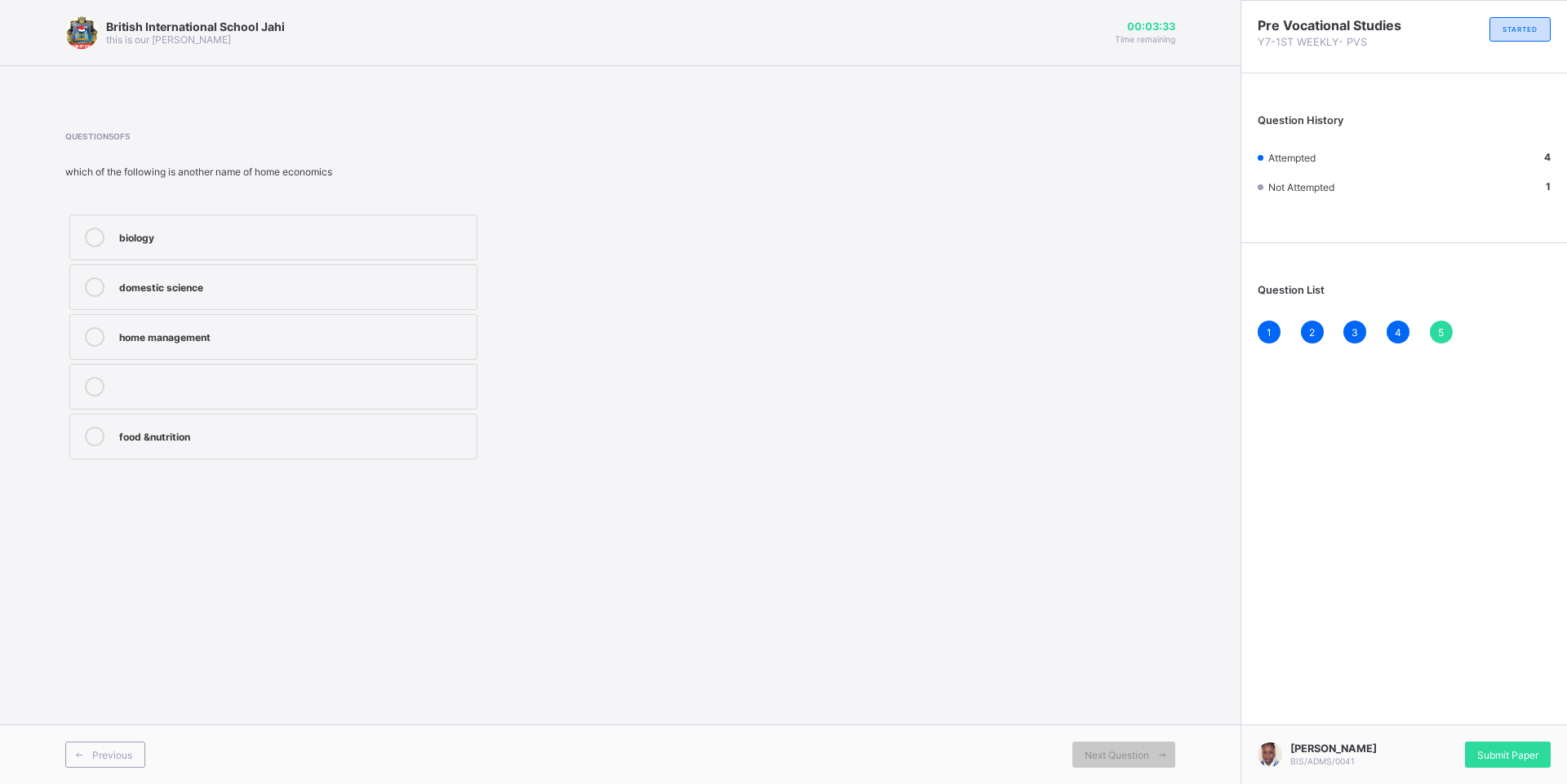
click at [221, 337] on div "home management" at bounding box center [293, 335] width 349 height 16
click at [1477, 741] on div "Submit Paper" at bounding box center [1508, 754] width 86 height 26
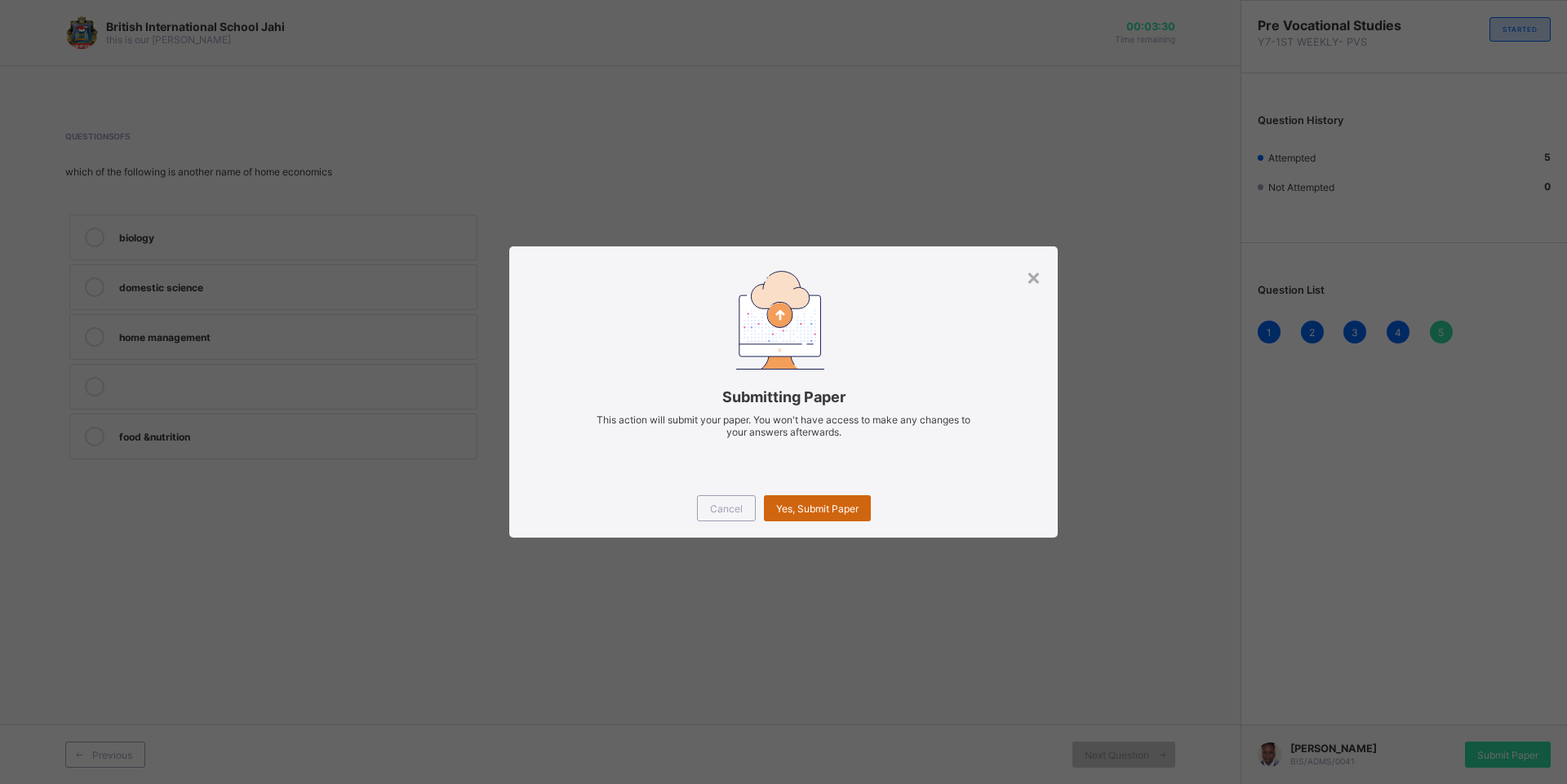
drag, startPoint x: 813, startPoint y: 479, endPoint x: 827, endPoint y: 495, distance: 21.3
click at [827, 495] on div "Cancel Yes, Submit Paper" at bounding box center [784, 507] width 548 height 58
click at [827, 495] on div "Yes, Submit Paper" at bounding box center [817, 508] width 107 height 26
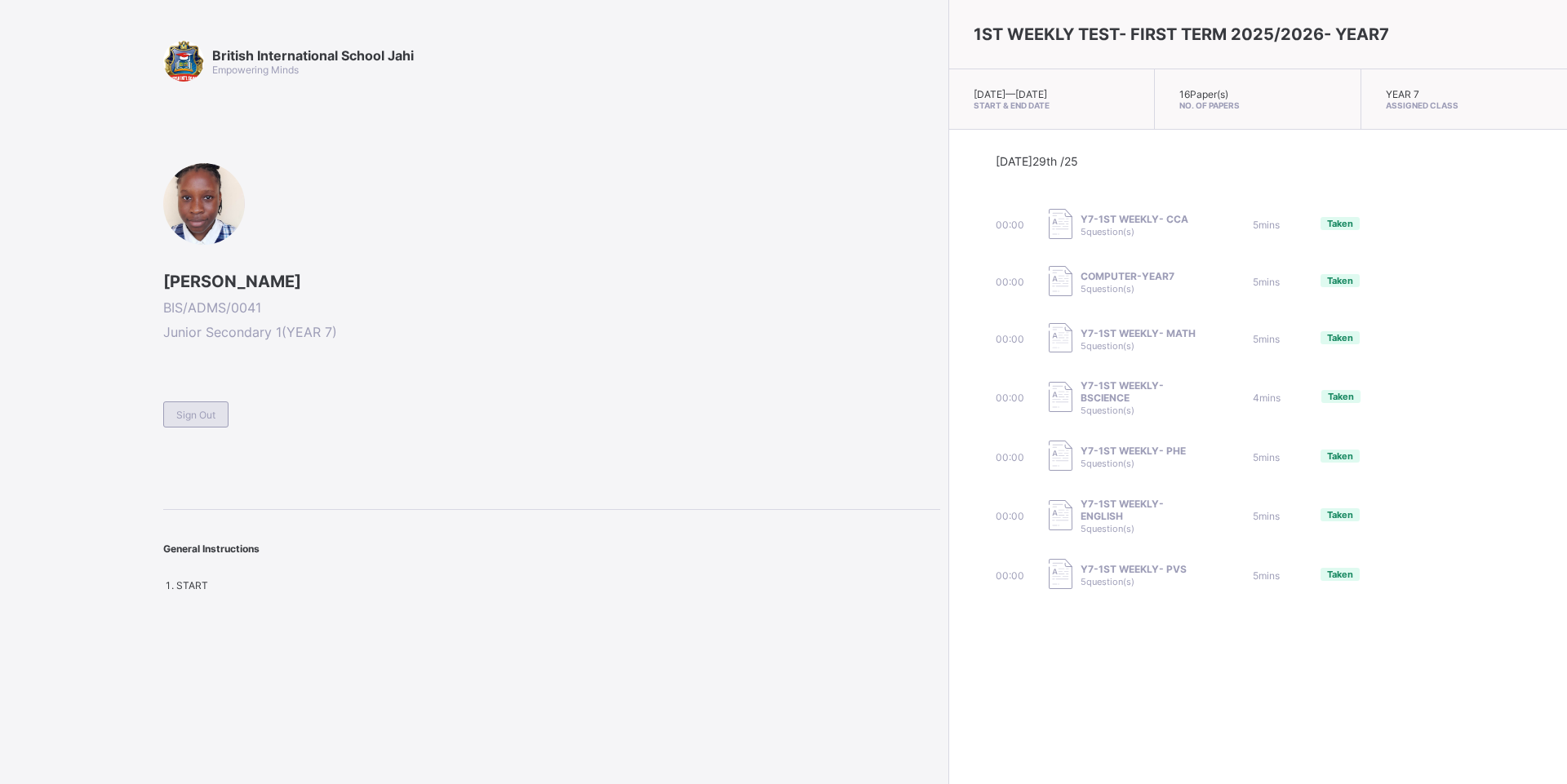
click at [181, 412] on span "Sign Out" at bounding box center [196, 414] width 40 height 12
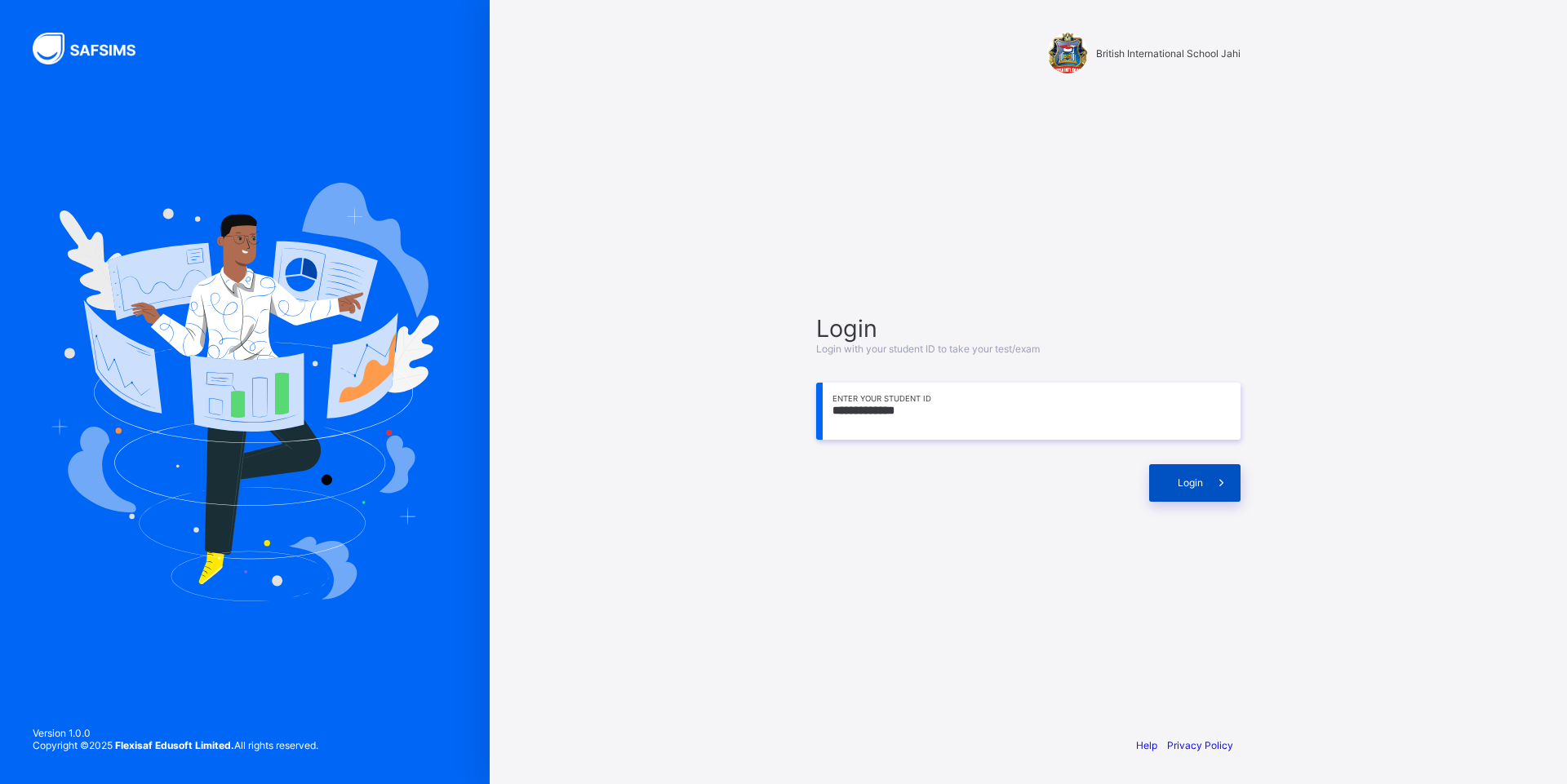
type input "**********"
click at [1202, 478] on span "Login" at bounding box center [1190, 482] width 26 height 12
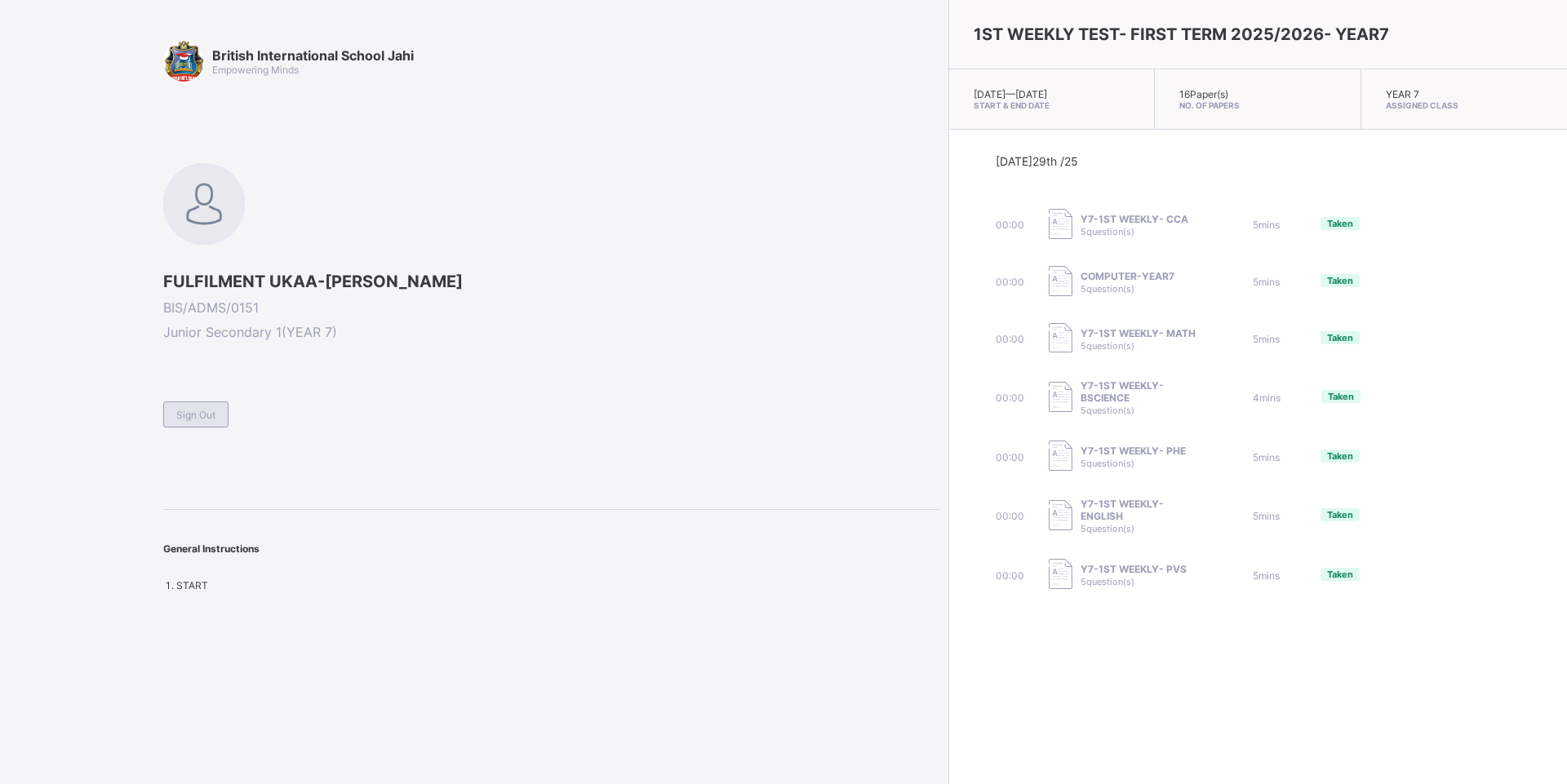
click at [202, 417] on span "Sign Out" at bounding box center [196, 414] width 40 height 12
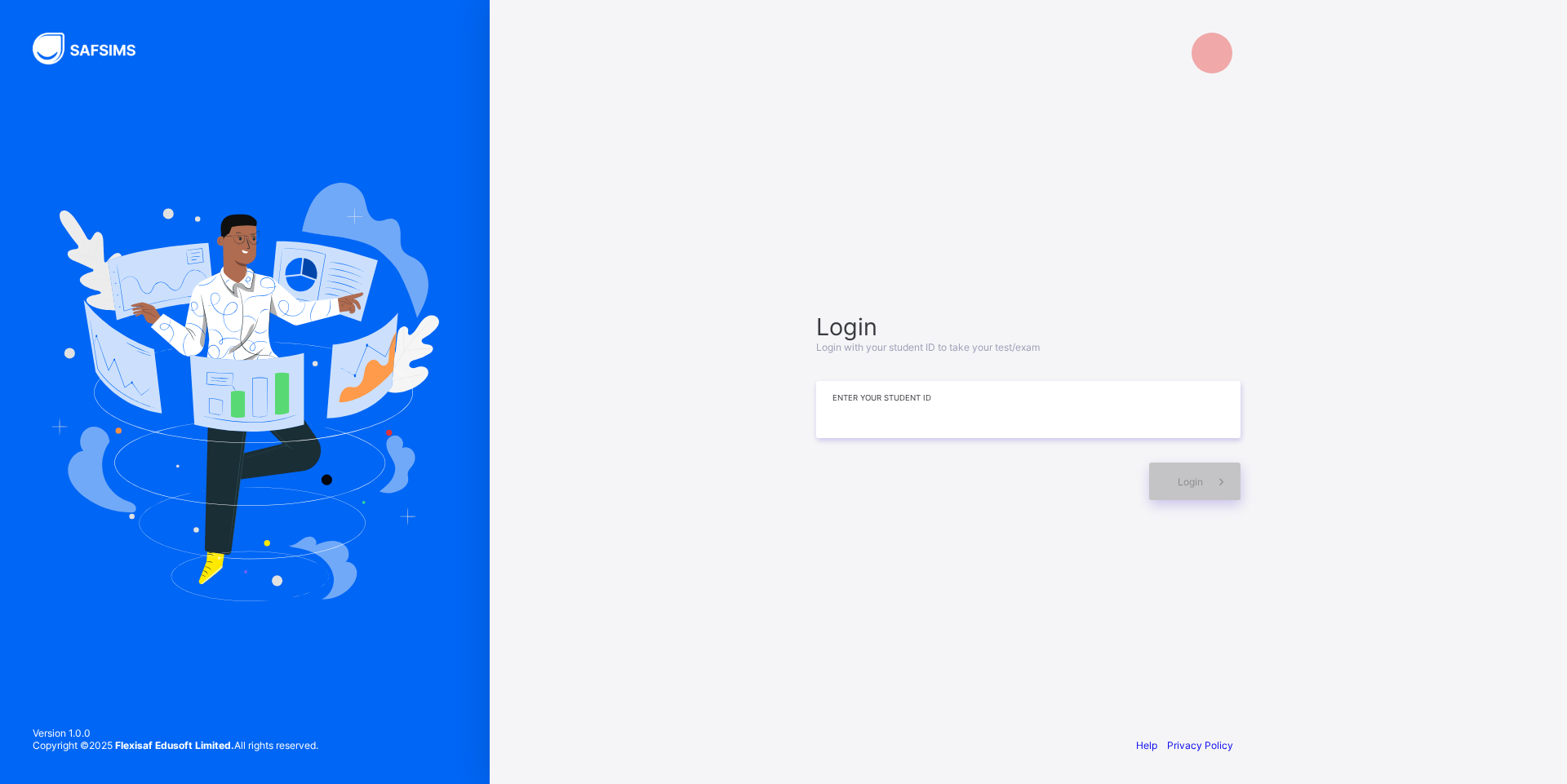
click at [919, 417] on input at bounding box center [1028, 409] width 424 height 57
type input "**********"
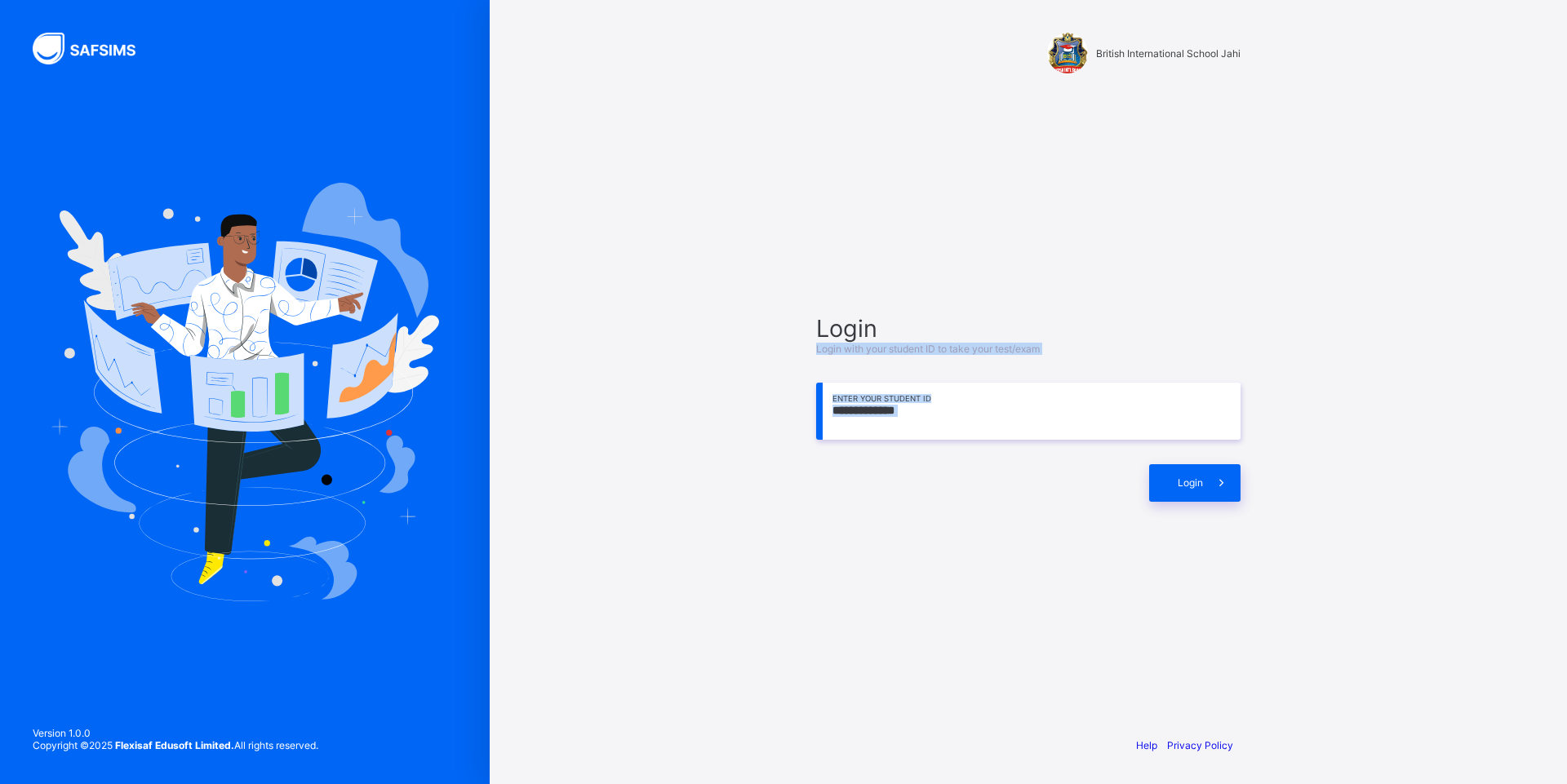
drag, startPoint x: 1081, startPoint y: 341, endPoint x: 1116, endPoint y: 522, distance: 184.4
click at [1115, 521] on div "**********" at bounding box center [1028, 407] width 457 height 566
drag, startPoint x: 1116, startPoint y: 522, endPoint x: 1203, endPoint y: 482, distance: 95.8
click at [1203, 482] on span at bounding box center [1222, 482] width 38 height 38
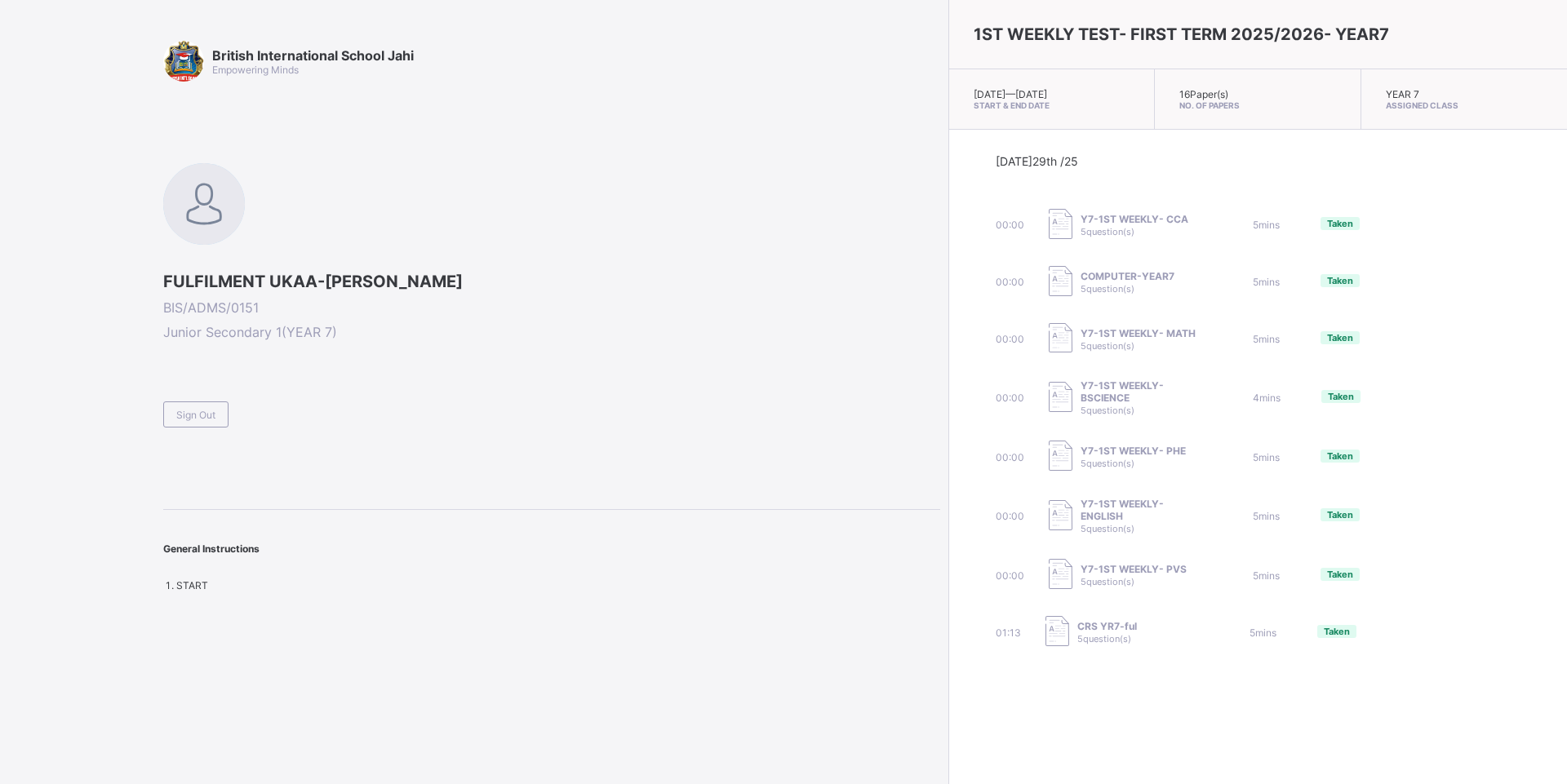
click at [240, 553] on span "General Instructions" at bounding box center [211, 549] width 96 height 12
click at [203, 581] on div "General Instructions START" at bounding box center [551, 550] width 777 height 82
click at [206, 582] on span "START" at bounding box center [192, 585] width 32 height 12
click at [208, 404] on div "Sign Out" at bounding box center [196, 414] width 65 height 26
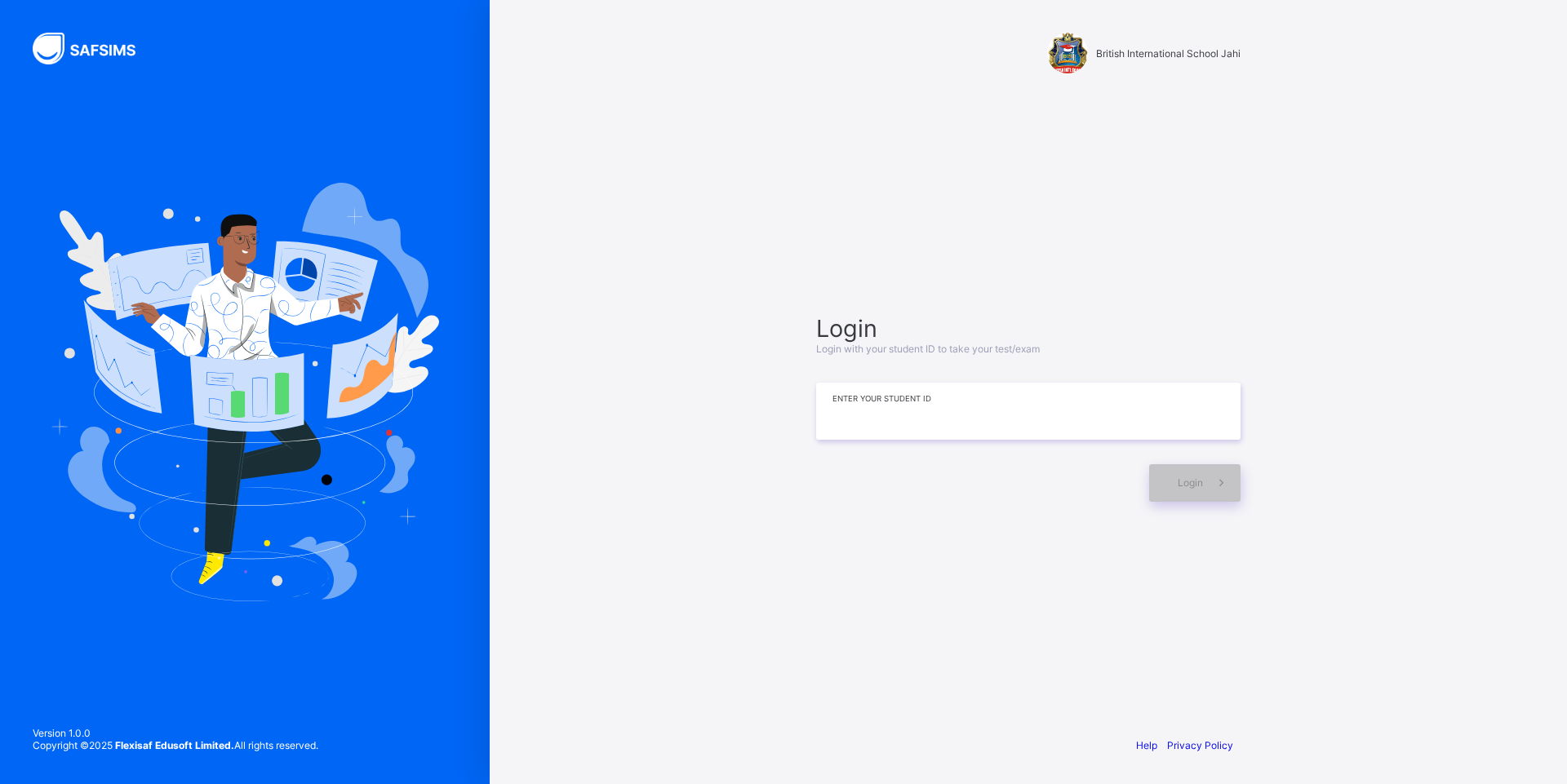
click at [832, 430] on input at bounding box center [1028, 411] width 424 height 57
type input "**********"
click at [1186, 480] on span "Login" at bounding box center [1190, 482] width 26 height 12
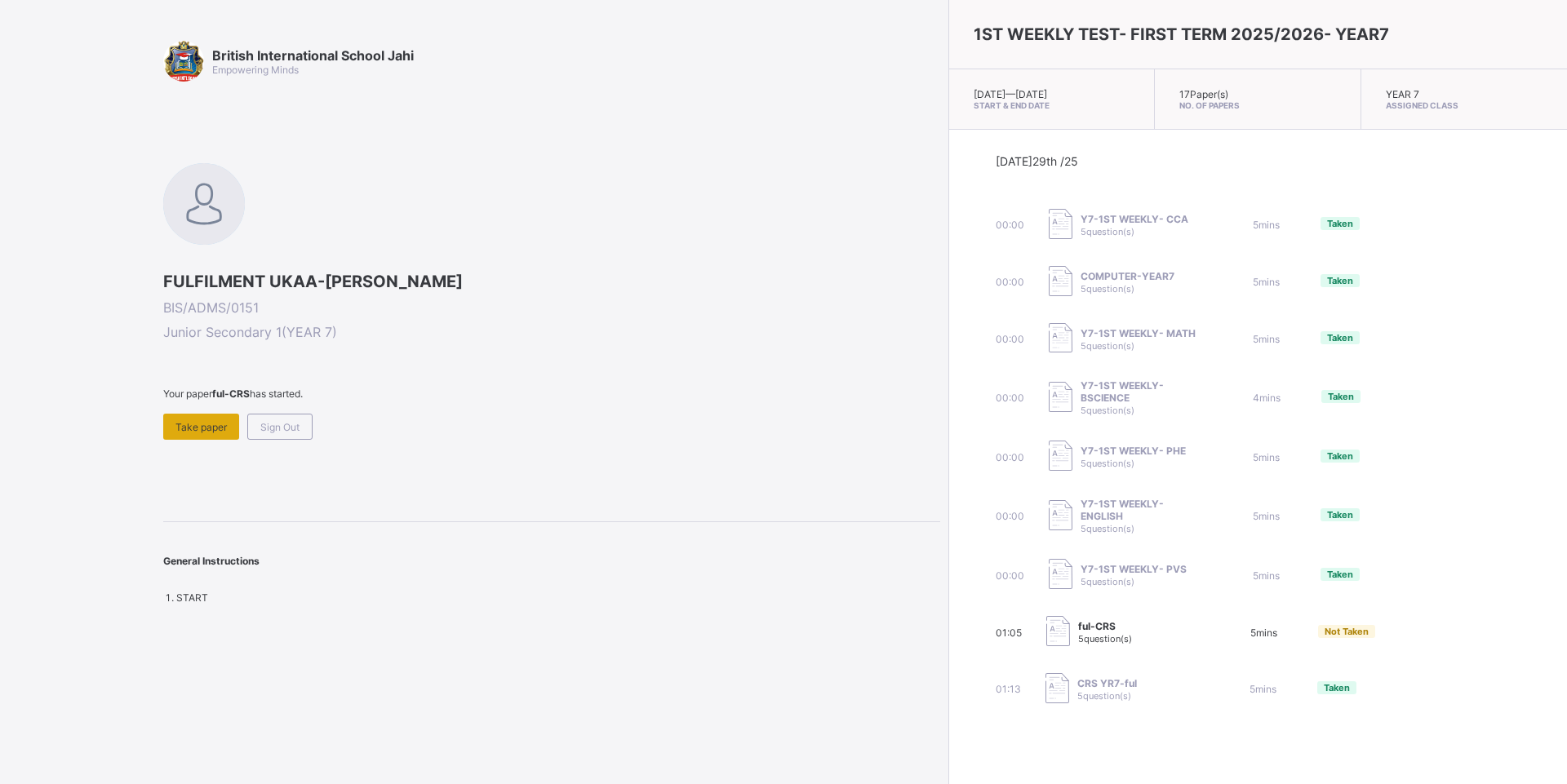
click at [206, 425] on span "Take paper" at bounding box center [201, 427] width 51 height 12
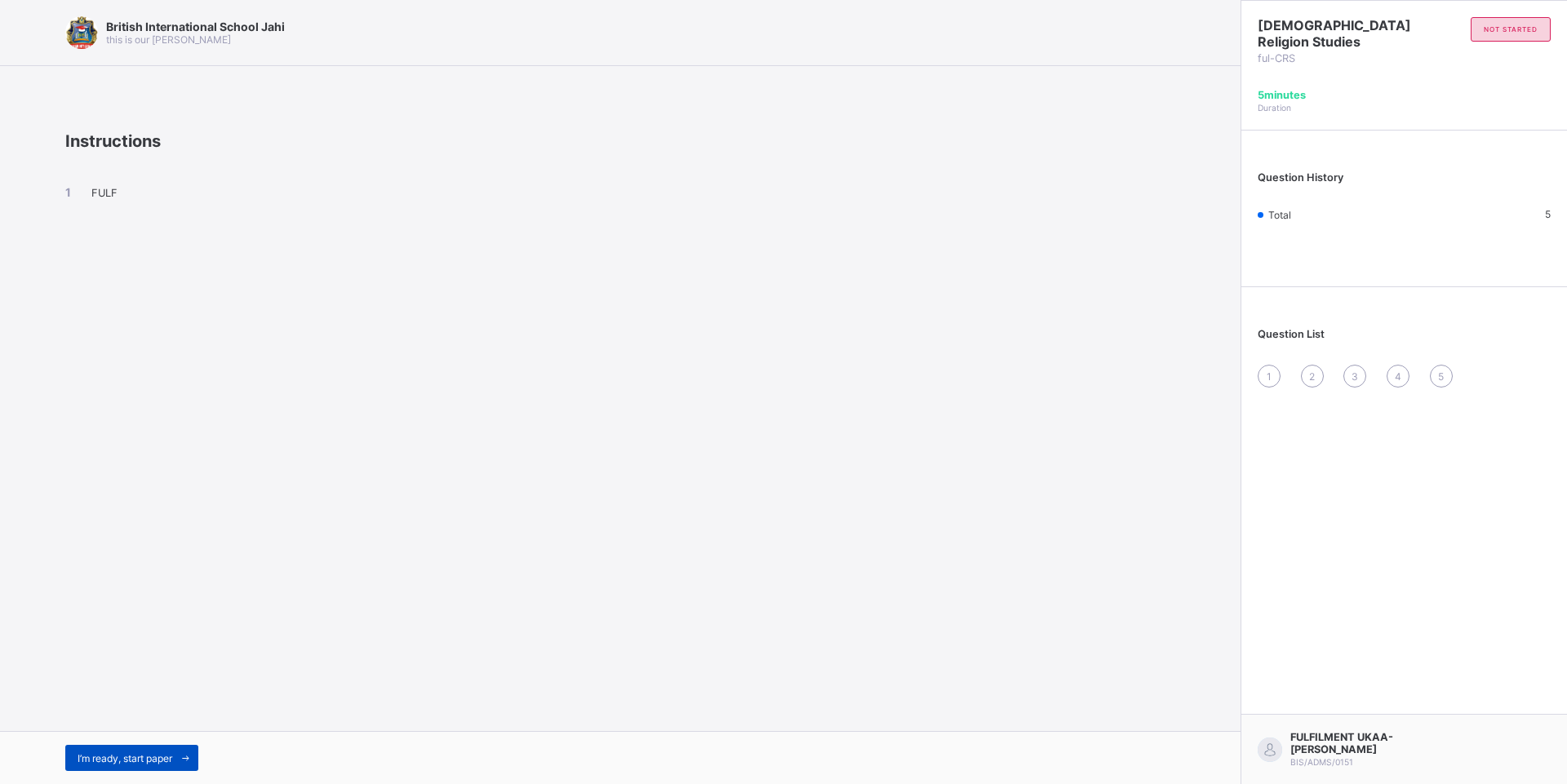
click at [189, 761] on icon at bounding box center [185, 757] width 12 height 11
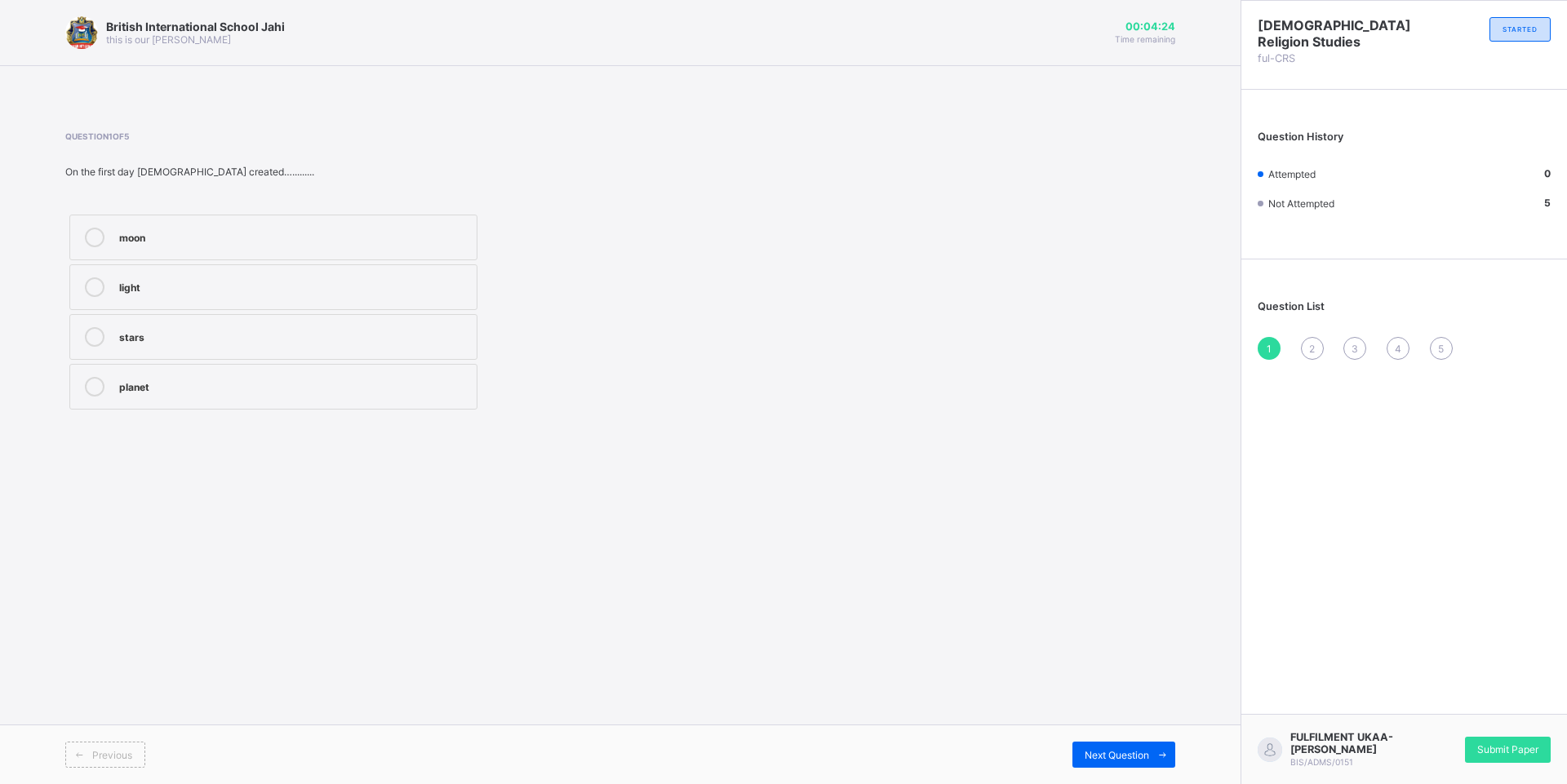
click at [206, 295] on label "light" at bounding box center [273, 287] width 408 height 45
drag, startPoint x: 1081, startPoint y: 757, endPoint x: 1070, endPoint y: 763, distance: 12.5
click at [1072, 762] on div "Next Question" at bounding box center [1124, 754] width 103 height 26
click at [252, 381] on div "which is all powerful" at bounding box center [293, 385] width 349 height 16
drag, startPoint x: 1088, startPoint y: 757, endPoint x: 1079, endPoint y: 759, distance: 9.2
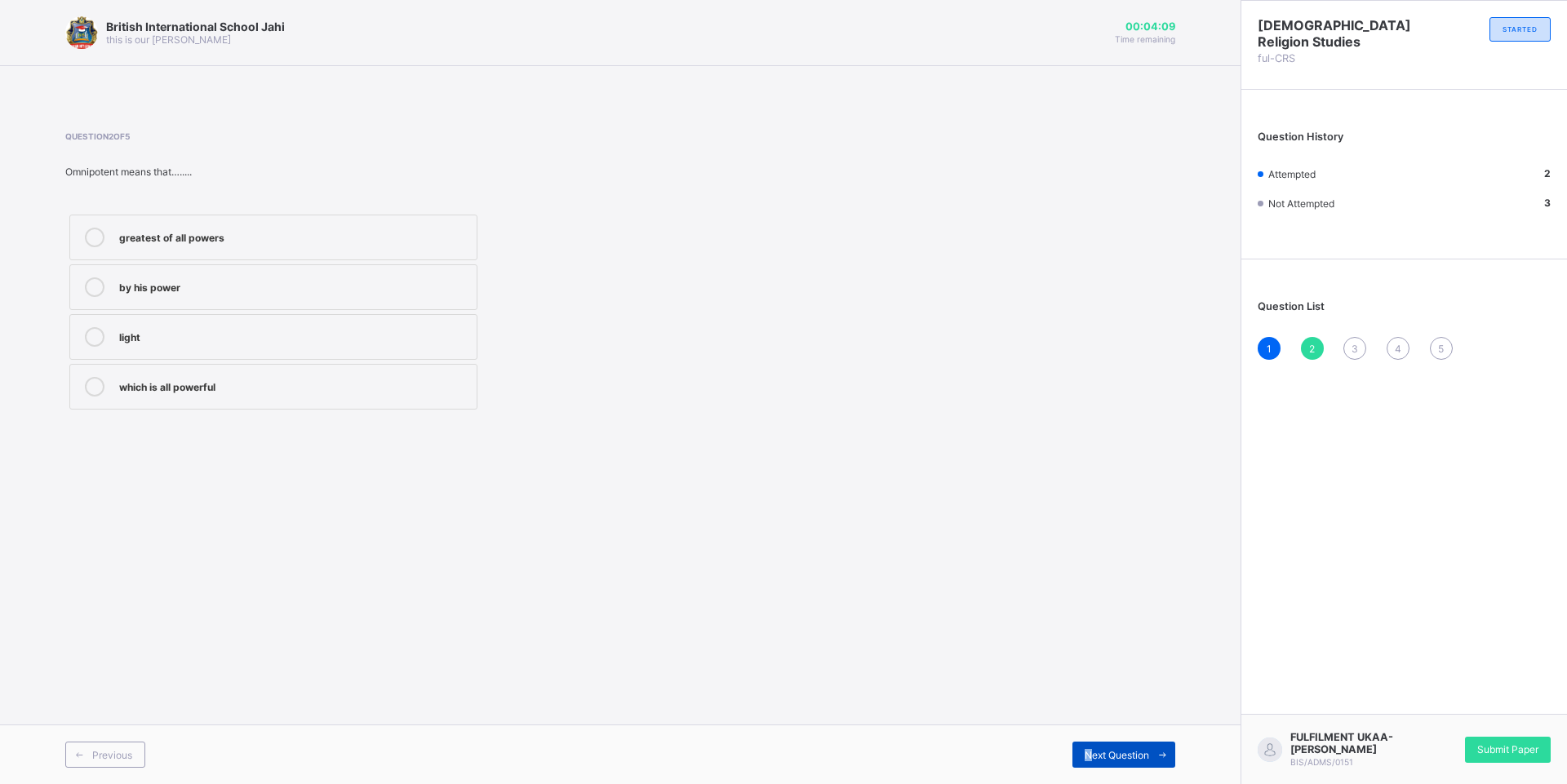
click at [1081, 758] on div "Next Question" at bounding box center [1124, 754] width 103 height 26
click at [338, 253] on label "All wise" at bounding box center [273, 237] width 408 height 45
drag, startPoint x: 1121, startPoint y: 752, endPoint x: 1083, endPoint y: 746, distance: 38.5
click at [1088, 748] on span "Next Question" at bounding box center [1116, 754] width 64 height 12
click at [326, 440] on div "creator" at bounding box center [293, 434] width 349 height 16
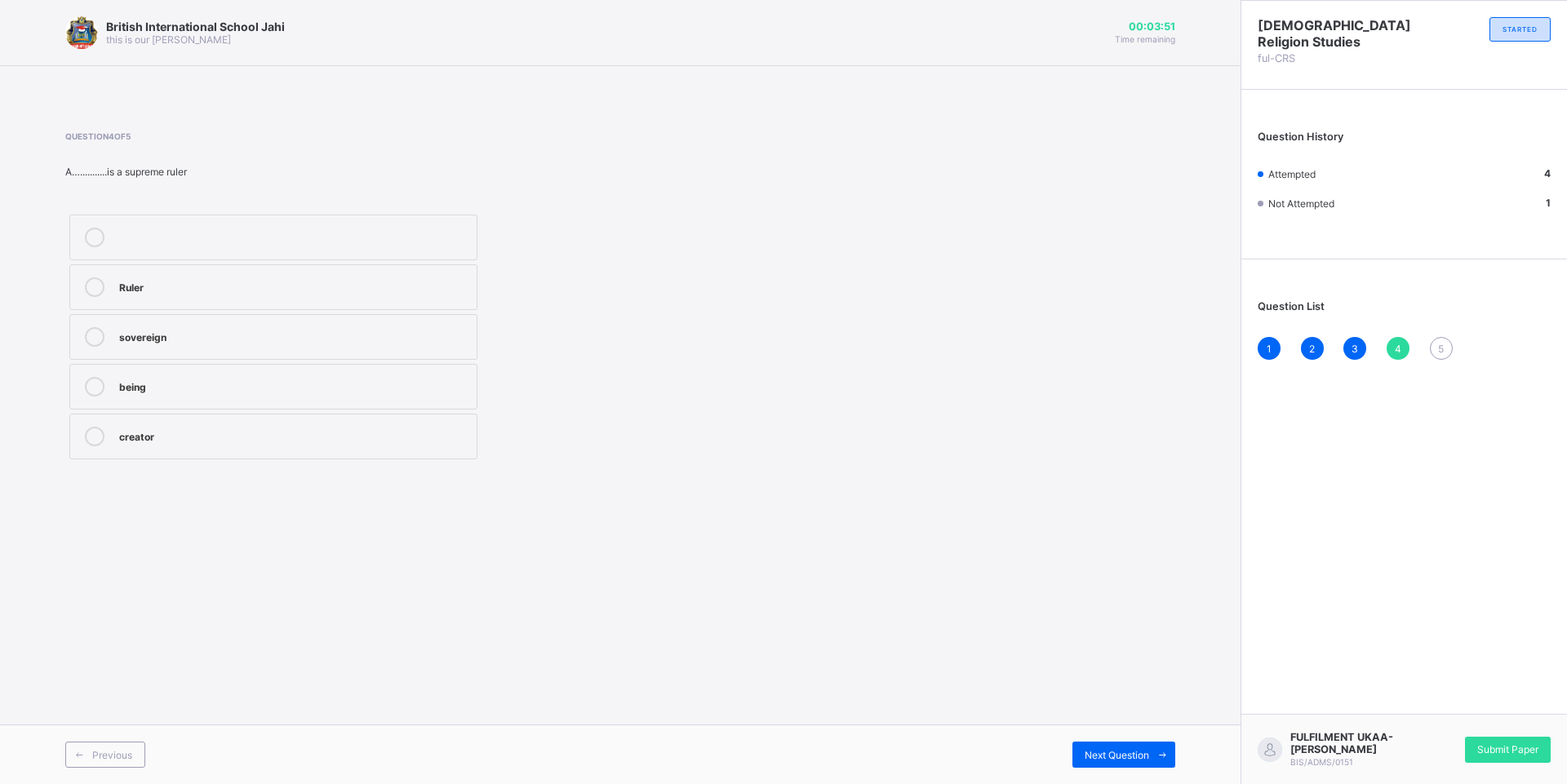
drag, startPoint x: 1068, startPoint y: 751, endPoint x: 1047, endPoint y: 754, distance: 21.2
click at [1058, 754] on div "Next Question" at bounding box center [897, 754] width 555 height 26
drag, startPoint x: 1146, startPoint y: 763, endPoint x: 1136, endPoint y: 763, distance: 10.0
click at [1144, 763] on div "Next Question" at bounding box center [1124, 754] width 103 height 26
click at [205, 360] on div "sovereign supreme Attribute holy" at bounding box center [273, 337] width 416 height 253
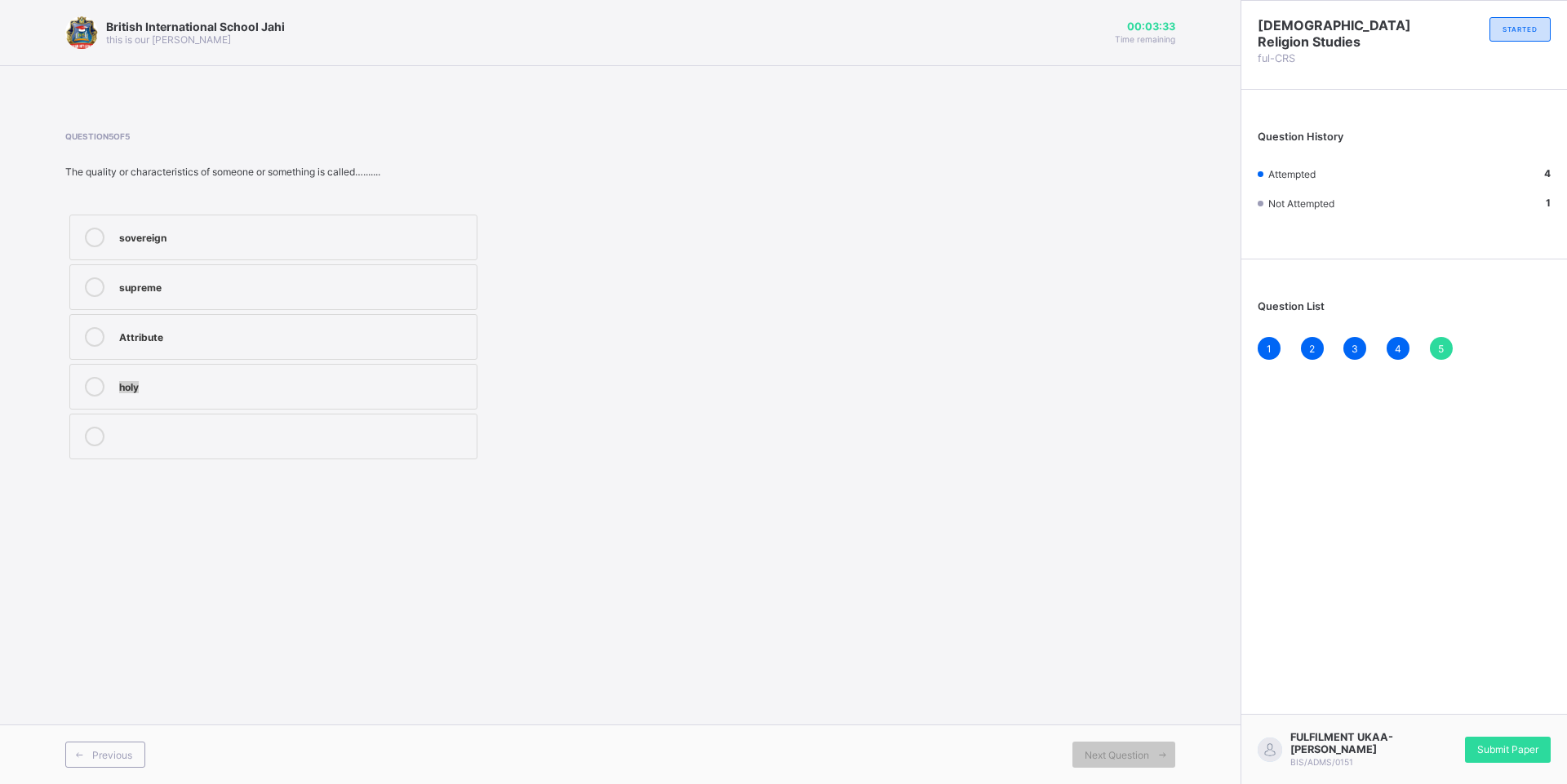
drag, startPoint x: 205, startPoint y: 360, endPoint x: 428, endPoint y: 342, distance: 223.7
click at [428, 342] on div "Attribute" at bounding box center [293, 335] width 349 height 16
drag, startPoint x: 1508, startPoint y: 742, endPoint x: 1496, endPoint y: 744, distance: 12.2
click at [1504, 743] on div "Submit Paper" at bounding box center [1508, 749] width 86 height 26
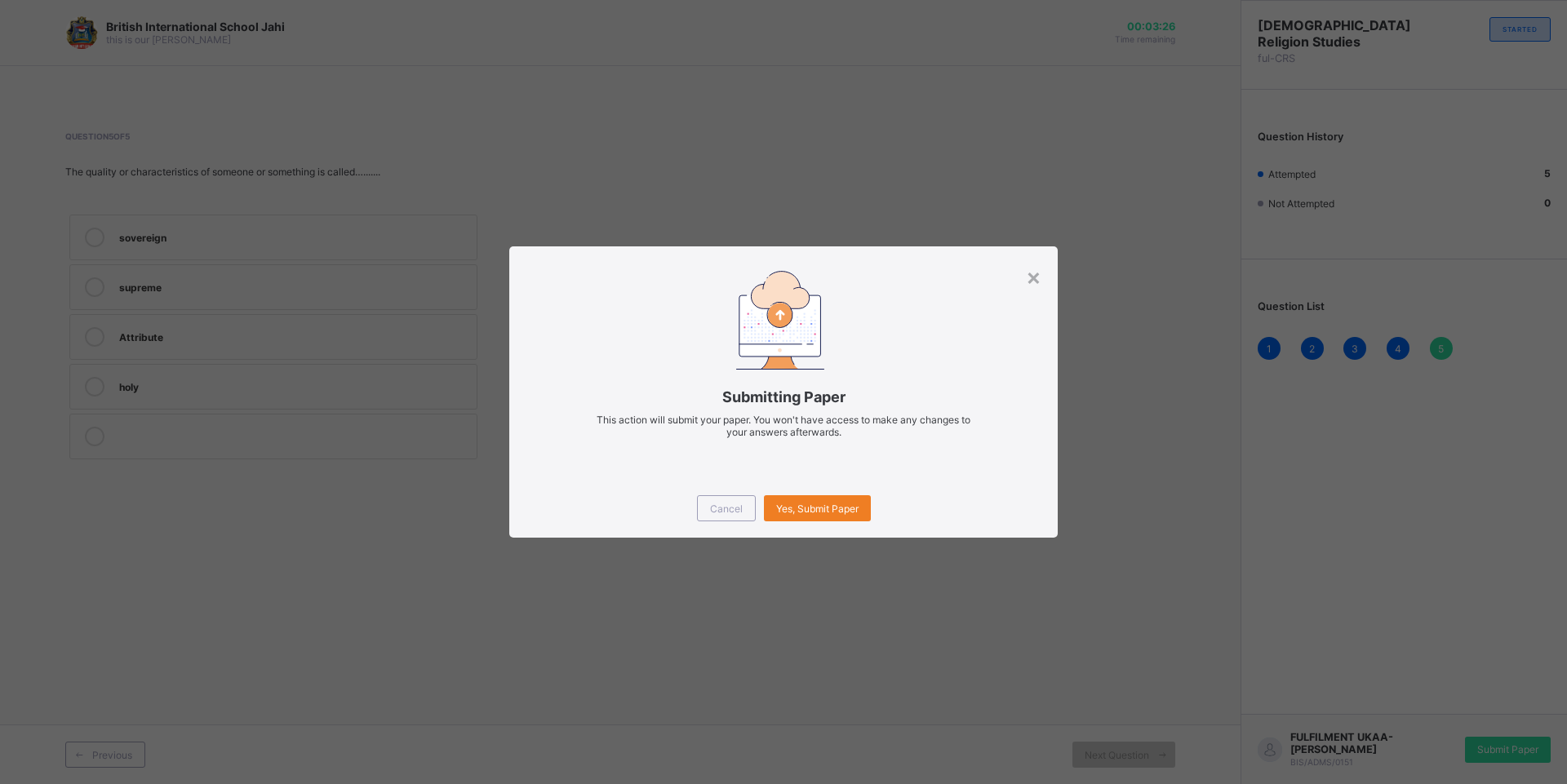
click at [860, 492] on div "Cancel Yes, Submit Paper" at bounding box center [784, 507] width 548 height 58
click at [856, 506] on span "Yes, Submit Paper" at bounding box center [817, 508] width 82 height 12
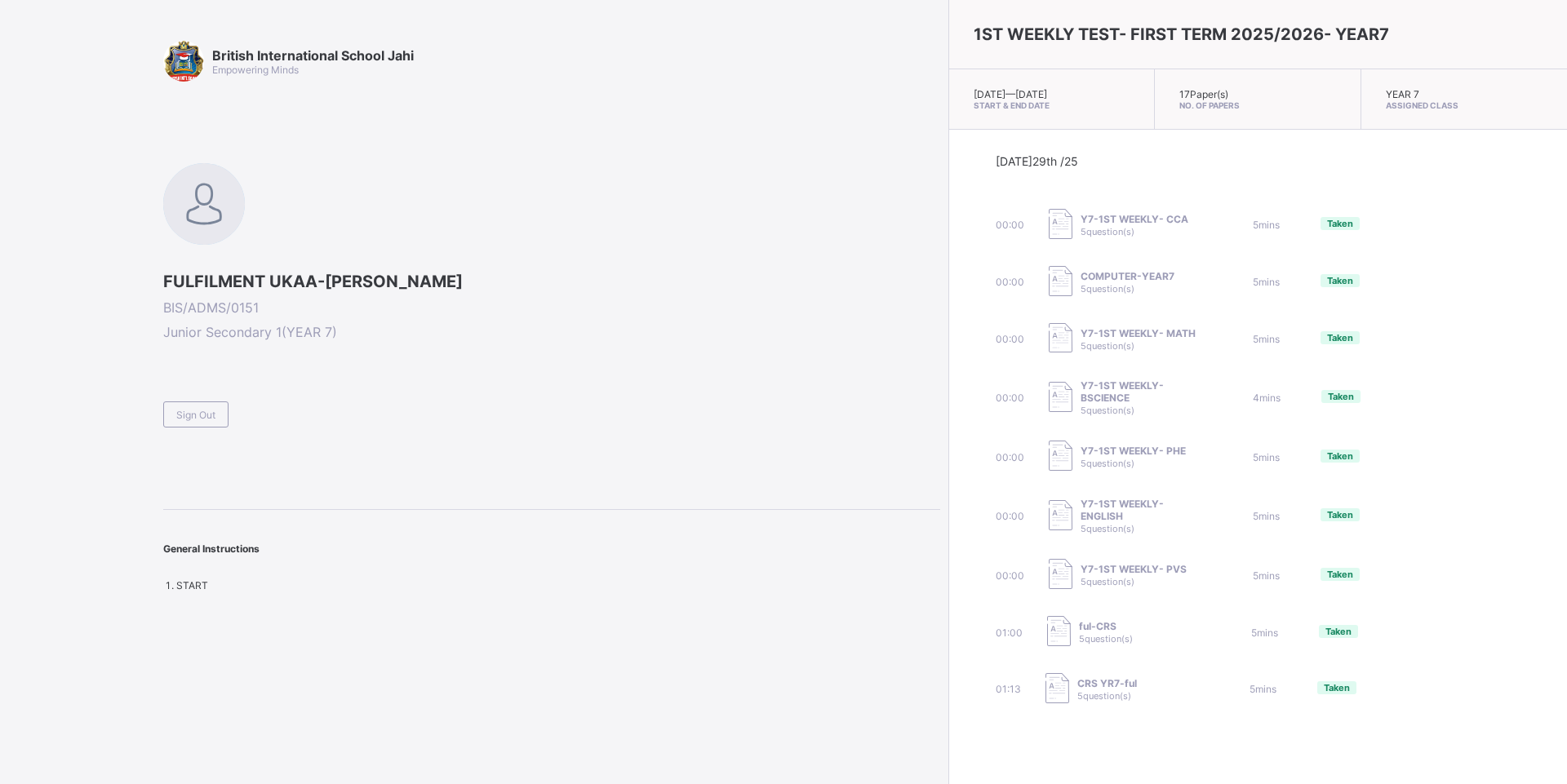
click at [1327, 336] on span "Taken" at bounding box center [1339, 338] width 26 height 12
click at [1327, 339] on span "Taken" at bounding box center [1339, 338] width 26 height 12
click at [1218, 330] on div "00:00 Y7-1ST WEEKLY- MATH 5 question(s) 5 mins Taken" at bounding box center [1257, 339] width 524 height 33
drag, startPoint x: 1210, startPoint y: 339, endPoint x: 726, endPoint y: 290, distance: 486.5
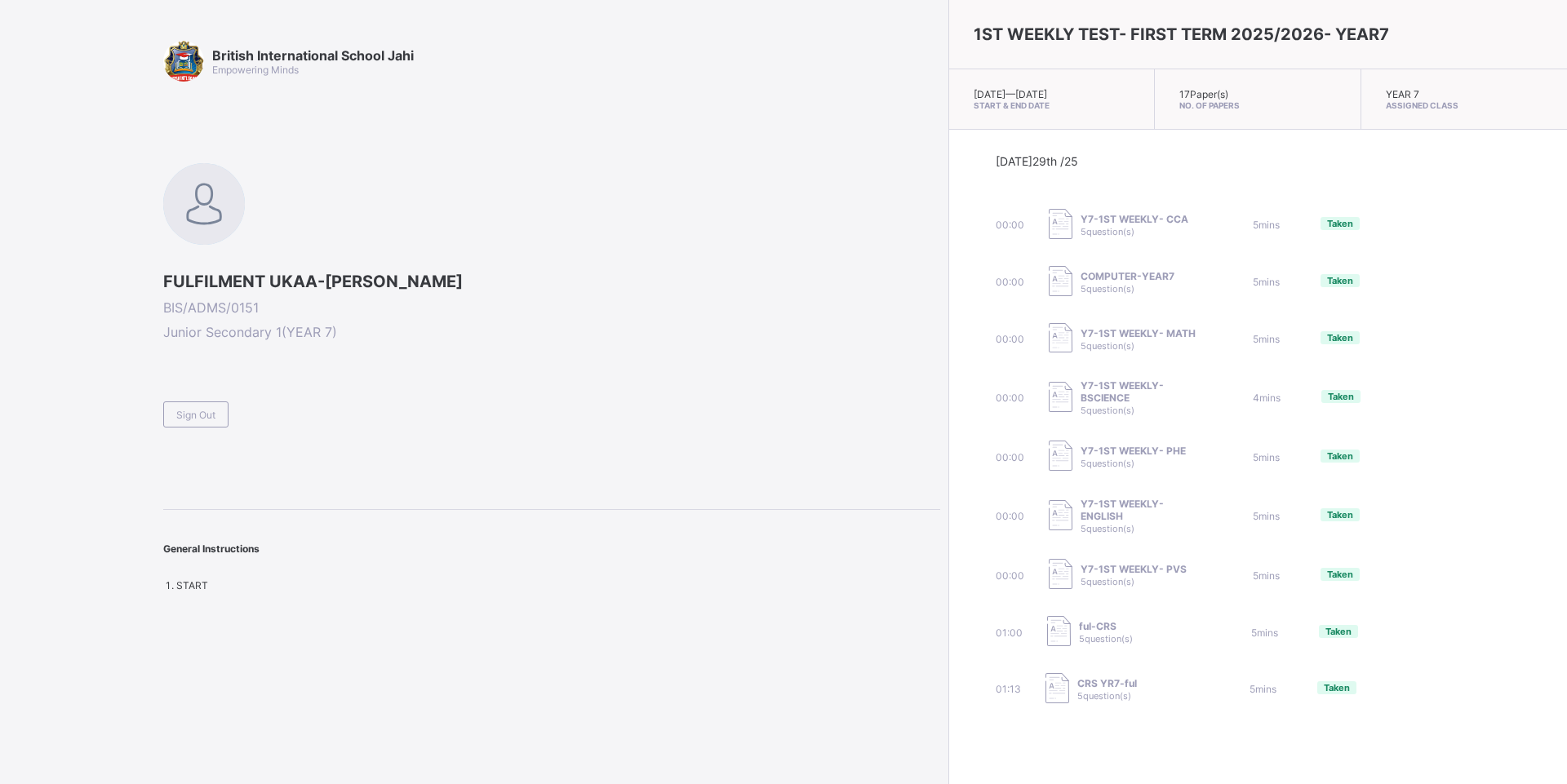
click at [726, 290] on span "FULFILMENT UKAA-IKUAN TORKWASE" at bounding box center [551, 282] width 777 height 20
click at [195, 420] on span "Sign Out" at bounding box center [196, 414] width 40 height 12
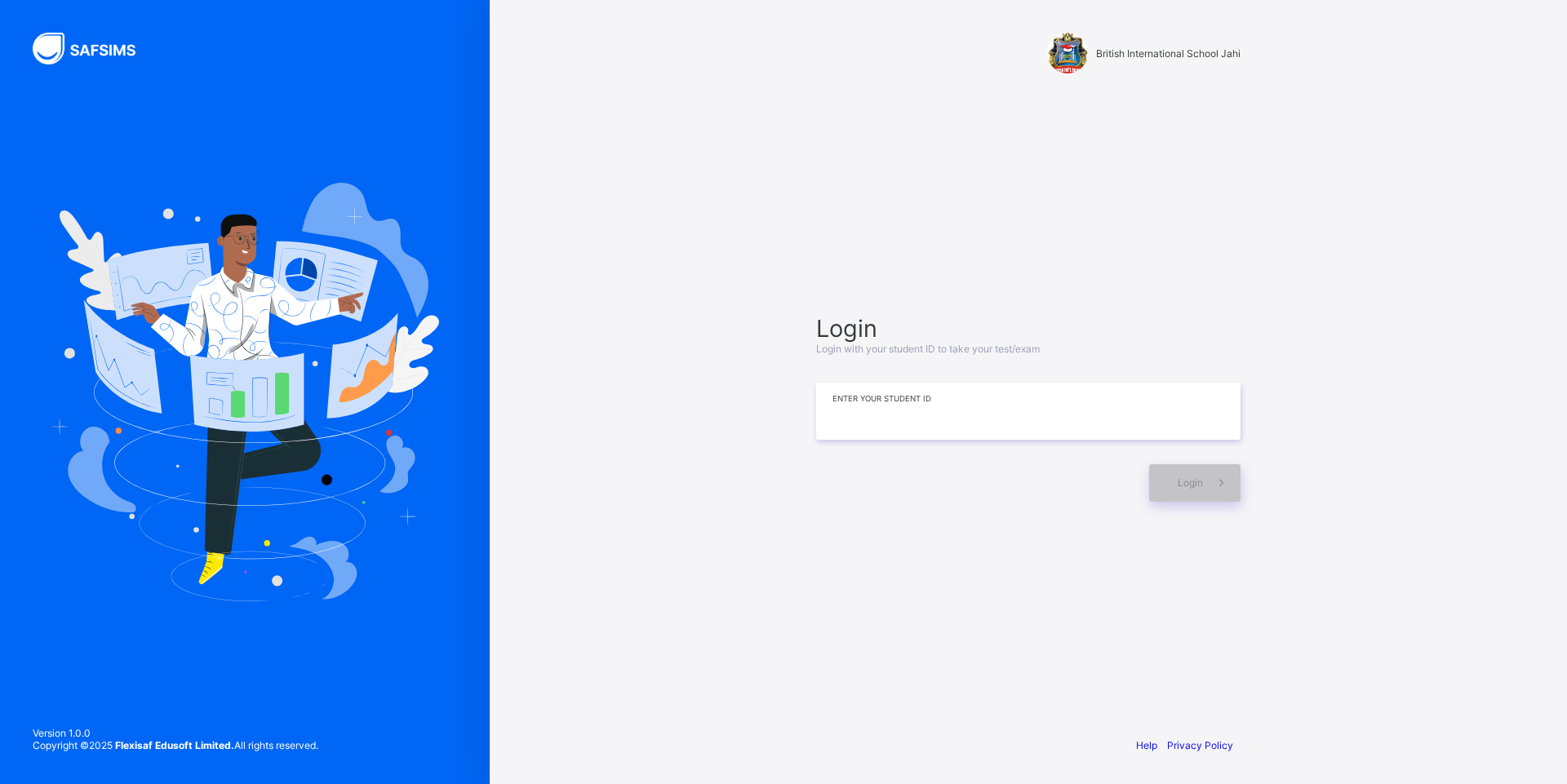
click at [1025, 430] on input at bounding box center [1028, 411] width 424 height 57
type input "**********"
click at [1216, 479] on icon at bounding box center [1221, 482] width 17 height 16
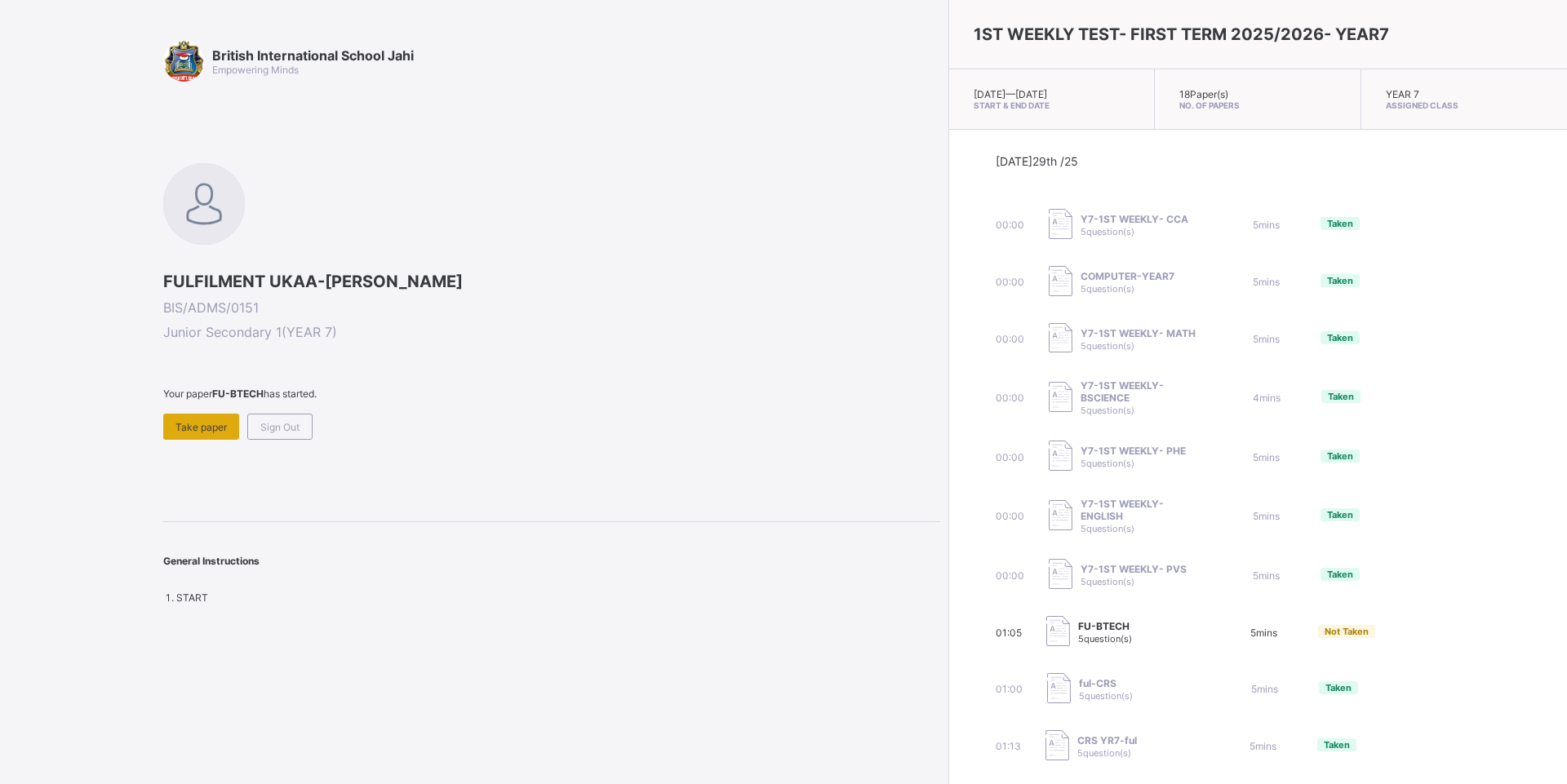
click at [186, 417] on div "Take paper" at bounding box center [201, 426] width 76 height 26
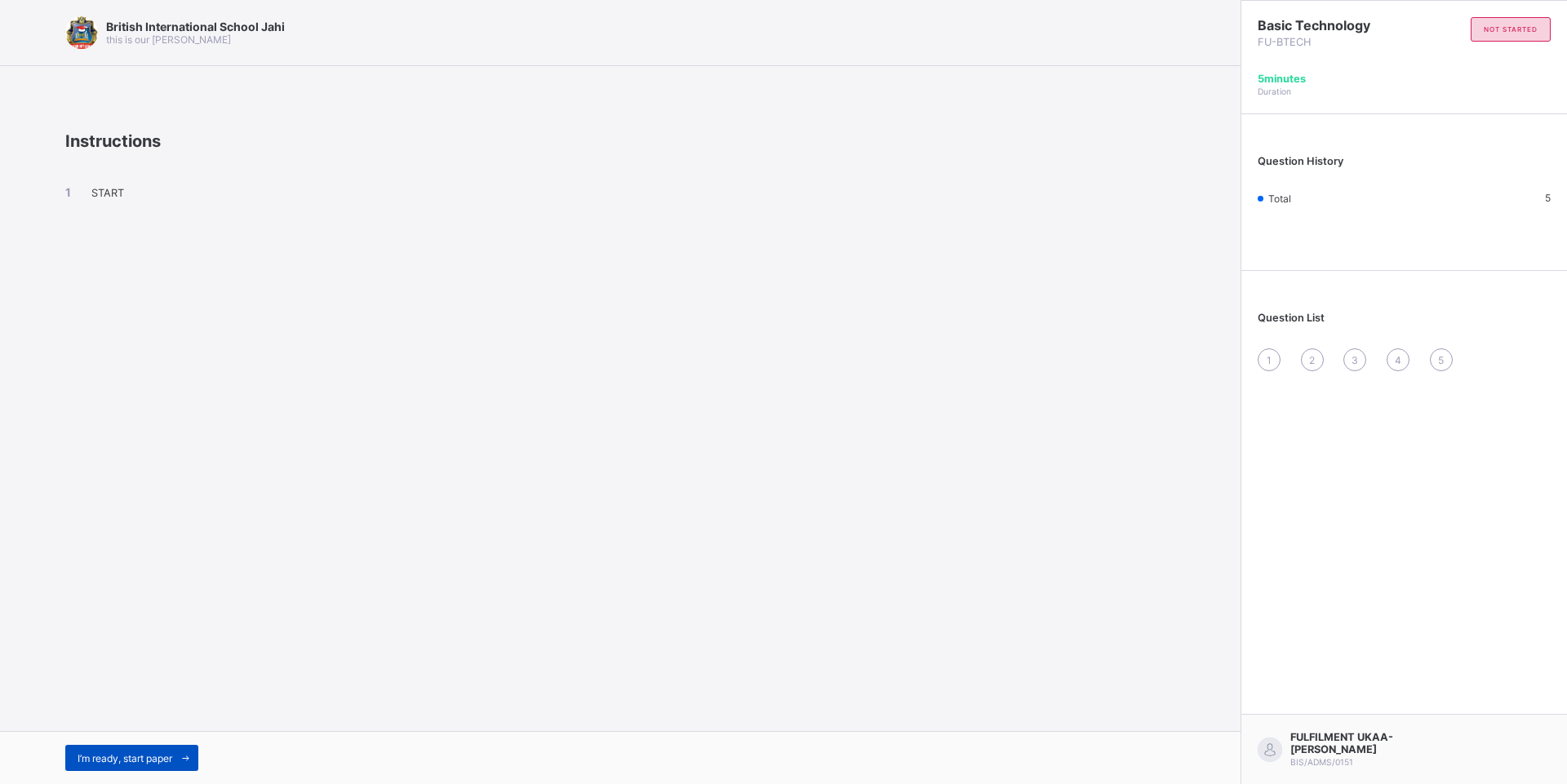
click at [197, 748] on span at bounding box center [185, 757] width 26 height 26
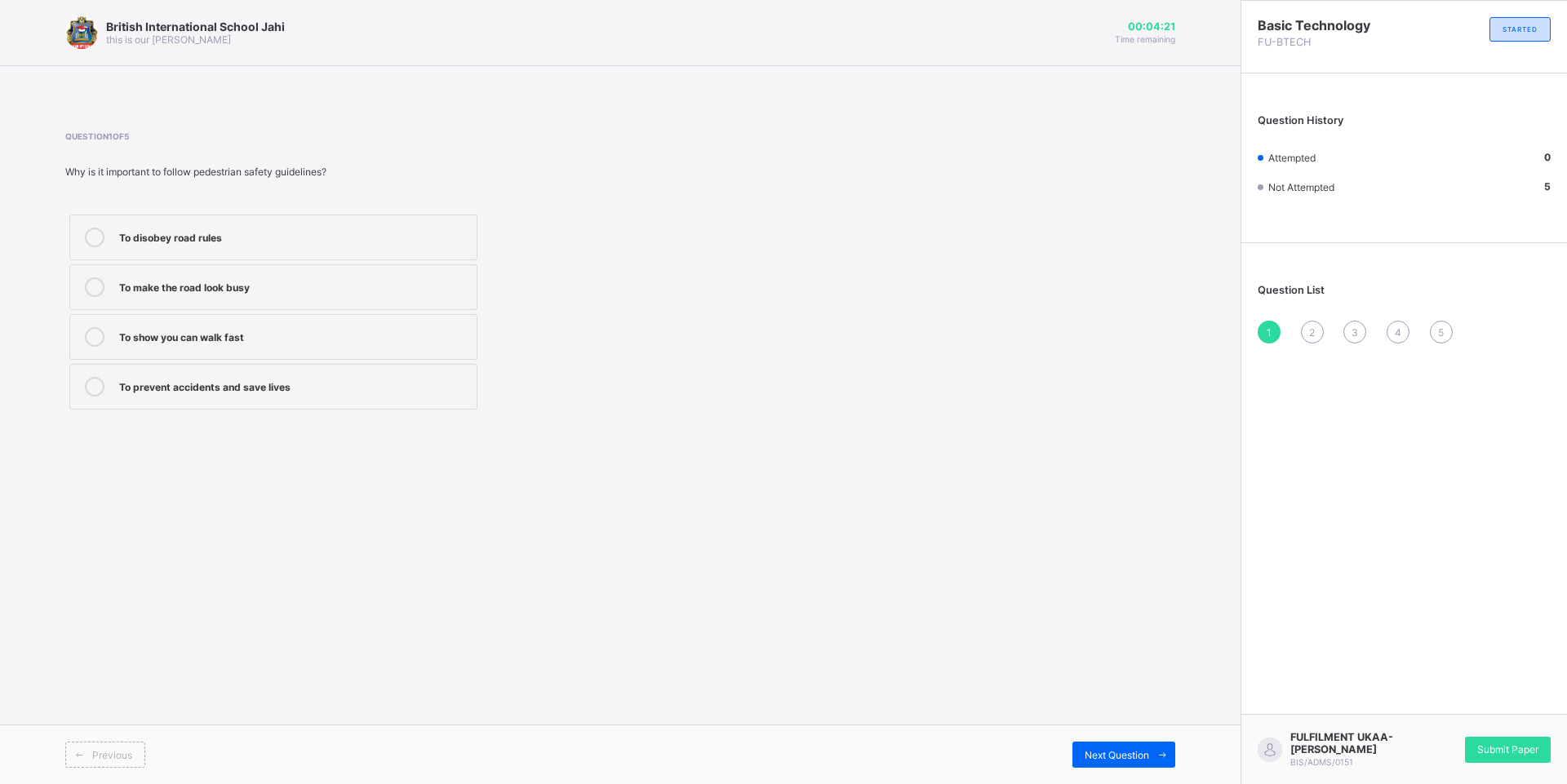
click at [203, 379] on div "To prevent accidents and save lives" at bounding box center [293, 385] width 349 height 16
click at [1107, 757] on span "Next Question" at bounding box center [1116, 754] width 64 height 12
click at [175, 223] on label "Walking in the middle of the road" at bounding box center [273, 237] width 408 height 45
click at [1136, 762] on div "Next Question" at bounding box center [1124, 754] width 103 height 26
drag, startPoint x: 98, startPoint y: 225, endPoint x: 118, endPoint y: 271, distance: 50.2
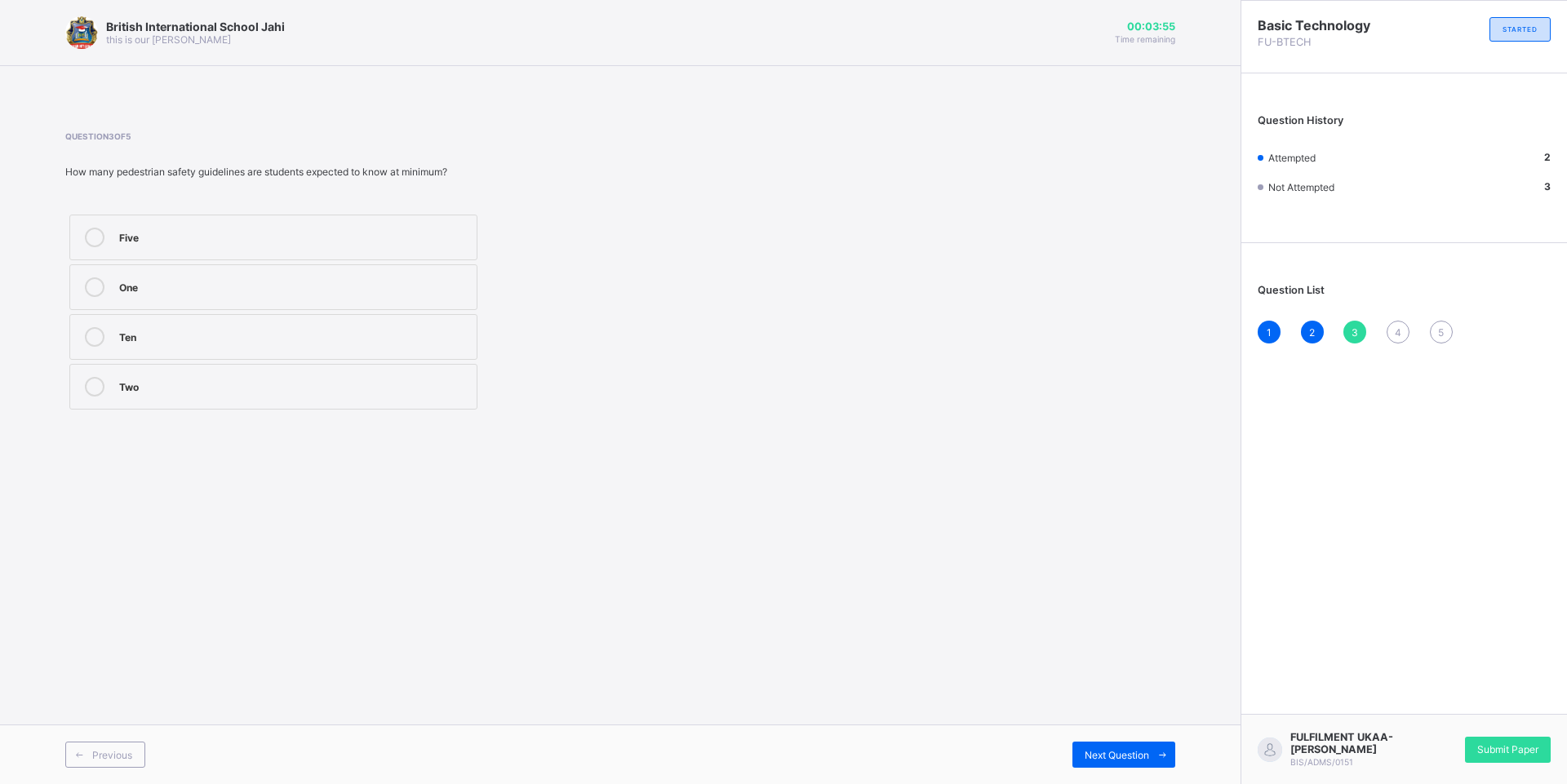
click at [110, 257] on label "Five" at bounding box center [273, 237] width 408 height 45
drag, startPoint x: 331, startPoint y: 332, endPoint x: 388, endPoint y: 392, distance: 82.8
click at [335, 333] on div "Ten" at bounding box center [293, 335] width 349 height 16
click at [1076, 752] on div "Next Question" at bounding box center [1124, 754] width 103 height 26
click at [153, 287] on div "Always use the pedestrian walkway" at bounding box center [293, 285] width 349 height 16
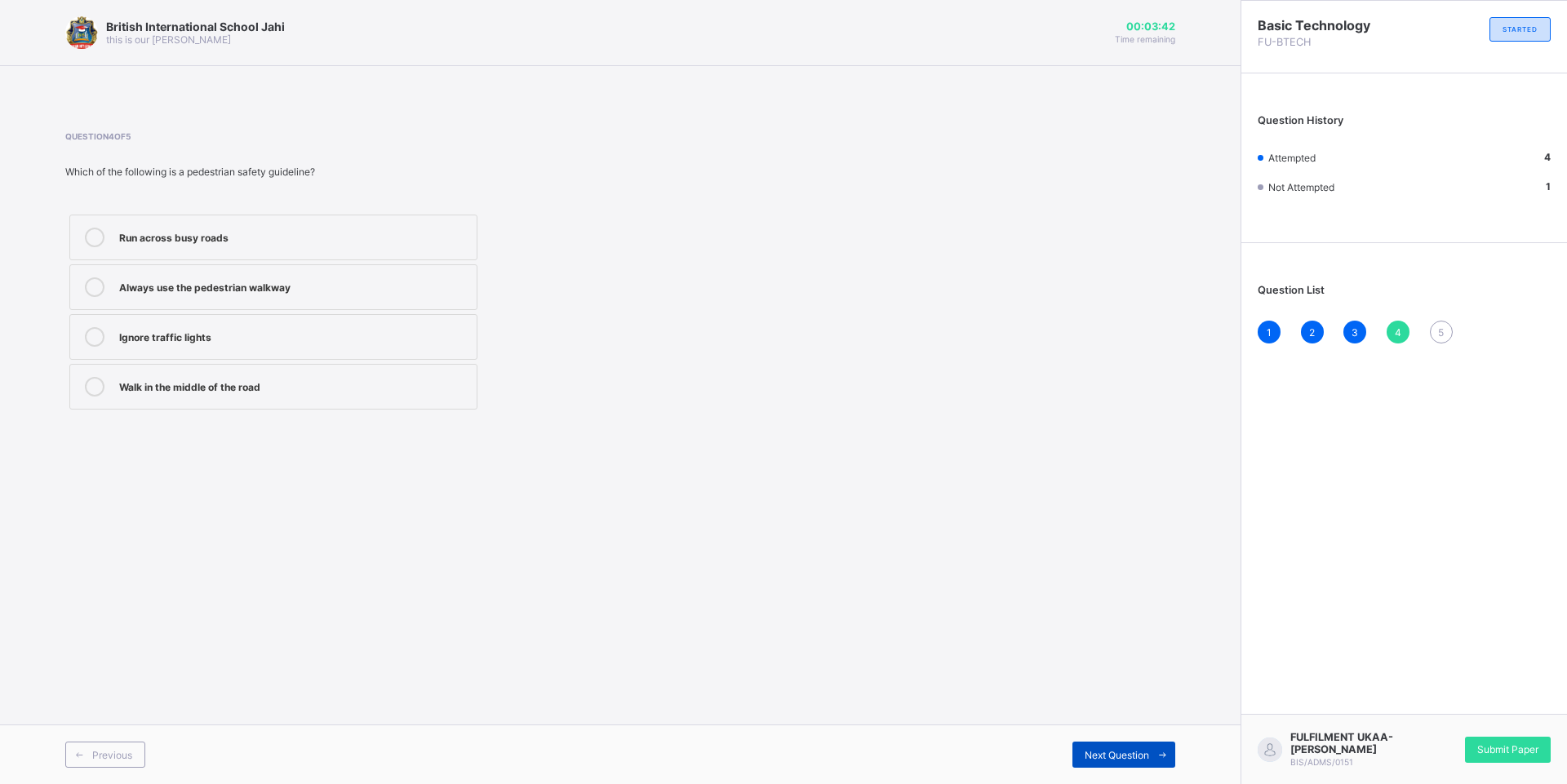
drag, startPoint x: 1144, startPoint y: 755, endPoint x: 1131, endPoint y: 755, distance: 13.0
click at [1142, 755] on span "Next Question" at bounding box center [1116, 754] width 64 height 12
drag, startPoint x: 192, startPoint y: 345, endPoint x: 206, endPoint y: 352, distance: 15.7
click at [203, 350] on label "A person walking on foot along the road" at bounding box center [273, 337] width 408 height 45
click at [469, 349] on label "A person walking on foot along the road" at bounding box center [273, 337] width 408 height 45
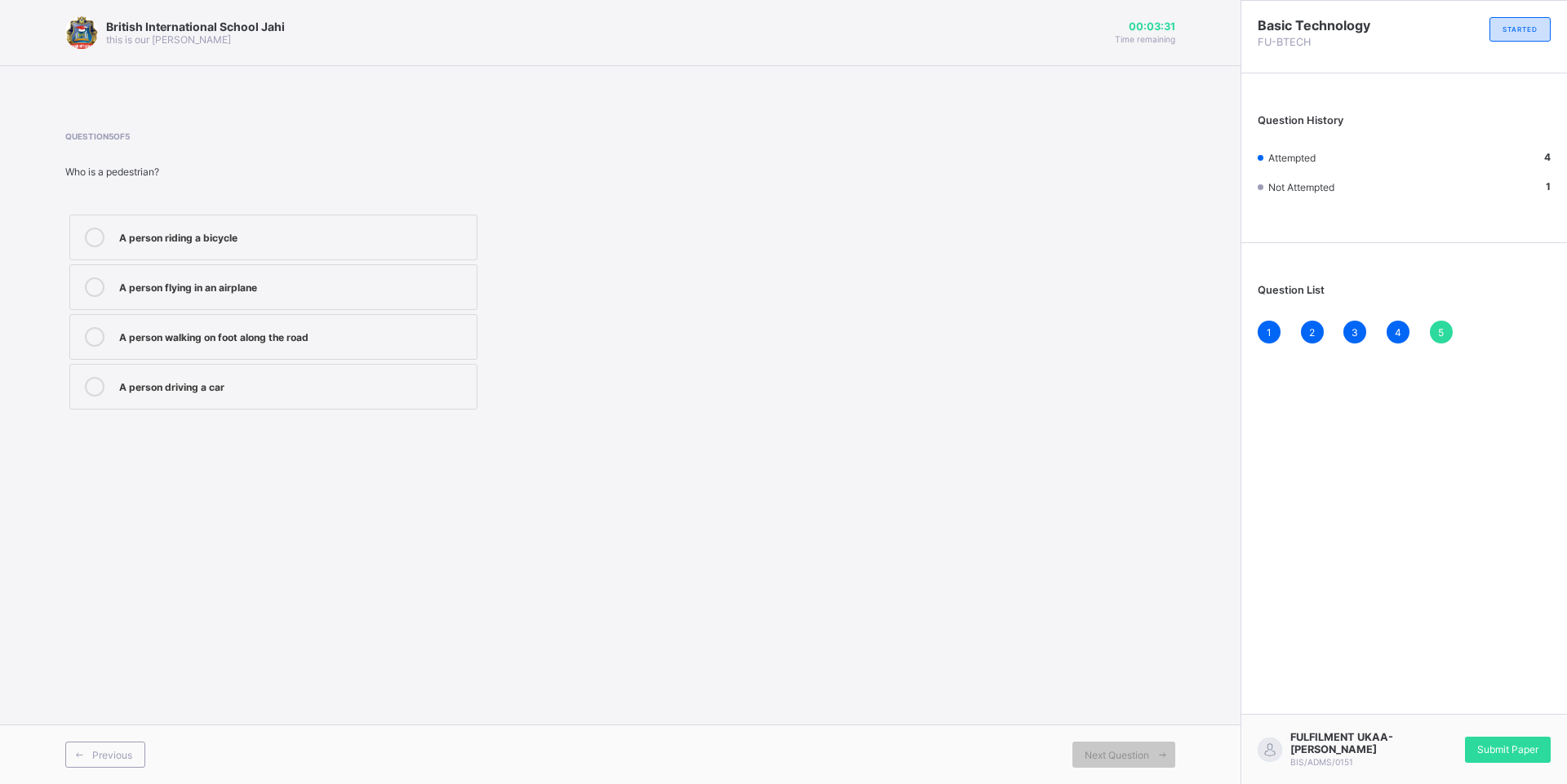
click at [1486, 739] on div "Submit Paper" at bounding box center [1508, 749] width 86 height 26
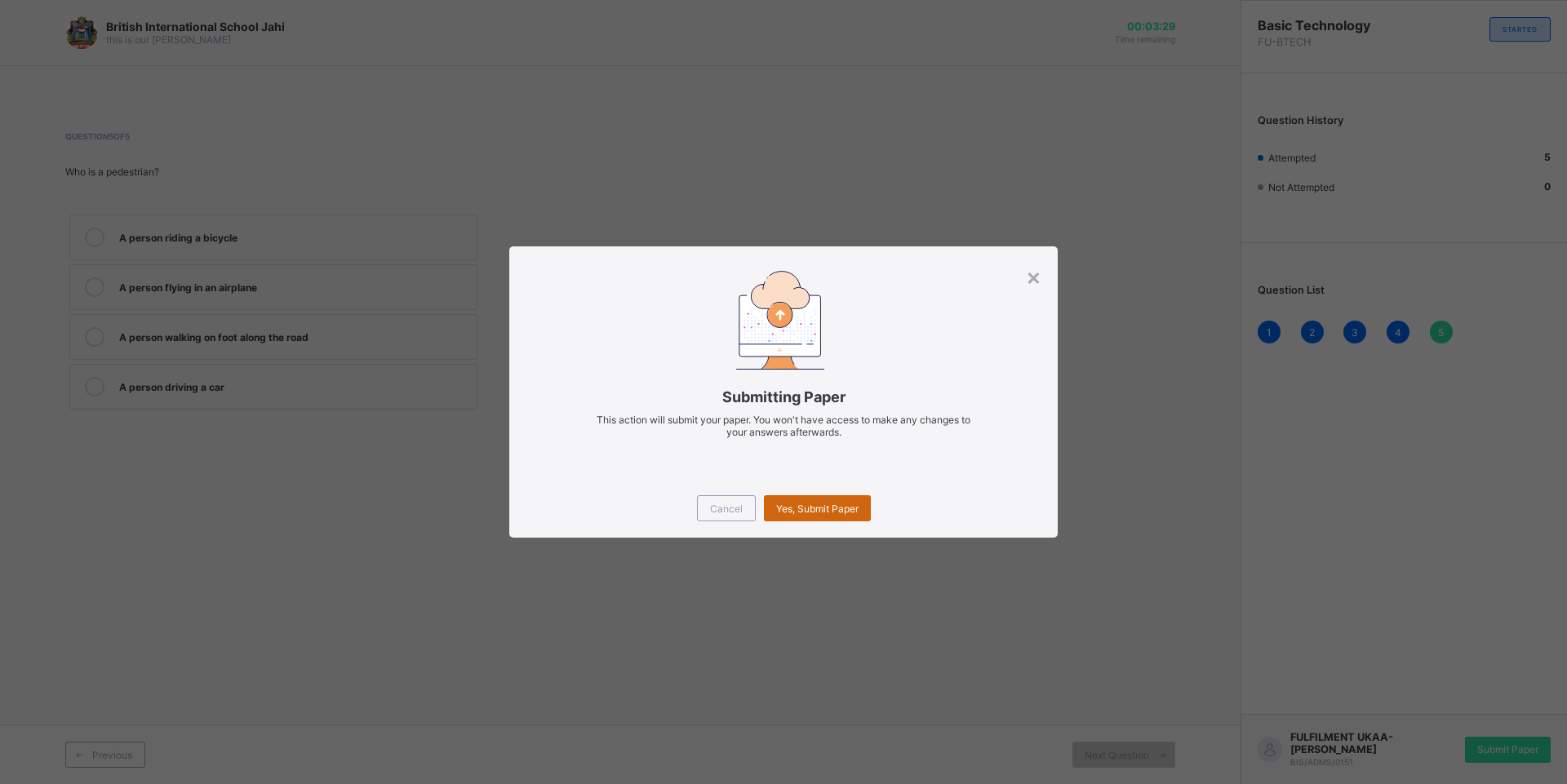
click at [847, 497] on div "Yes, Submit Paper" at bounding box center [817, 508] width 107 height 26
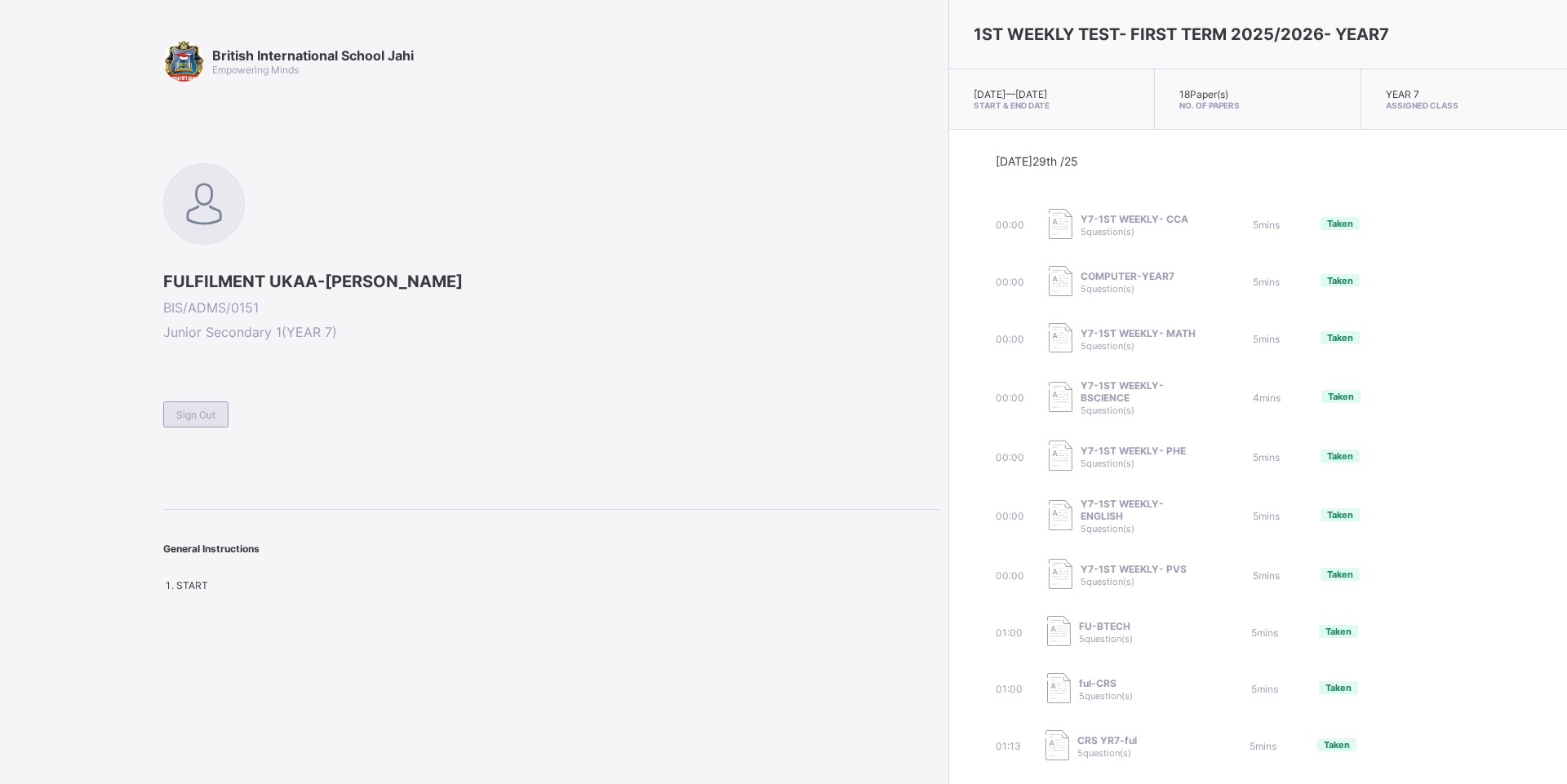
click at [187, 419] on span "Sign Out" at bounding box center [196, 414] width 40 height 12
